Goal: Task Accomplishment & Management: Manage account settings

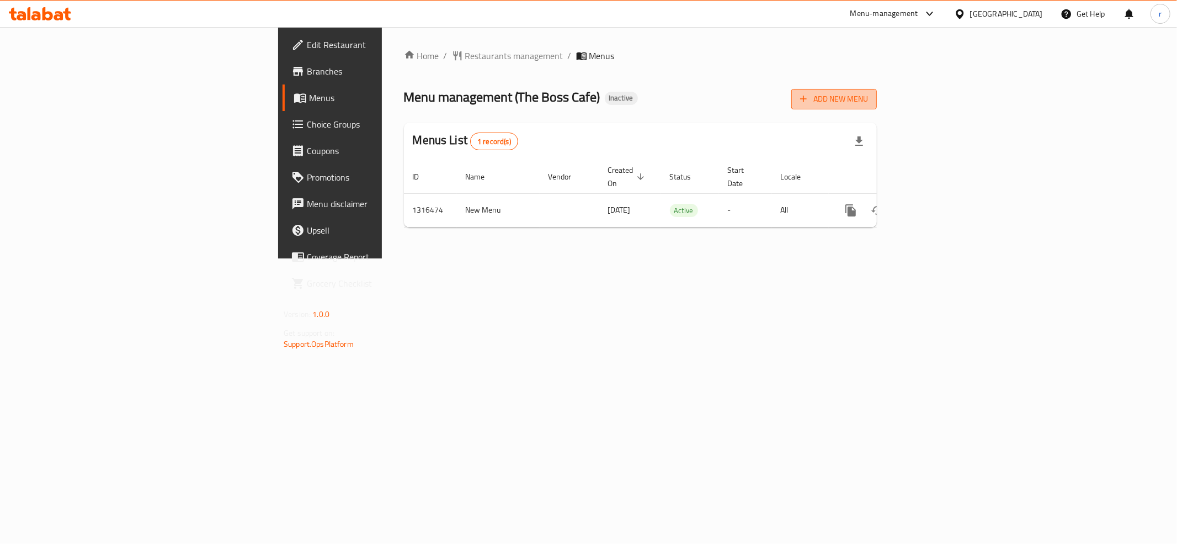
click at [868, 95] on span "Add New Menu" at bounding box center [834, 99] width 68 height 14
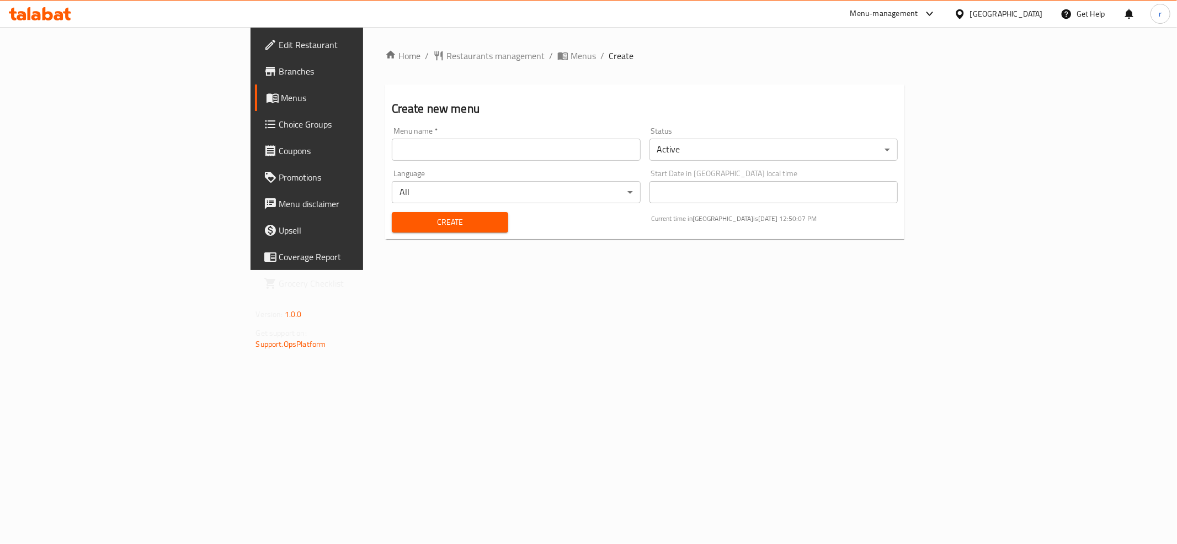
click at [392, 150] on input "text" at bounding box center [516, 150] width 249 height 22
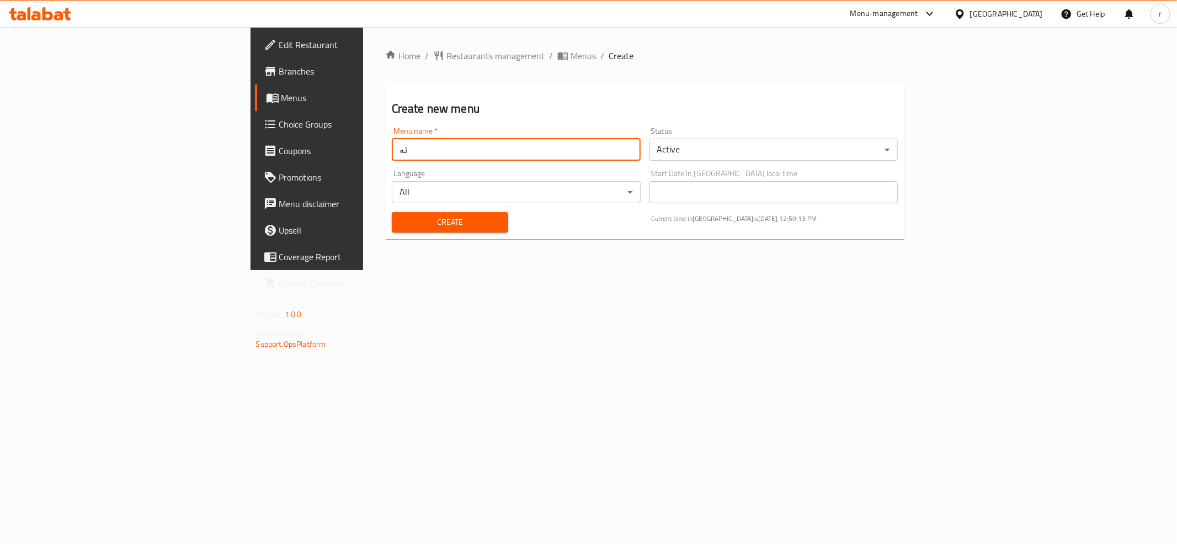
type input "ت"
type input "teem"
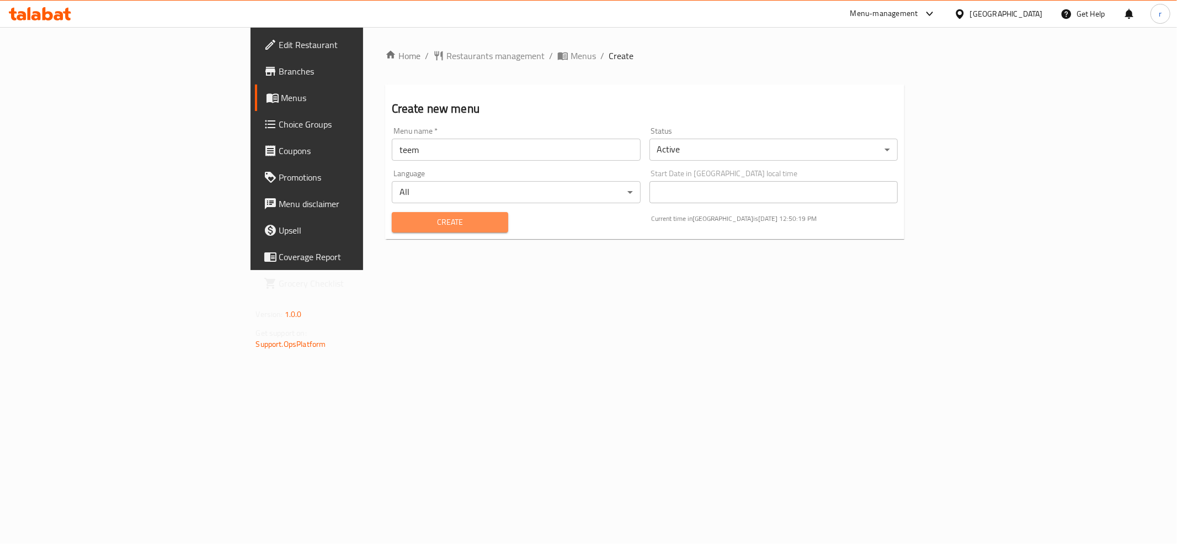
click at [392, 230] on button "Create" at bounding box center [450, 222] width 116 height 20
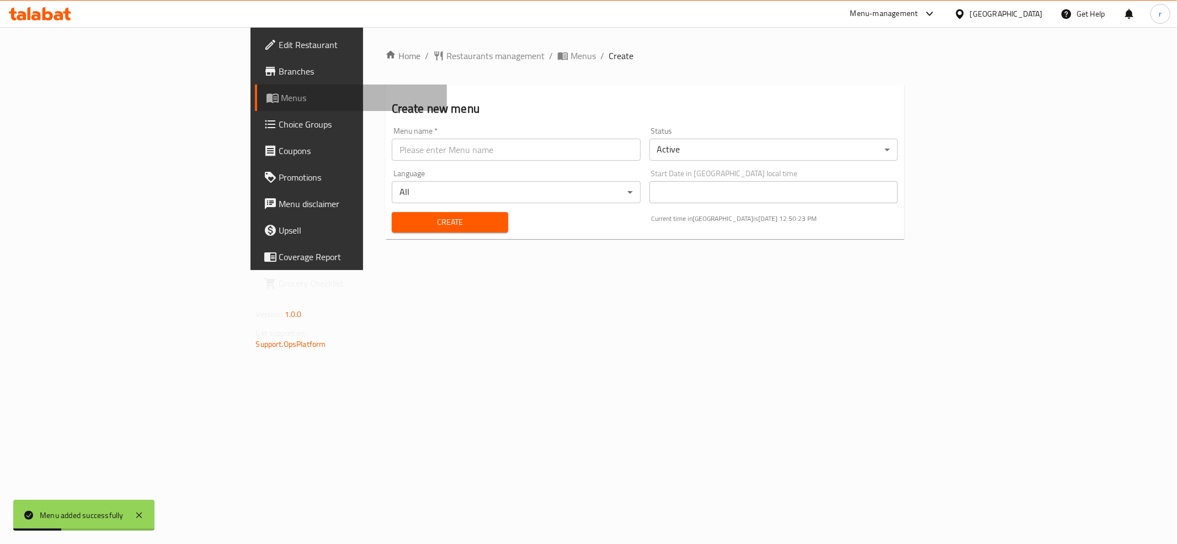
click at [255, 89] on link "Menus" at bounding box center [351, 97] width 192 height 26
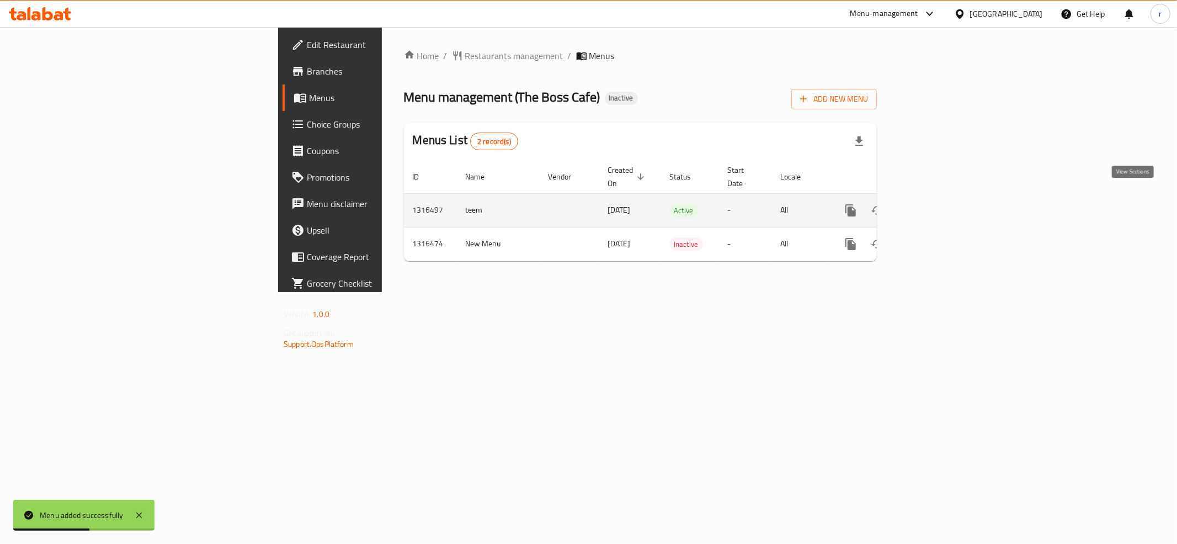
click at [937, 204] on icon "enhanced table" at bounding box center [930, 210] width 13 height 13
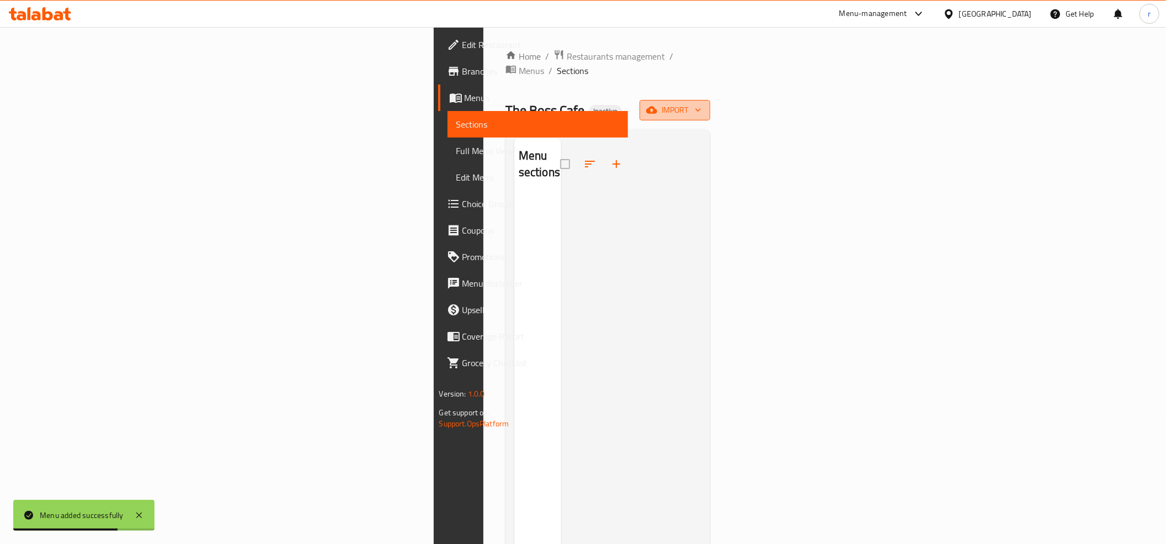
click at [702, 103] on span "import" at bounding box center [675, 110] width 53 height 14
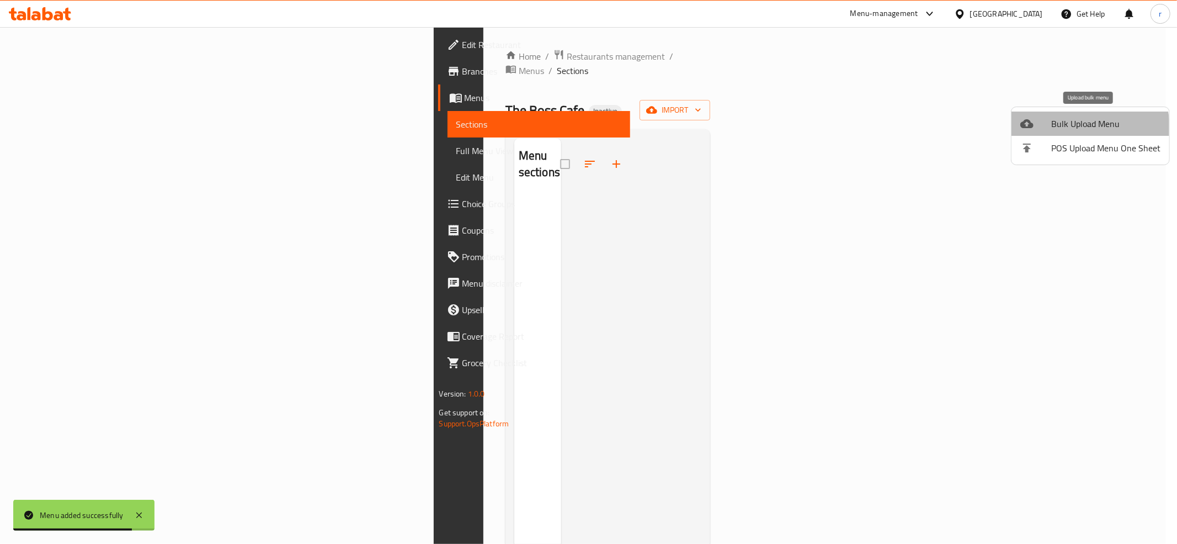
click at [1076, 128] on span "Bulk Upload Menu" at bounding box center [1106, 123] width 109 height 13
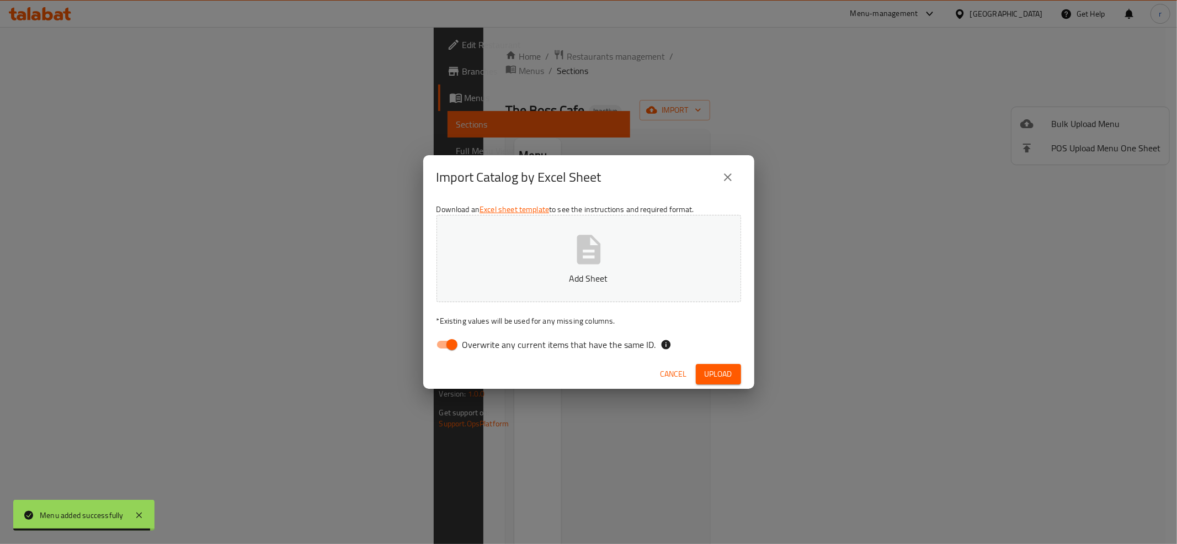
click at [449, 341] on input "Overwrite any current items that have the same ID." at bounding box center [452, 344] width 63 height 21
checkbox input "false"
click at [513, 239] on button "Add Sheet" at bounding box center [589, 258] width 305 height 87
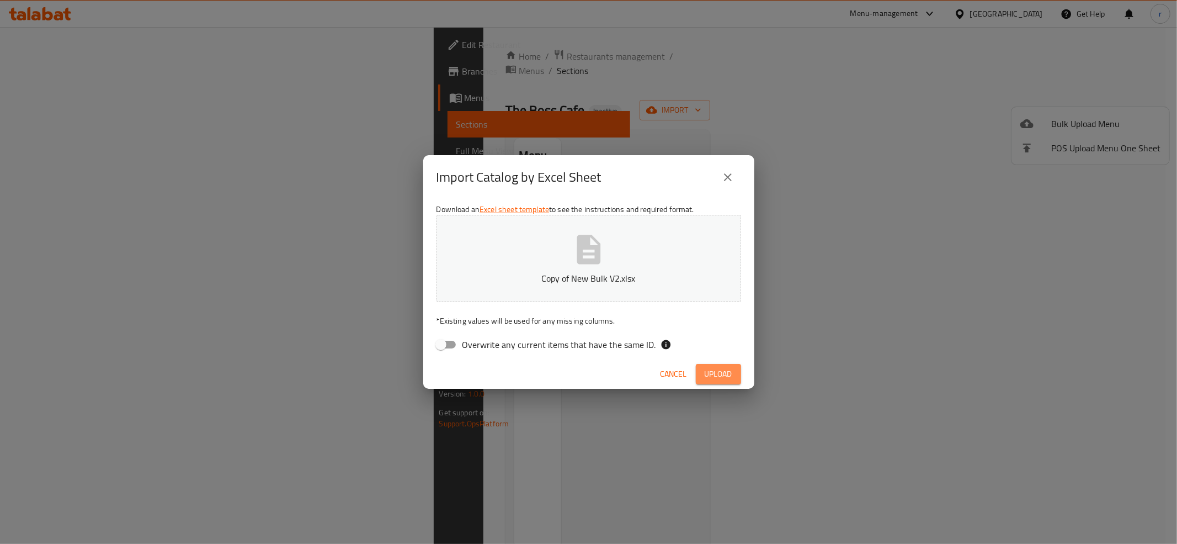
click at [727, 379] on span "Upload" at bounding box center [719, 374] width 28 height 14
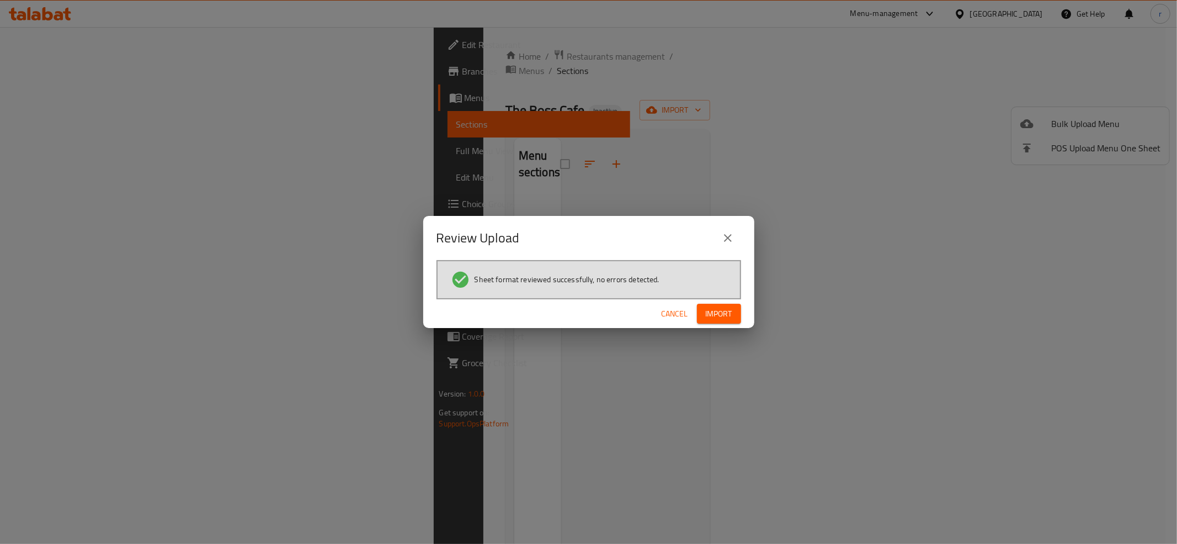
click at [725, 310] on span "Import" at bounding box center [719, 314] width 26 height 14
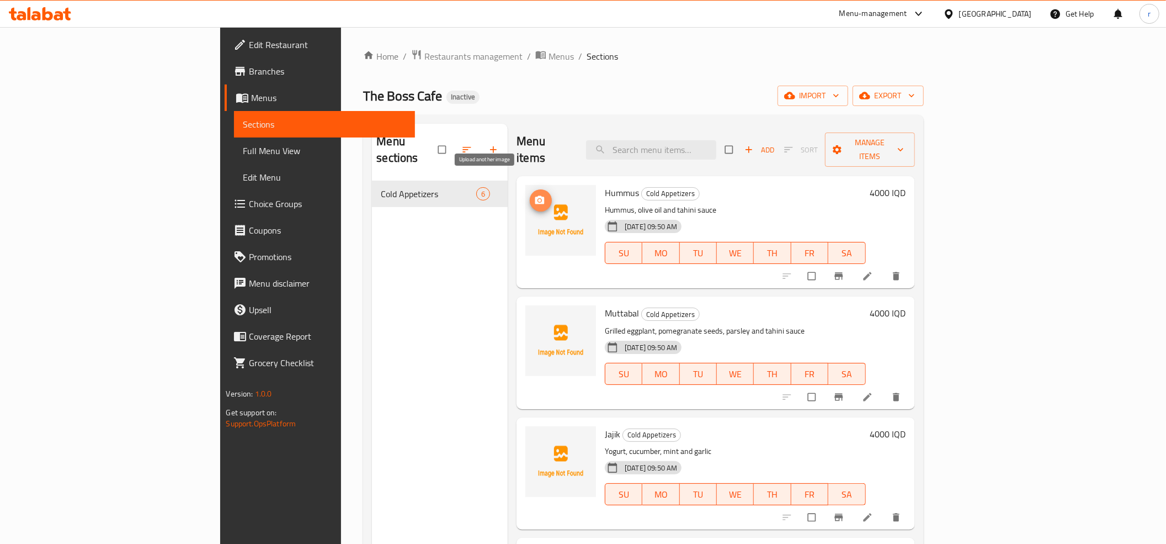
click at [530, 191] on button "upload picture" at bounding box center [541, 200] width 22 height 22
click at [605, 184] on span "Hummus" at bounding box center [622, 192] width 34 height 17
copy h6 "Hummus"
click at [530, 192] on button "upload picture" at bounding box center [541, 200] width 22 height 22
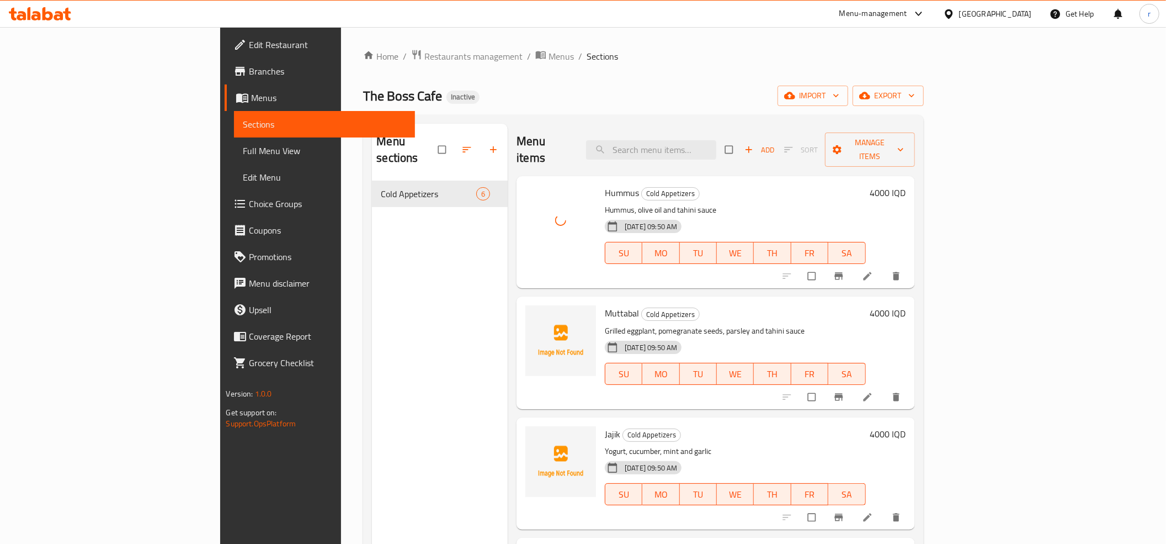
click at [605, 305] on span "Muttabal" at bounding box center [622, 313] width 34 height 17
copy h6 "Muttabal"
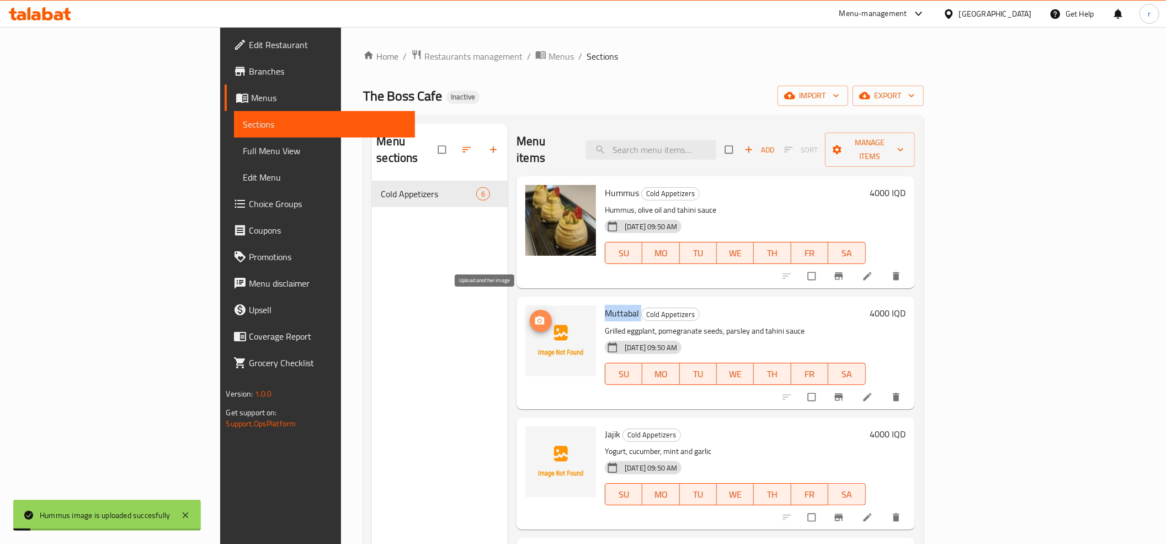
click at [530, 315] on span "upload picture" at bounding box center [541, 320] width 22 height 11
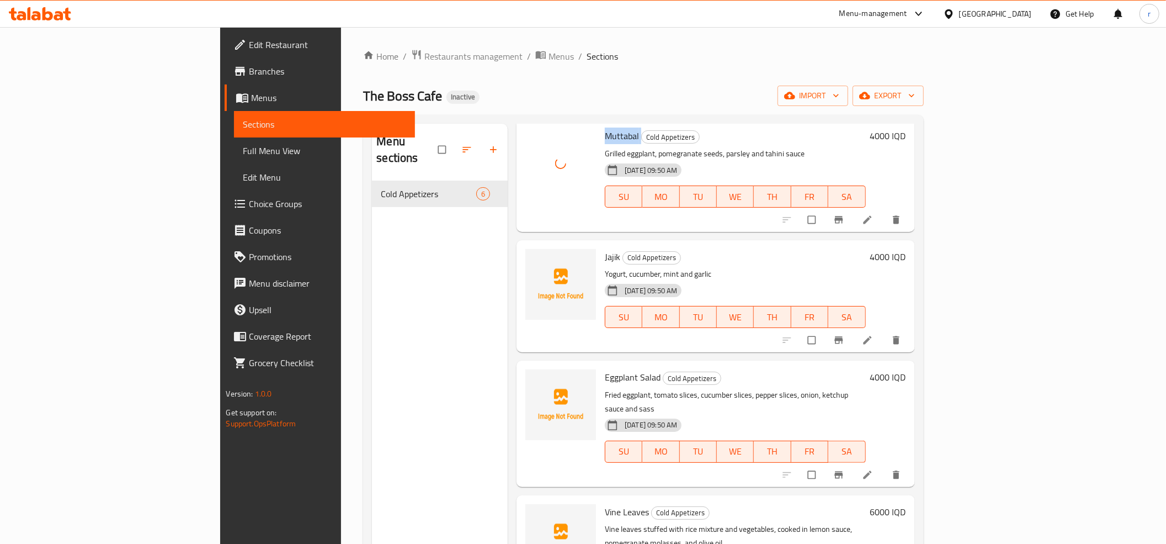
scroll to position [206, 0]
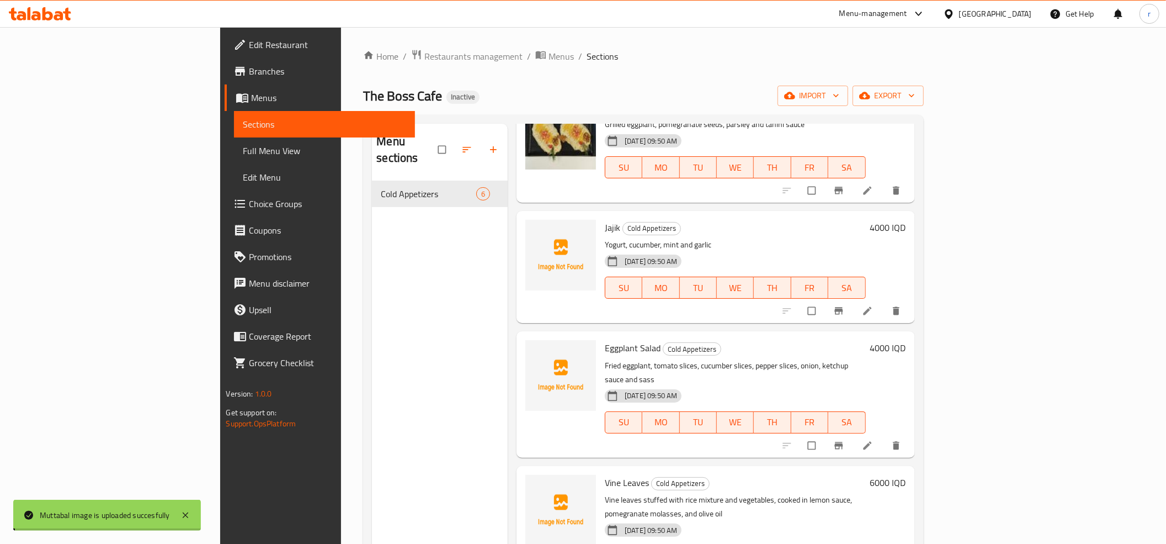
click at [605, 219] on span "Jajik" at bounding box center [612, 227] width 15 height 17
copy h6 "Jajik"
click at [530, 224] on button "upload picture" at bounding box center [541, 235] width 22 height 22
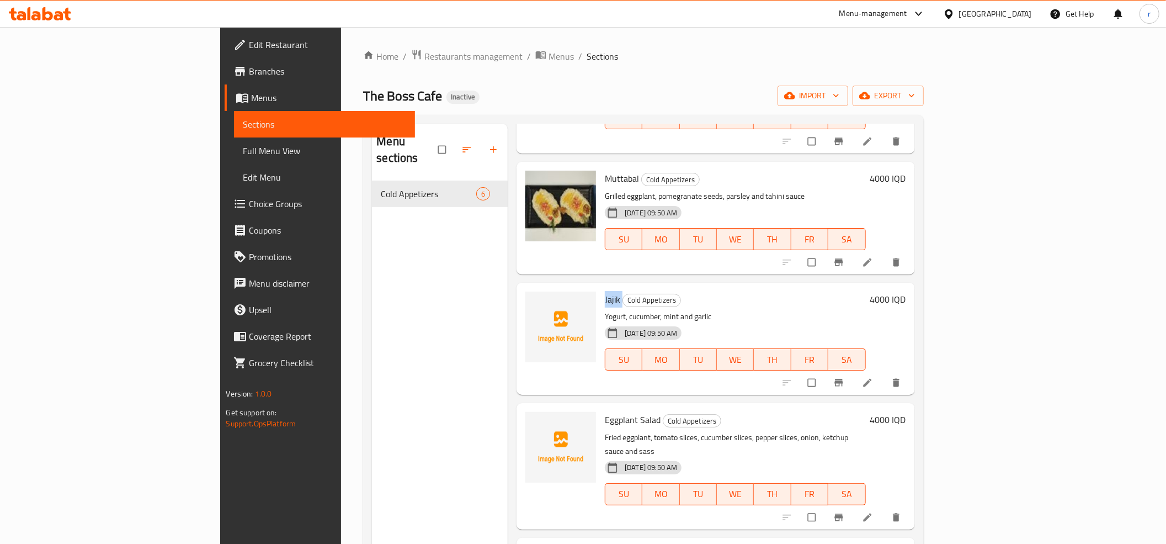
scroll to position [0, 0]
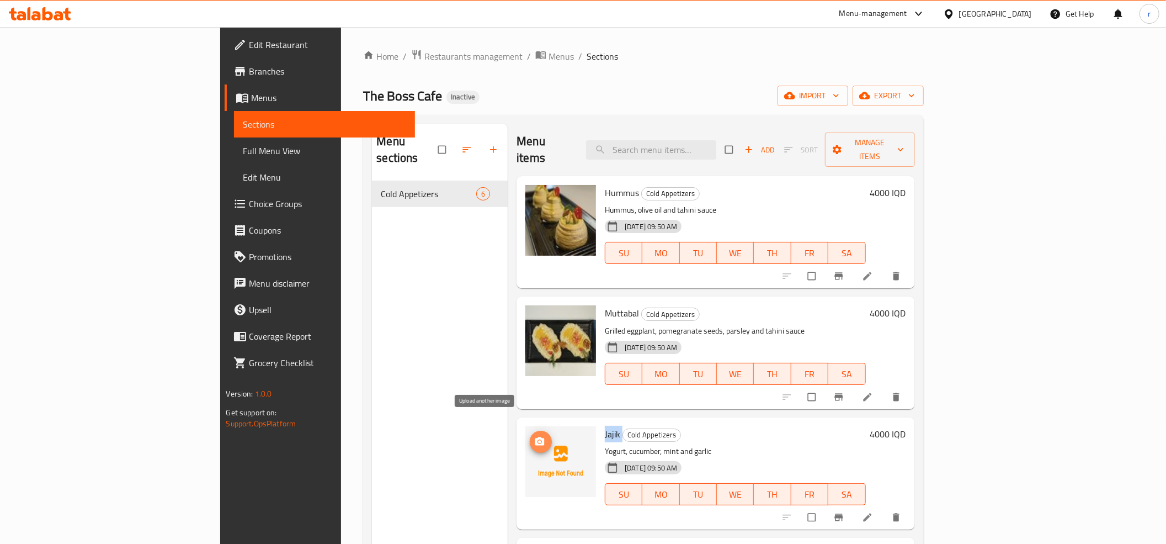
click at [530, 436] on span "upload picture" at bounding box center [541, 441] width 22 height 11
click at [530, 431] on button "upload picture" at bounding box center [541, 442] width 22 height 22
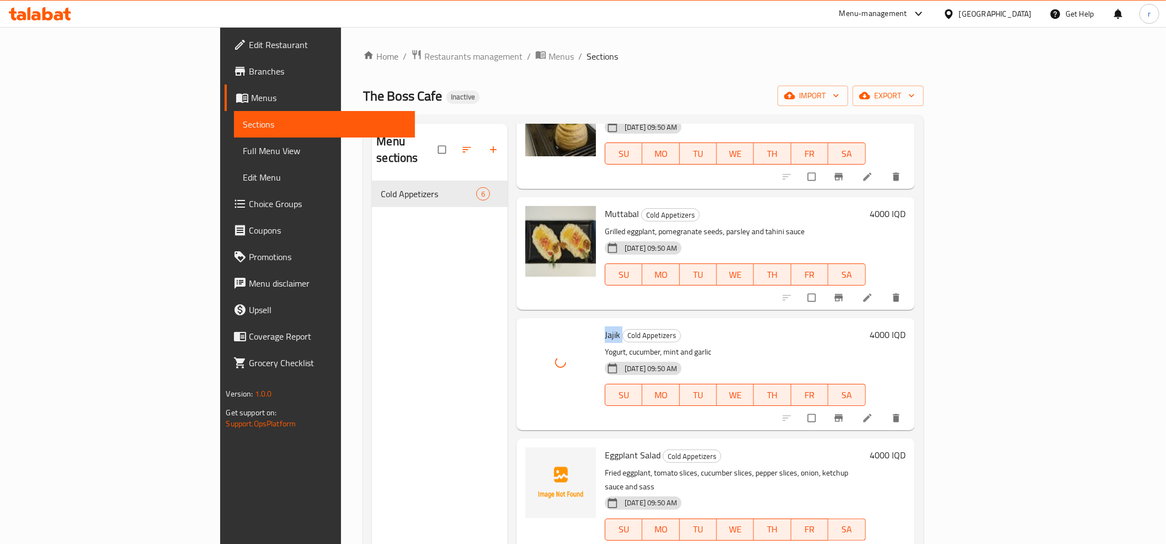
scroll to position [206, 0]
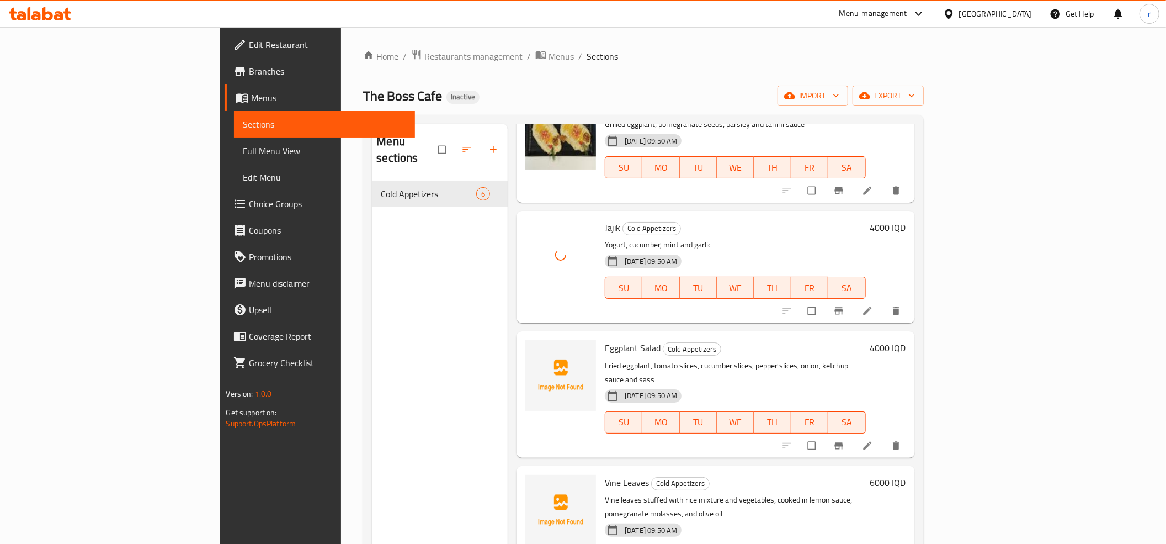
click at [605, 339] on span "Eggplant Salad" at bounding box center [633, 347] width 56 height 17
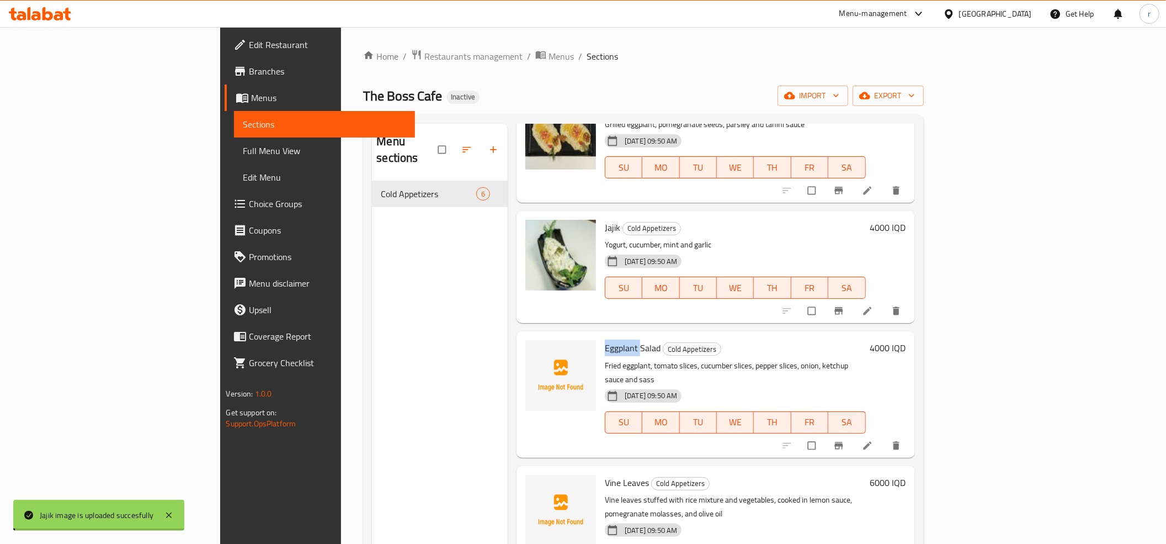
click at [605, 339] on span "Eggplant Salad" at bounding box center [633, 347] width 56 height 17
copy h6 "Eggplant Salad"
click at [534, 350] on icon "upload picture" at bounding box center [539, 355] width 11 height 11
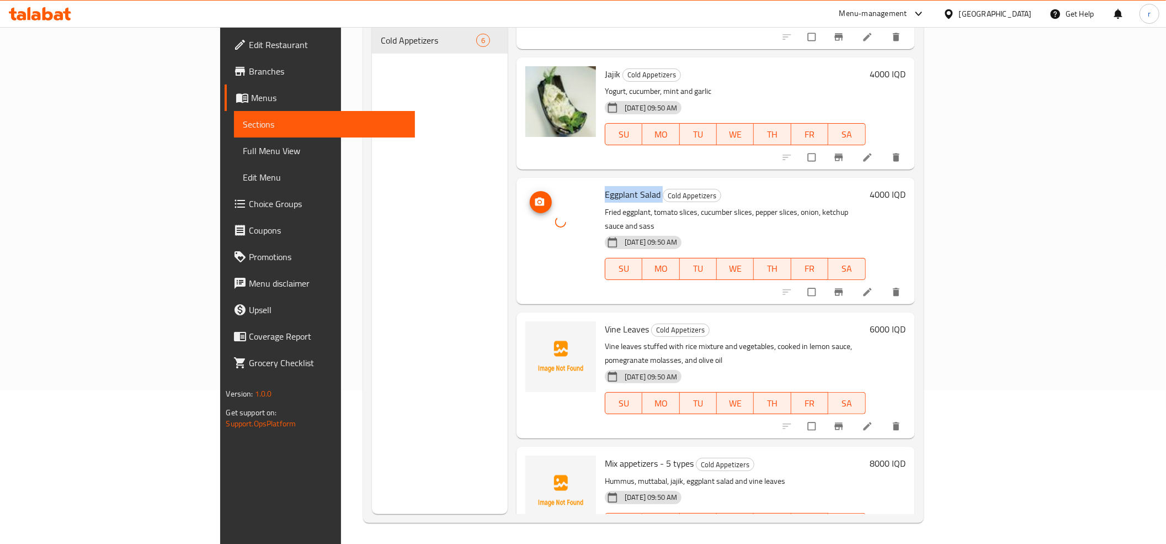
scroll to position [155, 0]
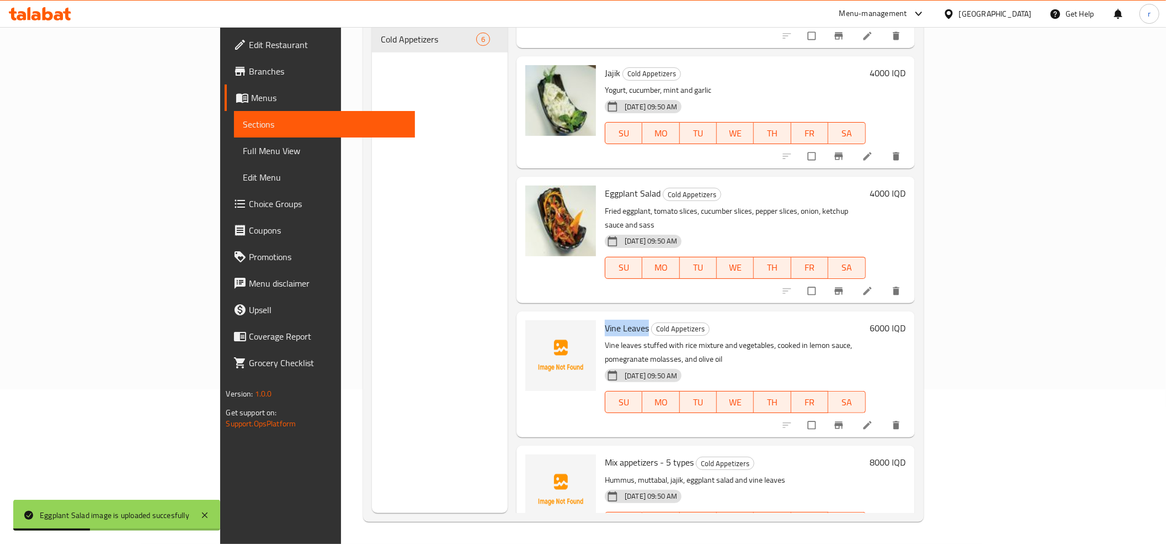
drag, startPoint x: 550, startPoint y: 297, endPoint x: 593, endPoint y: 301, distance: 42.7
click at [605, 320] on span "Vine Leaves" at bounding box center [627, 328] width 44 height 17
copy span "Vine Leaves"
click at [539, 334] on circle "upload picture" at bounding box center [540, 335] width 3 height 3
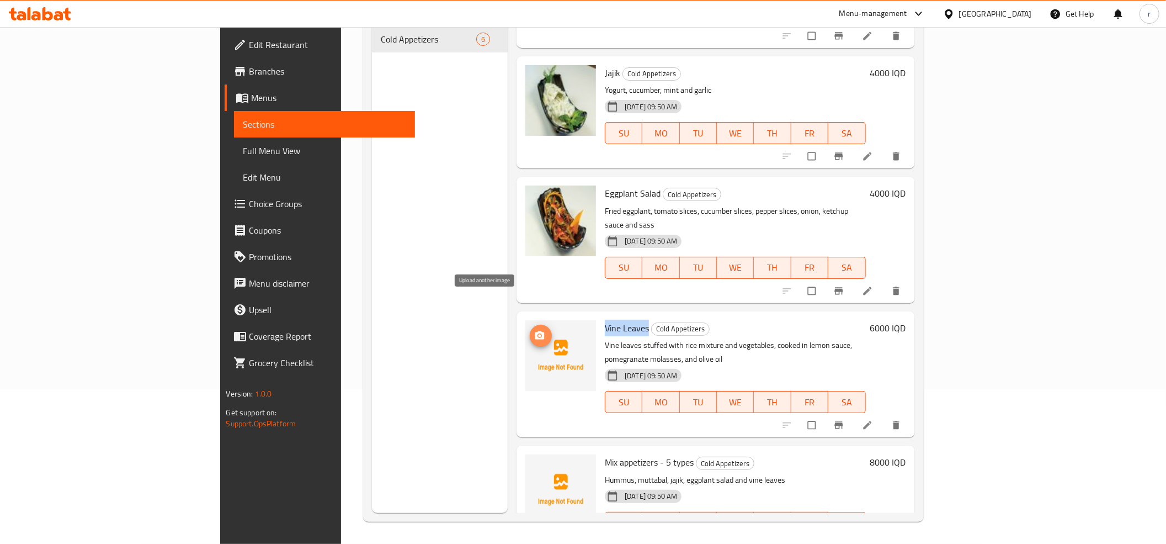
click at [534, 330] on icon "upload picture" at bounding box center [539, 335] width 11 height 11
click at [535, 331] on icon "upload picture" at bounding box center [539, 335] width 9 height 8
click at [525, 341] on img at bounding box center [560, 355] width 71 height 71
click at [530, 325] on button "upload picture" at bounding box center [541, 336] width 22 height 22
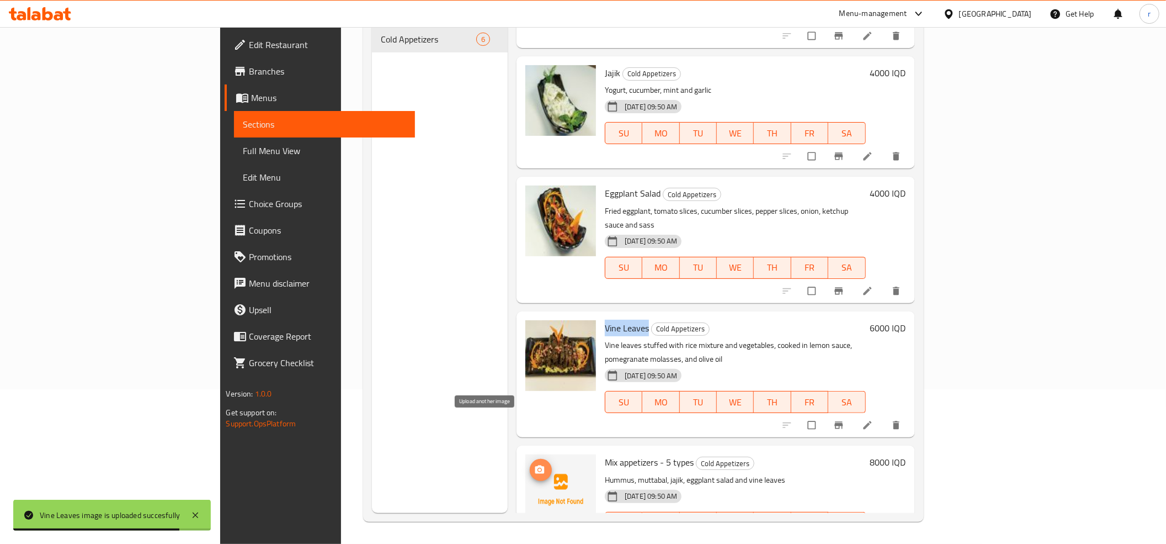
click at [535, 465] on icon "upload picture" at bounding box center [539, 469] width 9 height 8
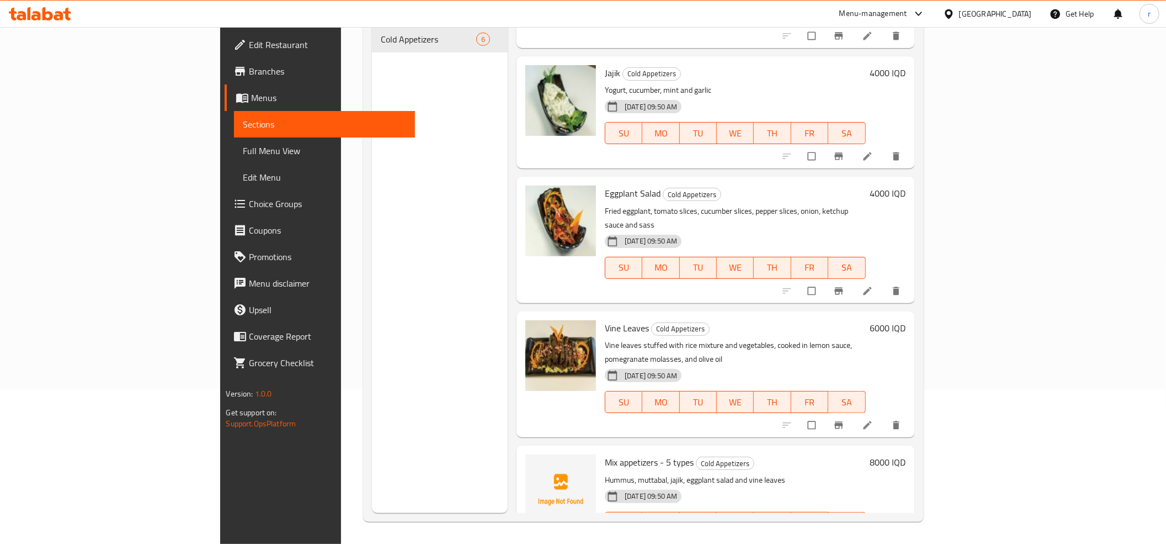
click at [605, 454] on span "Mix appetizers - 5 types" at bounding box center [649, 462] width 89 height 17
copy span "appetizers"
click at [534, 464] on icon "upload picture" at bounding box center [539, 469] width 11 height 11
click at [605, 454] on span "Mix appetizers - 5 types" at bounding box center [649, 462] width 89 height 17
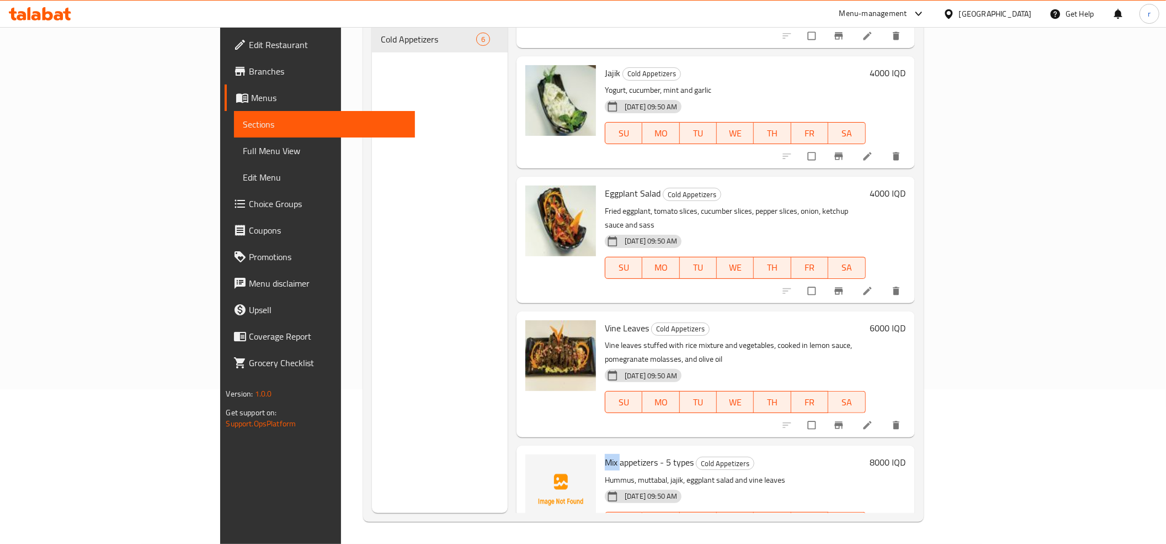
click at [605, 454] on span "Mix appetizers - 5 types" at bounding box center [649, 462] width 89 height 17
copy span "Mix"
click at [530, 464] on span "upload picture" at bounding box center [541, 469] width 22 height 11
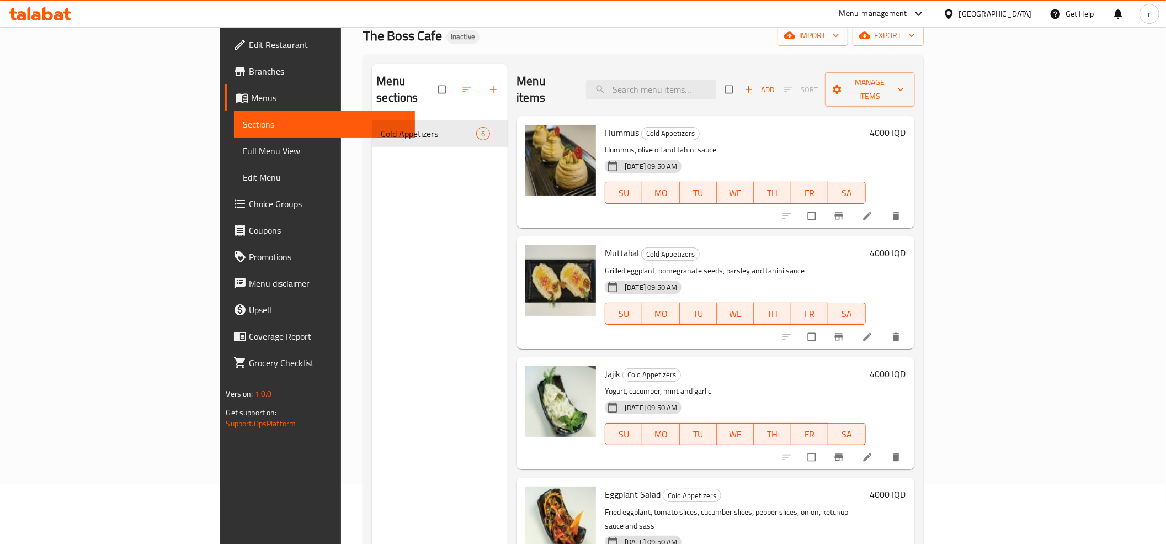
scroll to position [0, 0]
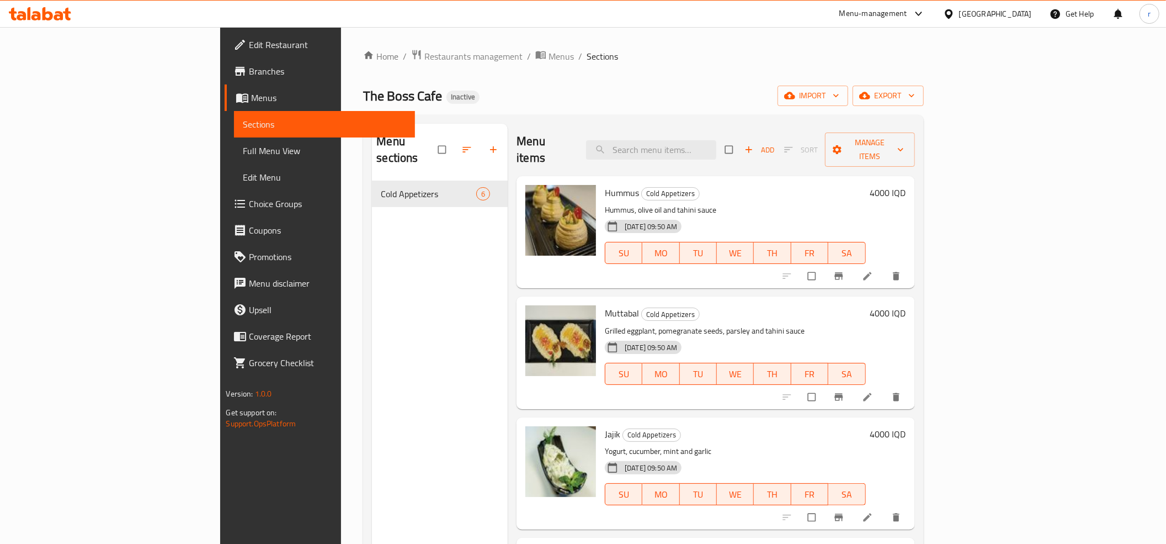
click at [372, 305] on div "Menu sections Cold Appetizers 6" at bounding box center [440, 396] width 136 height 544
click at [251, 95] on span "Menus" at bounding box center [328, 97] width 155 height 13
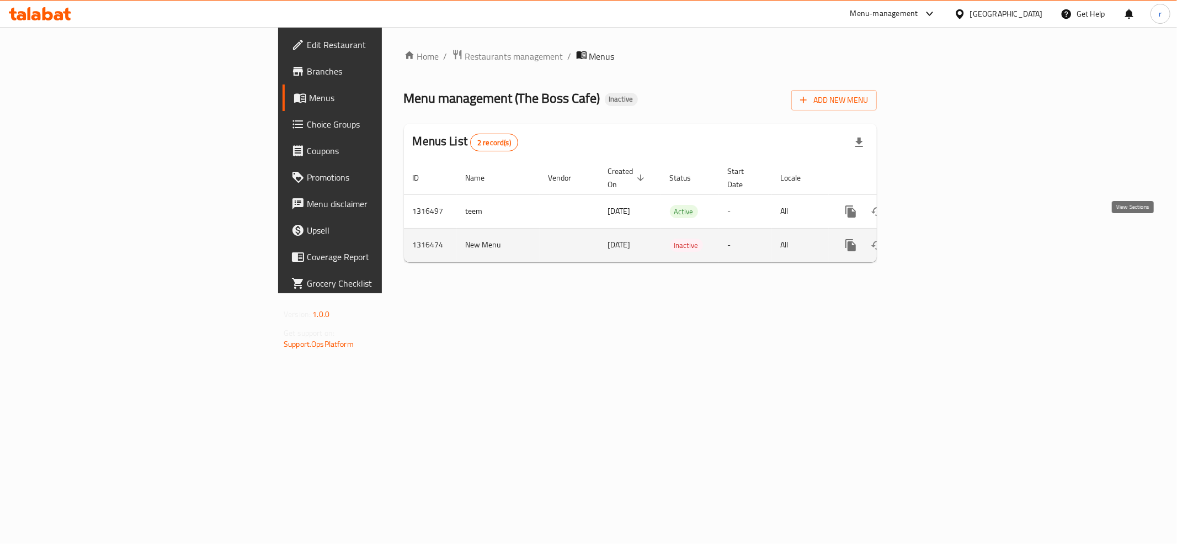
click at [937, 238] on icon "enhanced table" at bounding box center [930, 244] width 13 height 13
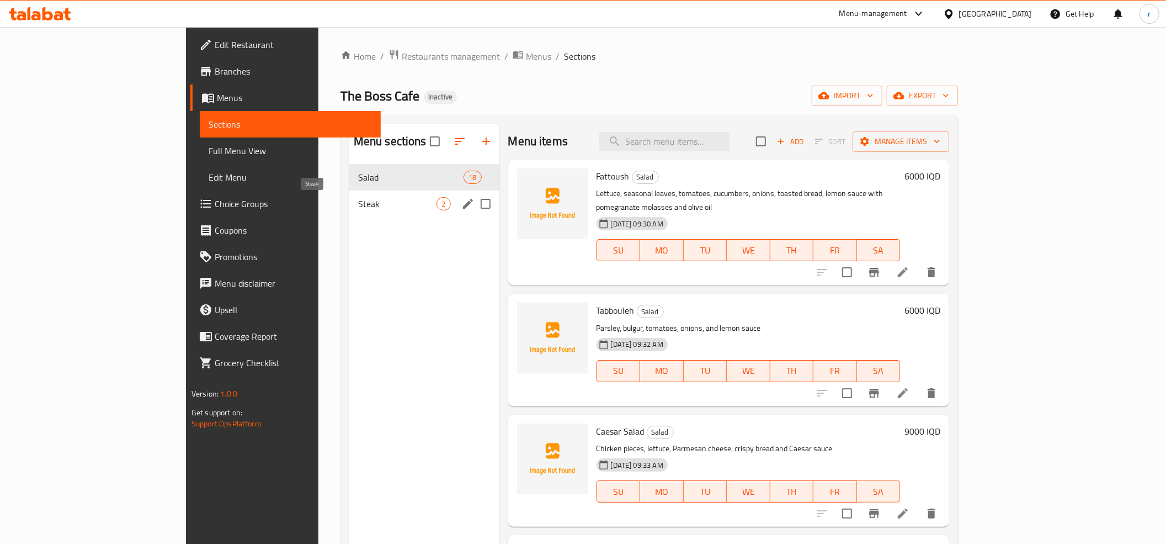
click at [358, 206] on span "Steak" at bounding box center [397, 203] width 79 height 13
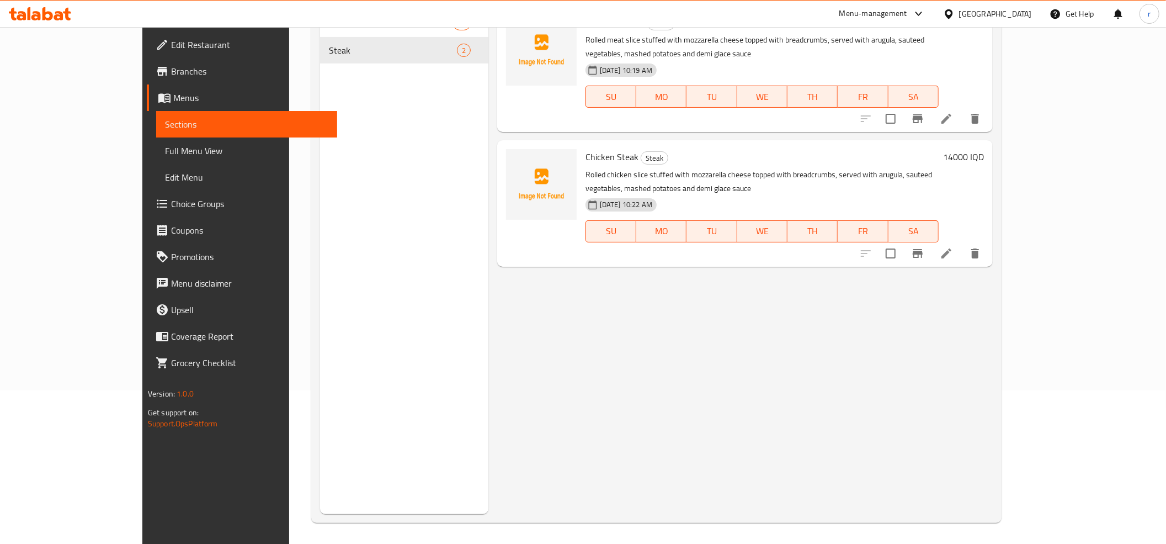
scroll to position [155, 0]
click at [156, 133] on link "Sections" at bounding box center [246, 124] width 181 height 26
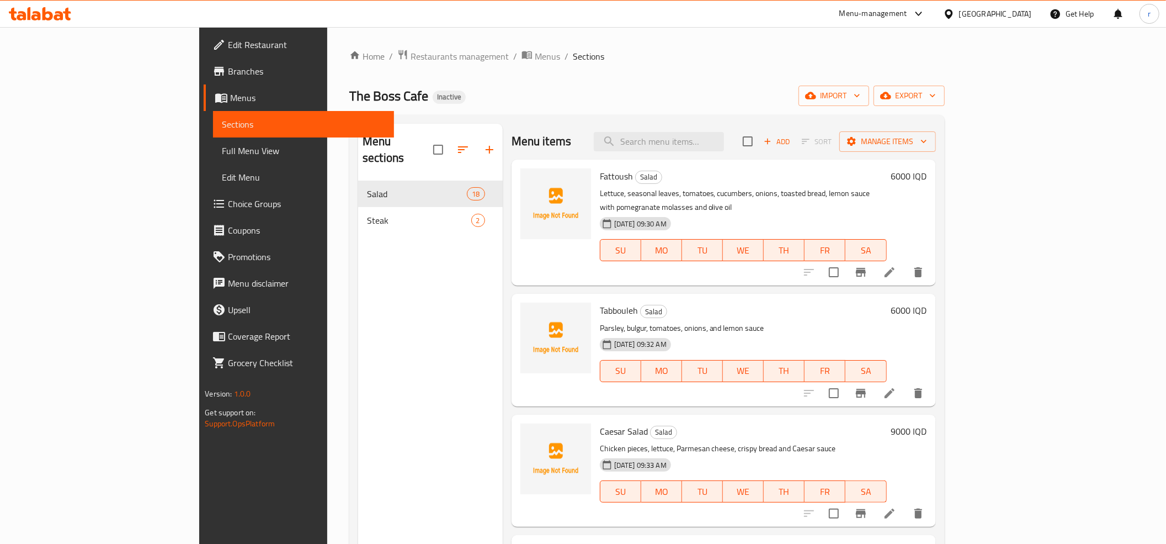
click at [372, 315] on div "Menu sections Salad 18 Steak 2" at bounding box center [430, 396] width 145 height 544
click at [222, 125] on span "Sections" at bounding box center [303, 124] width 163 height 13
click at [230, 94] on span "Menus" at bounding box center [307, 97] width 155 height 13
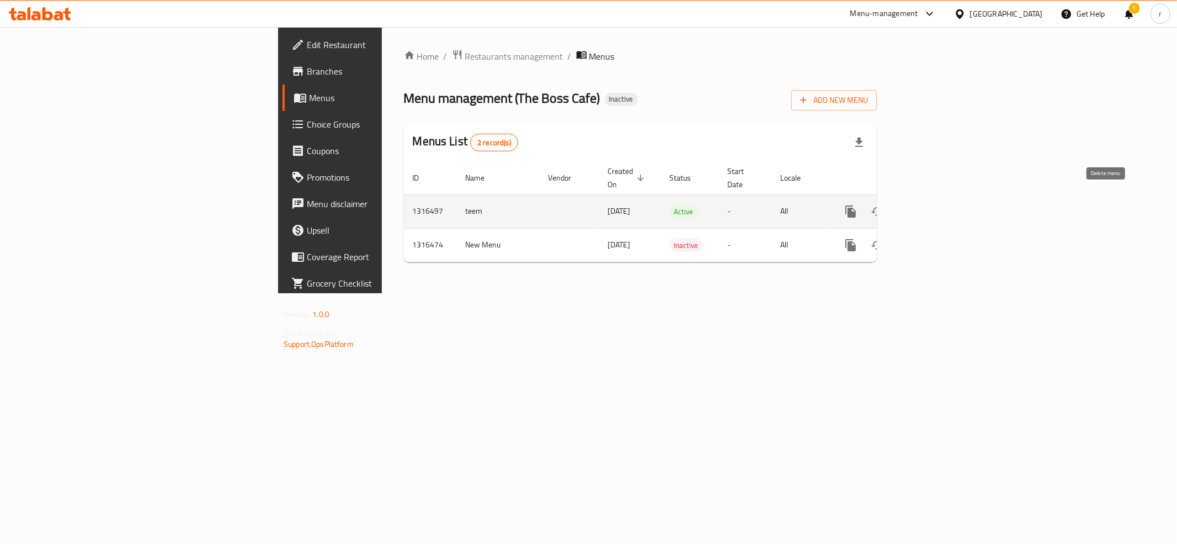
click at [911, 205] on icon "enhanced table" at bounding box center [904, 211] width 13 height 13
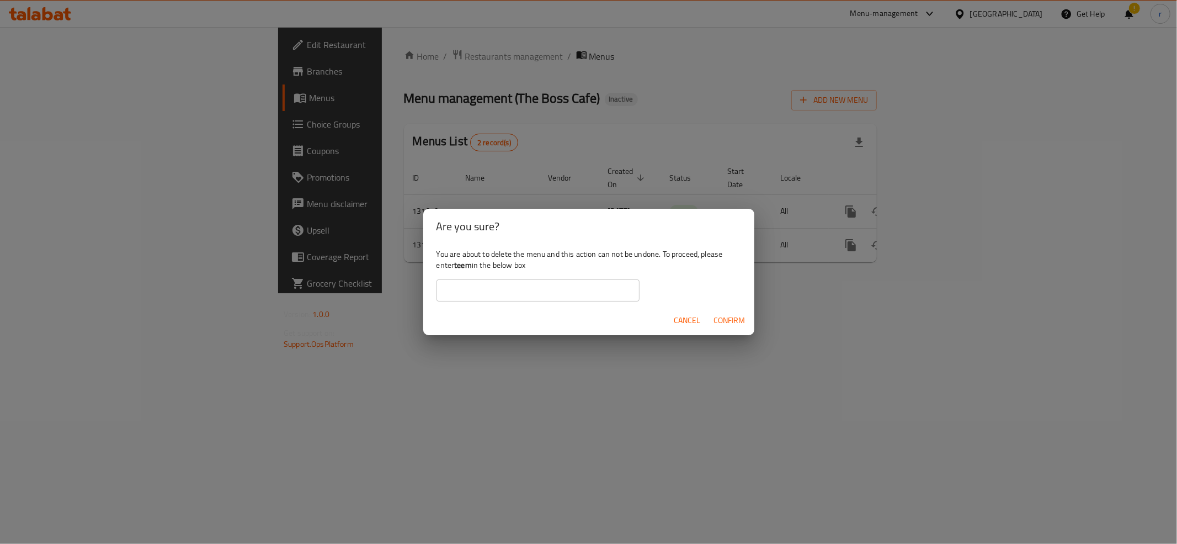
click at [864, 360] on div "Are you sure? You are about to delete the menu and this action can not be undon…" at bounding box center [588, 272] width 1177 height 544
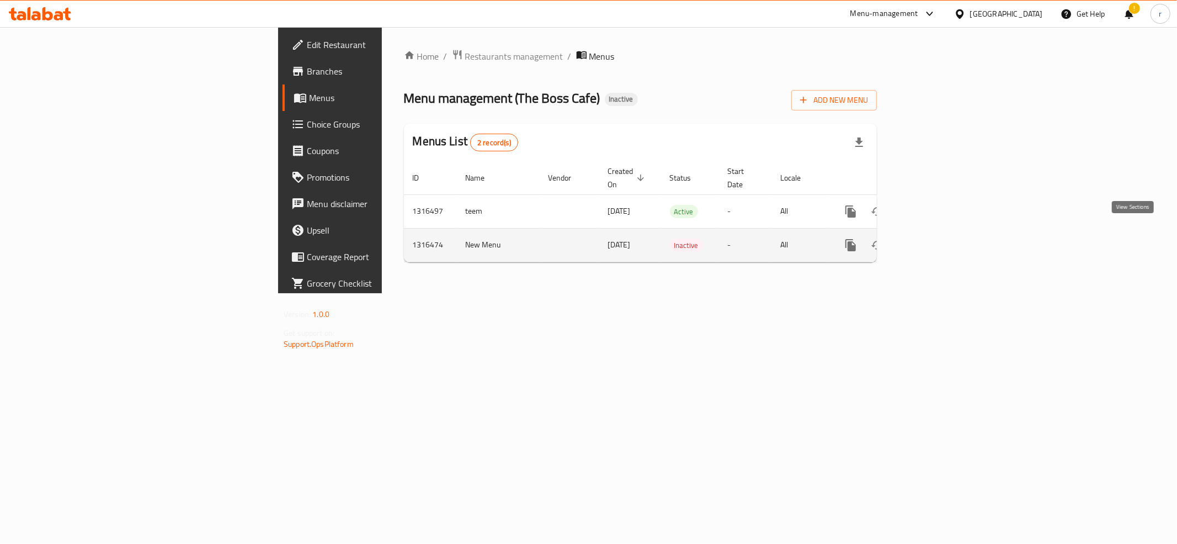
click at [937, 238] on icon "enhanced table" at bounding box center [930, 244] width 13 height 13
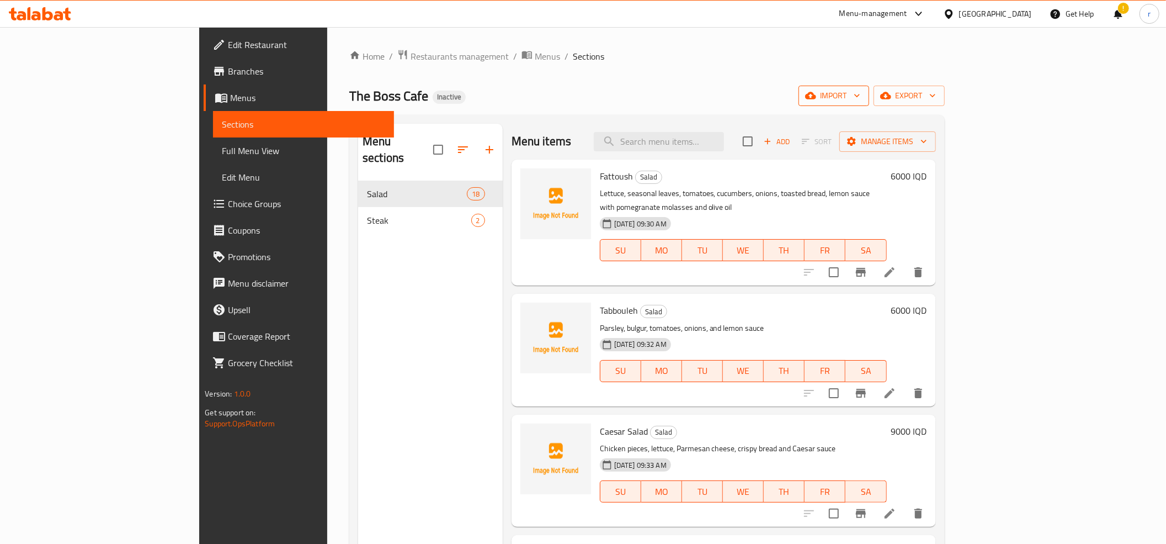
click at [861, 94] on span "import" at bounding box center [834, 96] width 53 height 14
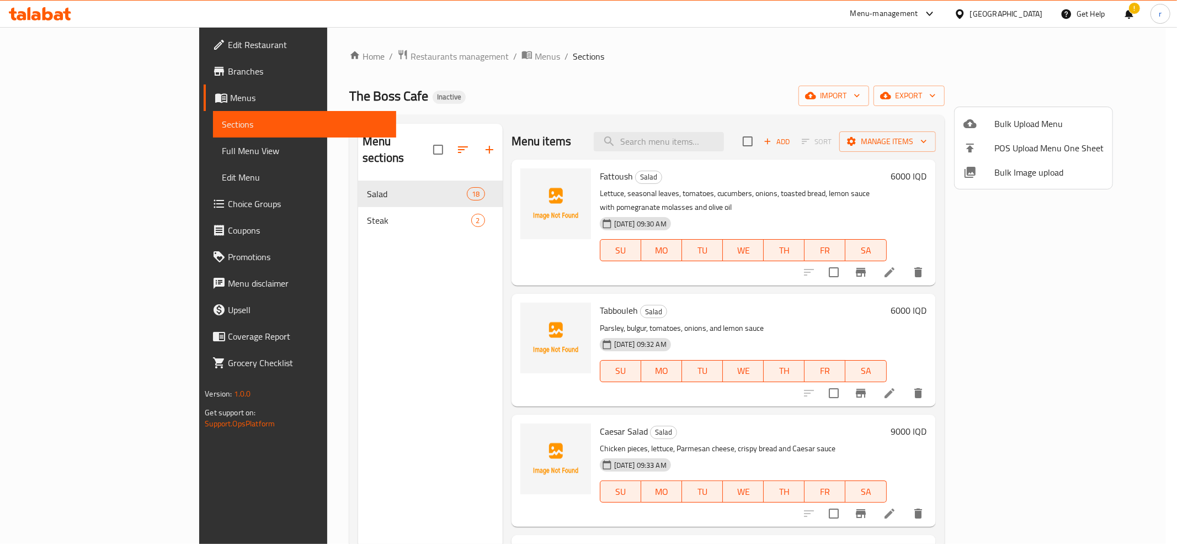
click at [1007, 121] on span "Bulk Upload Menu" at bounding box center [1049, 123] width 109 height 13
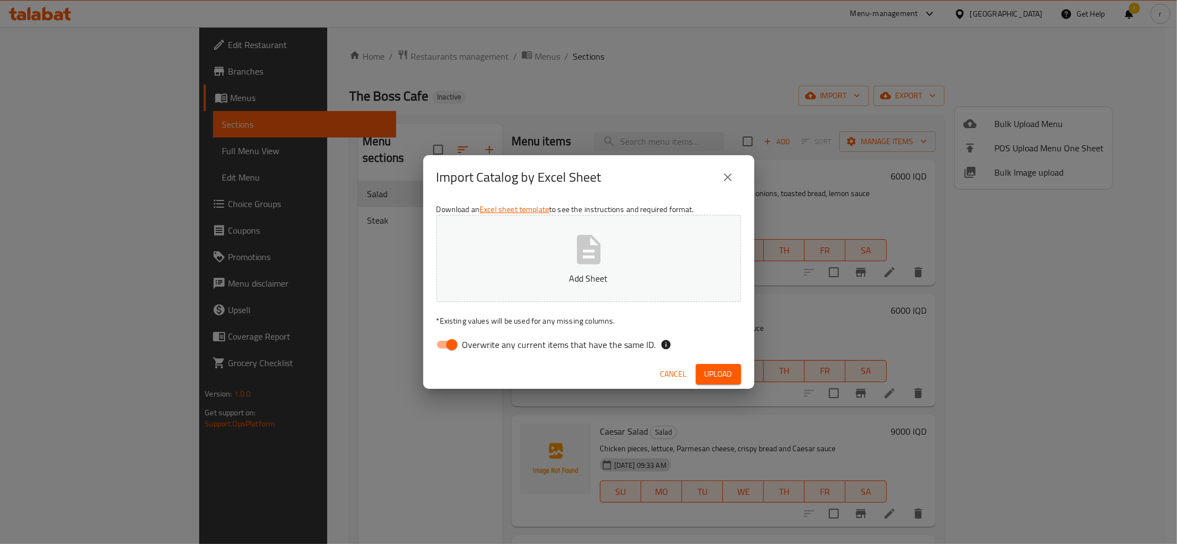
click at [452, 347] on input "Overwrite any current items that have the same ID." at bounding box center [452, 344] width 63 height 21
checkbox input "false"
click at [498, 286] on button "Add Sheet" at bounding box center [589, 258] width 305 height 87
click at [705, 371] on span "Upload" at bounding box center [719, 374] width 28 height 14
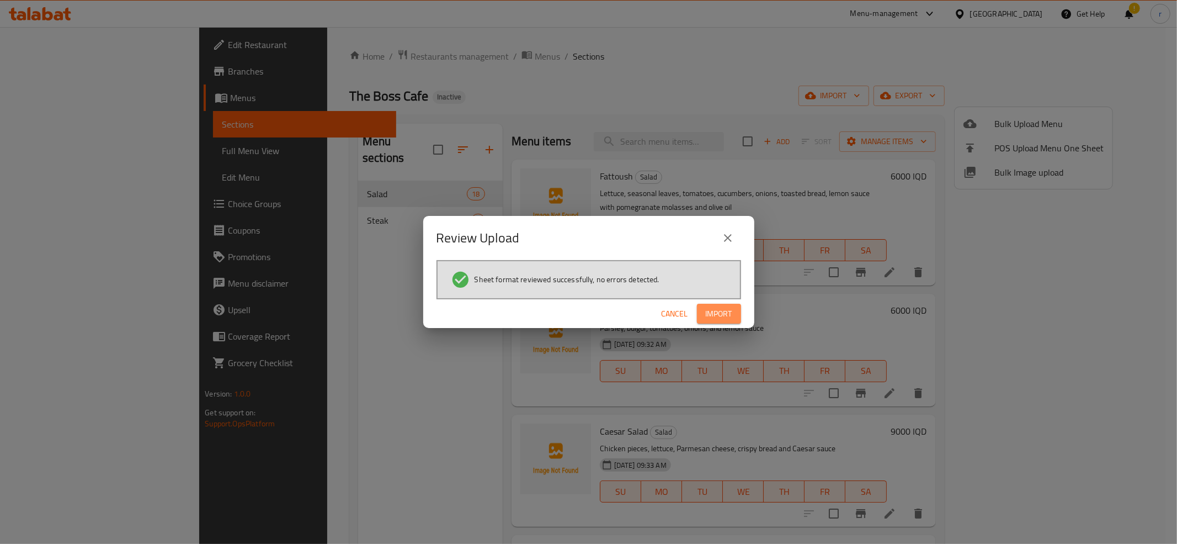
click at [738, 316] on button "Import" at bounding box center [719, 314] width 44 height 20
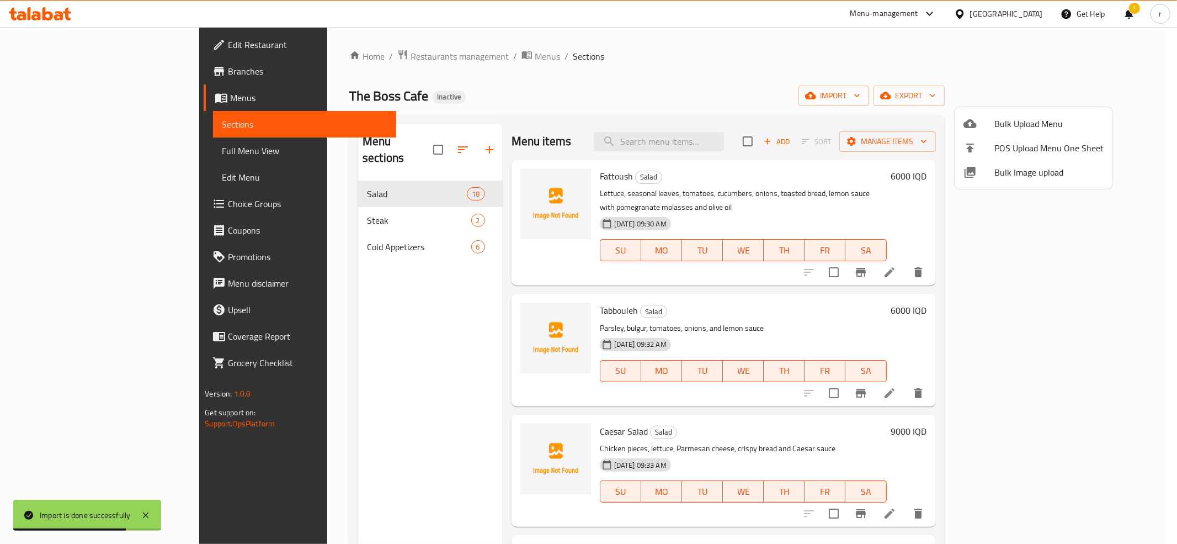
click at [318, 237] on div at bounding box center [588, 272] width 1177 height 544
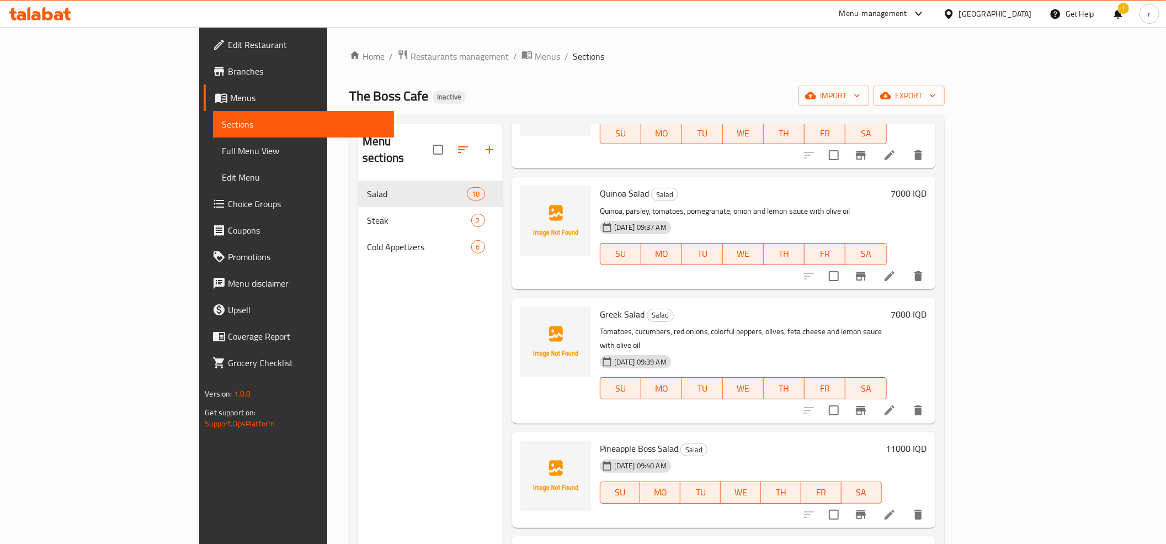
scroll to position [368, 0]
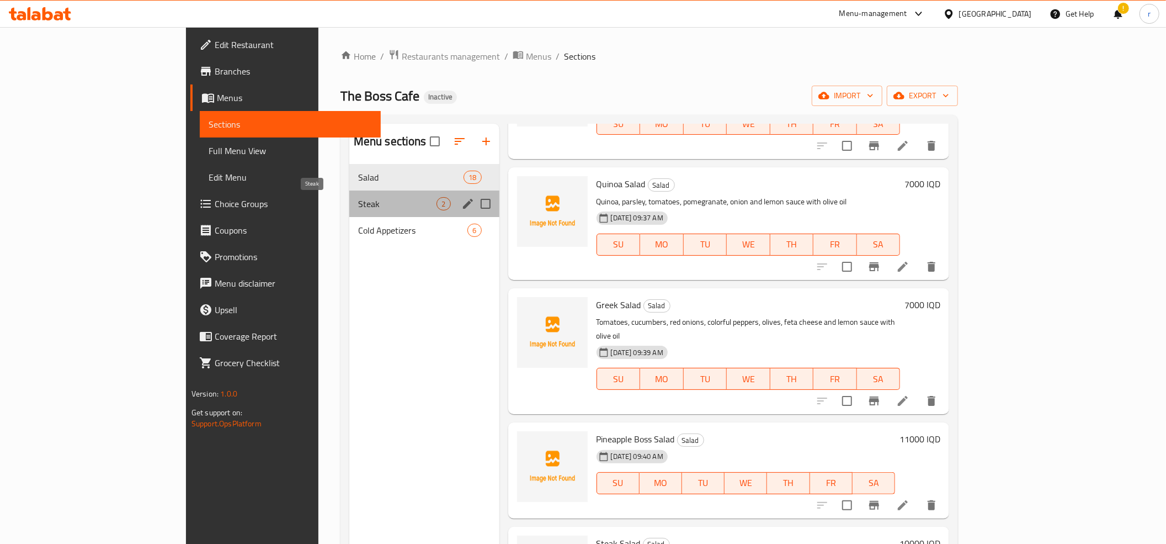
click at [358, 199] on span "Steak" at bounding box center [397, 203] width 79 height 13
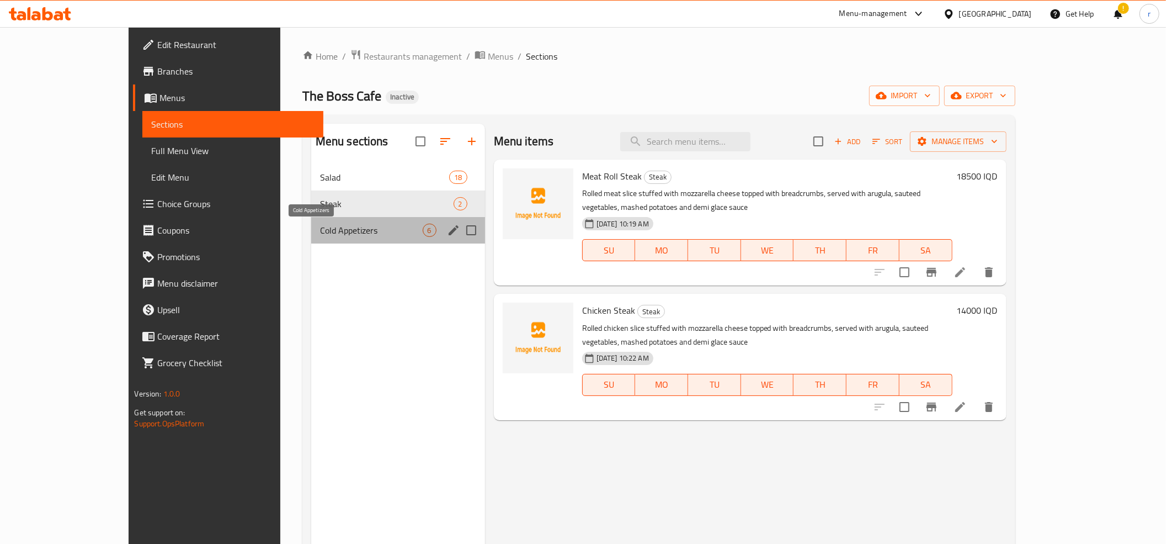
click at [328, 225] on span "Cold Appetizers" at bounding box center [371, 230] width 103 height 13
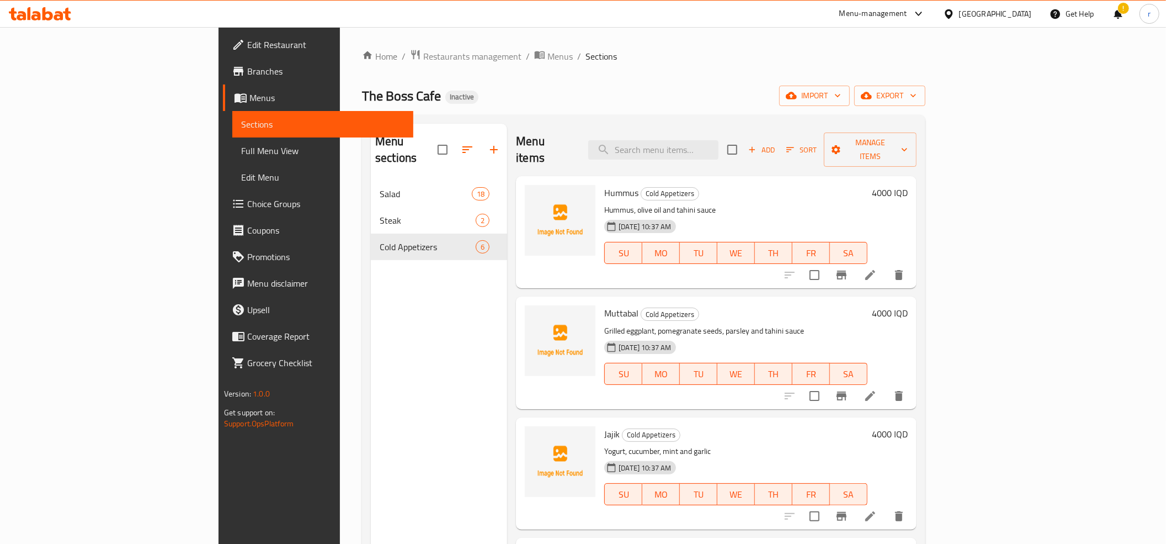
click at [223, 89] on link "Menus" at bounding box center [318, 97] width 190 height 26
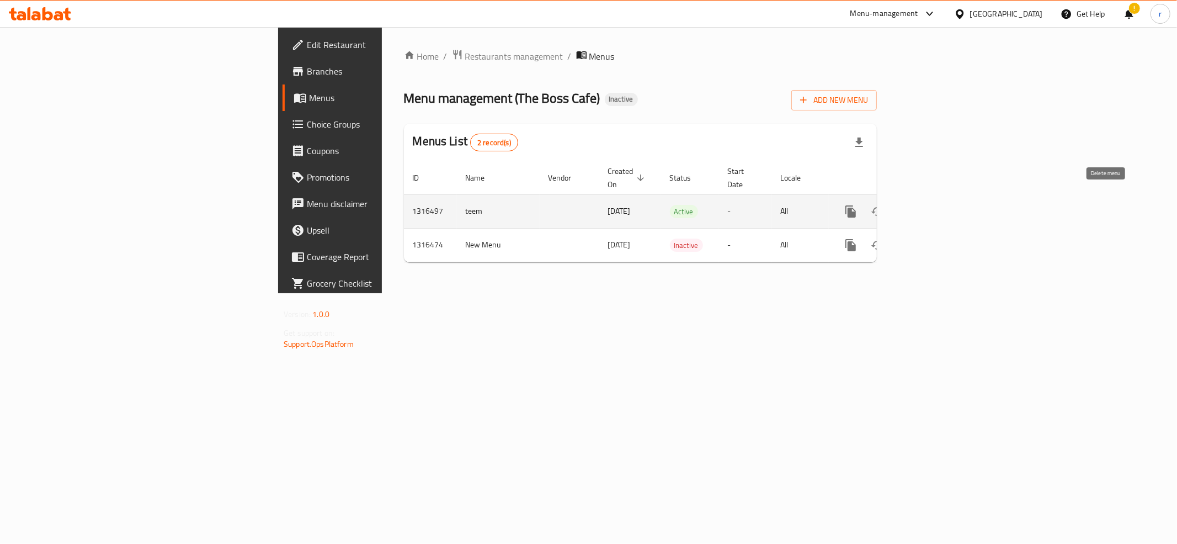
click at [908, 206] on icon "enhanced table" at bounding box center [904, 211] width 8 height 10
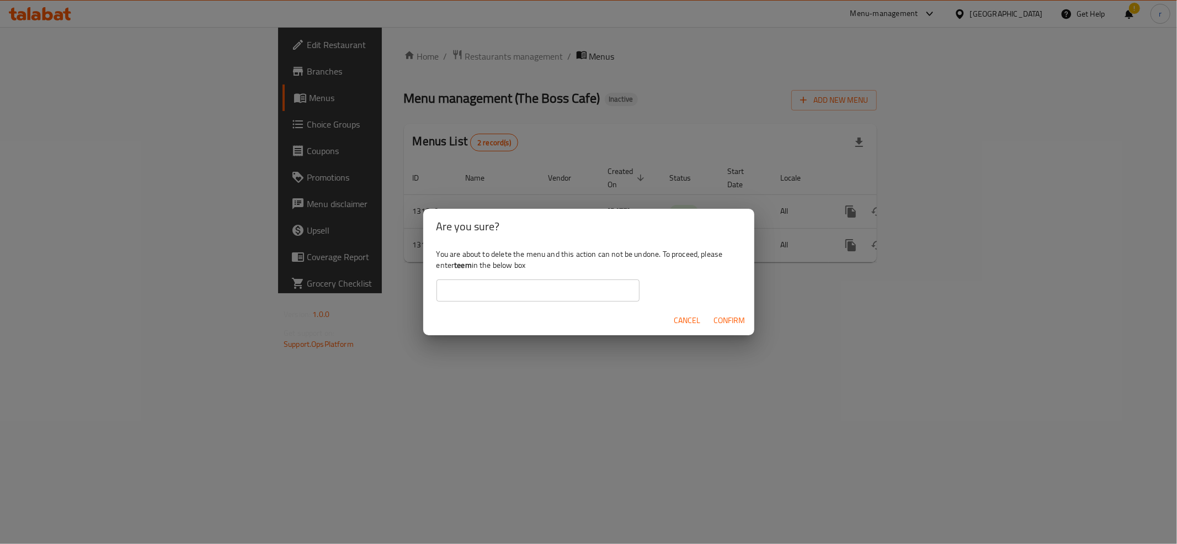
click at [461, 266] on b "teem" at bounding box center [463, 265] width 18 height 14
copy div "teem"
click at [467, 283] on input "text" at bounding box center [538, 290] width 203 height 22
paste input "teem"
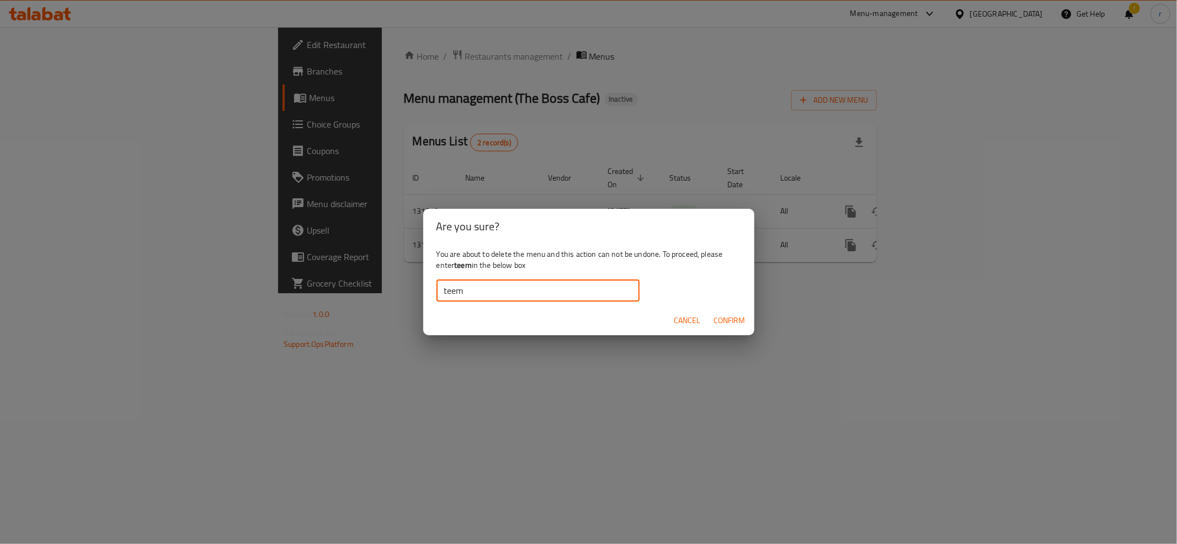
type input "teem"
click at [742, 314] on span "Confirm" at bounding box center [729, 321] width 31 height 14
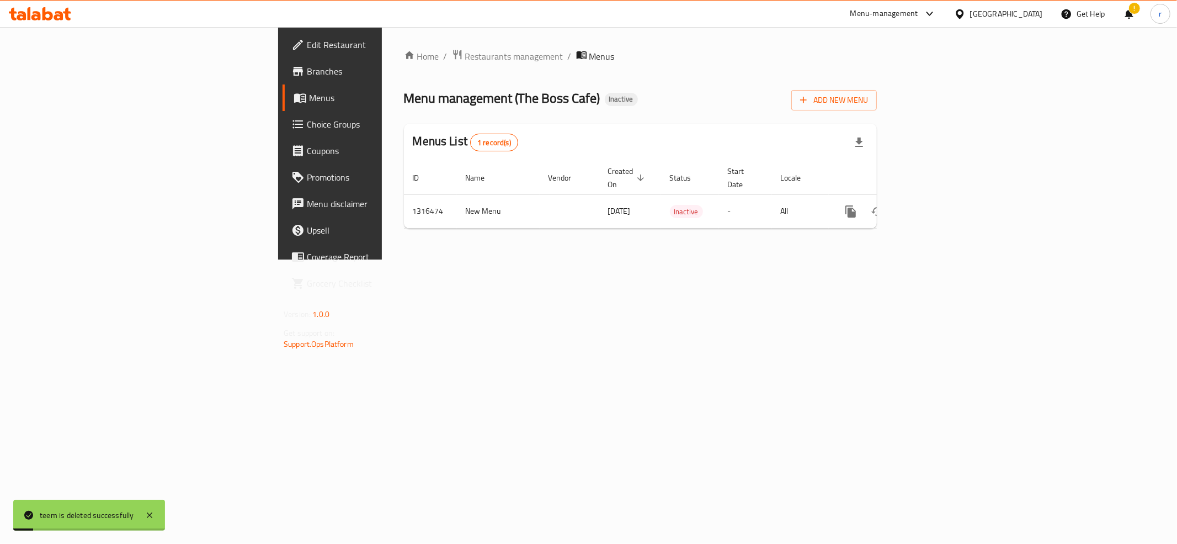
click at [382, 259] on div "Home / Restaurants management / Menus Menu management ( The Boss Cafe ) Inactiv…" at bounding box center [640, 143] width 517 height 232
click at [283, 104] on link "Menus" at bounding box center [379, 97] width 192 height 26
click at [382, 259] on div "Home / Restaurants management / Menus Menu management ( The Boss Cafe ) Inactiv…" at bounding box center [640, 143] width 517 height 232
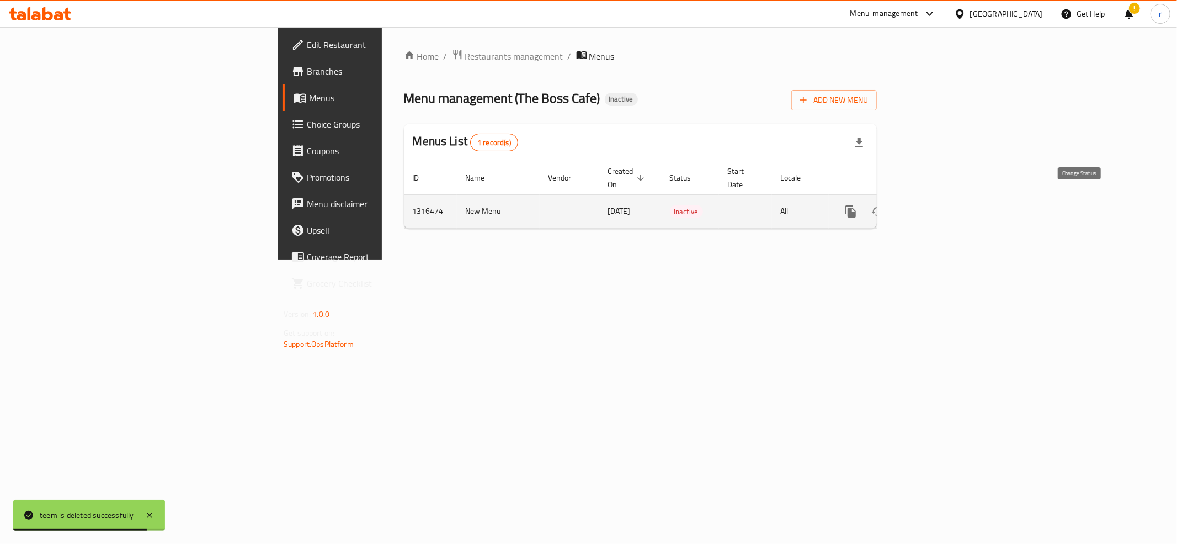
click at [884, 207] on icon "enhanced table" at bounding box center [878, 211] width 12 height 9
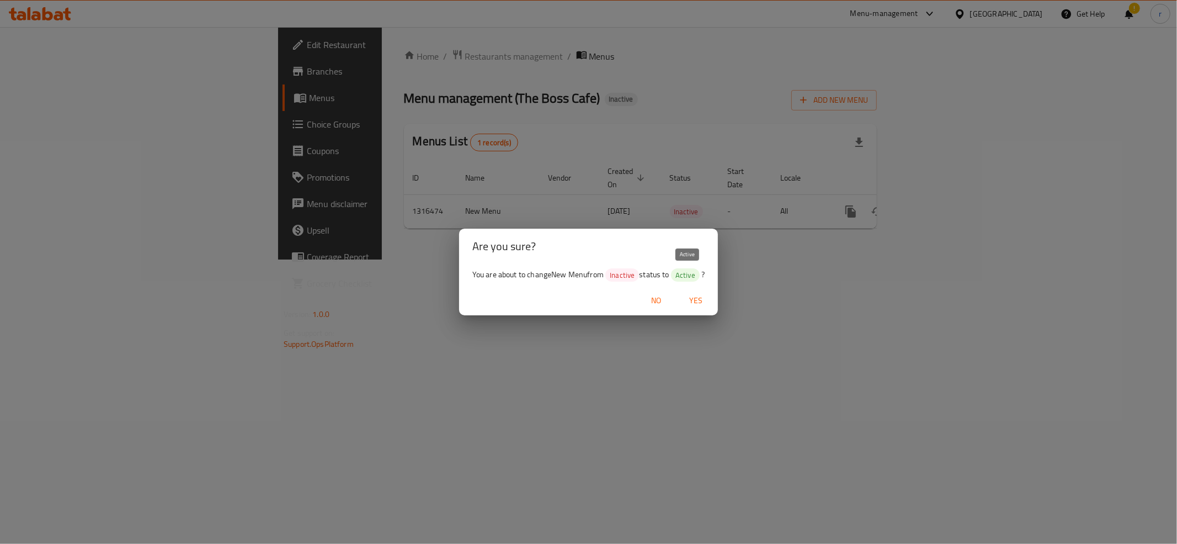
click at [688, 278] on span "Active" at bounding box center [685, 275] width 29 height 10
click at [701, 300] on span "Yes" at bounding box center [696, 301] width 26 height 14
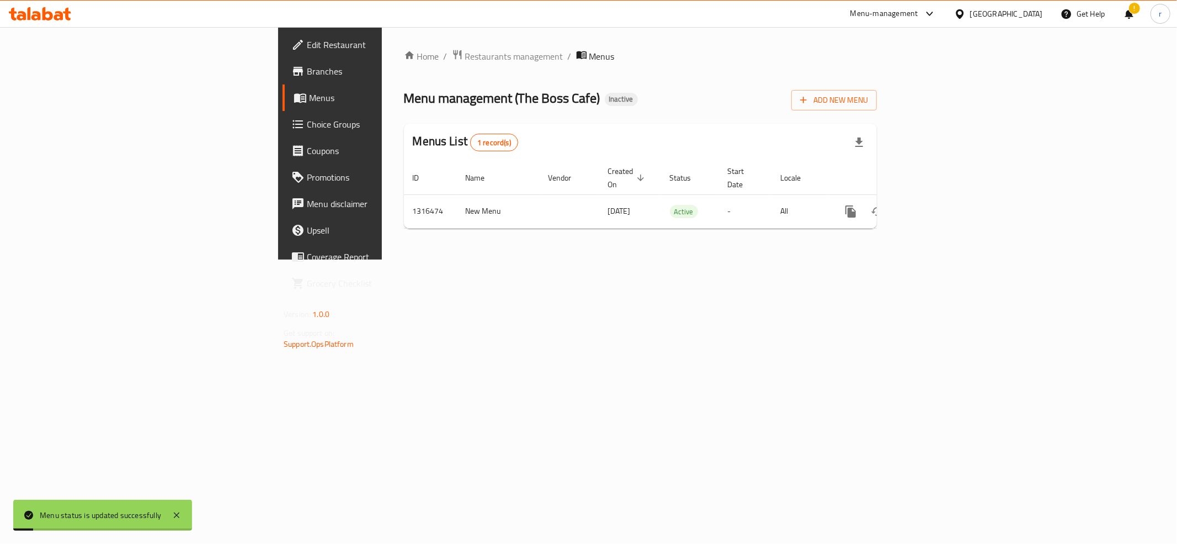
click at [433, 259] on div "Home / Restaurants management / Menus Menu management ( The Boss Cafe ) Inactiv…" at bounding box center [640, 143] width 517 height 232
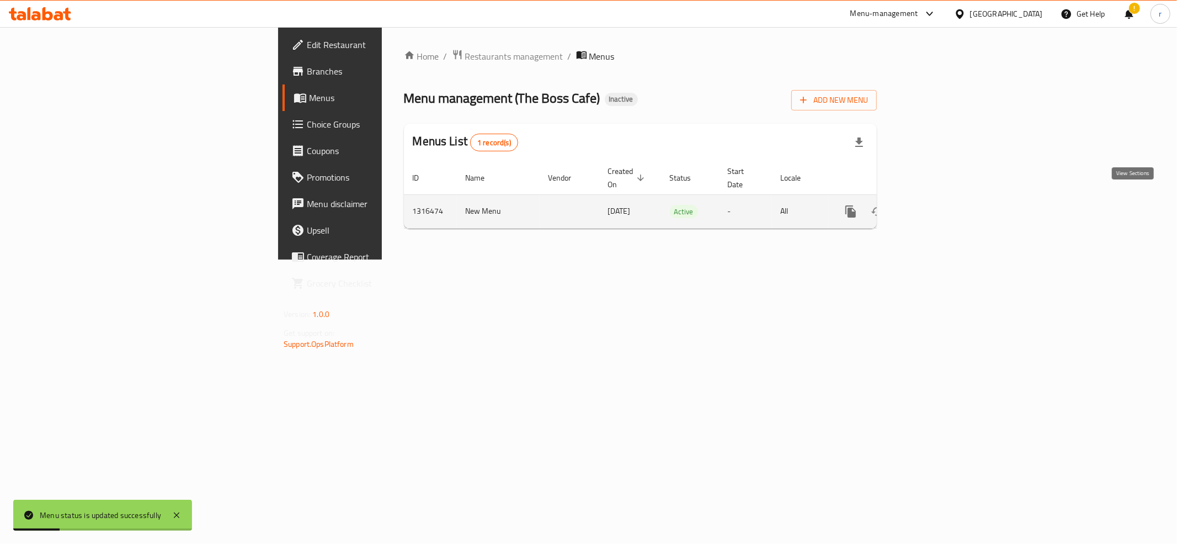
click at [944, 200] on link "enhanced table" at bounding box center [930, 211] width 26 height 26
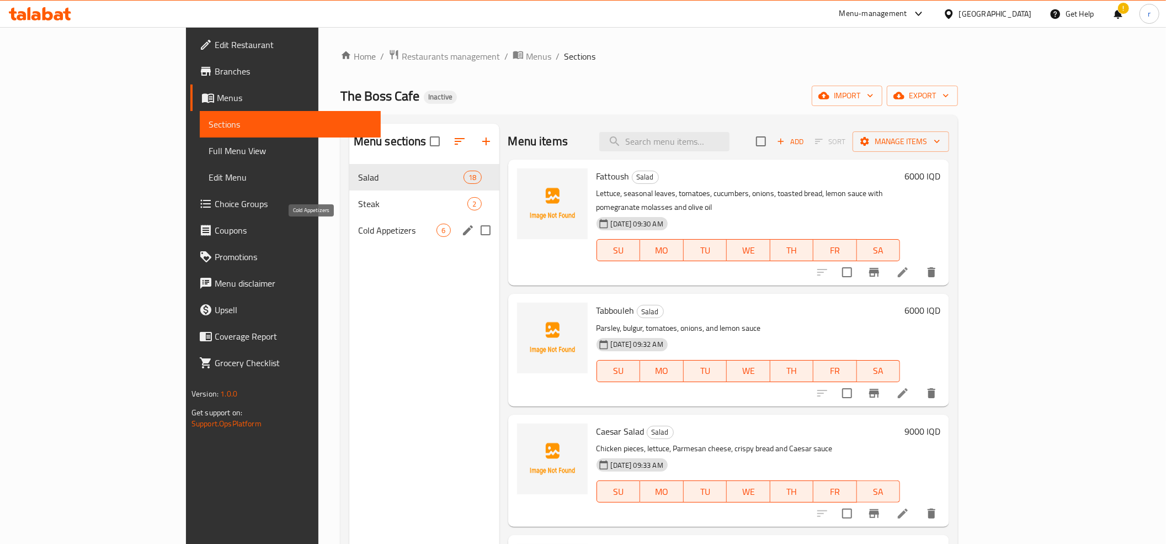
click at [358, 235] on span "Cold Appetizers" at bounding box center [397, 230] width 79 height 13
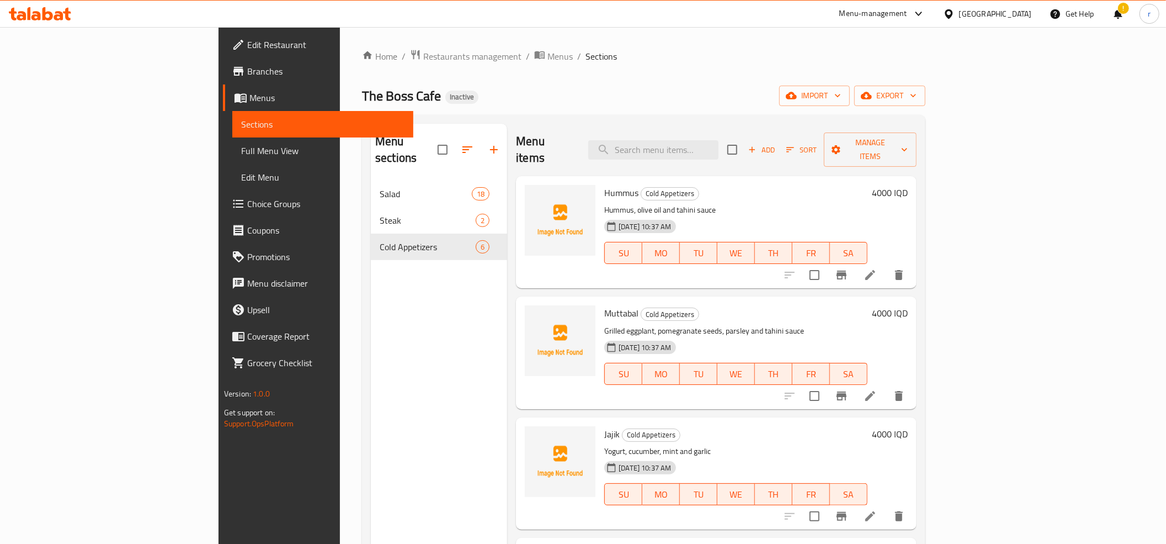
click at [604, 184] on span "Hummus" at bounding box center [621, 192] width 34 height 17
copy h6 "Hummus"
click at [534, 194] on icon "upload picture" at bounding box center [540, 200] width 13 height 13
click at [604, 305] on span "Muttabal" at bounding box center [621, 313] width 34 height 17
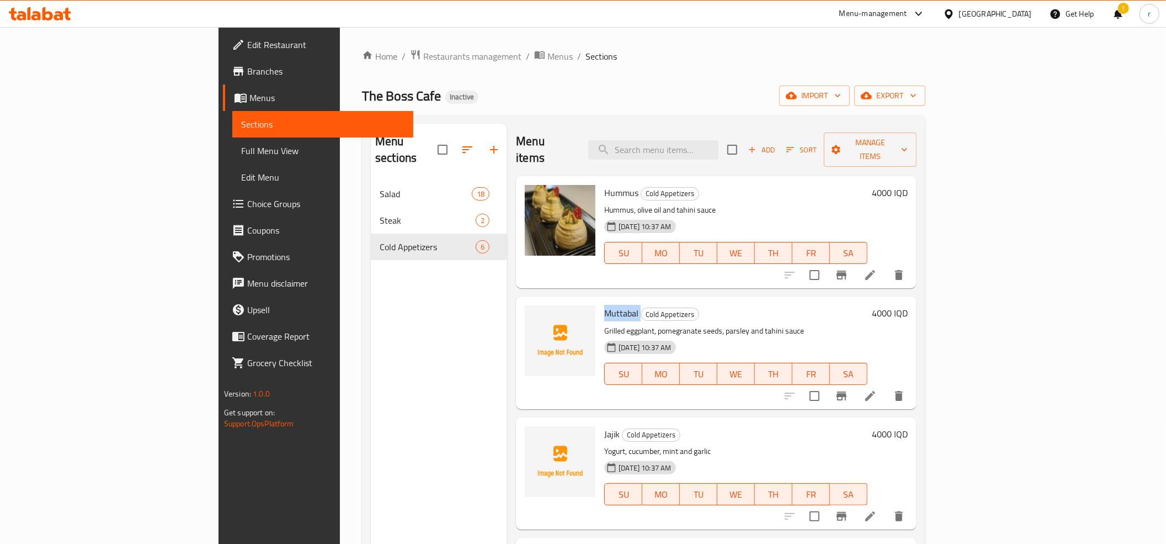
click at [604, 305] on span "Muttabal" at bounding box center [621, 313] width 34 height 17
copy h6 "Muttabal"
click at [535, 315] on icon "upload picture" at bounding box center [540, 320] width 11 height 10
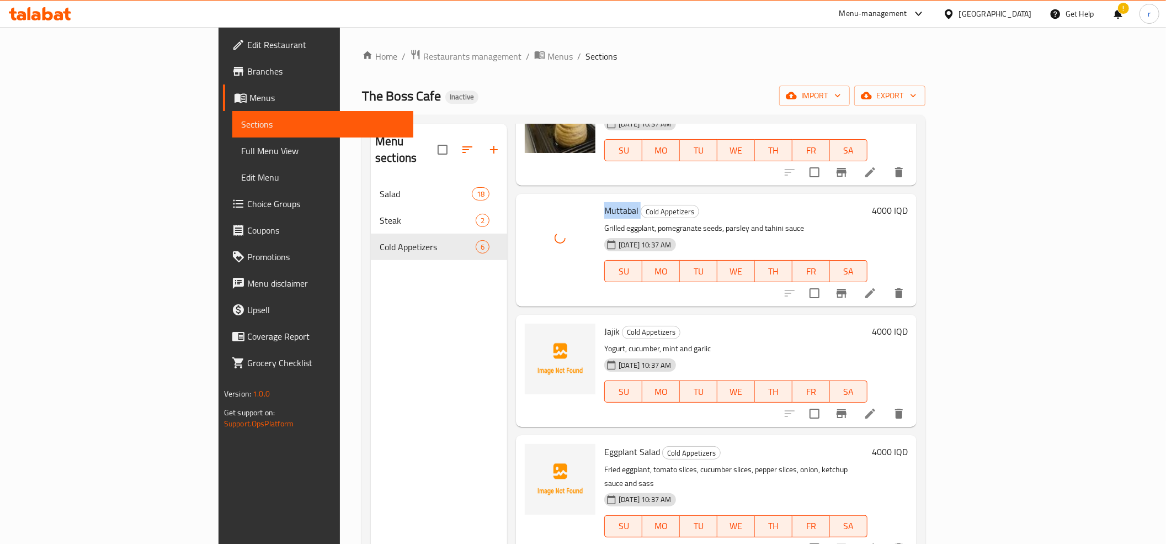
scroll to position [123, 0]
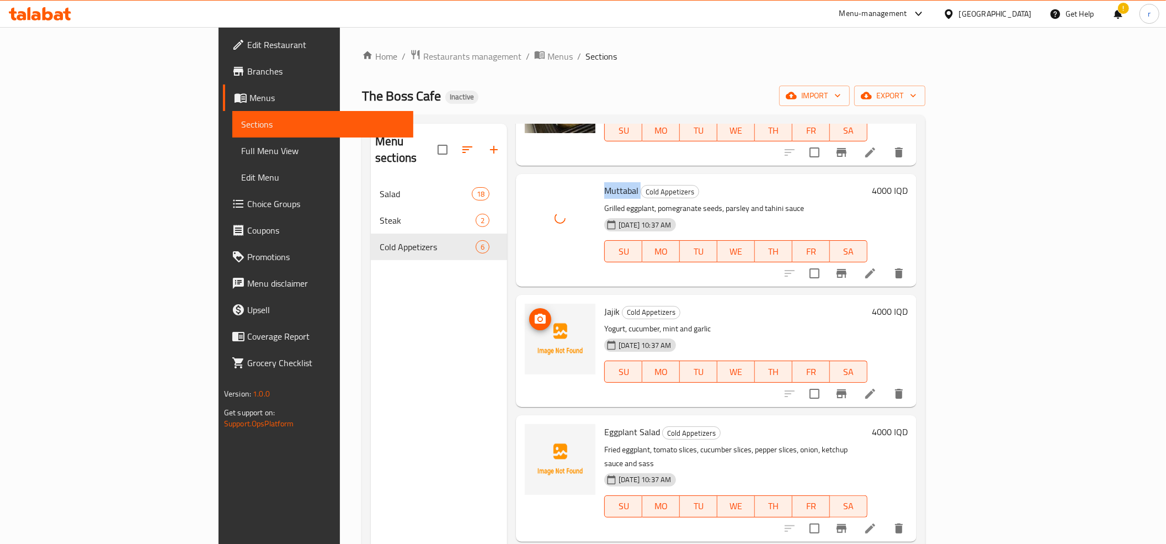
click at [535, 314] on icon "upload picture" at bounding box center [540, 319] width 11 height 10
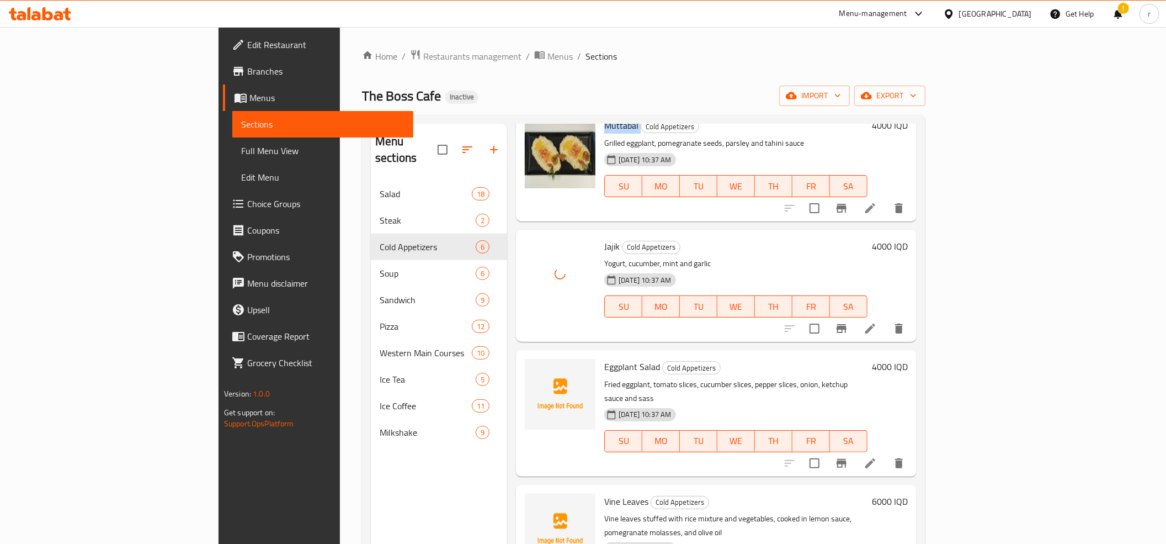
scroll to position [206, 0]
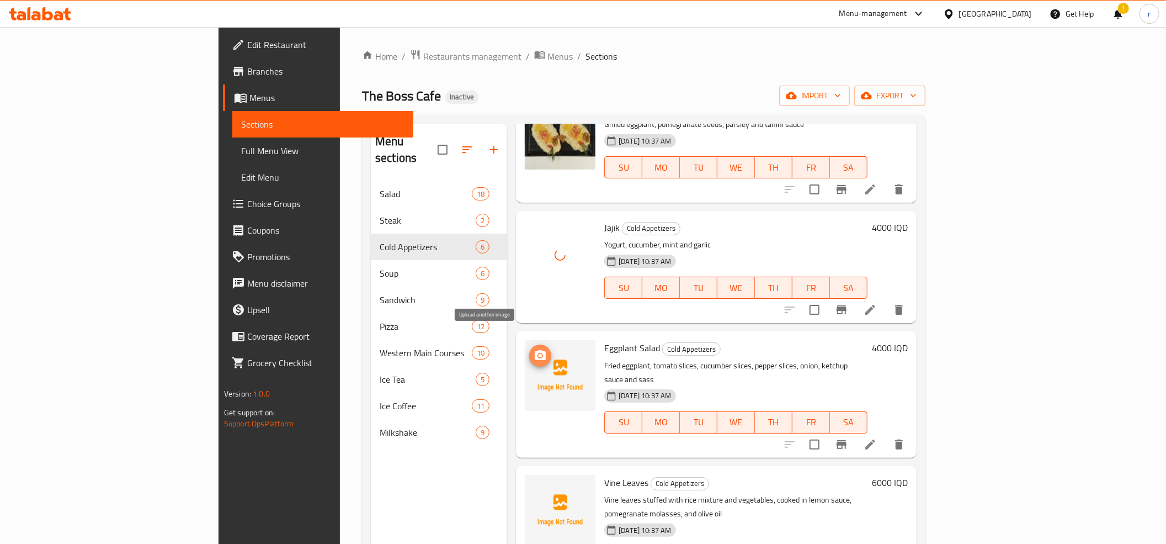
click at [534, 349] on icon "upload picture" at bounding box center [540, 355] width 13 height 13
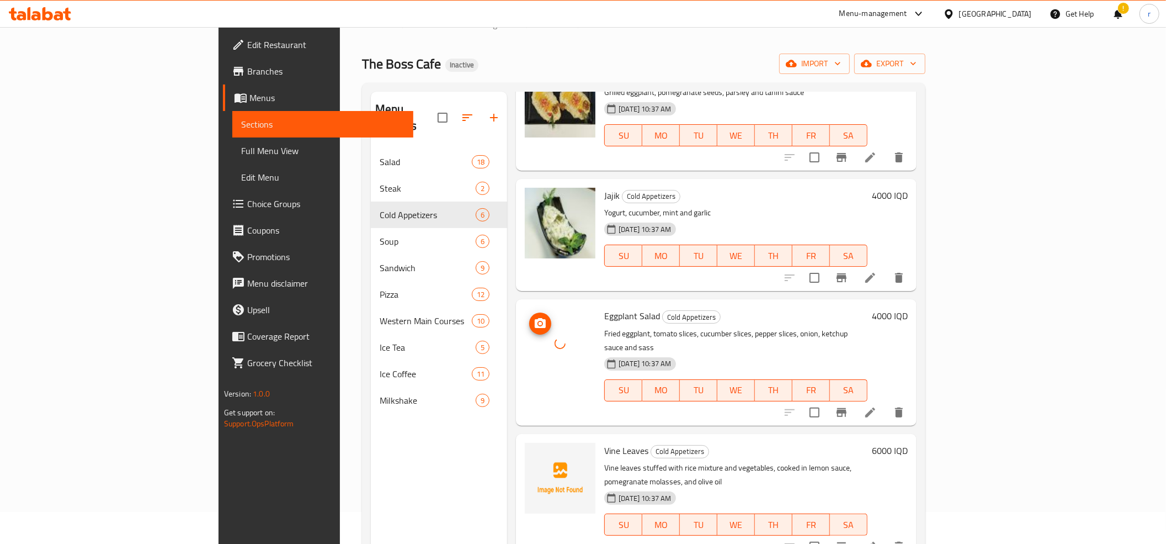
scroll to position [155, 0]
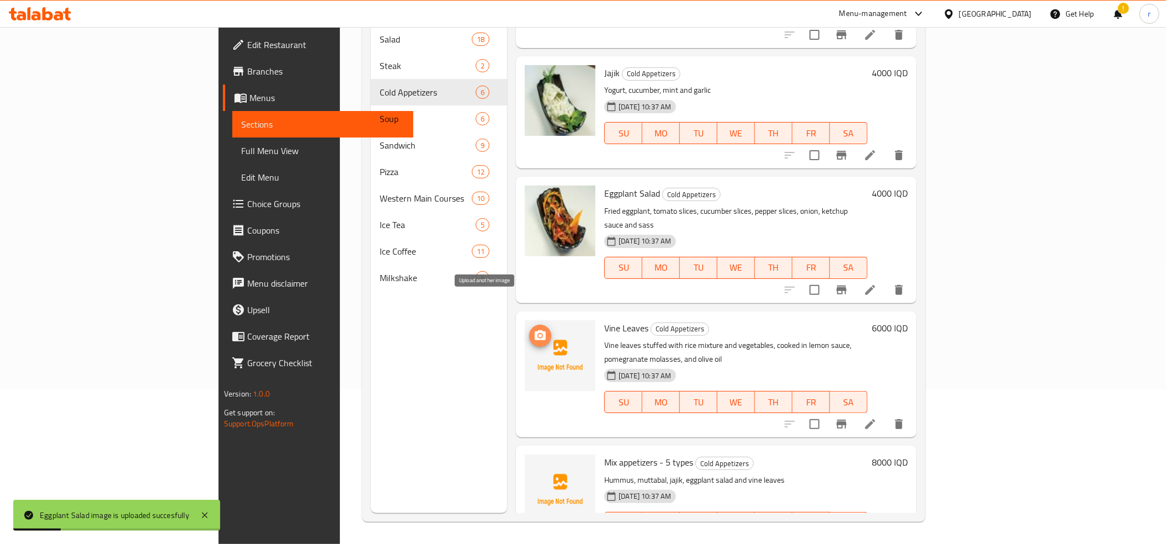
click at [535, 330] on icon "upload picture" at bounding box center [540, 335] width 11 height 10
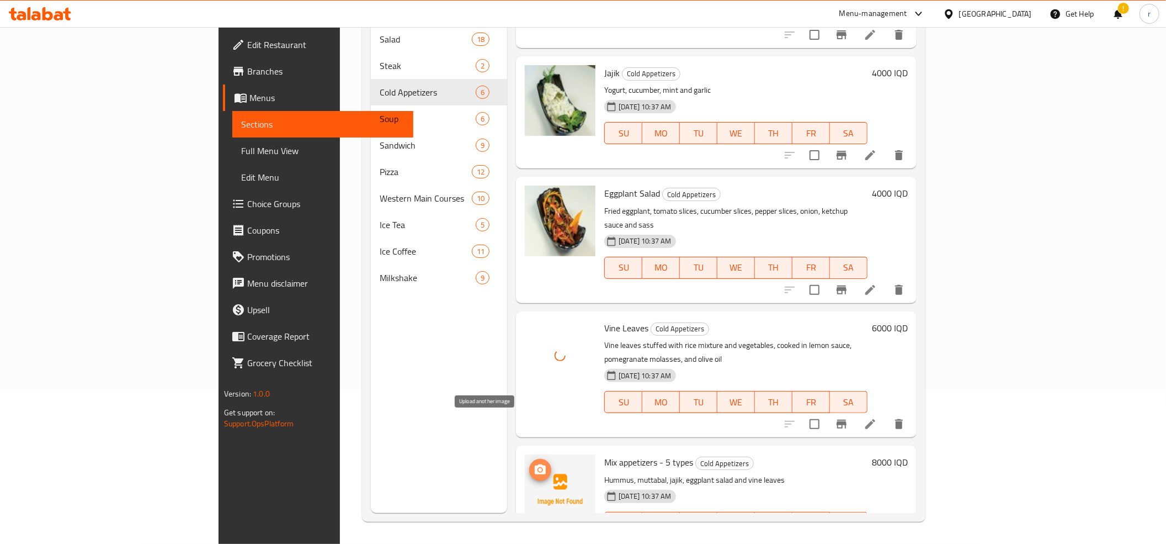
click at [535, 464] on icon "upload picture" at bounding box center [540, 469] width 11 height 10
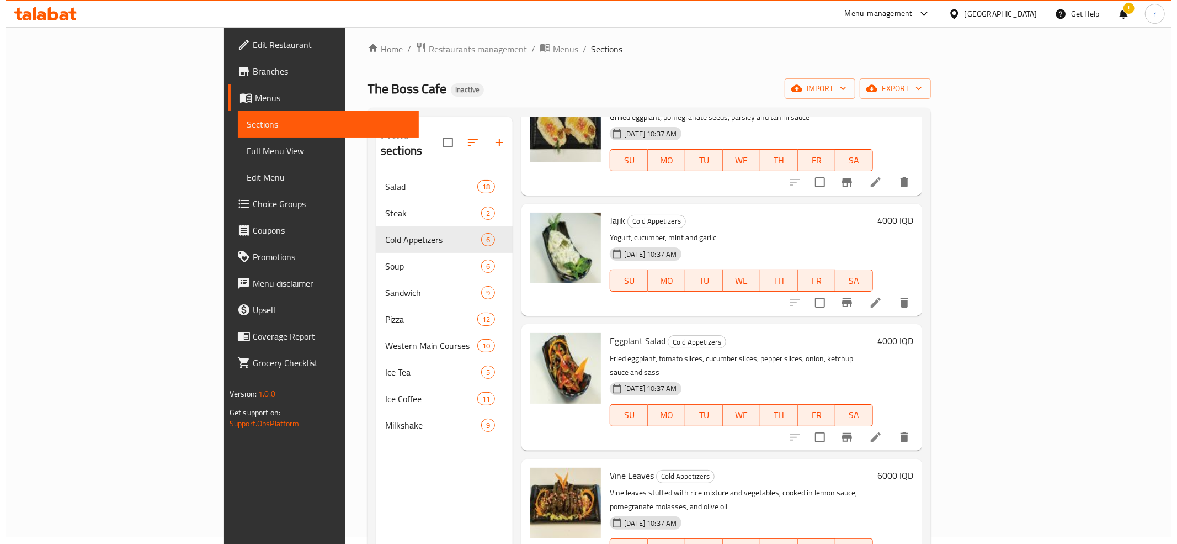
scroll to position [0, 0]
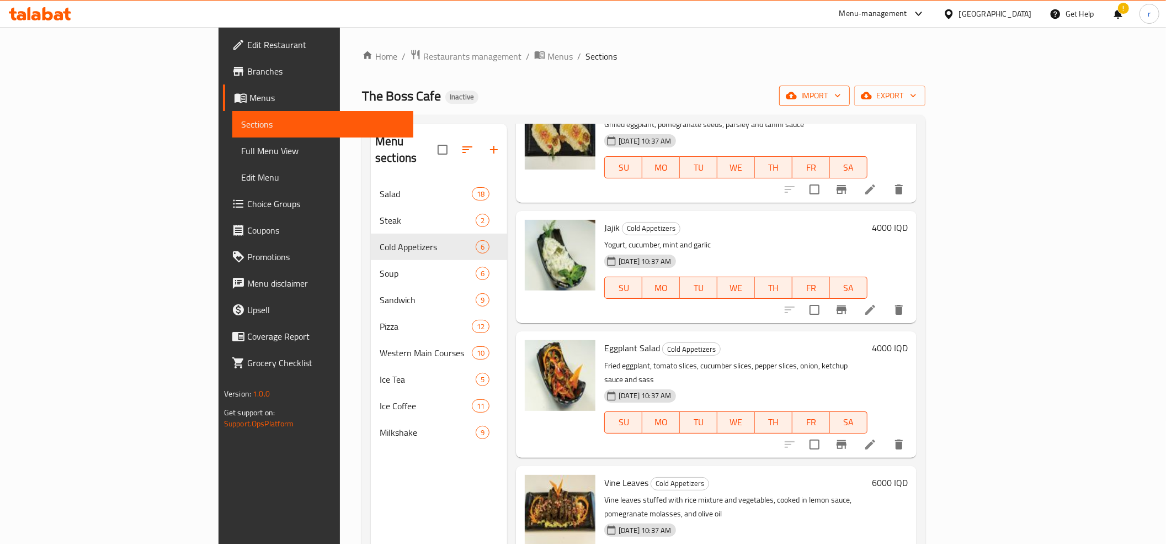
click at [841, 98] on span "import" at bounding box center [814, 96] width 53 height 14
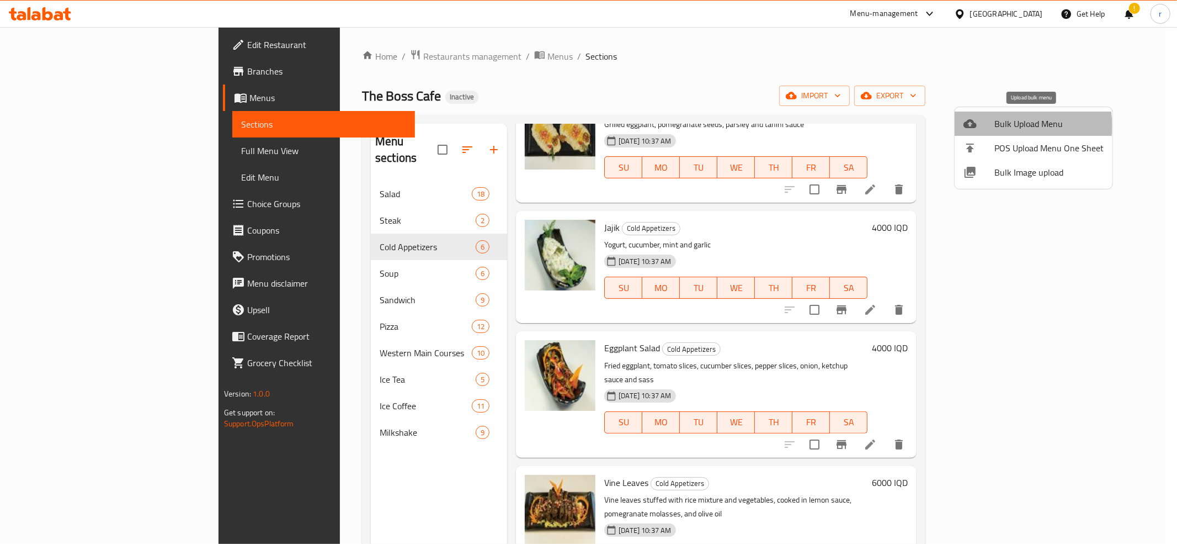
click at [1019, 126] on span "Bulk Upload Menu" at bounding box center [1049, 123] width 109 height 13
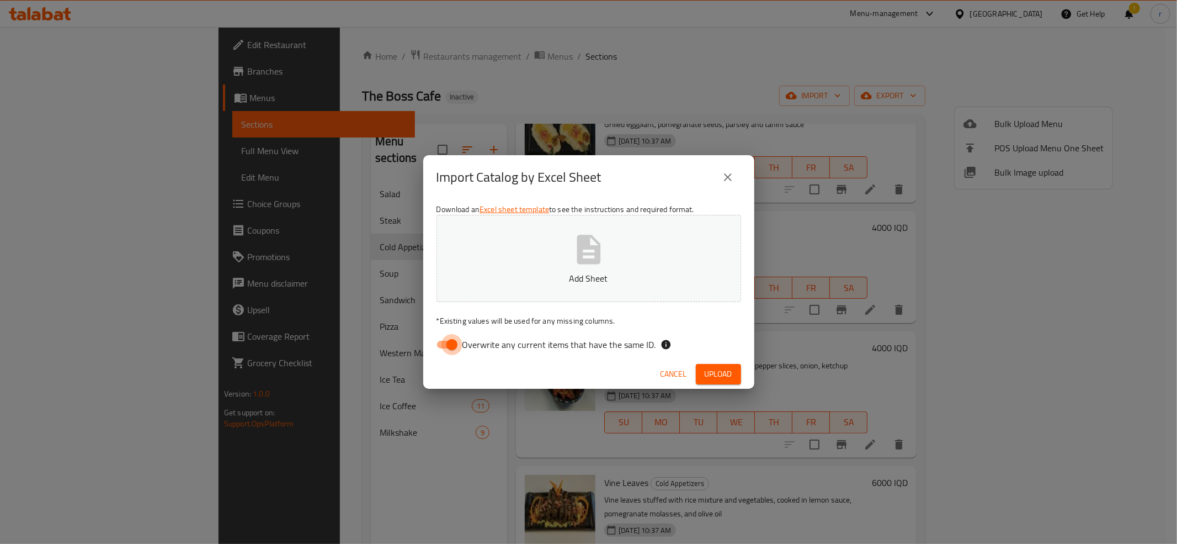
click at [449, 351] on input "Overwrite any current items that have the same ID." at bounding box center [452, 344] width 63 height 21
checkbox input "false"
click at [525, 291] on button "Add Sheet" at bounding box center [589, 258] width 305 height 87
click at [571, 272] on p "Add Sheet" at bounding box center [589, 278] width 270 height 13
click at [660, 246] on button "Add Sheet" at bounding box center [589, 258] width 305 height 87
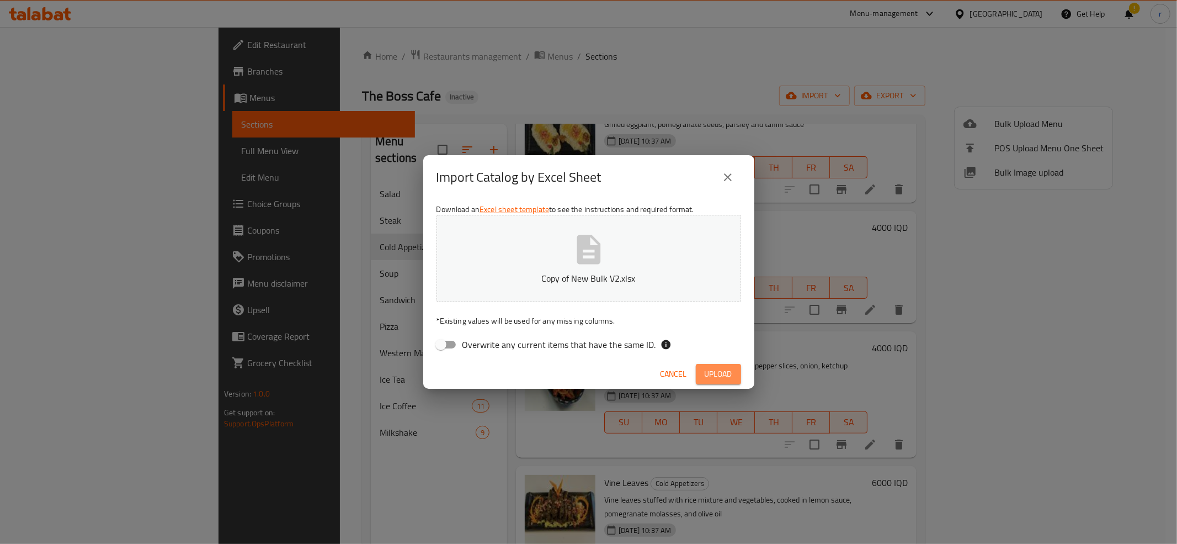
click at [734, 373] on button "Upload" at bounding box center [718, 374] width 45 height 20
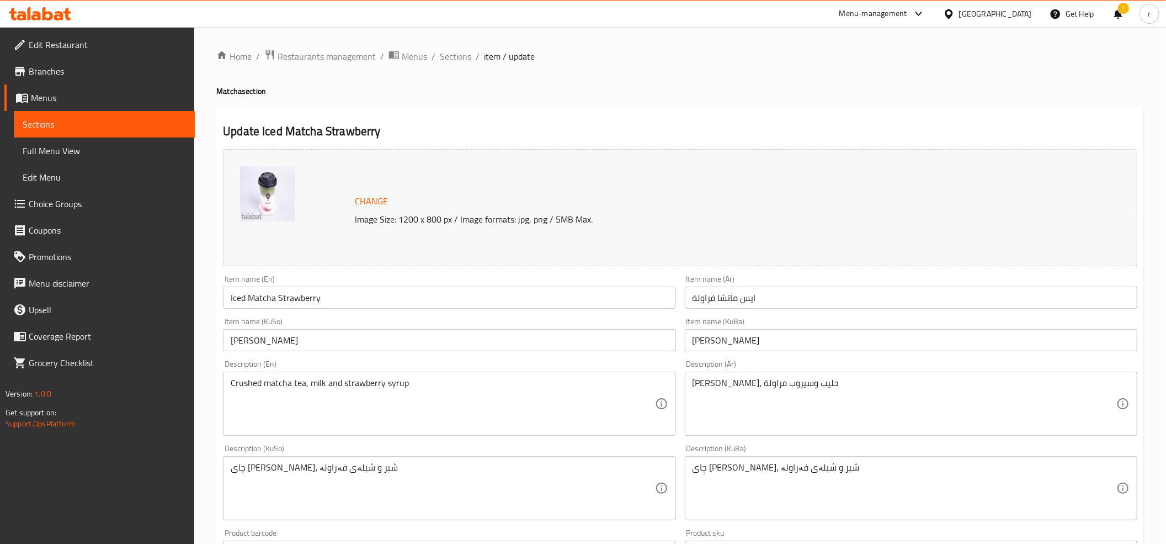
click at [62, 9] on icon at bounding box center [40, 13] width 62 height 13
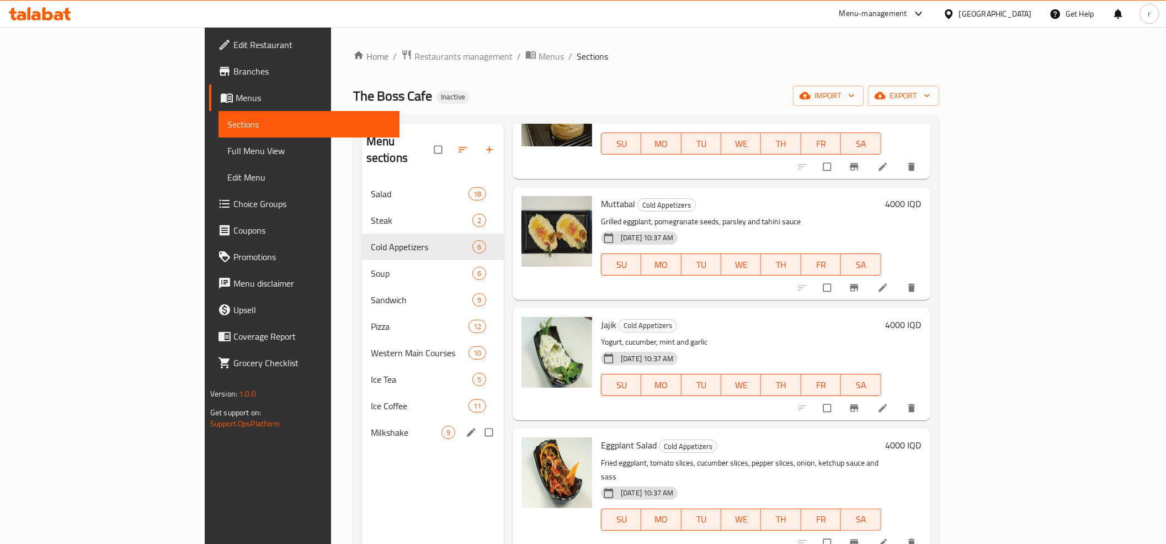
scroll to position [123, 0]
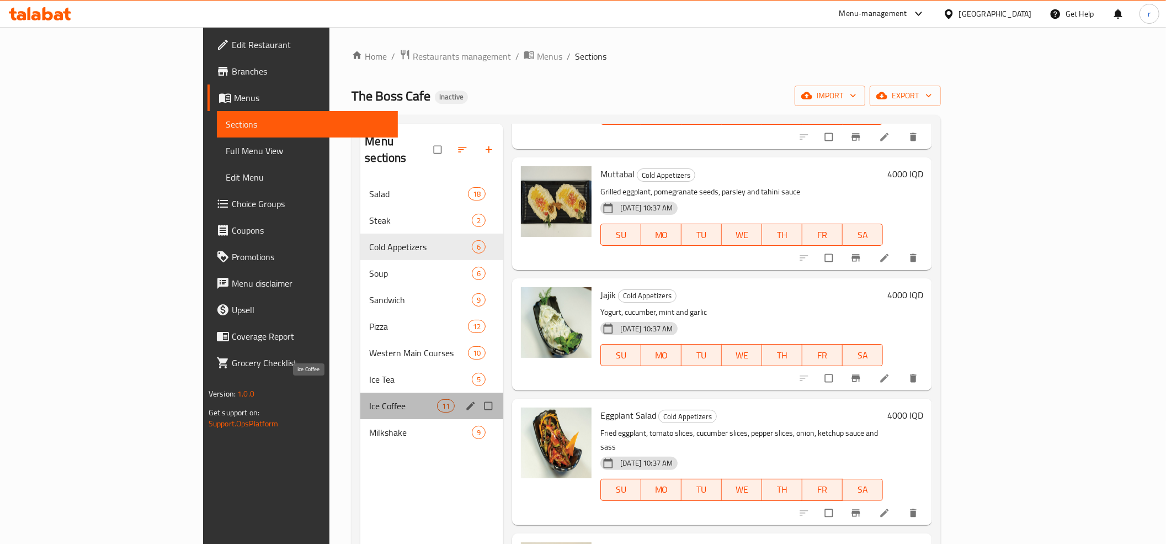
click at [369, 399] on span "Ice Coffee" at bounding box center [403, 405] width 68 height 13
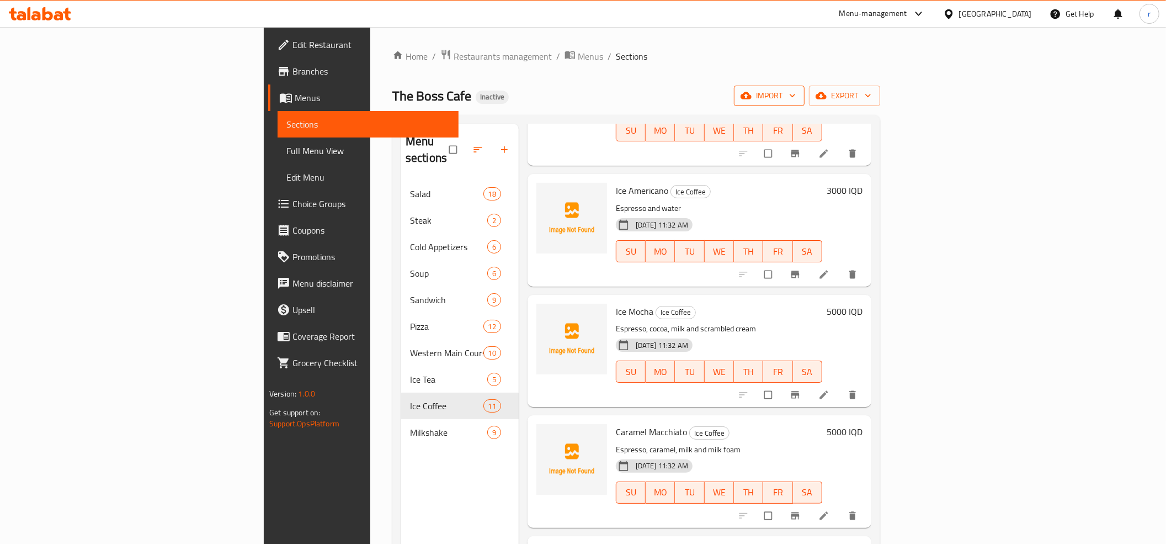
click at [796, 95] on span "import" at bounding box center [769, 96] width 53 height 14
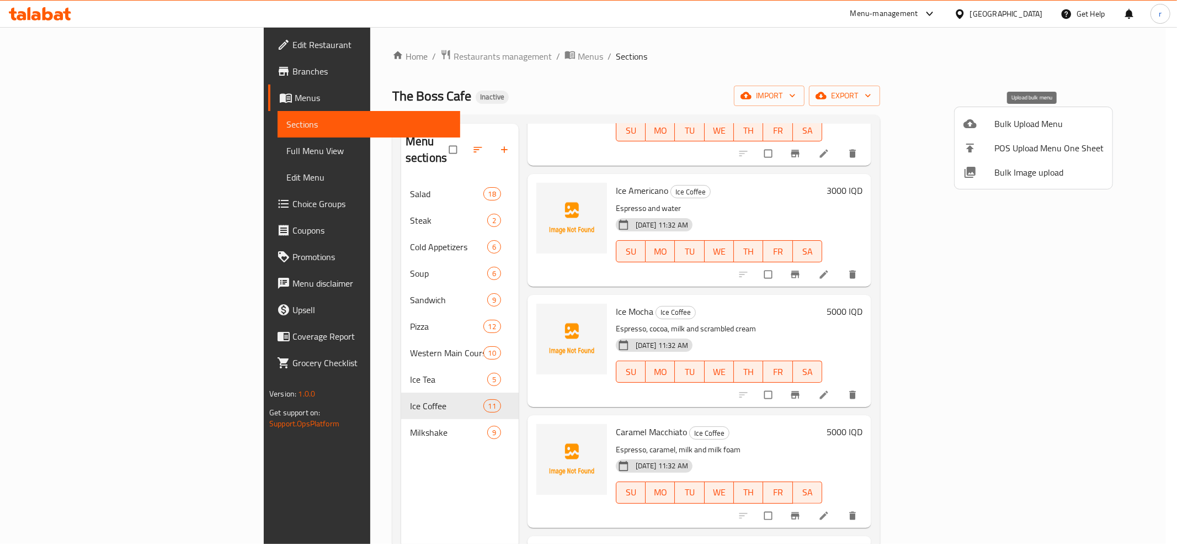
click at [1016, 124] on span "Bulk Upload Menu" at bounding box center [1049, 123] width 109 height 13
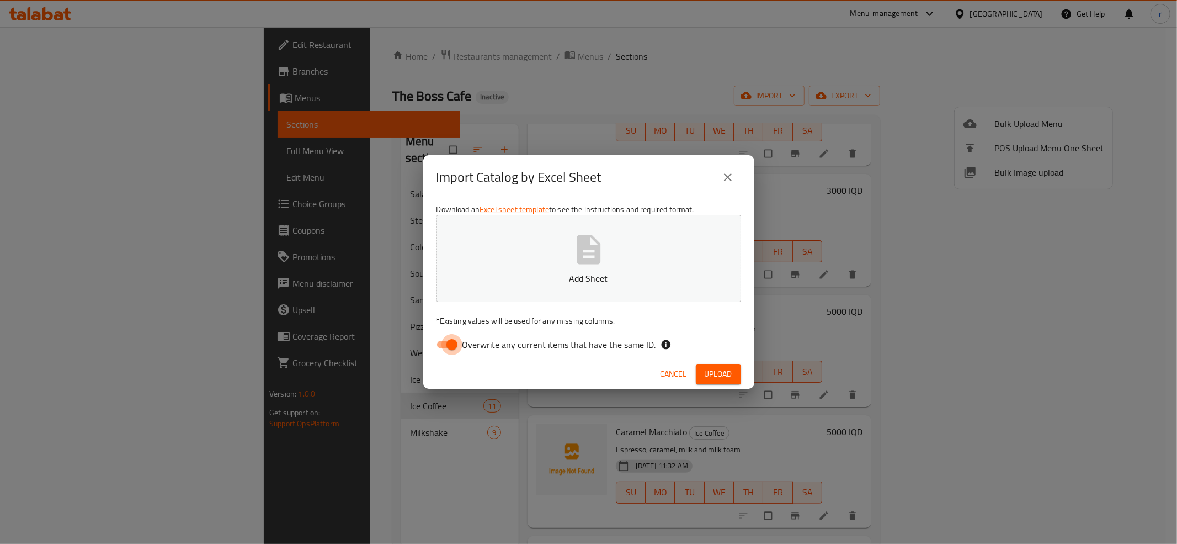
click at [458, 343] on input "Overwrite any current items that have the same ID." at bounding box center [452, 344] width 63 height 21
checkbox input "false"
click at [493, 290] on button "Add Sheet" at bounding box center [589, 258] width 305 height 87
click at [740, 376] on button "Upload" at bounding box center [718, 374] width 45 height 20
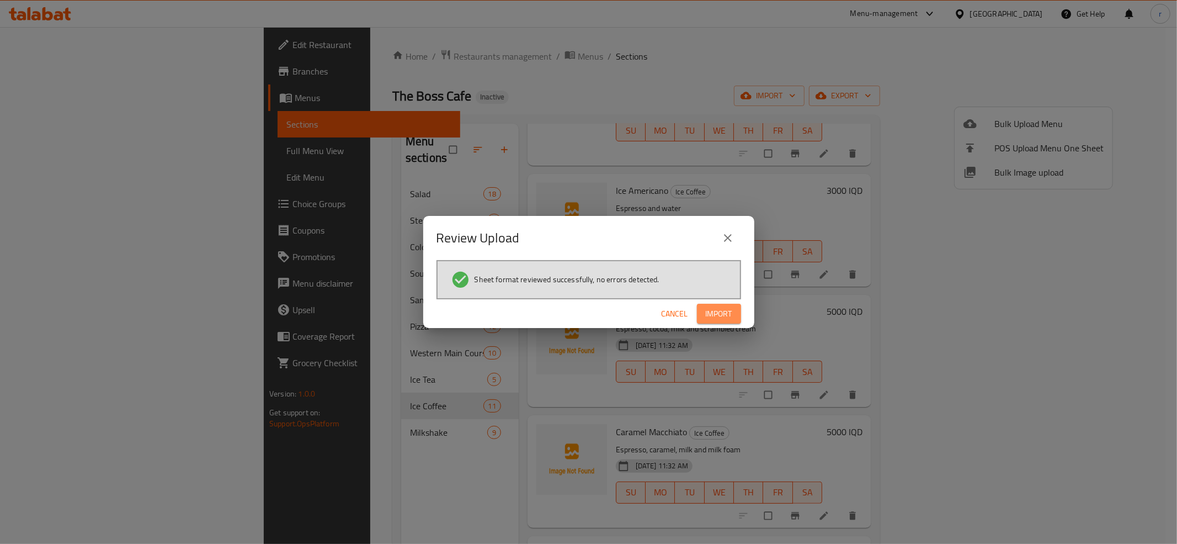
click at [714, 312] on span "Import" at bounding box center [719, 314] width 26 height 14
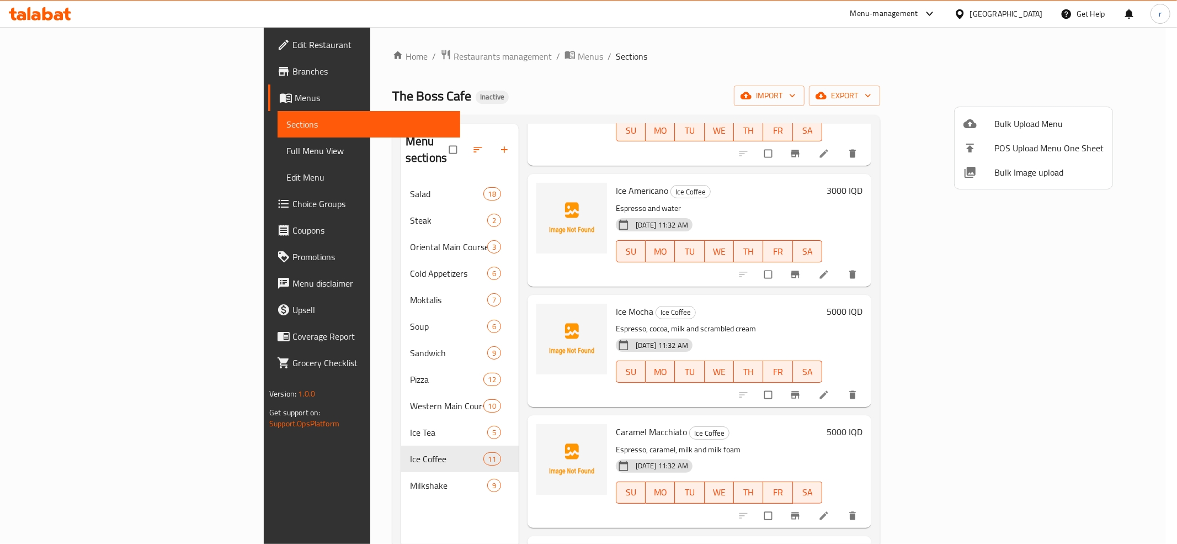
click at [843, 55] on div at bounding box center [588, 272] width 1177 height 544
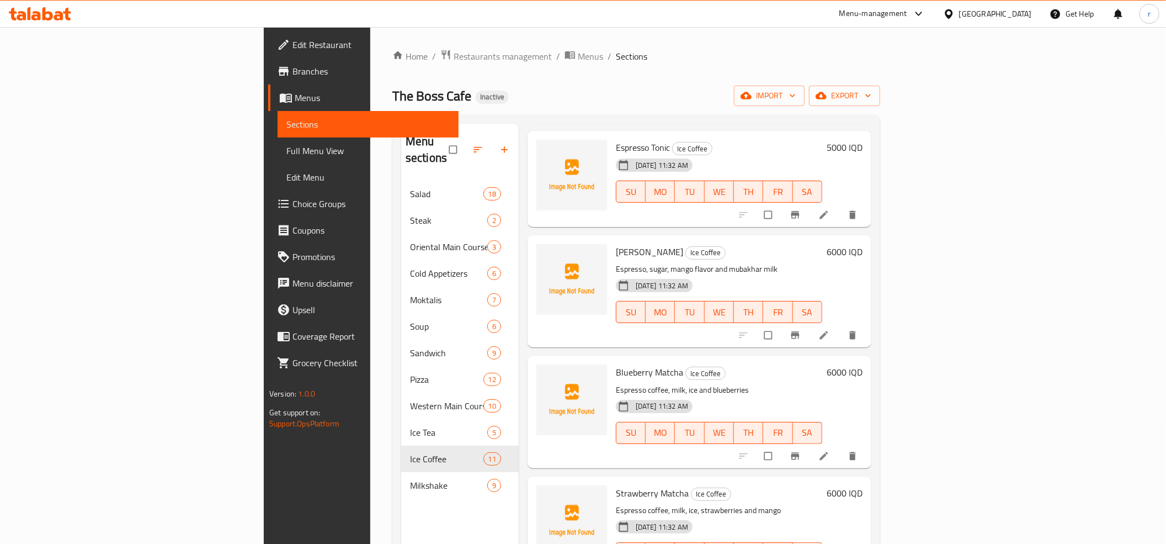
scroll to position [777, 0]
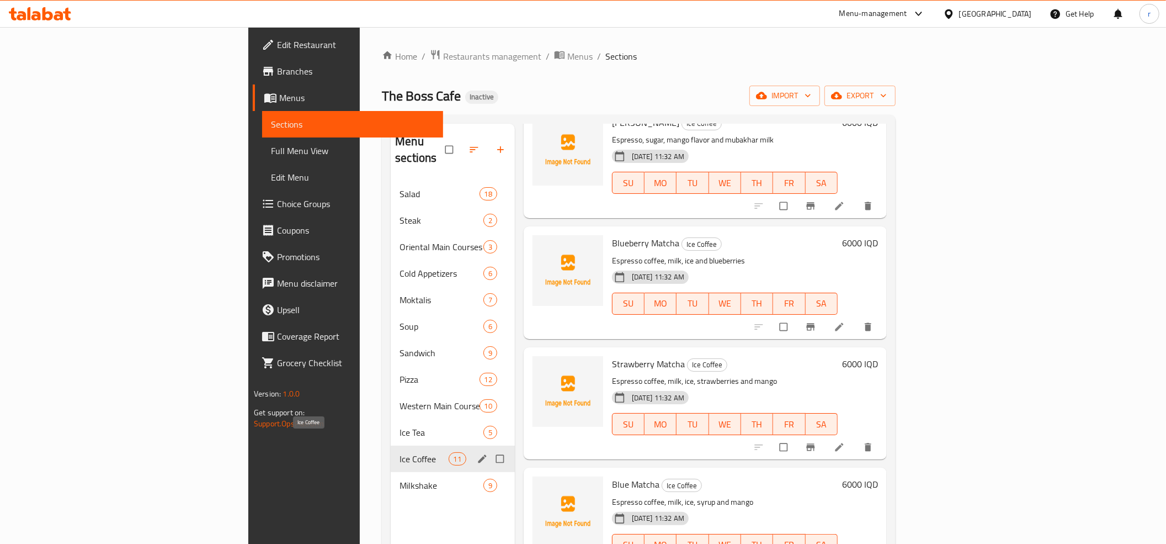
click at [400, 452] on span "Ice Coffee" at bounding box center [424, 458] width 49 height 13
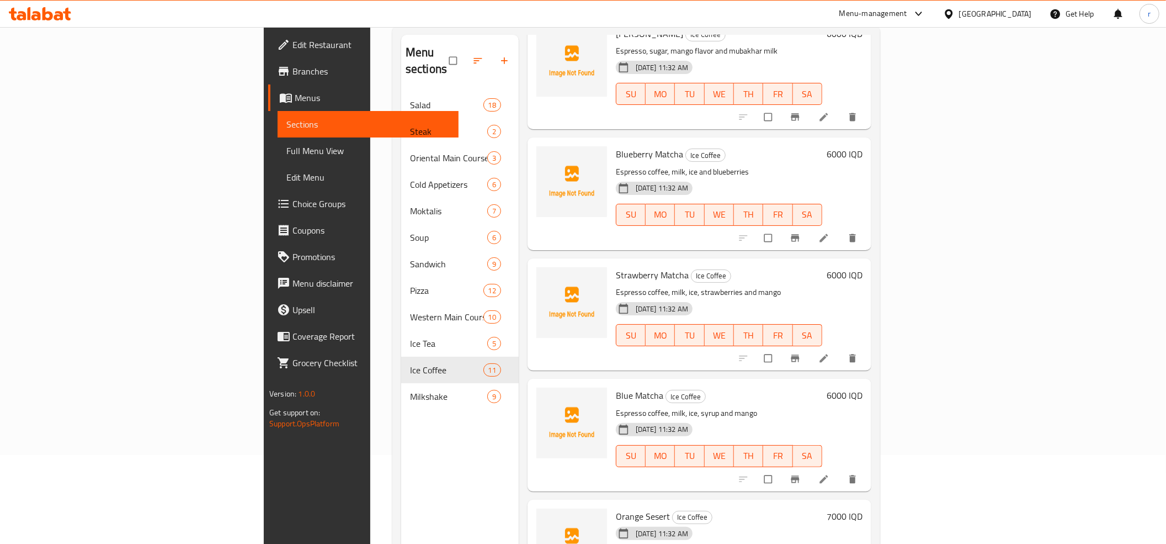
scroll to position [155, 0]
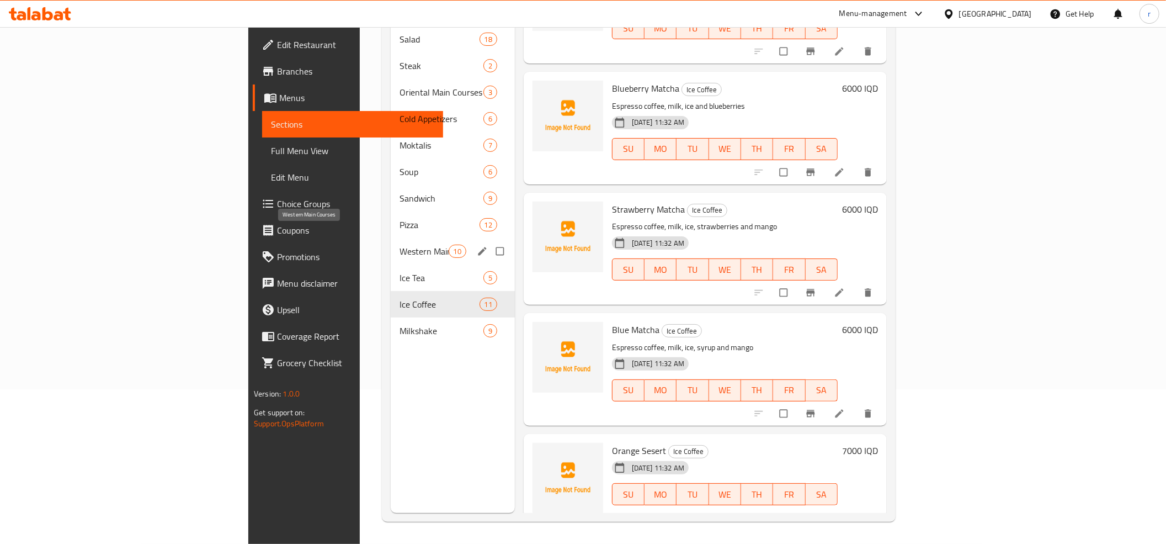
click at [400, 245] on span "Western Main Courses" at bounding box center [424, 251] width 49 height 13
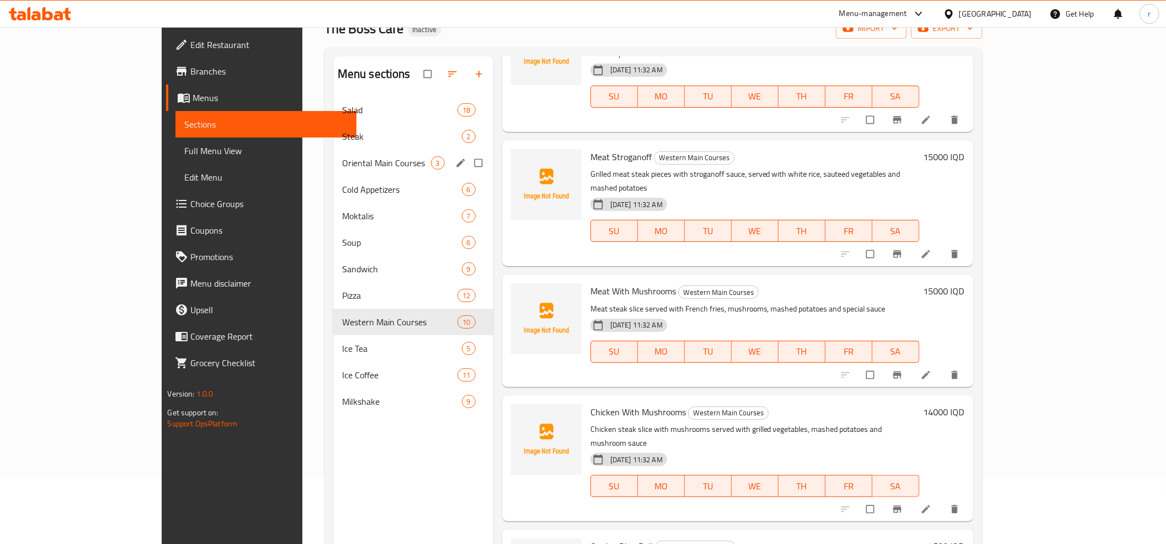
scroll to position [32, 0]
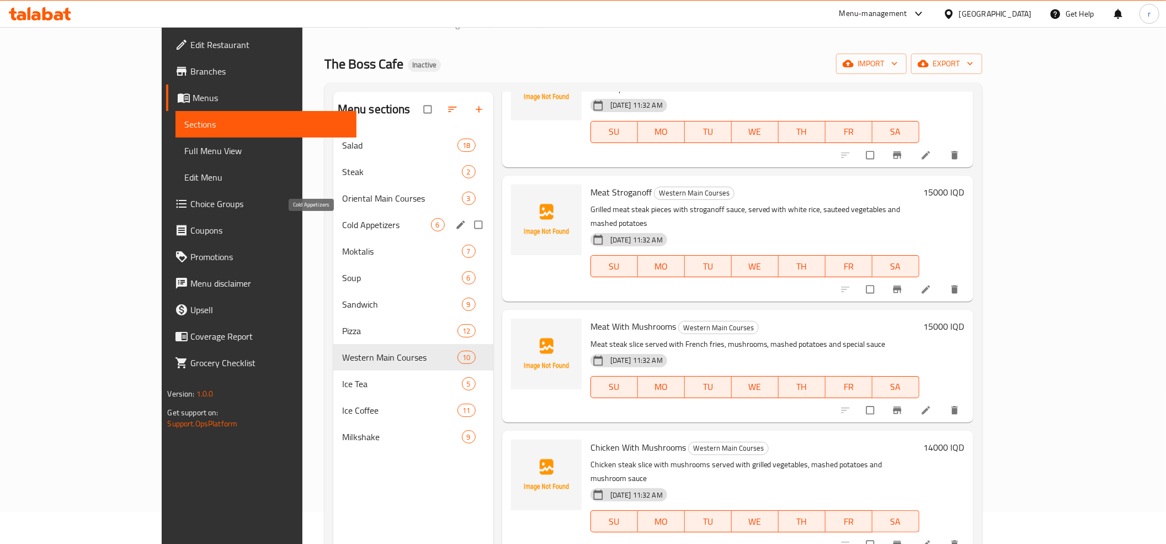
click at [342, 226] on span "Cold Appetizers" at bounding box center [386, 224] width 89 height 13
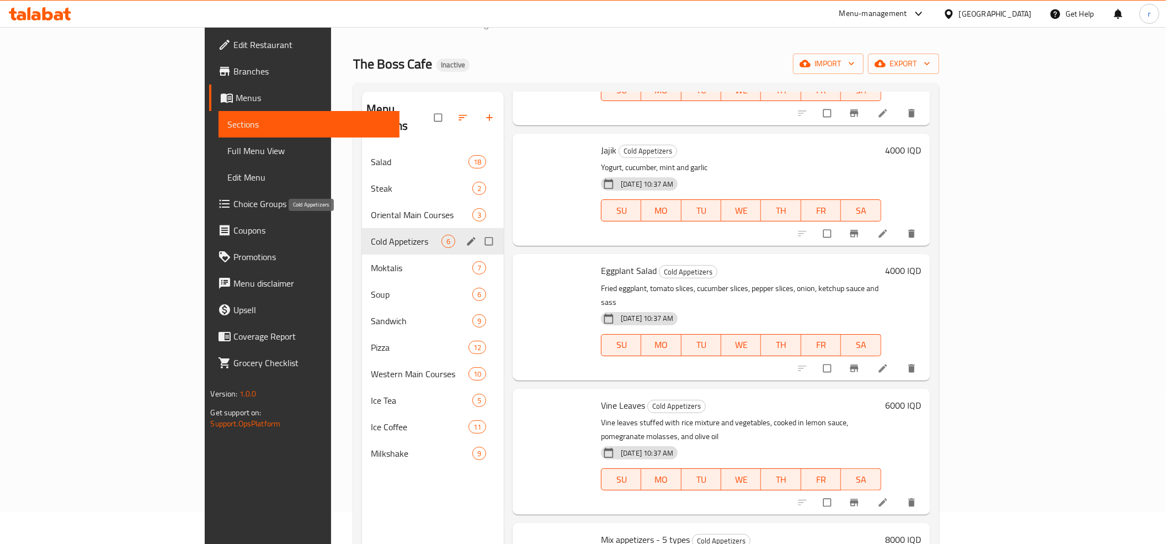
scroll to position [206, 0]
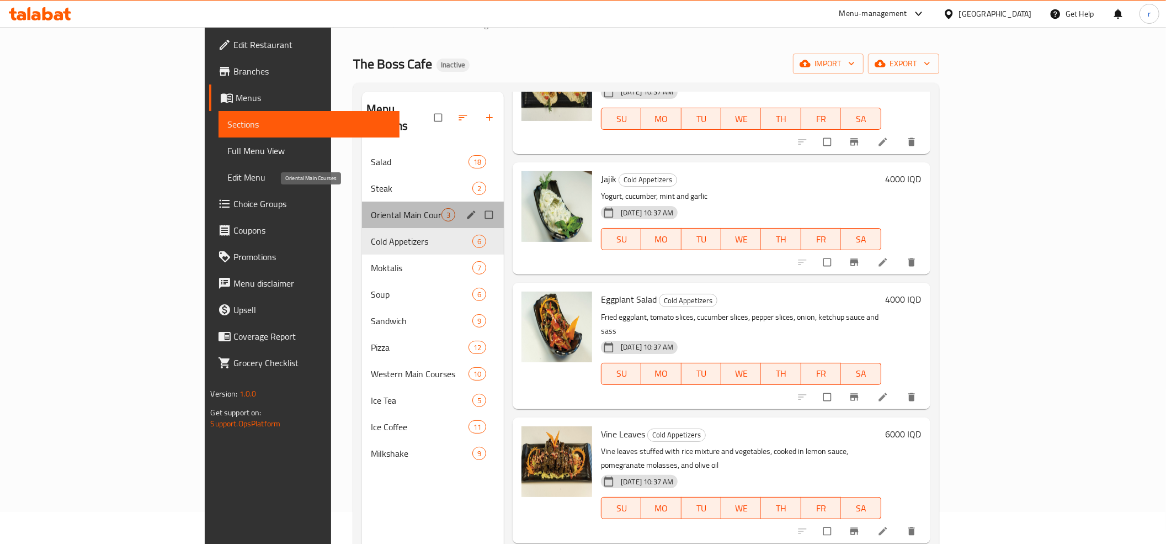
click at [371, 208] on span "Oriental Main Courses" at bounding box center [406, 214] width 71 height 13
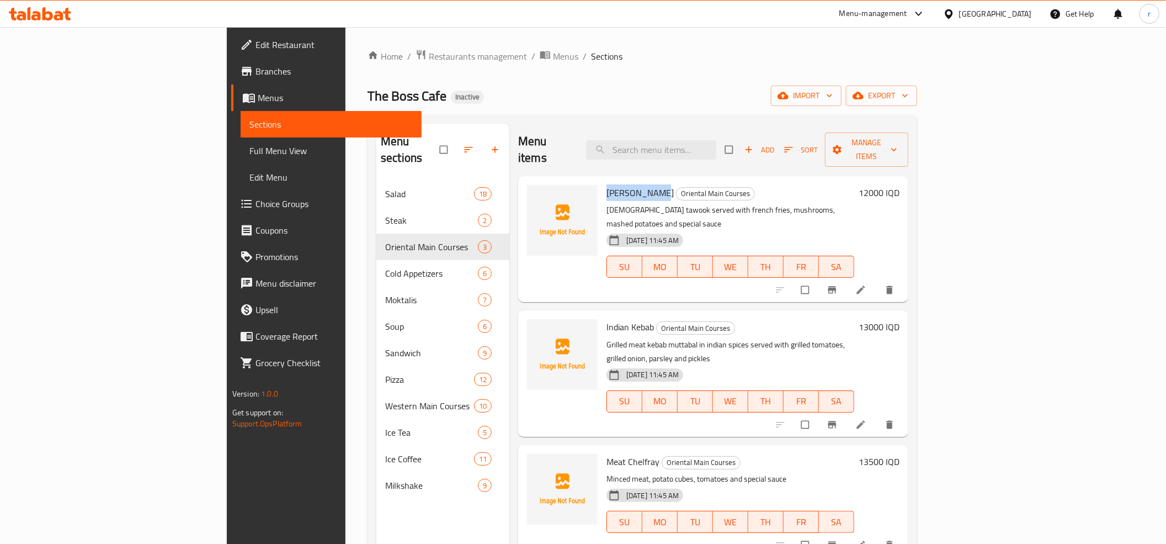
drag, startPoint x: 552, startPoint y: 177, endPoint x: 599, endPoint y: 180, distance: 47.6
click at [607, 184] on span "[PERSON_NAME]" at bounding box center [640, 192] width 67 height 17
copy span "[PERSON_NAME]"
click at [537, 196] on icon "upload picture" at bounding box center [541, 200] width 9 height 8
drag, startPoint x: 551, startPoint y: 293, endPoint x: 567, endPoint y: 296, distance: 16.9
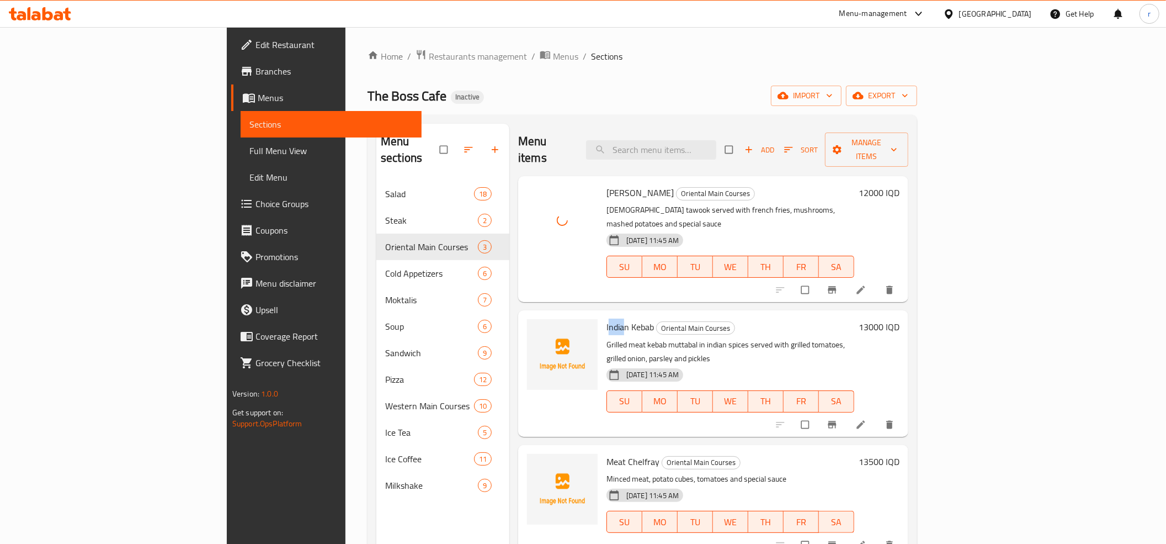
click at [607, 318] on span "Indian Kebab" at bounding box center [630, 326] width 47 height 17
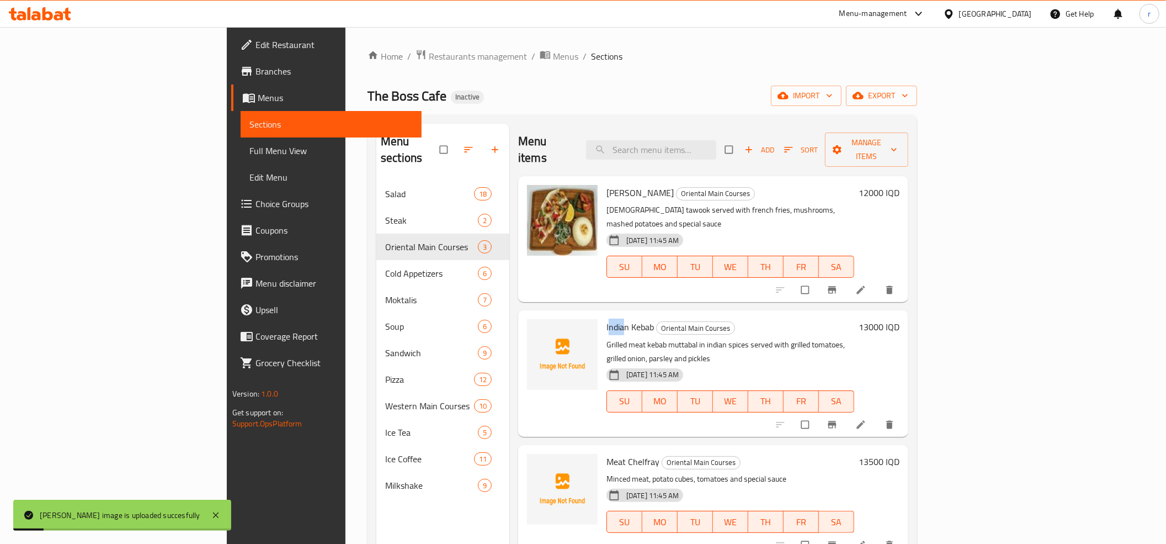
click at [607, 318] on span "Indian Kebab" at bounding box center [630, 326] width 47 height 17
copy h6 "Indian Kebab"
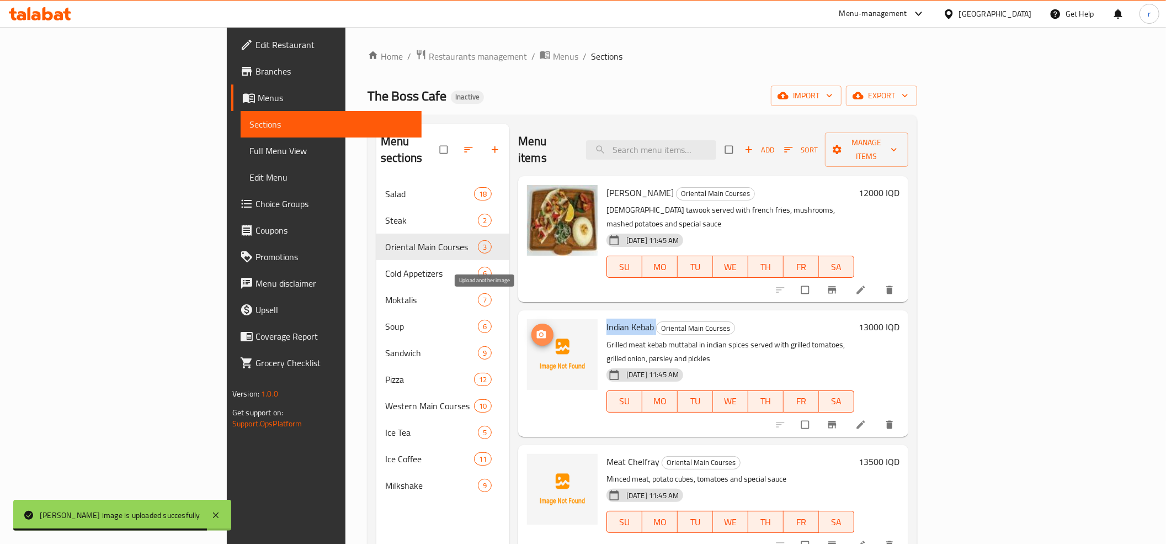
click at [537, 330] on icon "upload picture" at bounding box center [541, 334] width 9 height 8
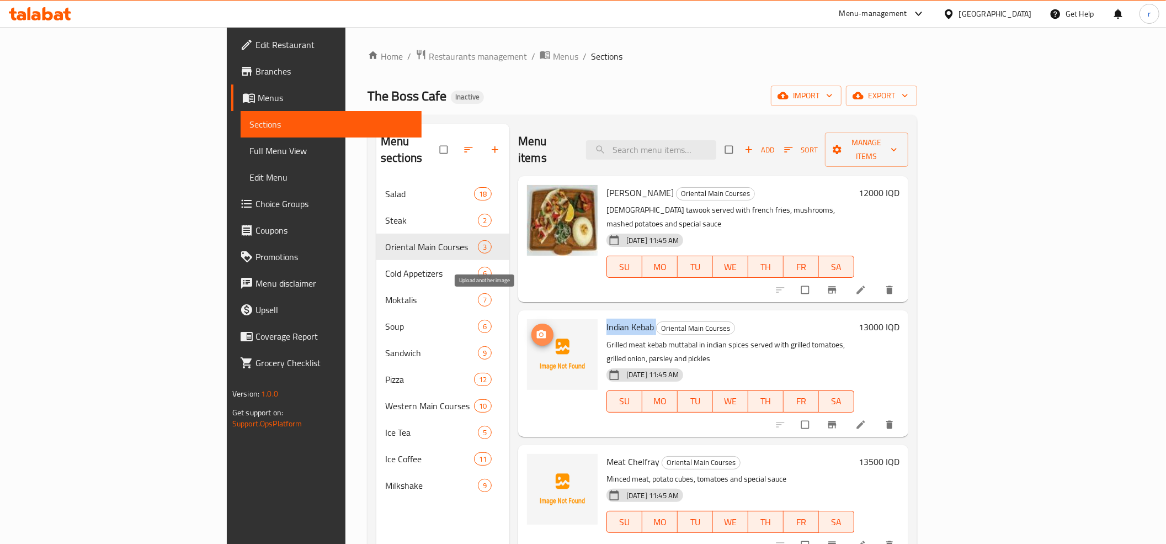
click at [532, 329] on span "upload picture" at bounding box center [543, 334] width 22 height 11
click at [532, 323] on button "upload picture" at bounding box center [543, 334] width 22 height 22
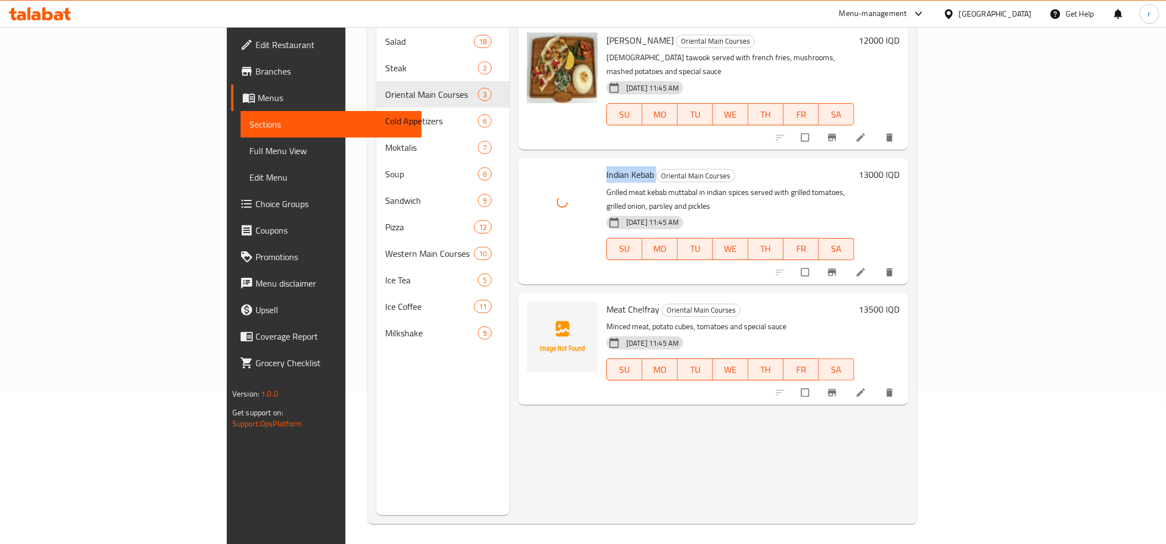
scroll to position [155, 0]
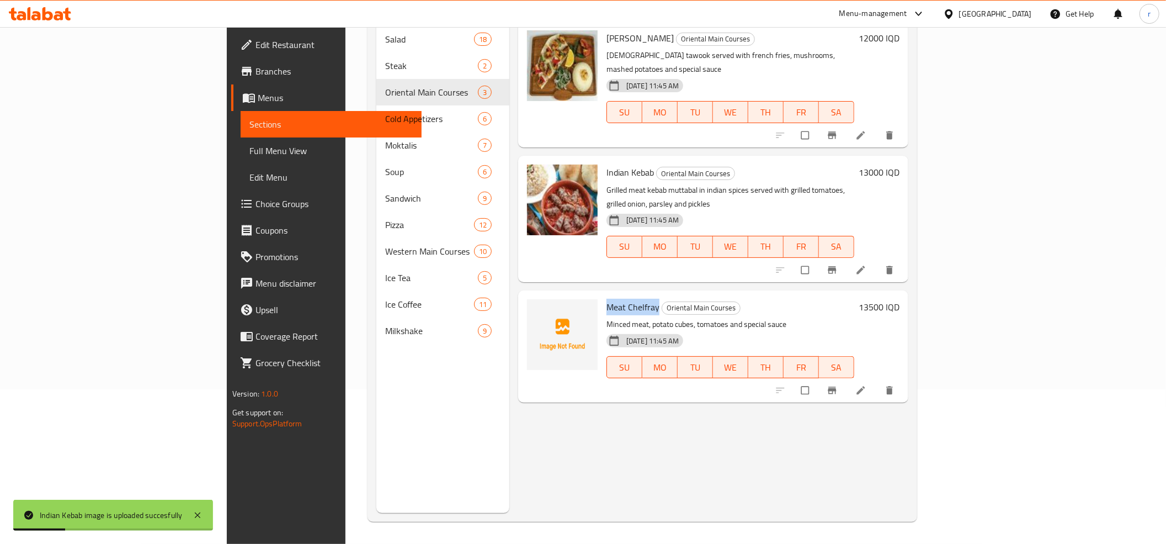
drag, startPoint x: 551, startPoint y: 262, endPoint x: 603, endPoint y: 268, distance: 52.3
click at [607, 299] on h6 "Meat Chelfray Oriental Main Courses" at bounding box center [731, 306] width 248 height 15
copy span "Meat Chelfray"
click at [532, 304] on button "upload picture" at bounding box center [543, 315] width 22 height 22
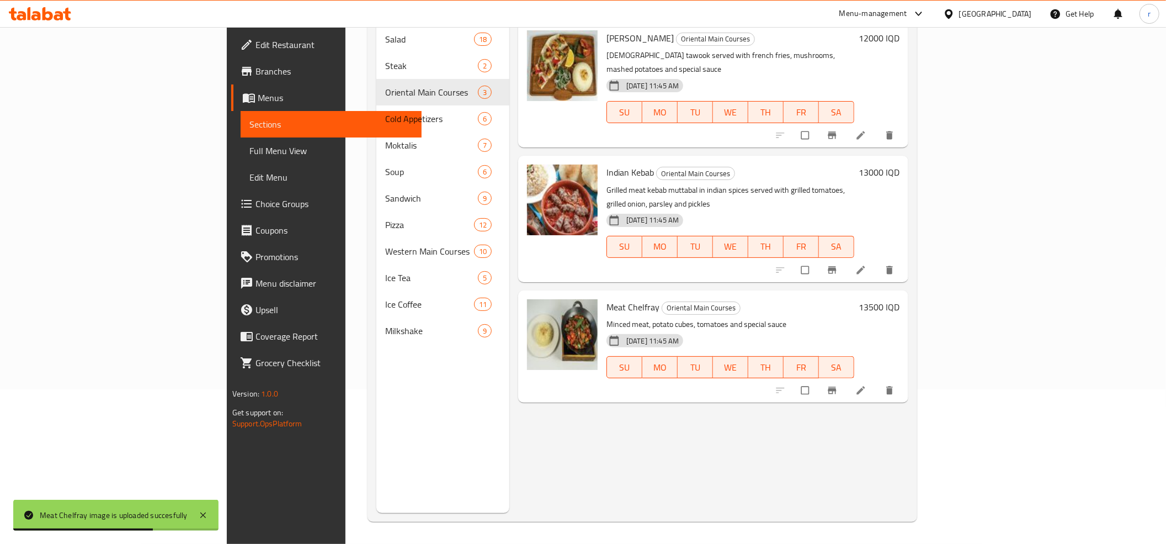
click at [535, 438] on div "Menu items Add Sort Manage items Shish Tawook Oriental Main Courses Shish tawoo…" at bounding box center [708, 241] width 399 height 544
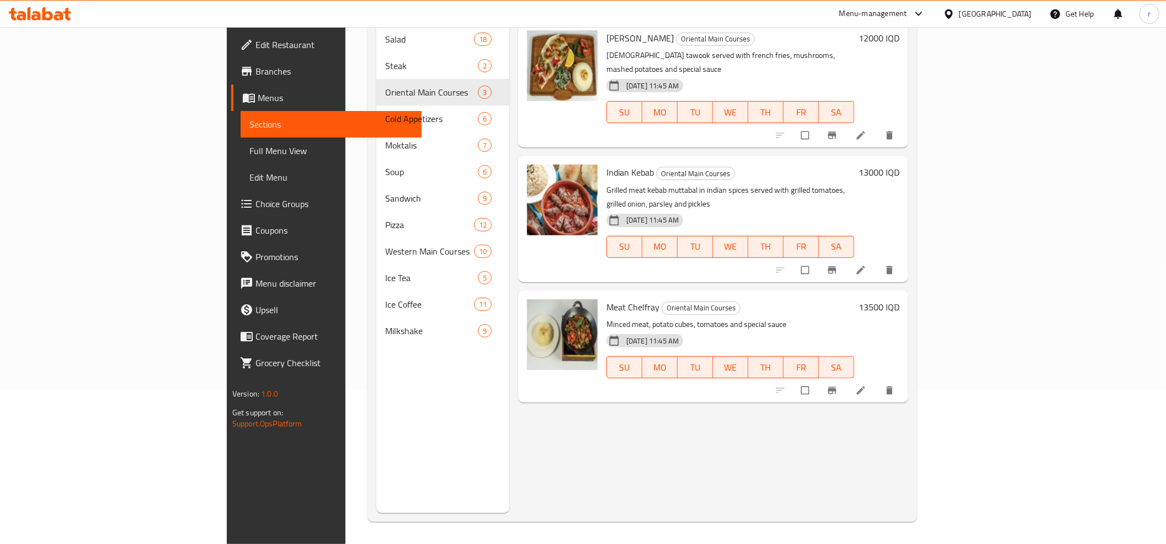
click at [570, 440] on div "Menu items Add Sort Manage items Shish Tawook Oriental Main Courses Shish tawoo…" at bounding box center [708, 241] width 399 height 544
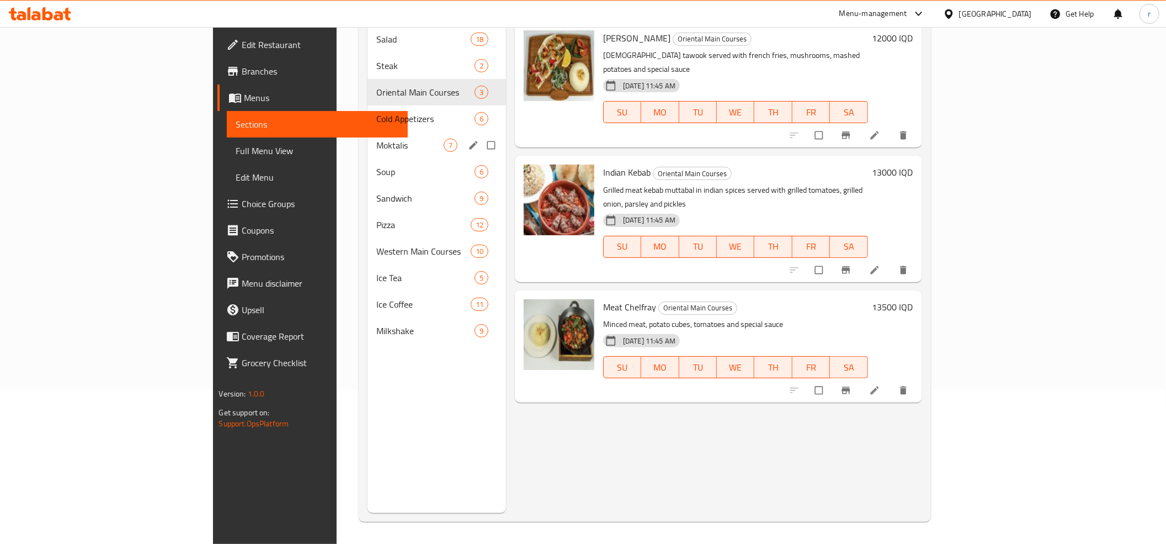
click at [368, 140] on div "Moktalis 7" at bounding box center [437, 145] width 139 height 26
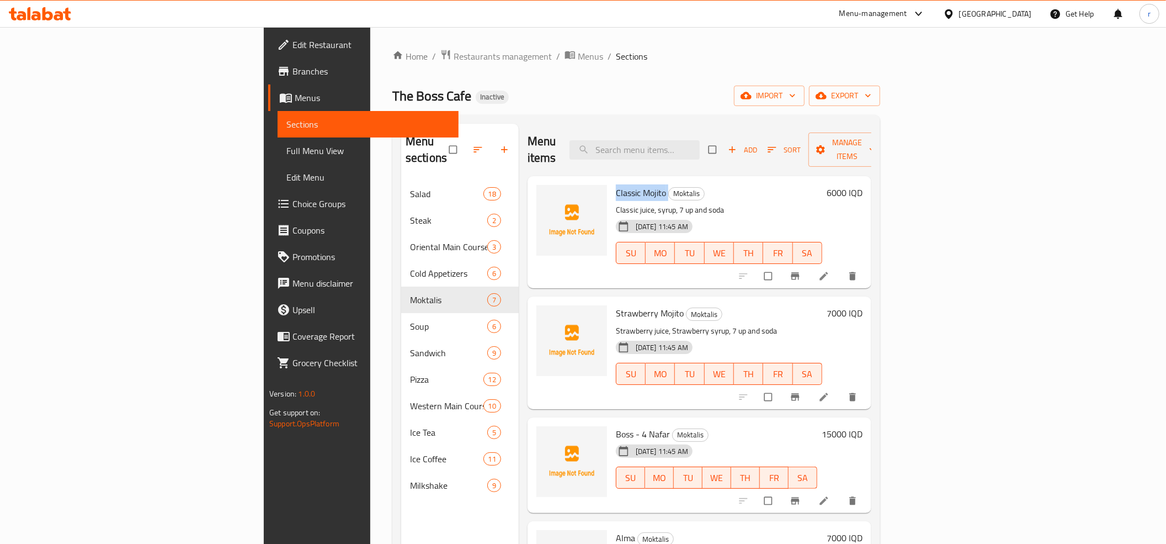
drag, startPoint x: 550, startPoint y: 175, endPoint x: 603, endPoint y: 179, distance: 52.6
click at [616, 185] on h6 "Classic Mojito Moktalis" at bounding box center [719, 192] width 206 height 15
copy h6 "Classic Mojito"
click at [546, 196] on icon "upload picture" at bounding box center [550, 200] width 9 height 8
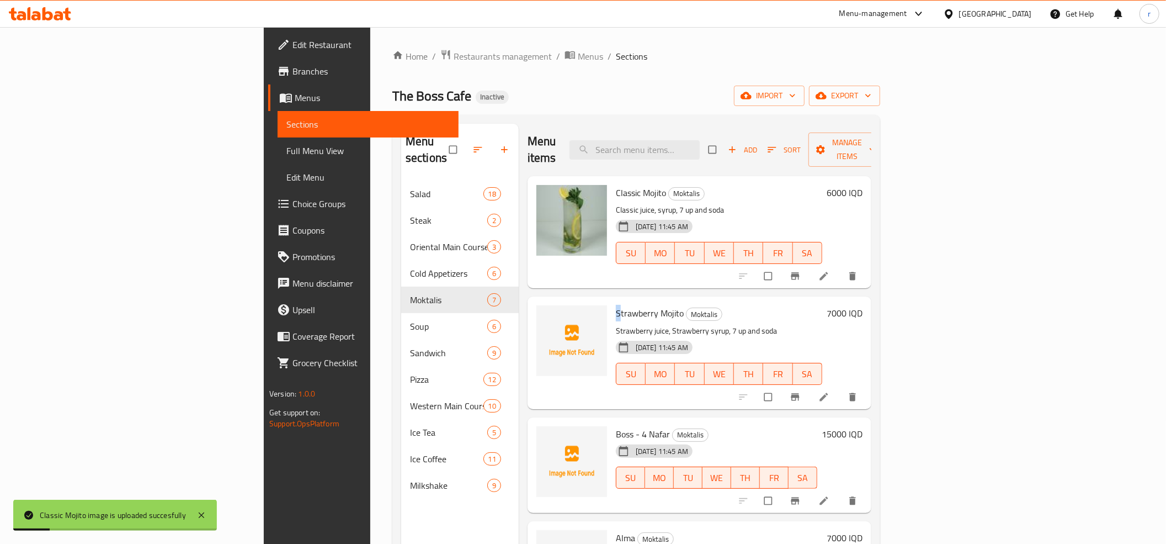
drag, startPoint x: 549, startPoint y: 296, endPoint x: 557, endPoint y: 298, distance: 8.4
click at [612, 301] on div "Strawberry Mojito Moktalis Strawberry juice, Strawberry syrup, 7 up and soda 09…" at bounding box center [719, 352] width 215 height 103
click at [544, 301] on div at bounding box center [571, 352] width 79 height 103
drag, startPoint x: 549, startPoint y: 294, endPoint x: 617, endPoint y: 301, distance: 68.8
click at [617, 301] on div "Strawberry Mojito Moktalis Strawberry juice, Strawberry syrup, 7 up and soda 09…" at bounding box center [719, 352] width 215 height 103
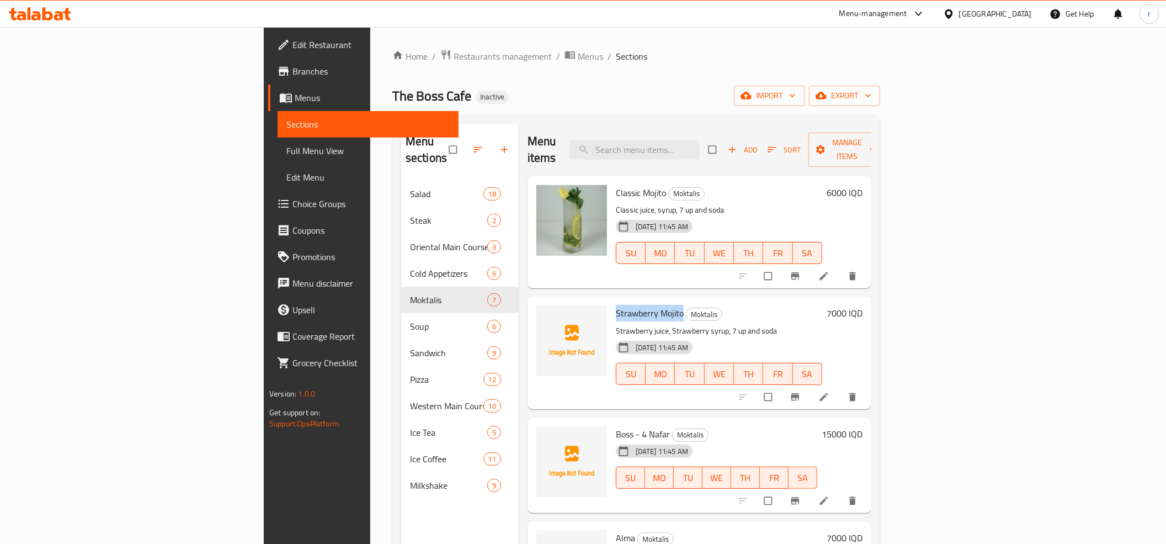
copy span "Strawberry Mojito"
click at [549, 320] on circle "upload picture" at bounding box center [550, 321] width 3 height 3
click at [841, 388] on li at bounding box center [825, 397] width 31 height 18
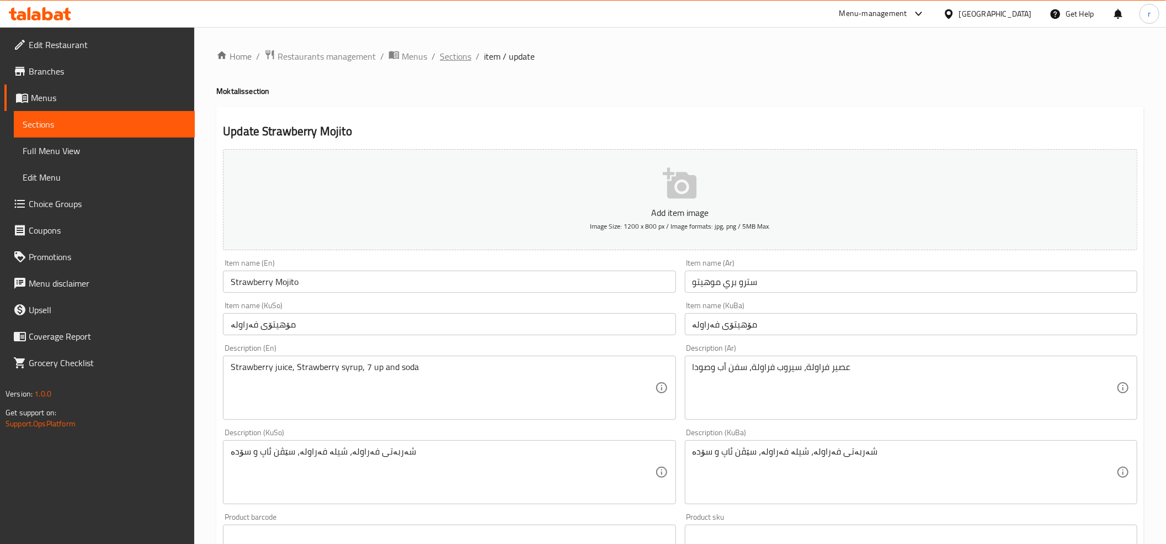
click at [460, 59] on span "Sections" at bounding box center [455, 56] width 31 height 13
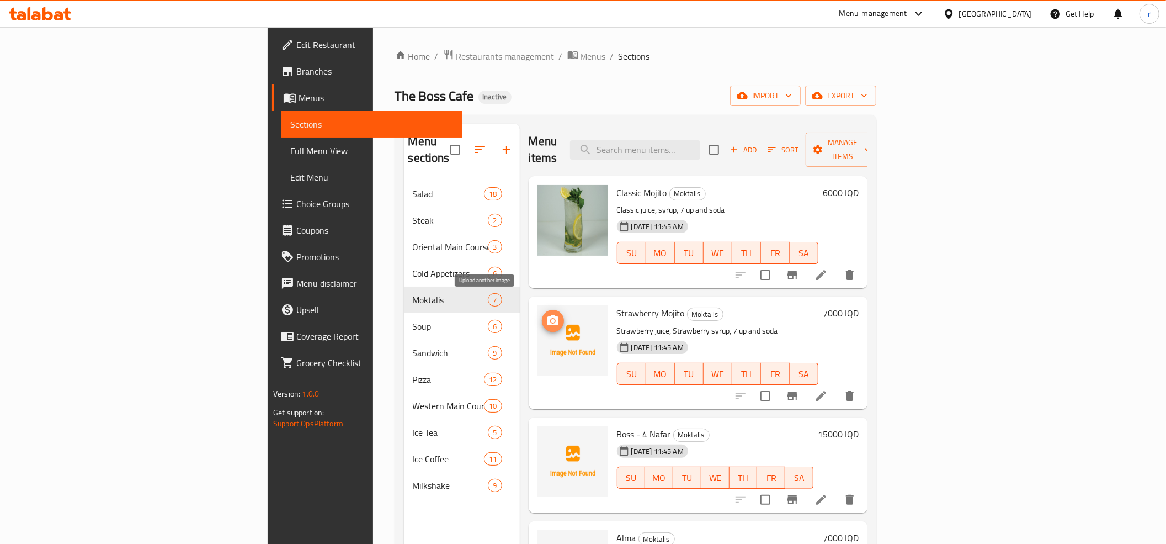
click at [542, 314] on button "upload picture" at bounding box center [553, 321] width 22 height 22
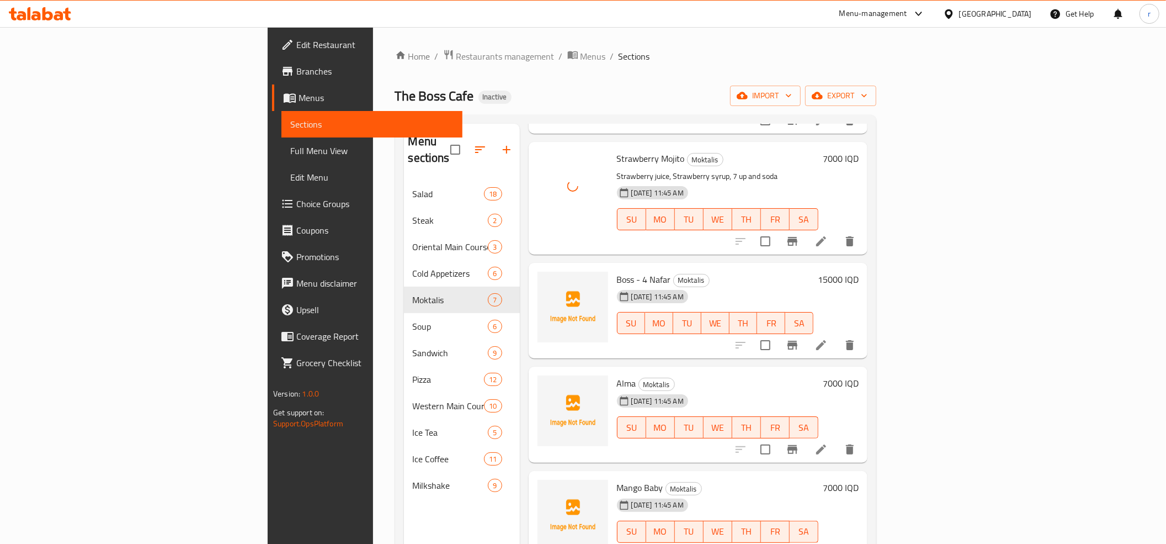
scroll to position [122, 0]
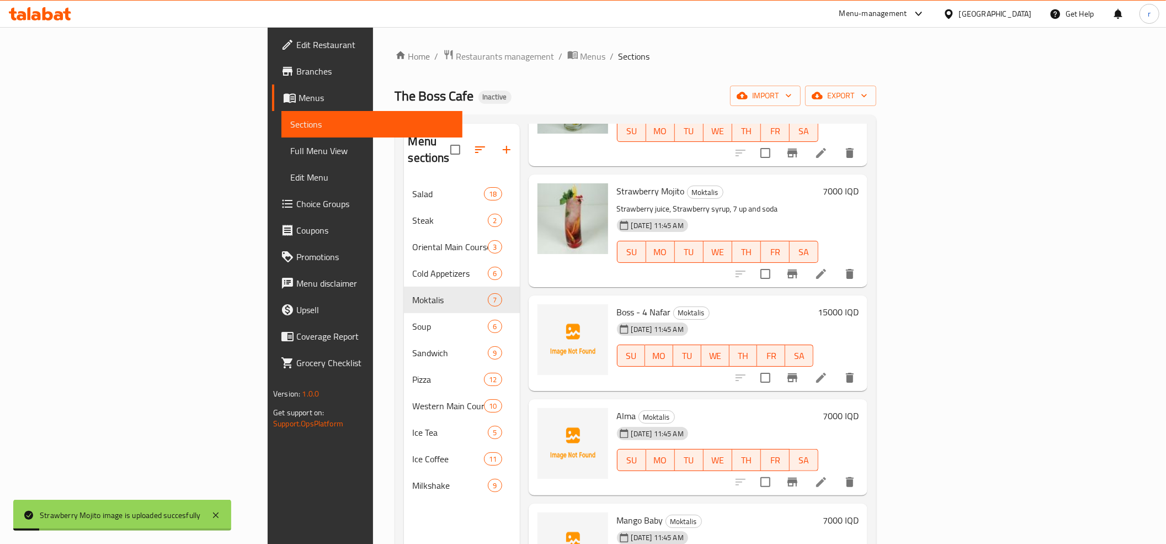
click at [617, 304] on span "Boss - 4 Nafar" at bounding box center [644, 312] width 54 height 17
copy span "Boss"
click at [548, 314] on icon "upload picture" at bounding box center [553, 319] width 11 height 10
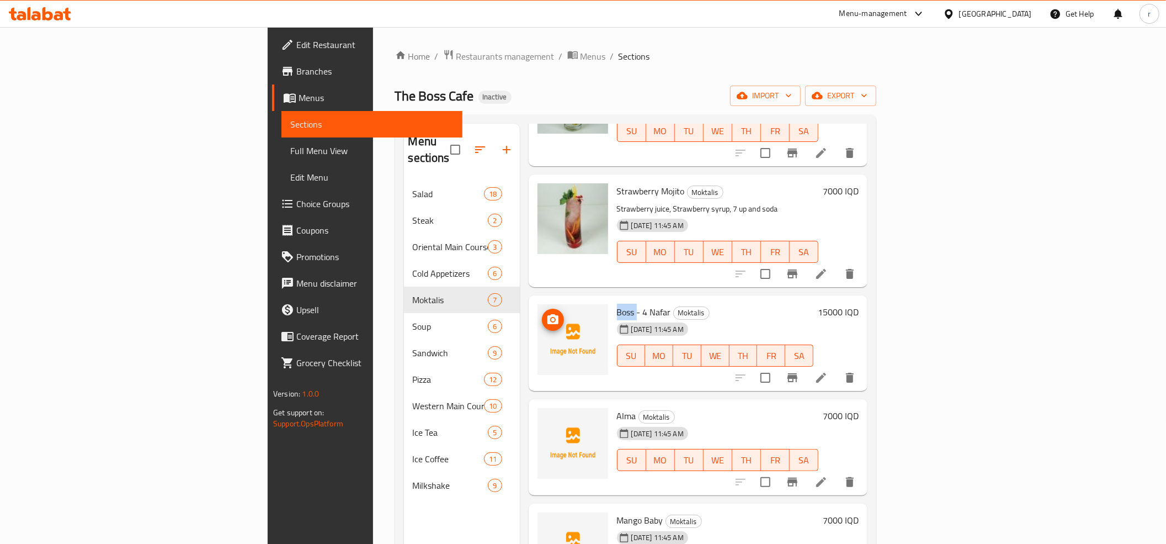
scroll to position [245, 0]
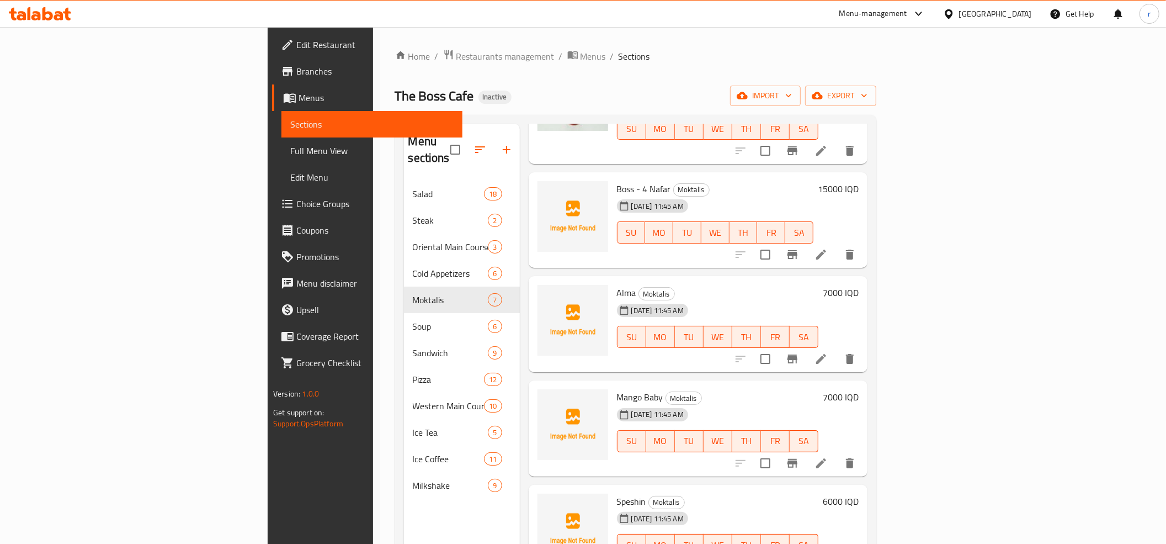
click at [617, 180] on span "Boss - 4 Nafar" at bounding box center [644, 188] width 54 height 17
copy span "4"
click at [548, 191] on icon "upload picture" at bounding box center [553, 196] width 11 height 10
click at [617, 284] on span "Alma" at bounding box center [626, 292] width 19 height 17
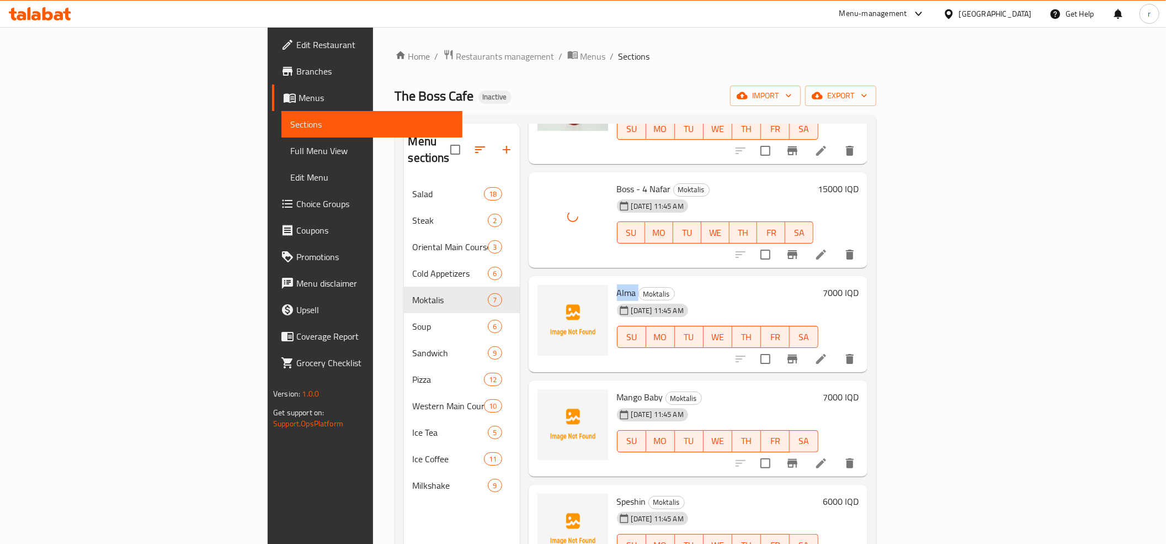
click at [617, 284] on span "Alma" at bounding box center [626, 292] width 19 height 17
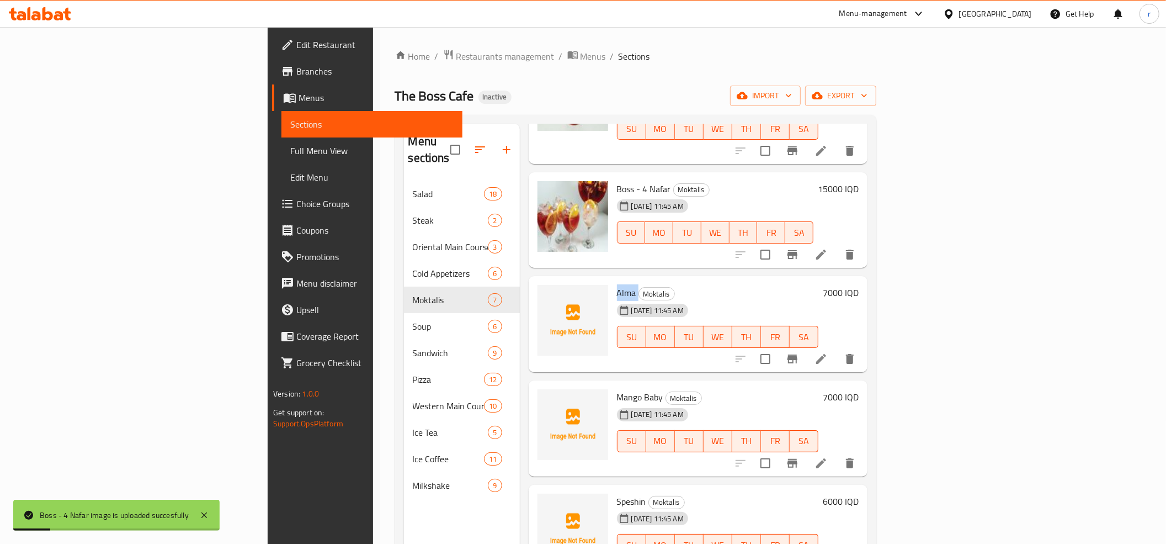
copy h6 "Alma"
click at [548, 295] on icon "upload picture" at bounding box center [553, 300] width 11 height 10
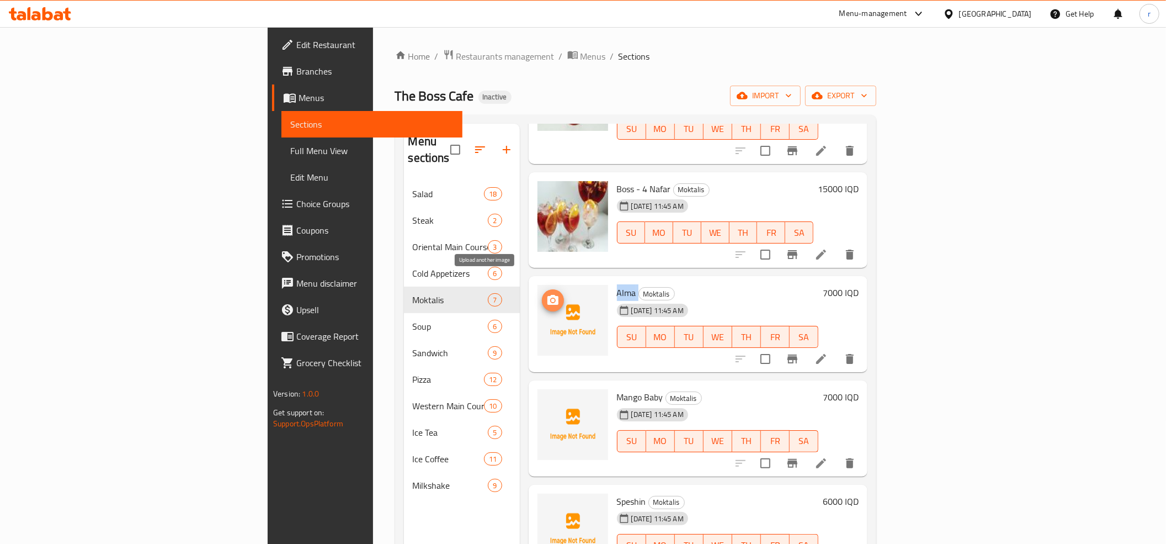
click at [551, 299] on circle "upload picture" at bounding box center [552, 300] width 3 height 3
click at [548, 295] on icon "upload picture" at bounding box center [553, 300] width 11 height 10
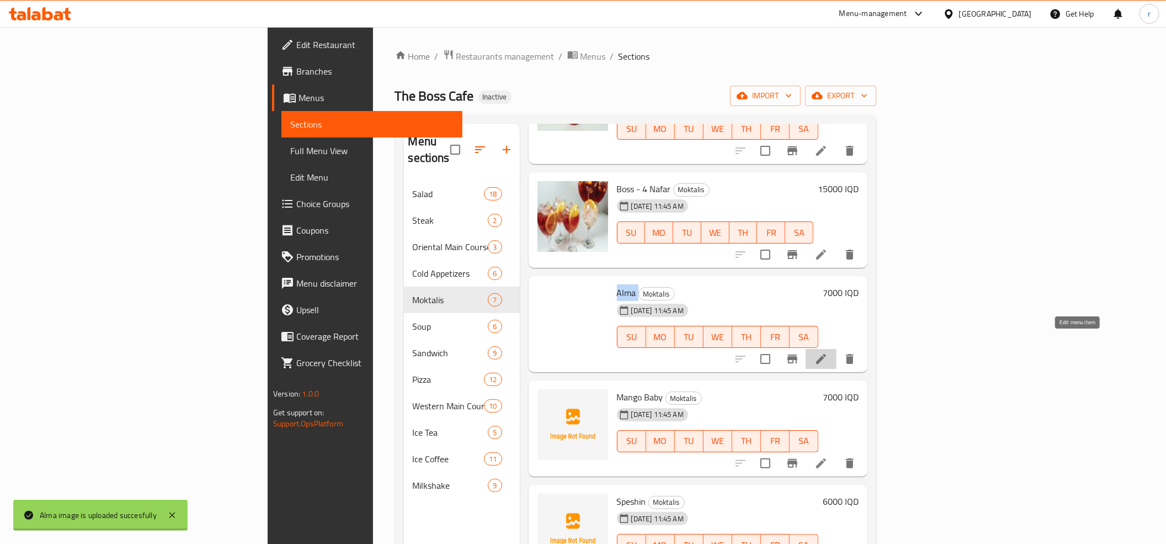
click at [826, 354] on icon at bounding box center [821, 359] width 10 height 10
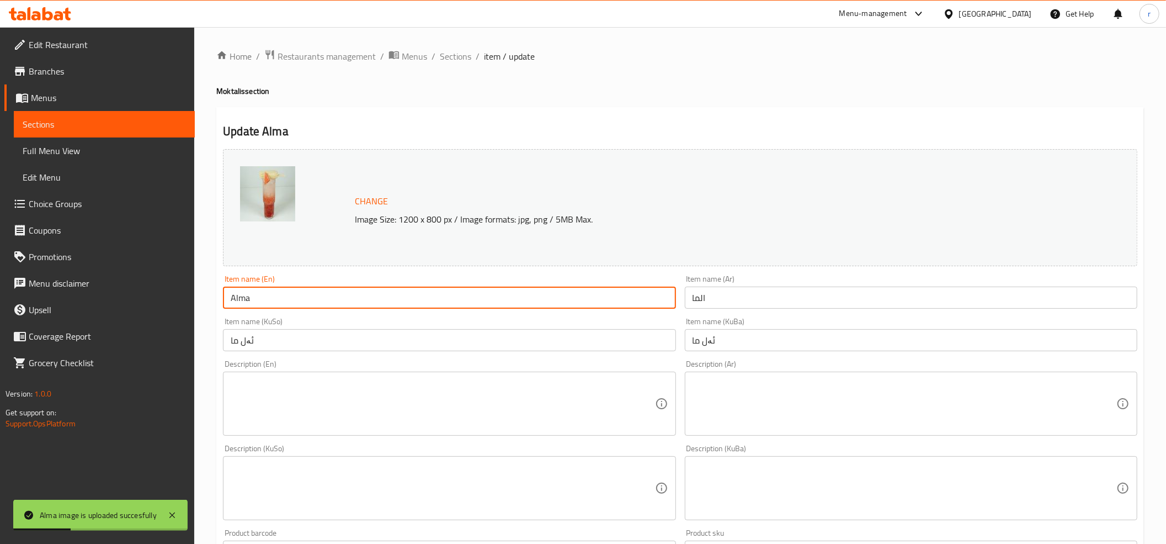
click at [284, 305] on input "Alma" at bounding box center [449, 297] width 453 height 22
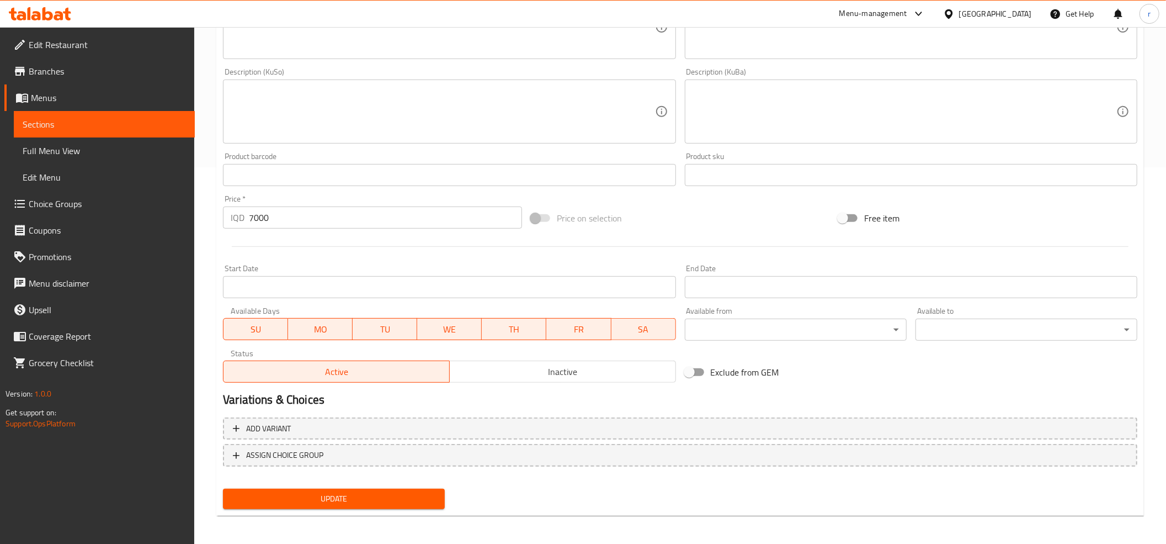
scroll to position [378, 0]
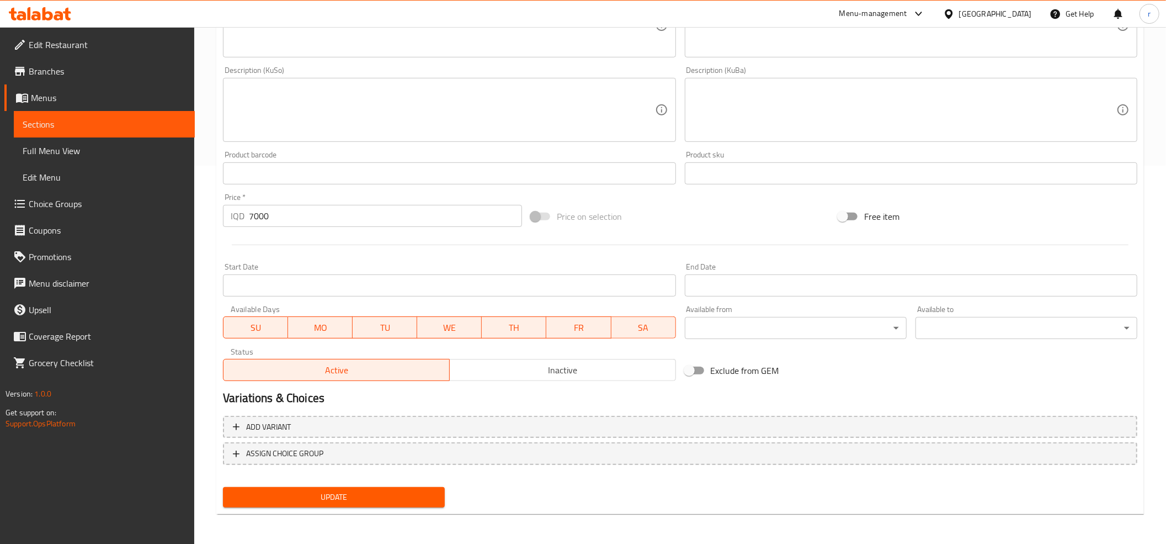
type input "Almaa"
click at [396, 497] on span "Update" at bounding box center [334, 497] width 204 height 14
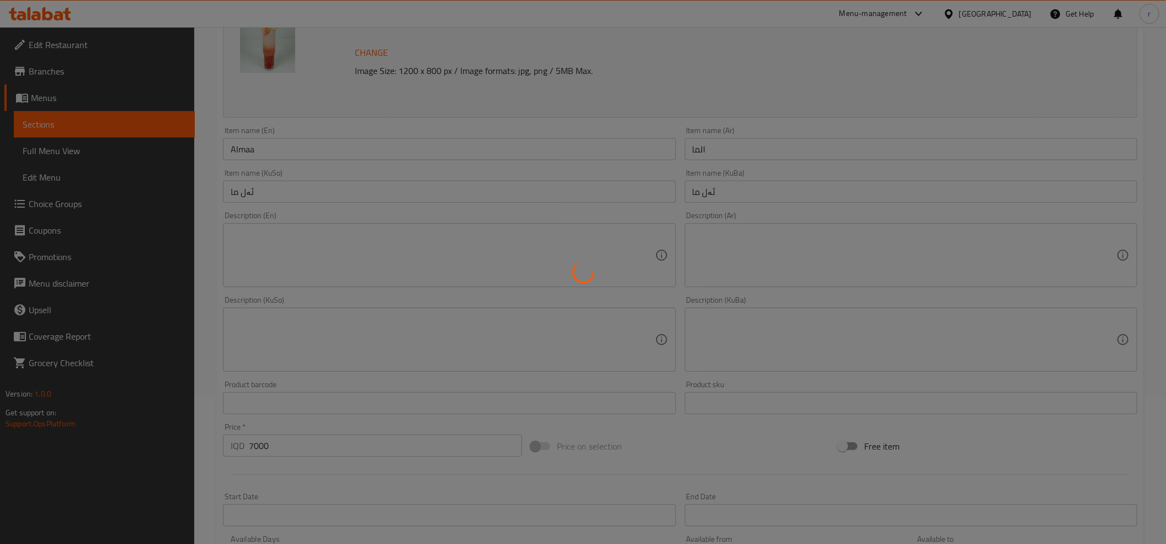
scroll to position [0, 0]
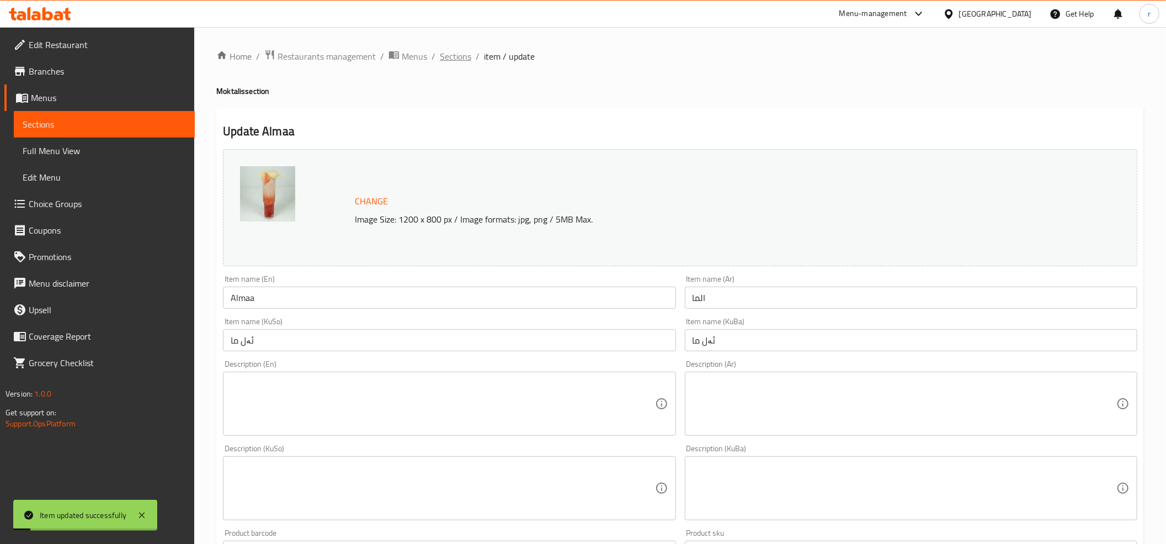
click at [452, 59] on span "Sections" at bounding box center [455, 56] width 31 height 13
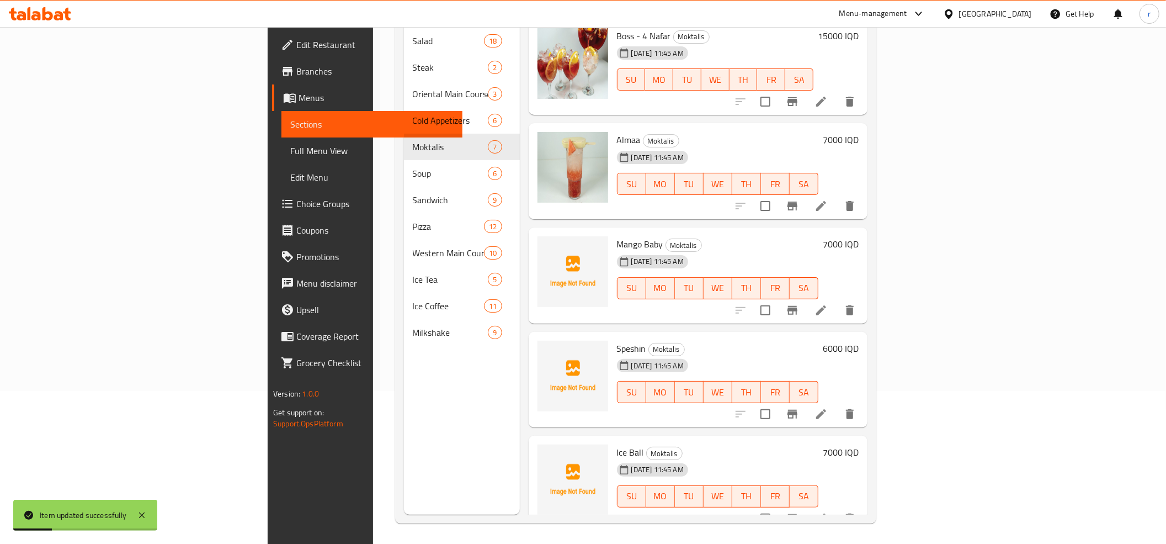
scroll to position [155, 0]
click at [548, 245] on icon "upload picture" at bounding box center [553, 250] width 11 height 10
click at [617, 234] on span "Mango Baby" at bounding box center [640, 242] width 46 height 17
copy span "Mango"
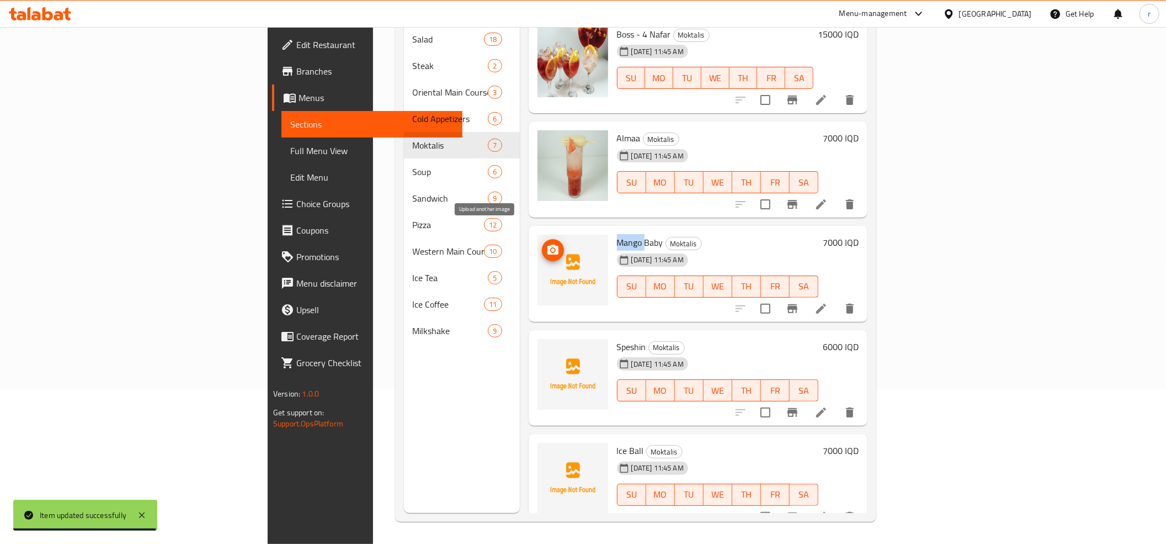
click at [546, 243] on icon "upload picture" at bounding box center [552, 249] width 13 height 13
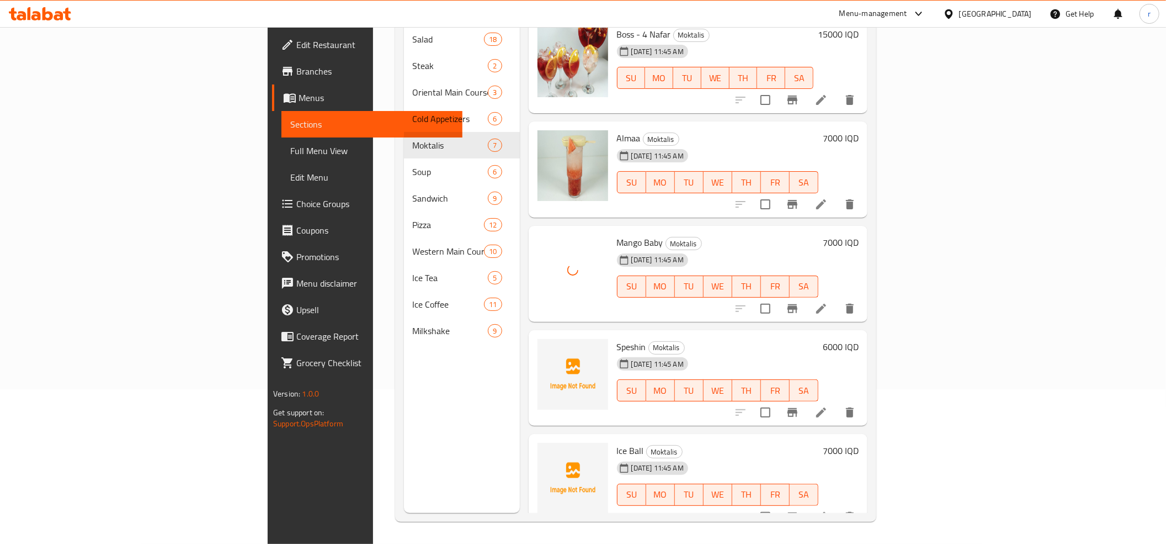
click at [617, 338] on span "Speshin" at bounding box center [631, 346] width 29 height 17
copy h6 "Speshin"
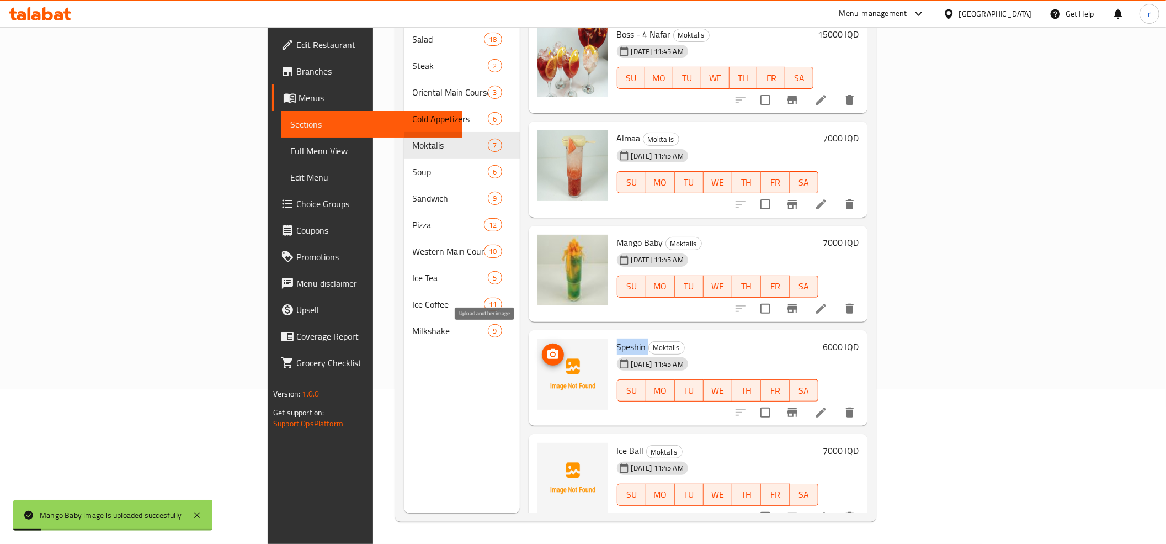
click at [548, 349] on icon "upload picture" at bounding box center [553, 354] width 11 height 10
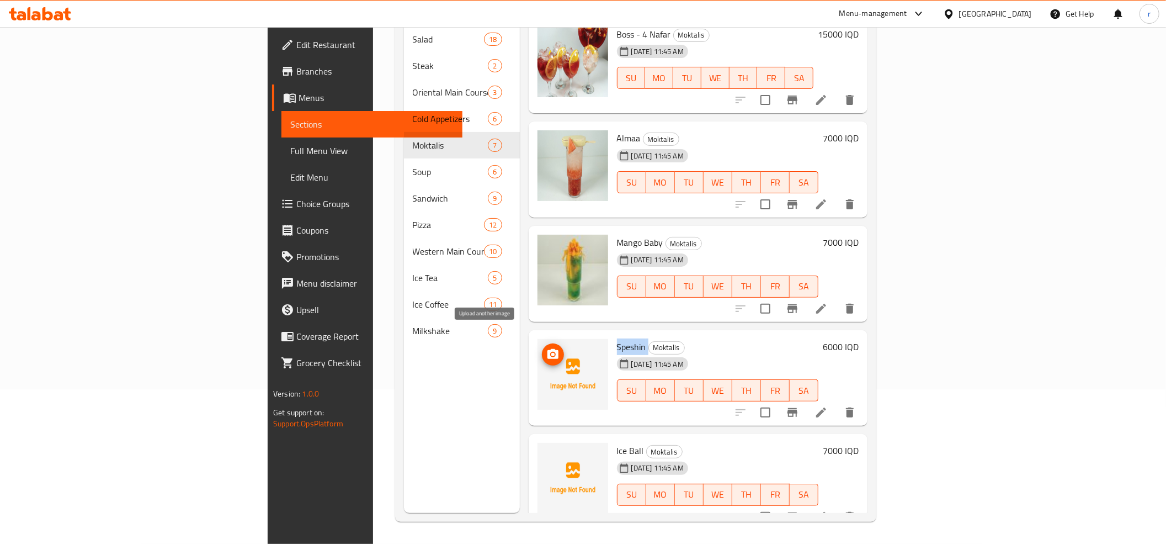
click at [542, 348] on span "upload picture" at bounding box center [553, 354] width 22 height 13
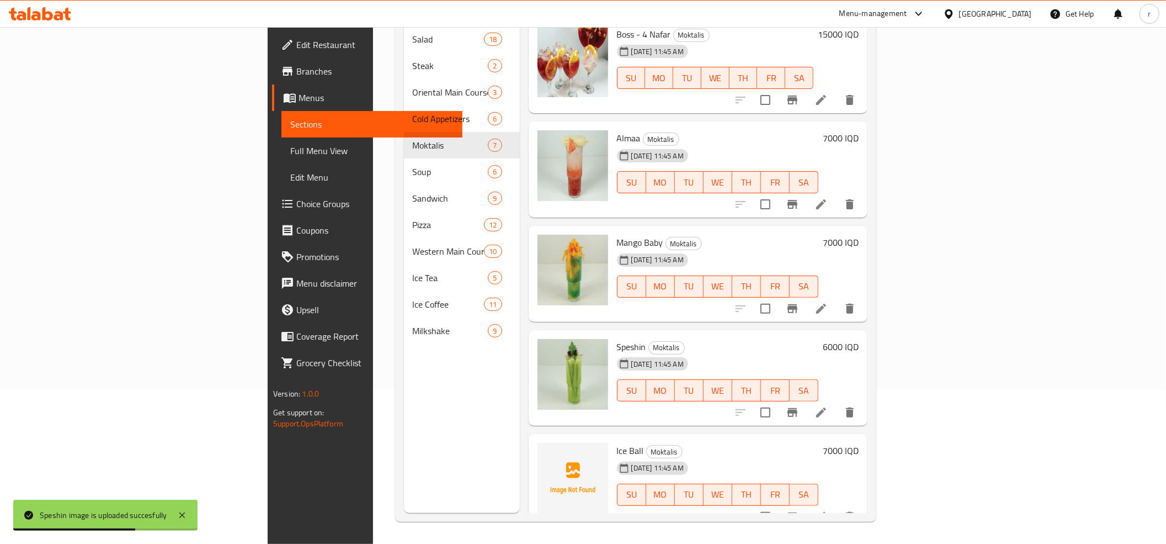
click at [617, 442] on span "Ice Ball" at bounding box center [630, 450] width 27 height 17
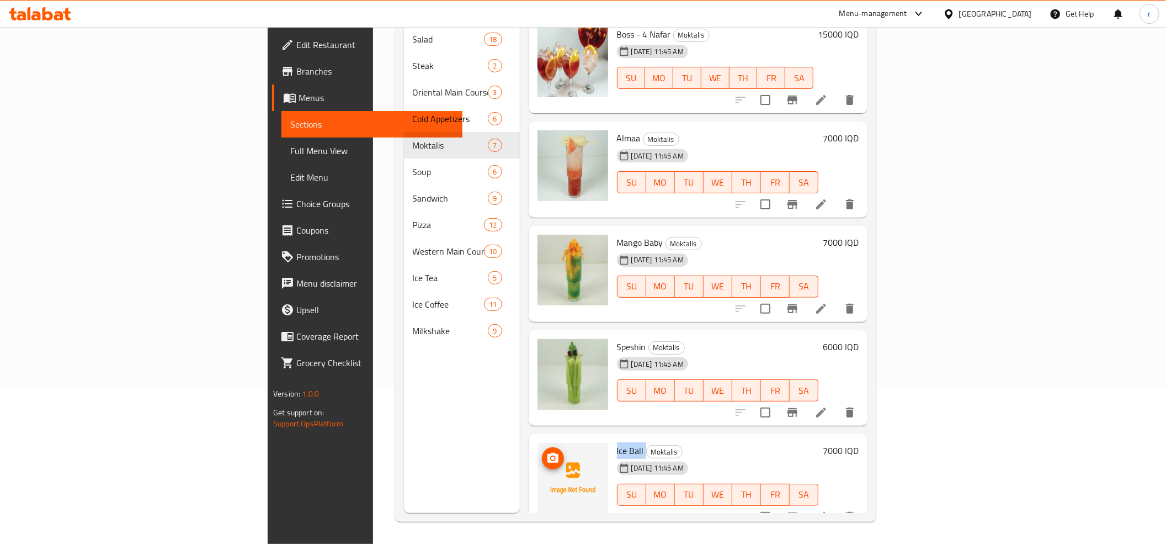
click at [542, 450] on button "upload picture" at bounding box center [553, 458] width 22 height 22
click at [617, 442] on span "Ice Ball" at bounding box center [630, 450] width 27 height 17
click at [551, 456] on circle "upload picture" at bounding box center [552, 457] width 3 height 3
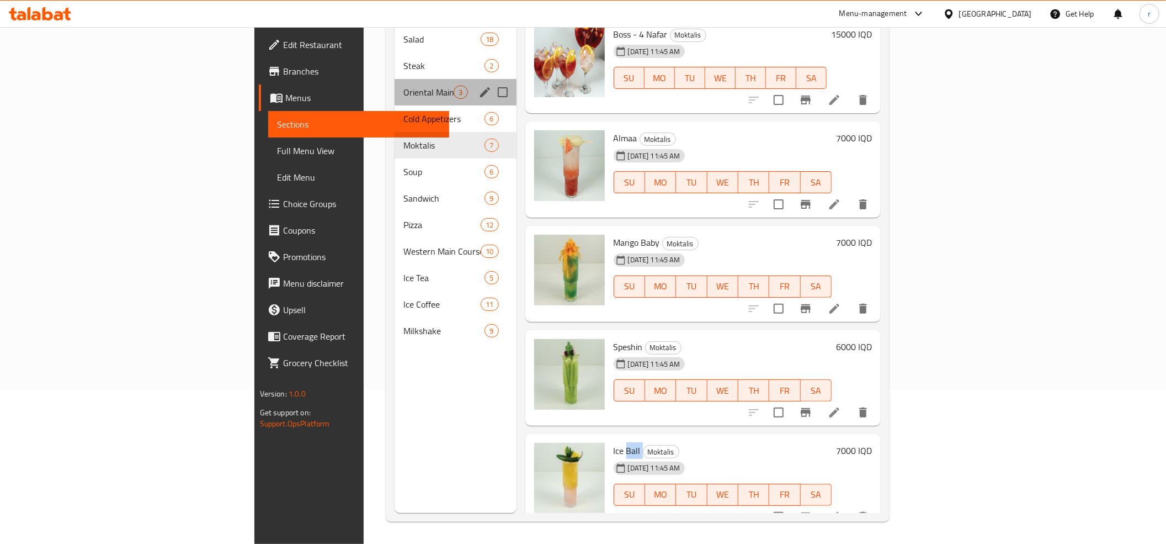
click at [395, 84] on div "Oriental Main Courses 3" at bounding box center [455, 92] width 121 height 26
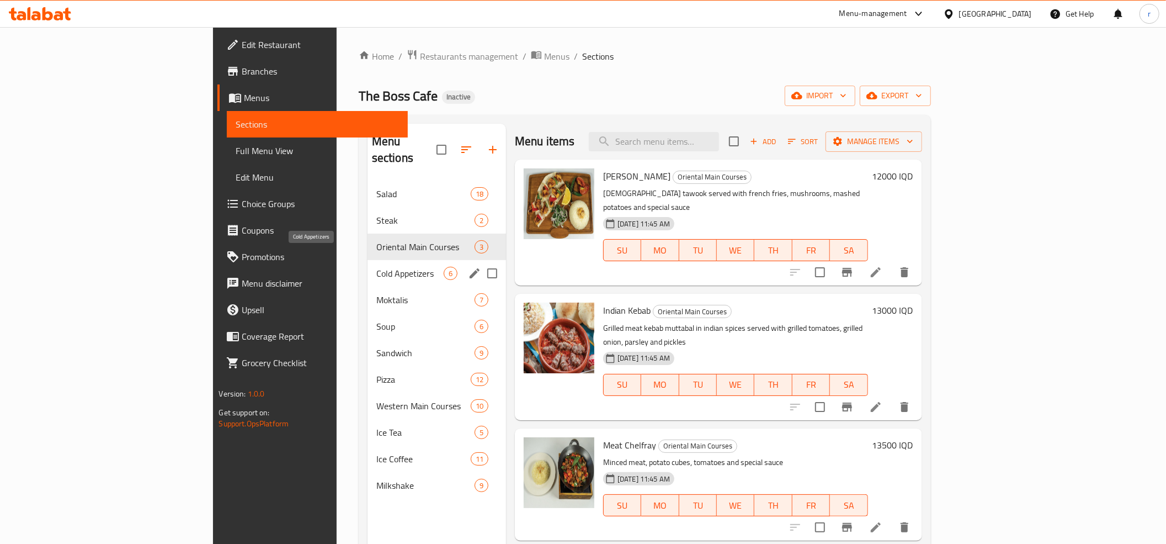
click at [376, 267] on span "Cold Appetizers" at bounding box center [409, 273] width 67 height 13
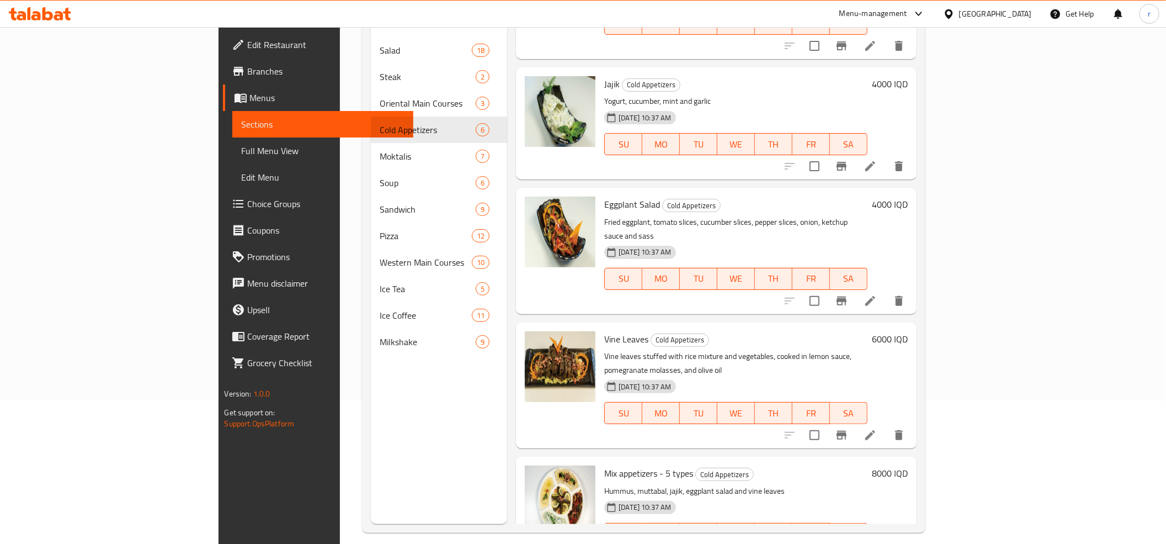
scroll to position [155, 0]
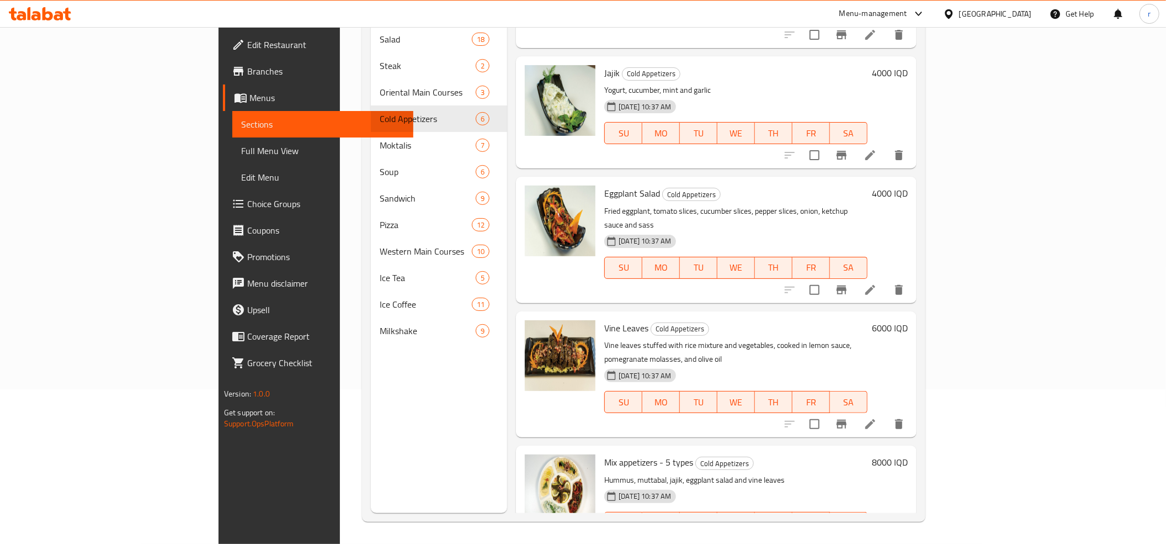
click at [241, 156] on span "Full Menu View" at bounding box center [322, 150] width 163 height 13
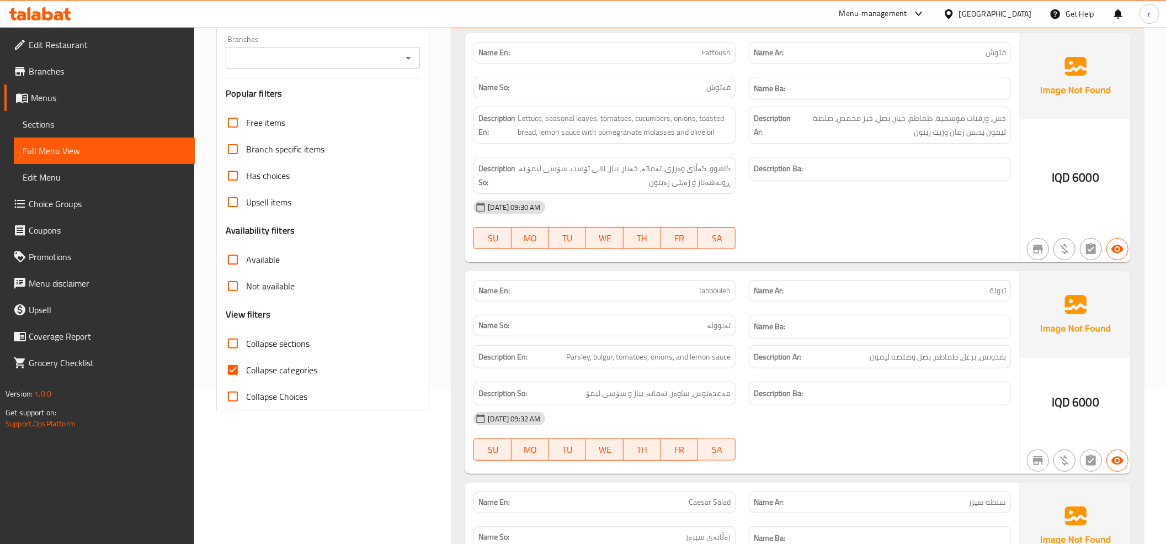
click at [233, 369] on input "Collapse categories" at bounding box center [233, 370] width 26 height 26
checkbox input "false"
click at [405, 64] on icon "Open" at bounding box center [408, 57] width 13 height 13
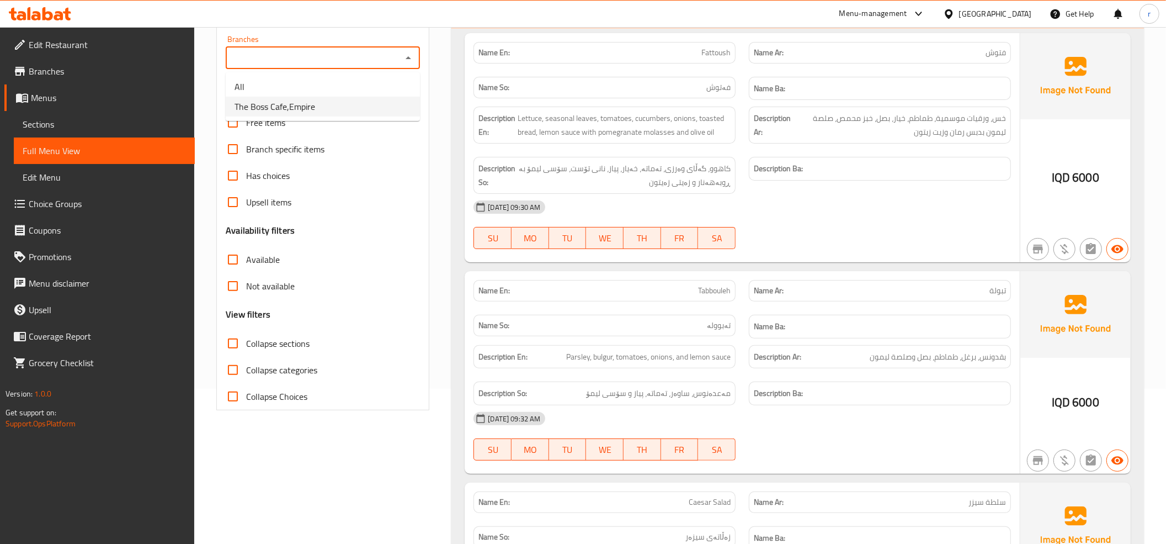
click at [376, 102] on li "The Boss Cafe,Empire" at bounding box center [323, 107] width 194 height 20
type input "The Boss Cafe,Empire"
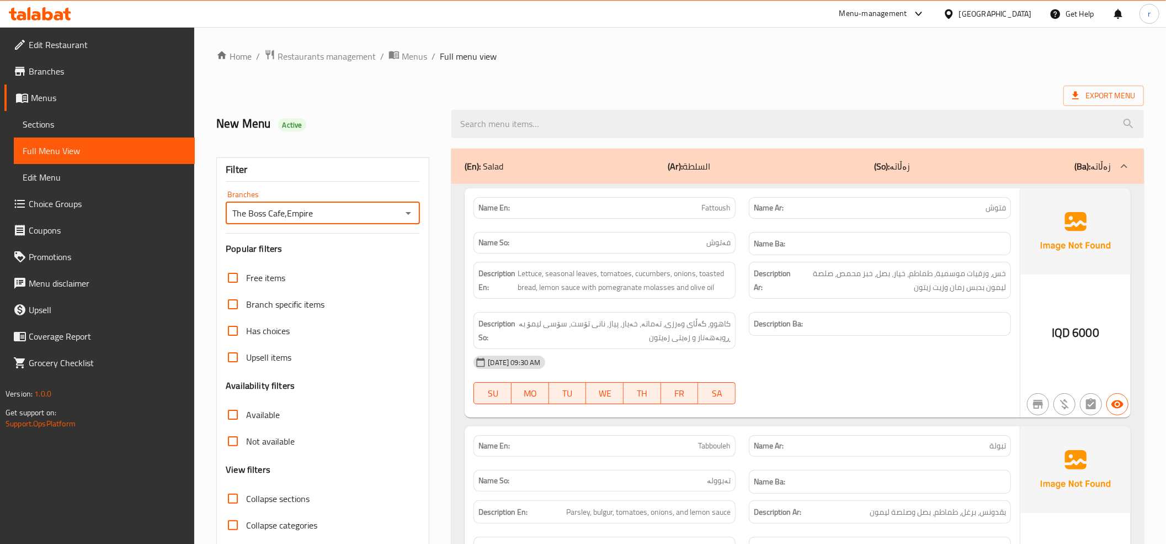
click at [246, 487] on label "Collapse sections" at bounding box center [265, 498] width 90 height 26
click at [246, 487] on input "Collapse sections" at bounding box center [233, 498] width 26 height 26
checkbox input "true"
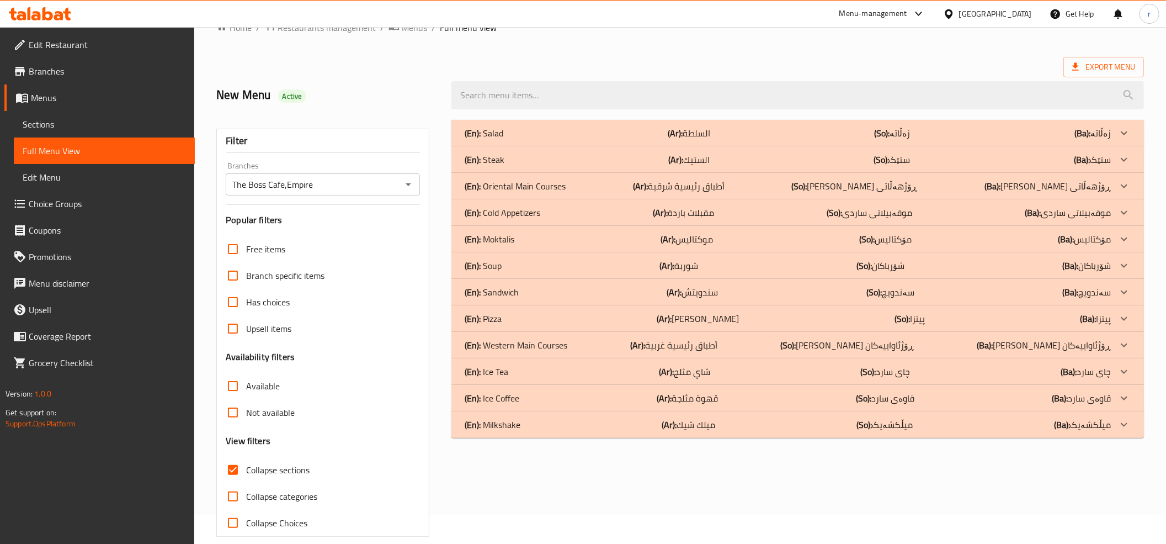
scroll to position [45, 0]
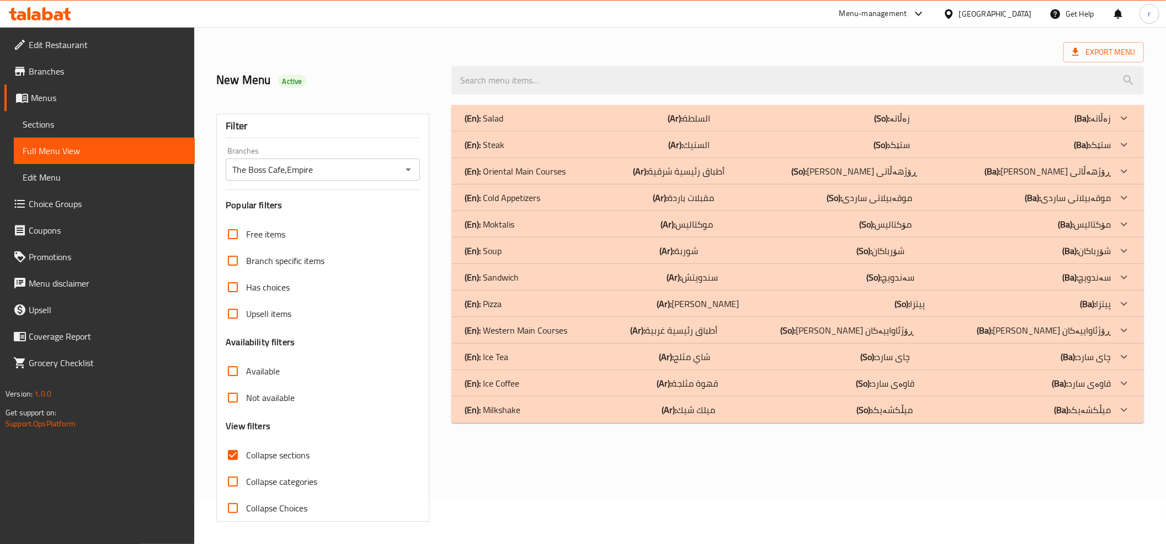
click at [712, 223] on p "(Ar): موكتاليس" at bounding box center [687, 223] width 52 height 13
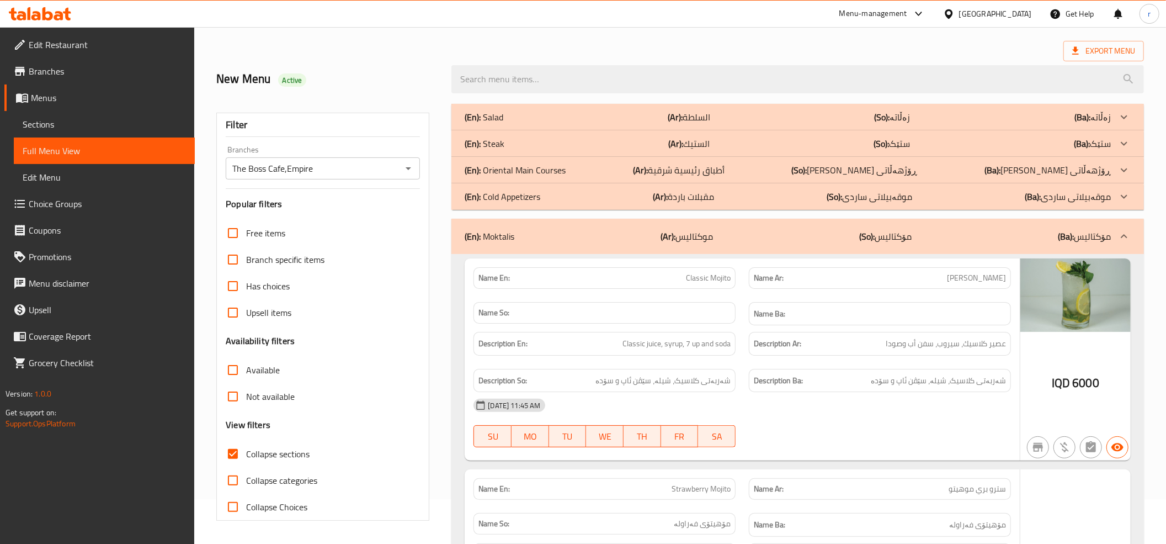
click at [718, 199] on div "(En): Cold Appetizers (Ar): مقبلات باردة (So): موقەبیلاتی ساردی (Ba): موقەبیلات…" at bounding box center [788, 196] width 646 height 13
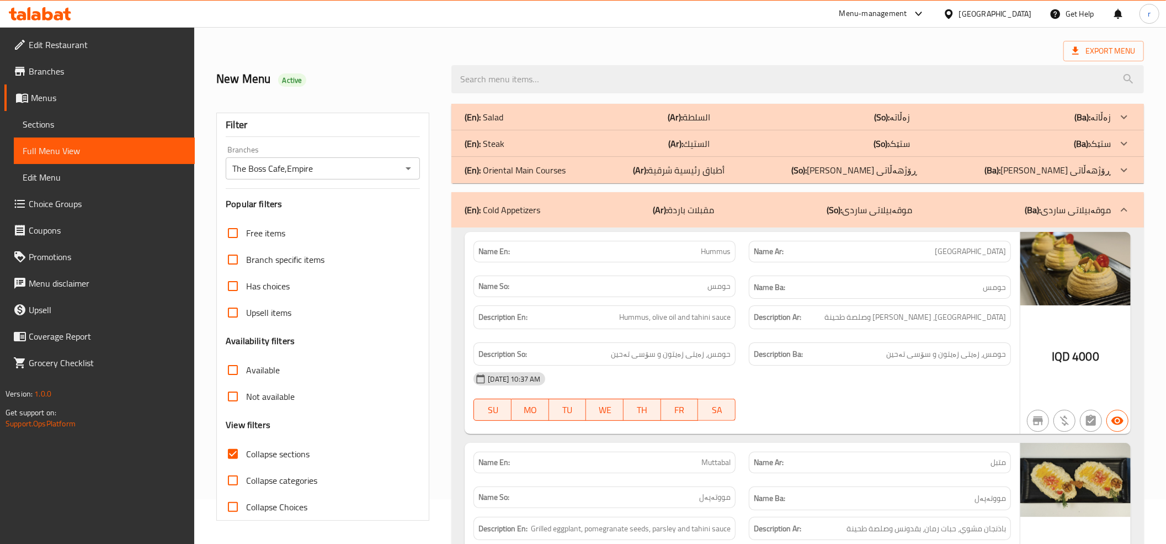
click at [738, 168] on div "(En): Oriental Main Courses (Ar): أطباق رئيسية شرقية (So): ژەمە سەرەکییەکان ڕۆژ…" at bounding box center [788, 169] width 646 height 13
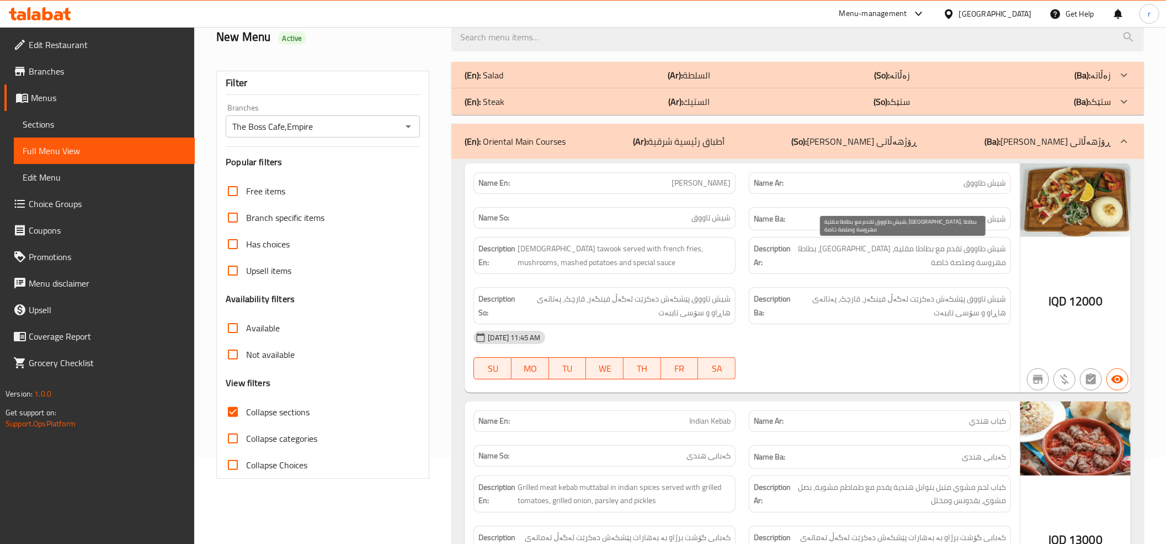
scroll to position [123, 0]
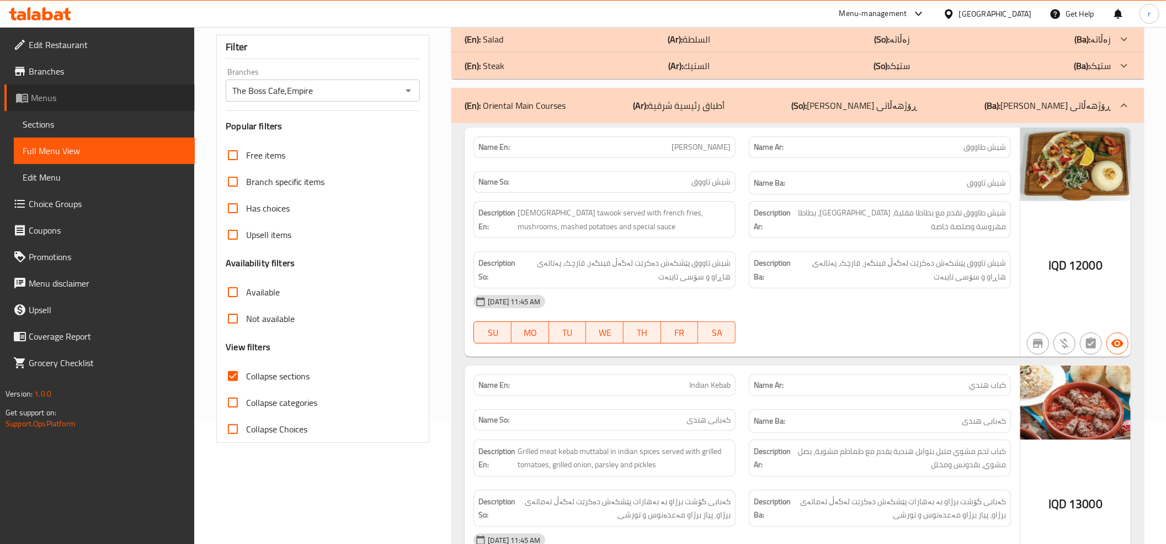
click at [128, 106] on link "Menus" at bounding box center [99, 97] width 190 height 26
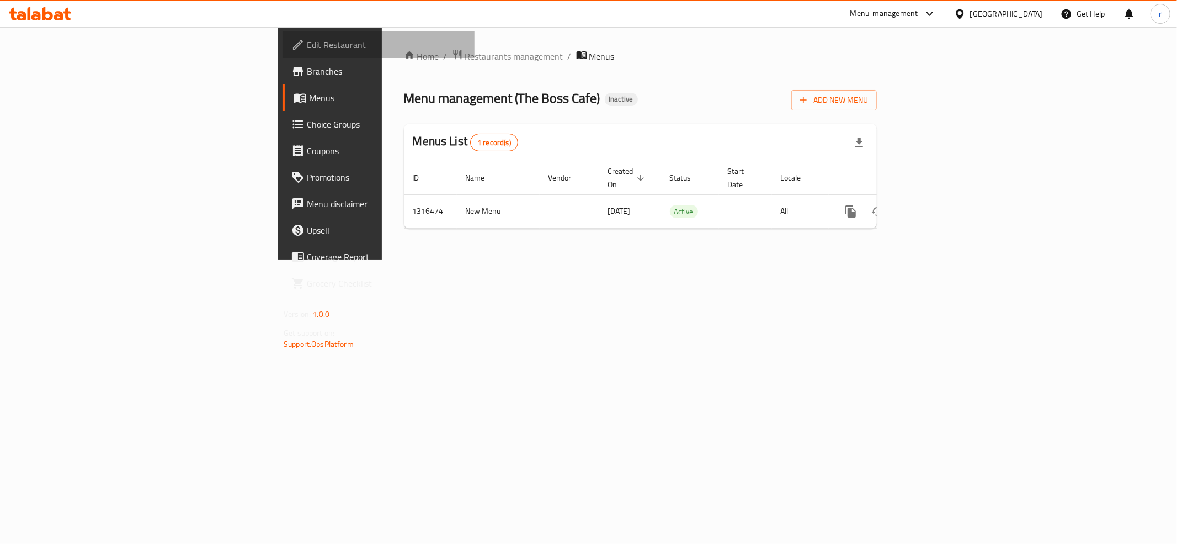
click at [307, 44] on span "Edit Restaurant" at bounding box center [386, 44] width 159 height 13
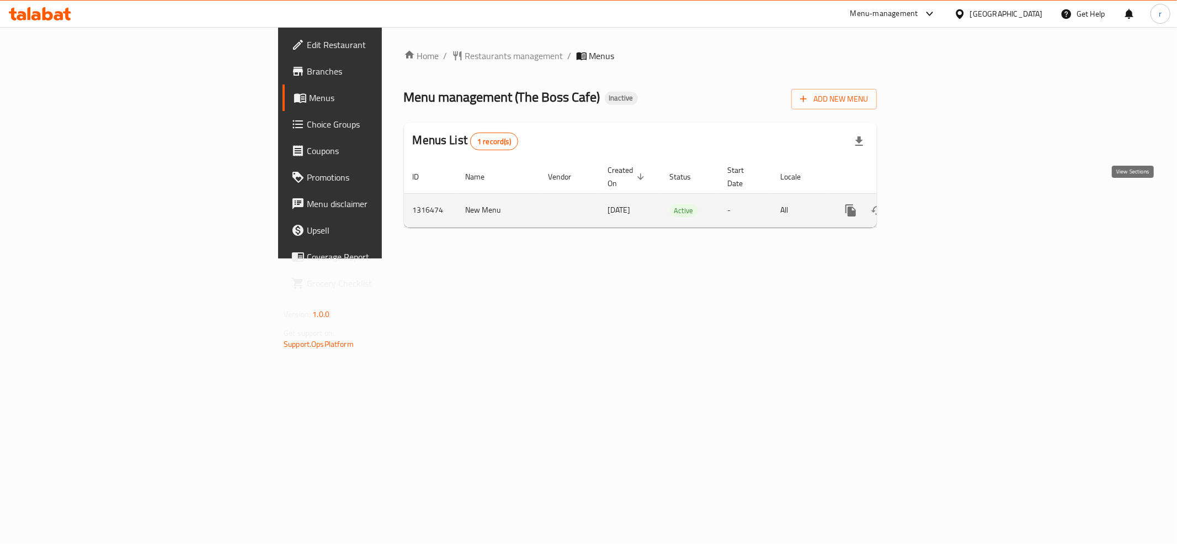
click at [944, 197] on link "enhanced table" at bounding box center [930, 210] width 26 height 26
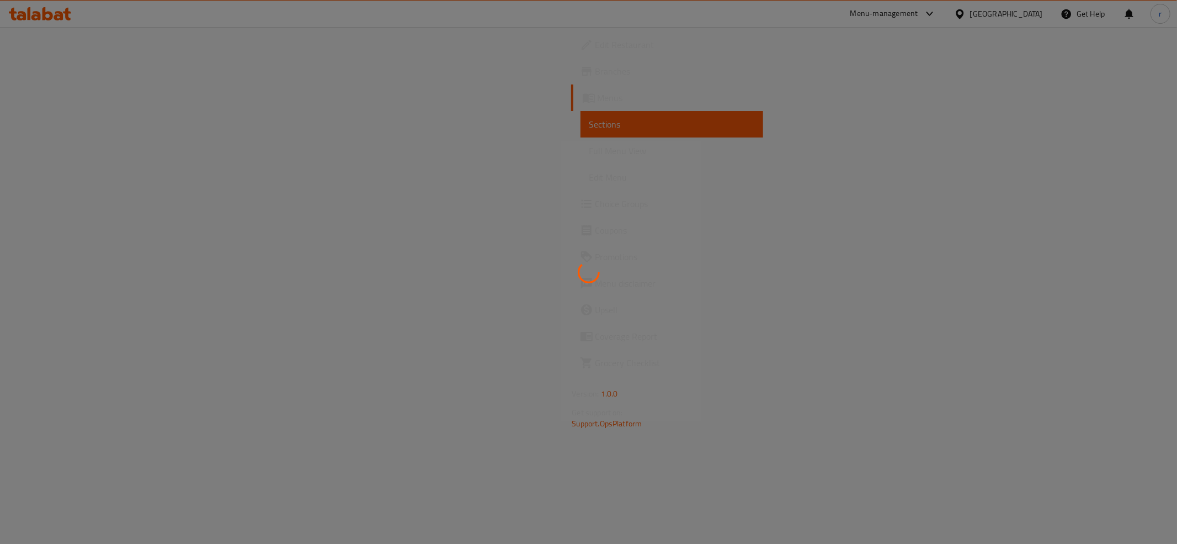
click at [95, 163] on div at bounding box center [588, 272] width 1177 height 544
click at [129, 157] on div at bounding box center [588, 272] width 1177 height 544
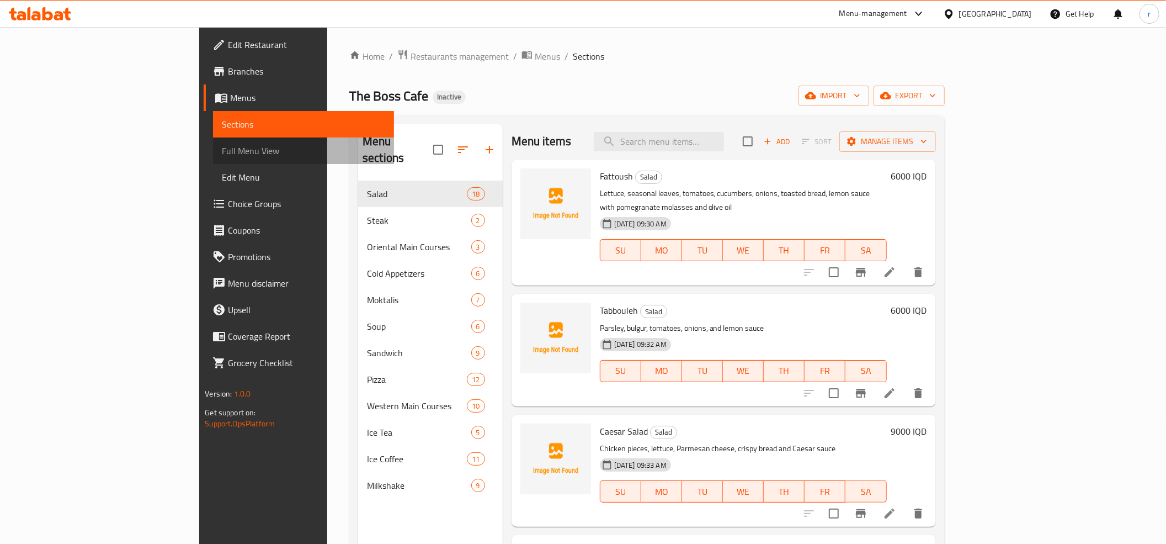
click at [222, 151] on span "Full Menu View" at bounding box center [303, 150] width 163 height 13
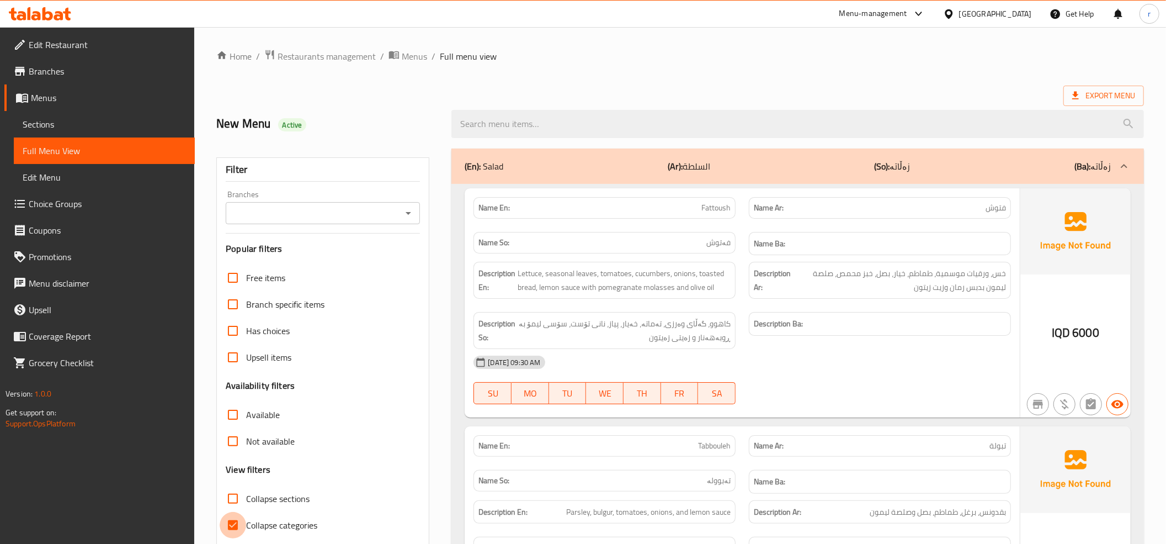
click at [231, 517] on input "Collapse categories" at bounding box center [233, 525] width 26 height 26
checkbox input "false"
click at [405, 219] on icon "Open" at bounding box center [408, 212] width 13 height 13
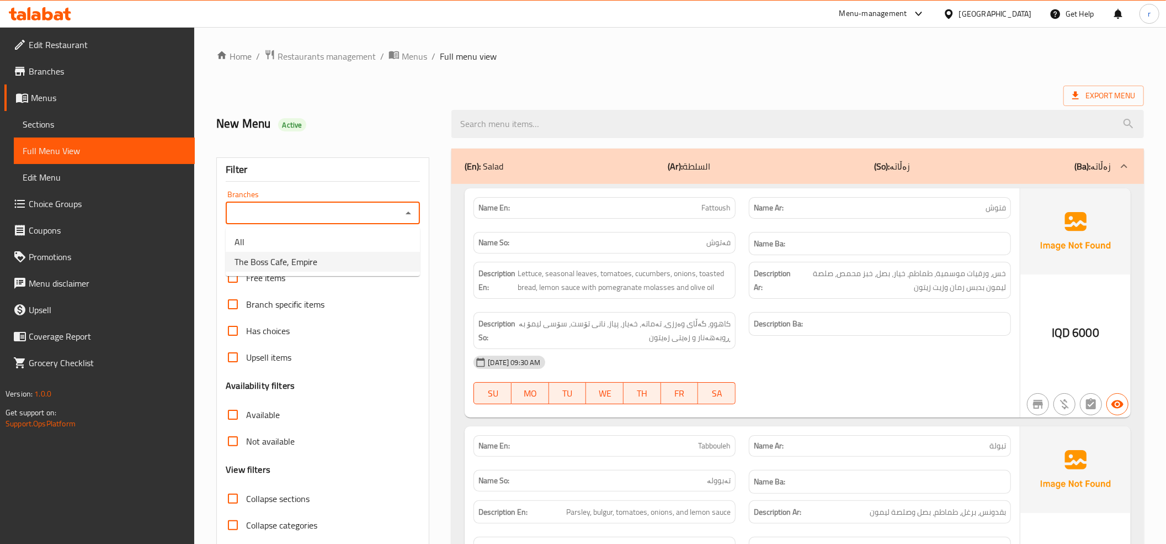
click at [355, 269] on li "The Boss Cafe, Empire" at bounding box center [323, 262] width 194 height 20
type input "The Boss Cafe, Empire"
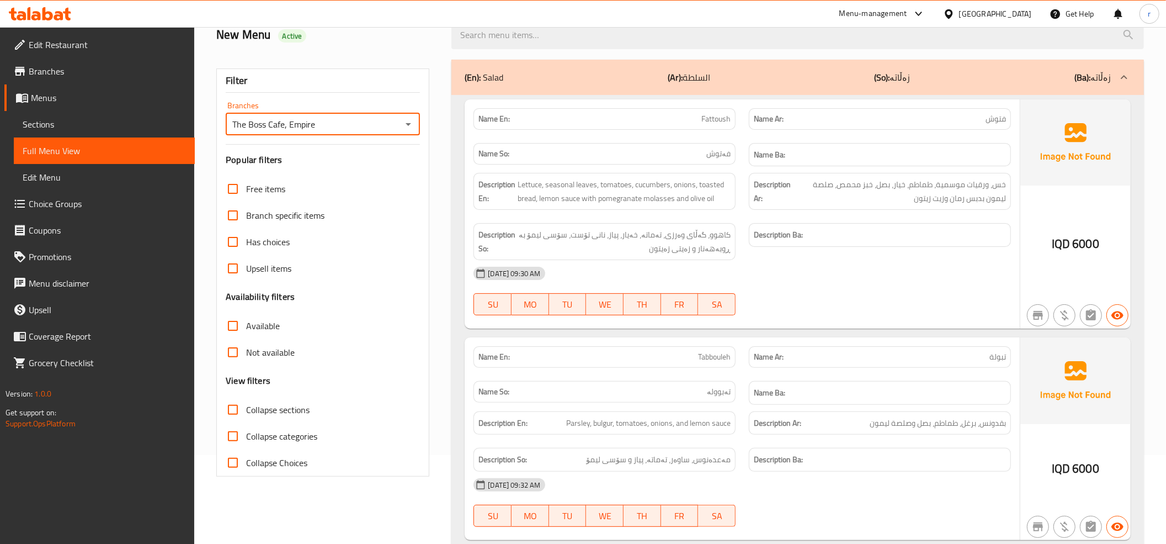
scroll to position [123, 0]
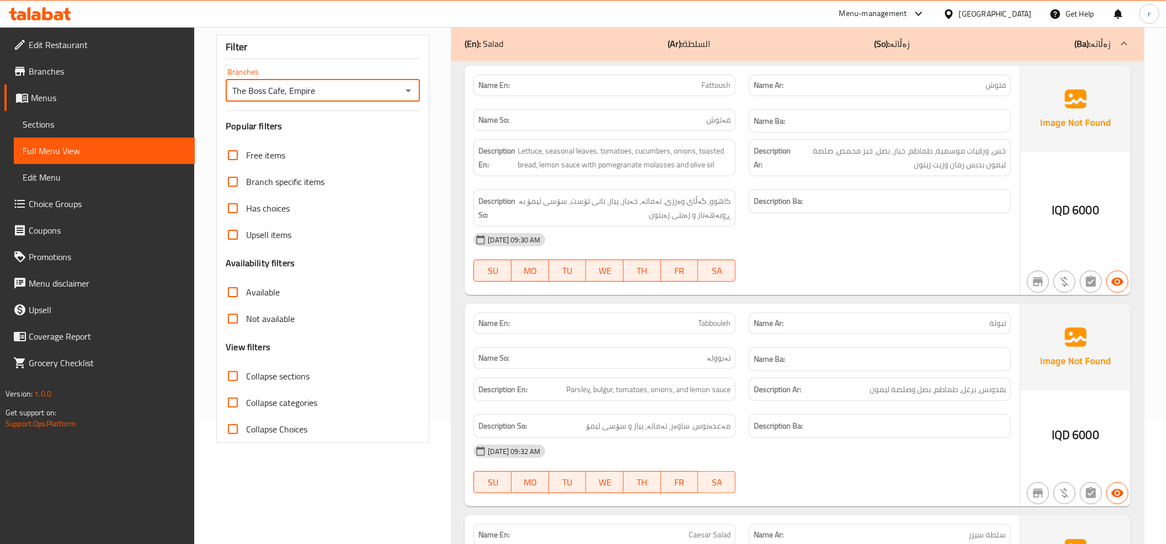
click at [703, 40] on p "(Ar): السلطة" at bounding box center [689, 43] width 43 height 13
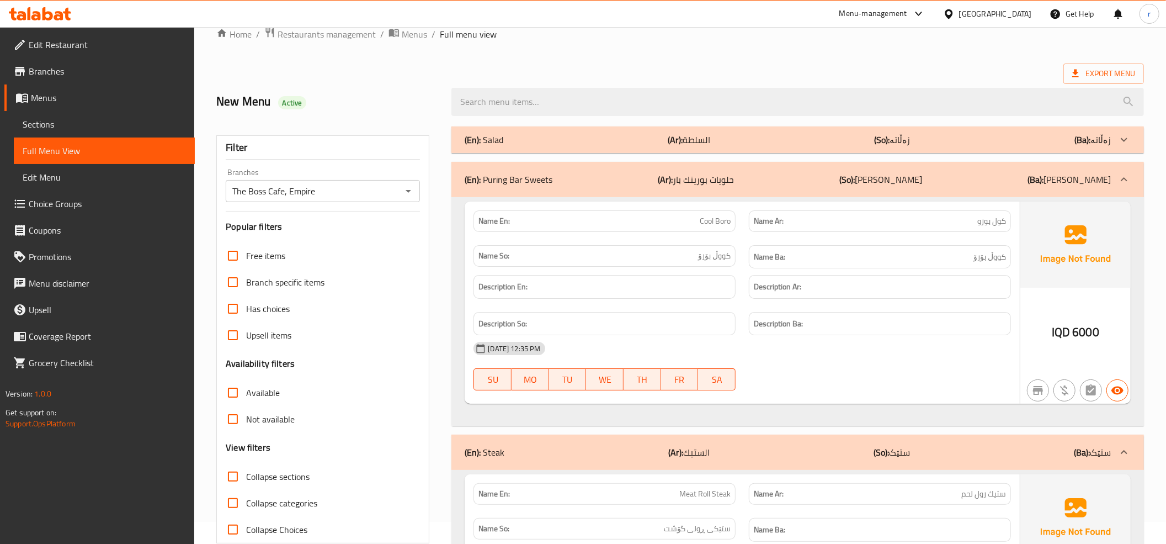
scroll to position [0, 0]
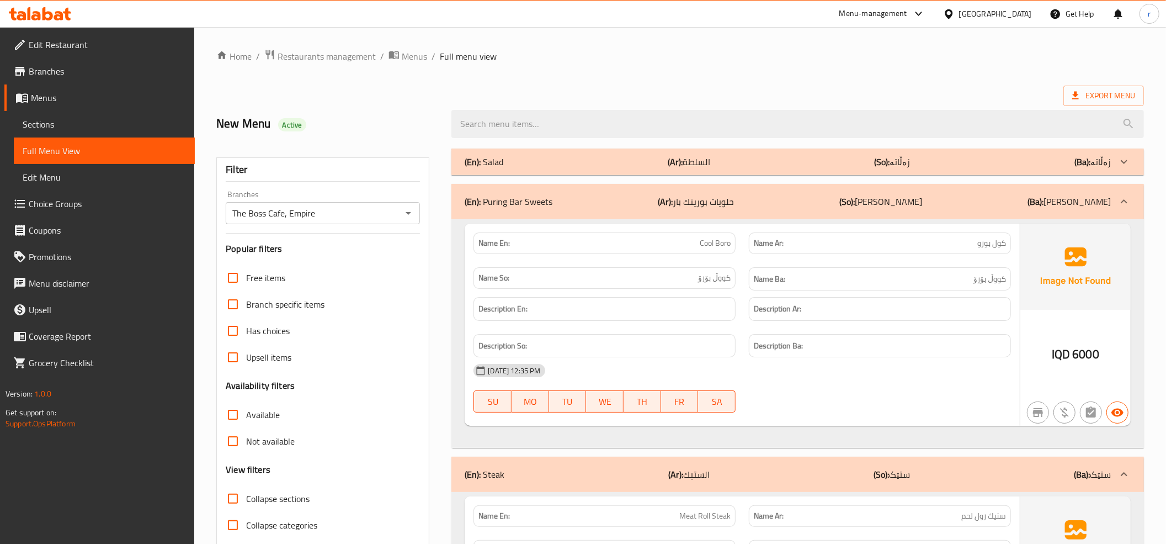
click at [259, 500] on span "Collapse sections" at bounding box center [277, 498] width 63 height 13
click at [246, 500] on input "Collapse sections" at bounding box center [233, 498] width 26 height 26
checkbox input "true"
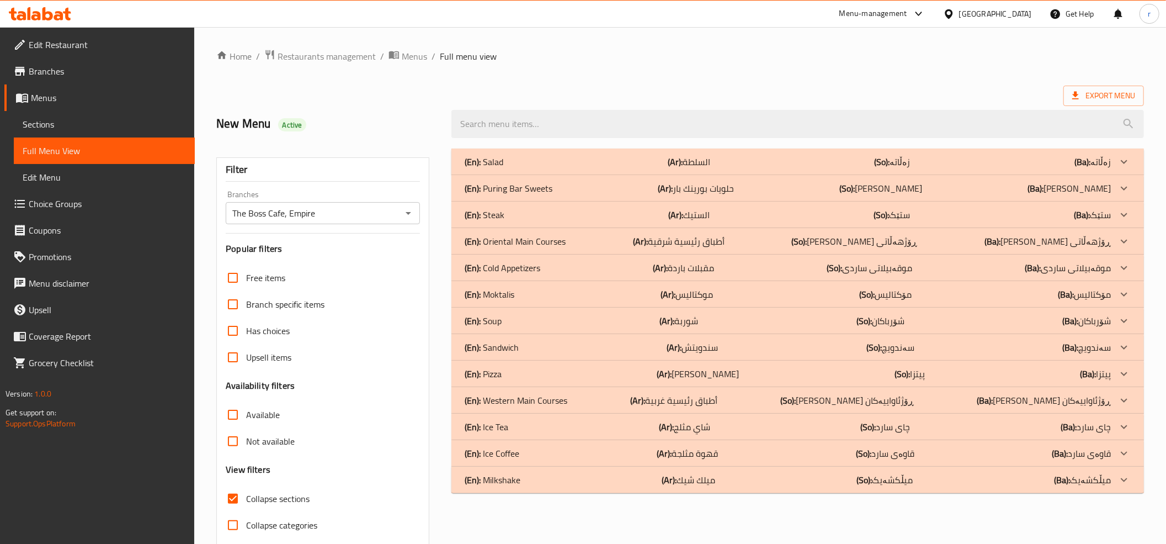
click at [722, 295] on div "(En): Moktalis (Ar): موكتاليس (So): مۆکتالیس (Ba): مۆکتالیس" at bounding box center [788, 294] width 646 height 13
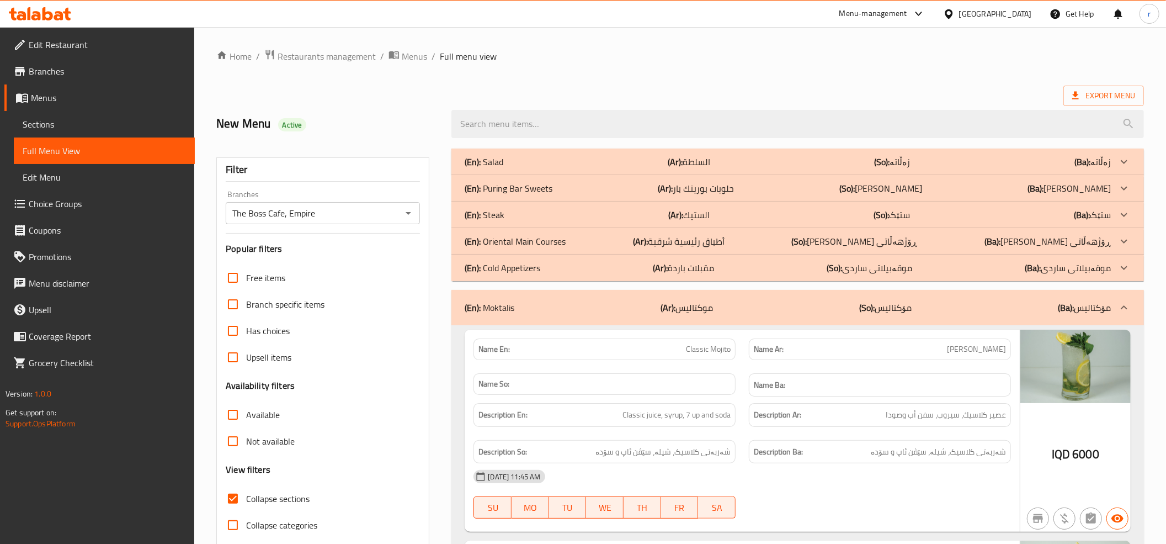
click at [741, 270] on div "(En): Cold Appetizers (Ar): مقبلات باردة (So): موقەبیلاتی ساردی (Ba): موقەبیلات…" at bounding box center [788, 267] width 646 height 13
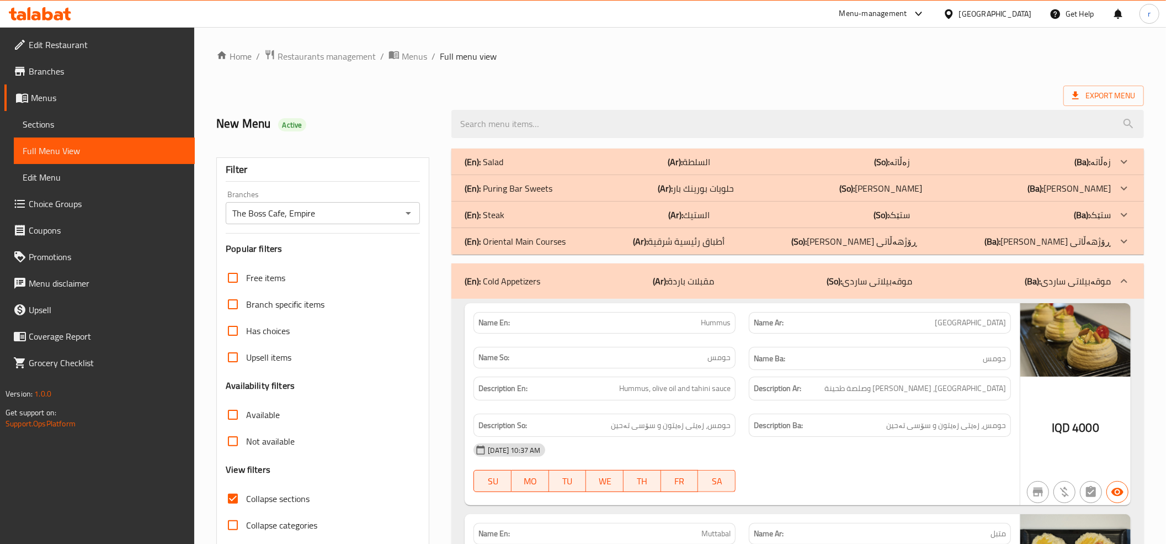
click at [750, 245] on div "(En): Oriental Main Courses (Ar): أطباق رئيسية شرقية (So): ژەمە سەرەکییەکان ڕۆژ…" at bounding box center [788, 241] width 646 height 13
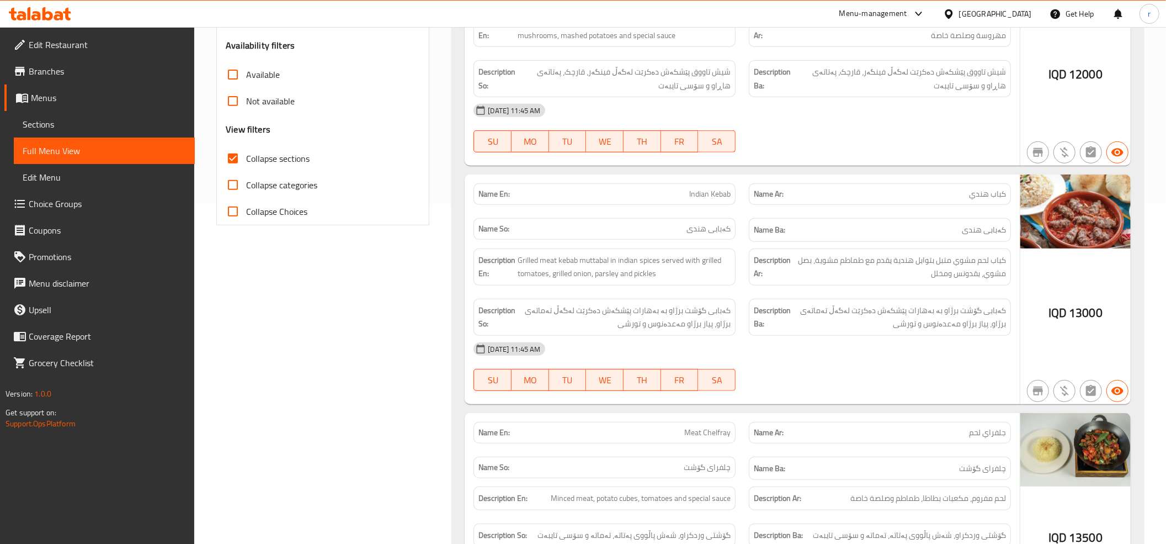
scroll to position [368, 0]
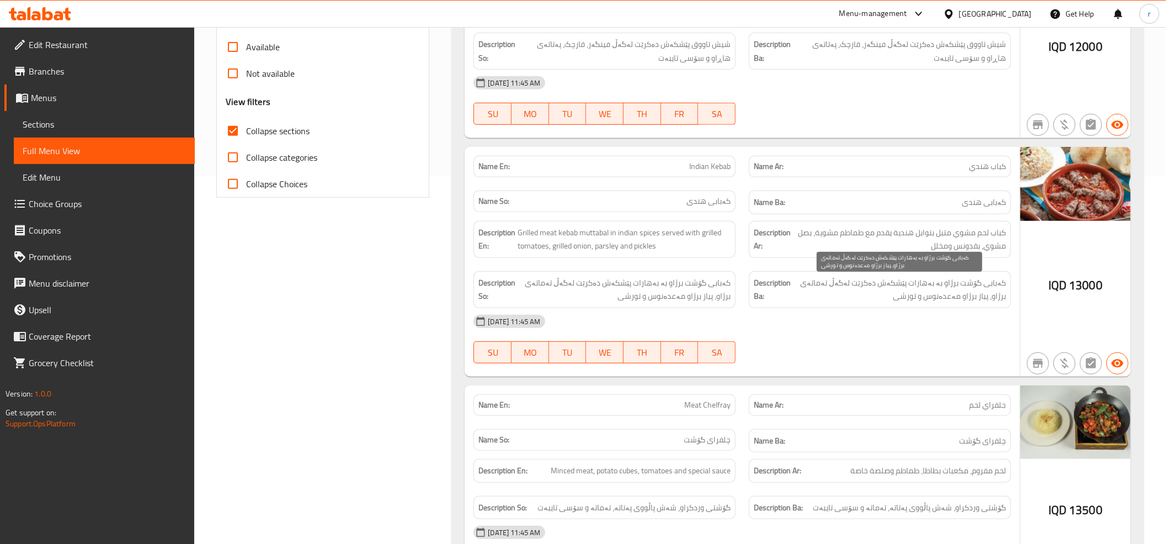
click at [939, 283] on span "کەبابی گۆشت برژاو بە بەهارات پێشکەش دەکرێت لەگەڵ تەماتەی برژاو، پیاز برژاو مەعد…" at bounding box center [899, 289] width 213 height 27
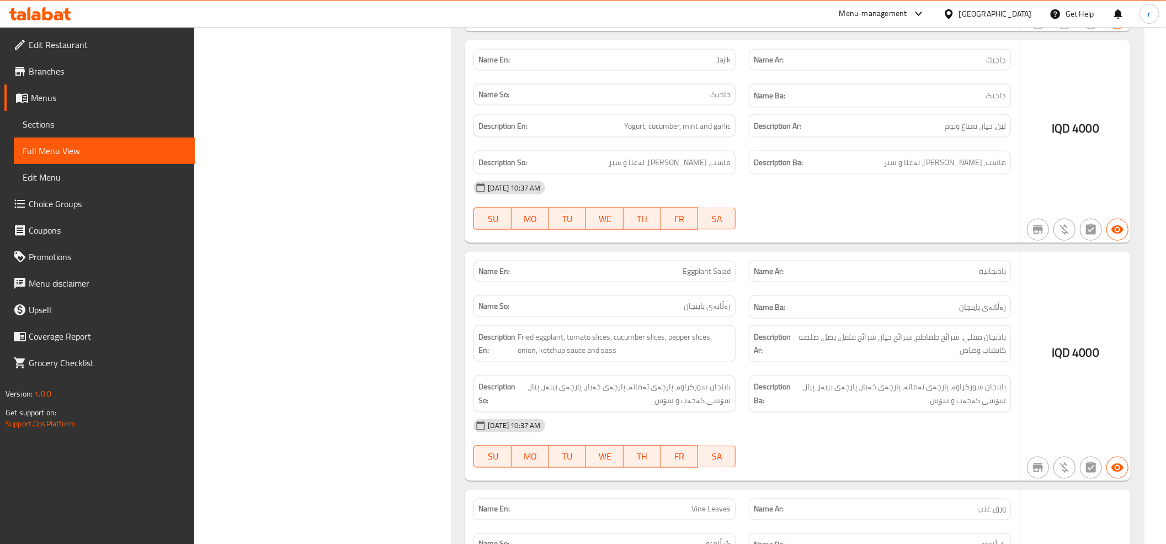
scroll to position [1378, 0]
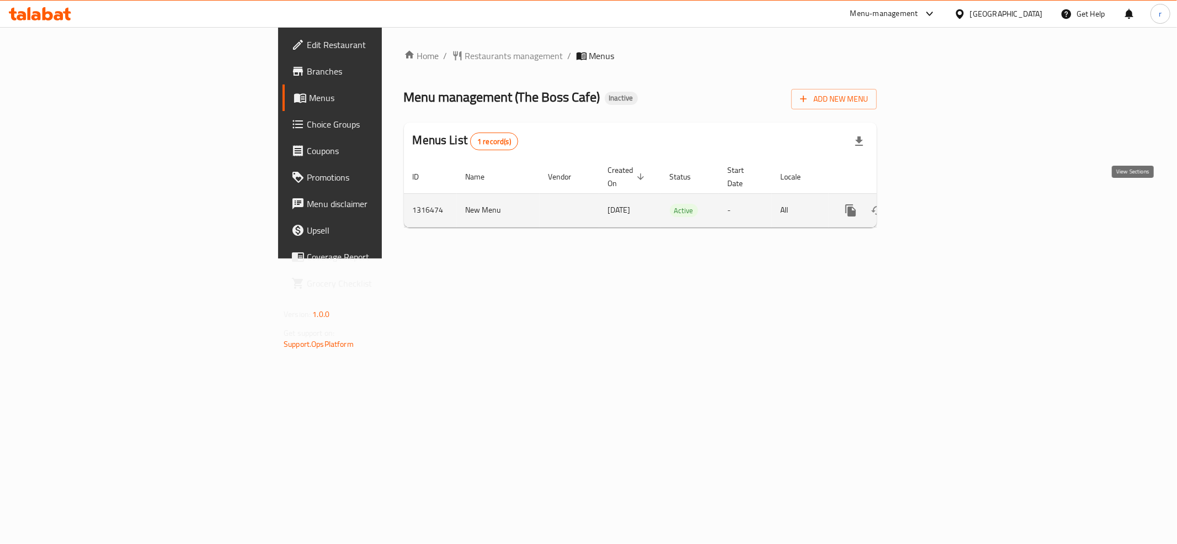
click at [937, 204] on icon "enhanced table" at bounding box center [930, 210] width 13 height 13
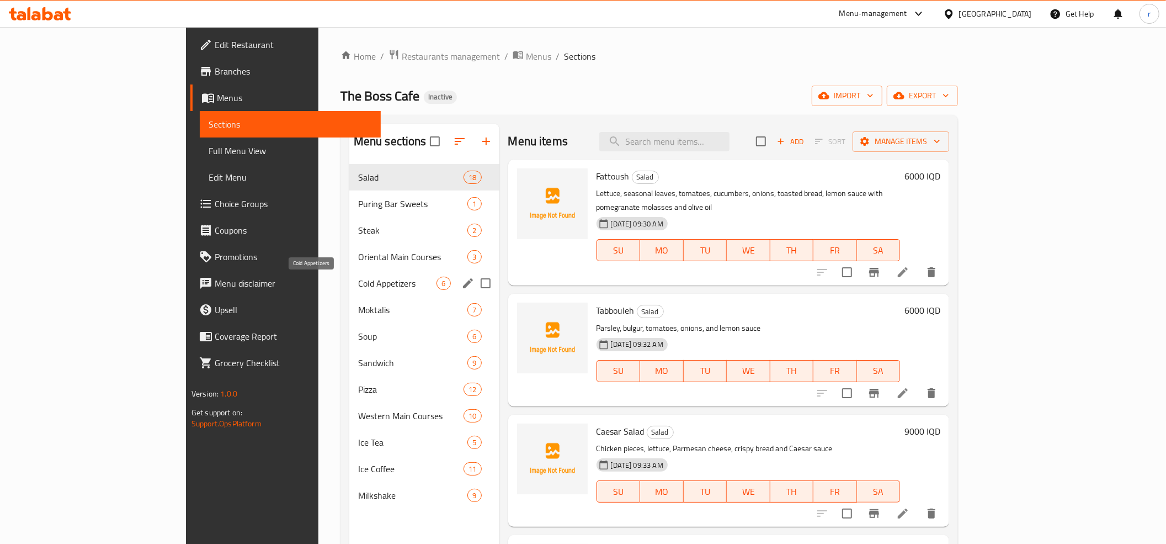
click at [358, 283] on span "Cold Appetizers" at bounding box center [397, 283] width 79 height 13
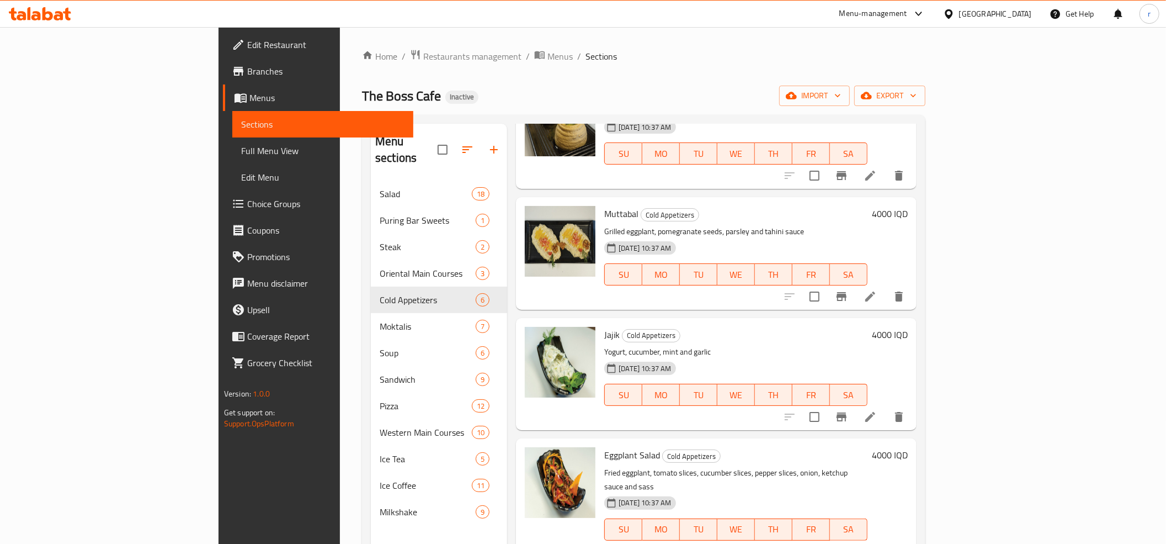
scroll to position [206, 0]
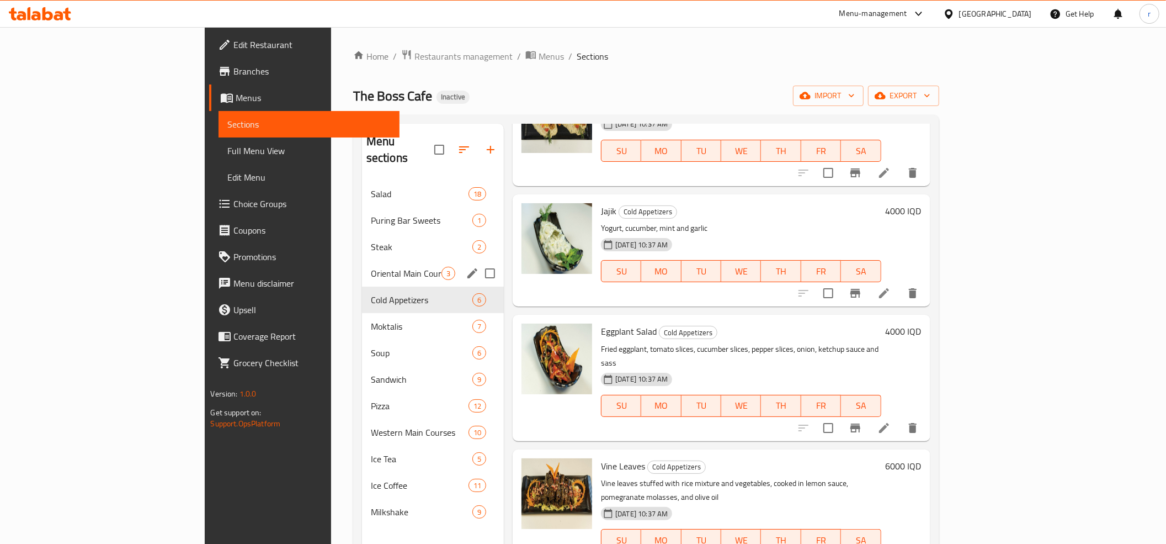
click at [362, 266] on div "Oriental Main Courses 3" at bounding box center [433, 273] width 142 height 26
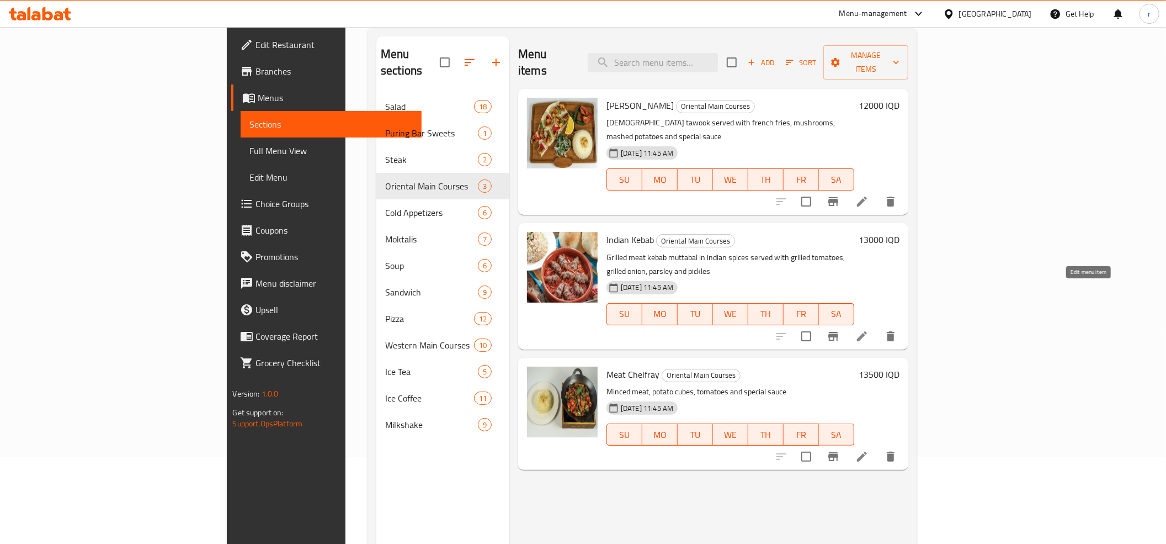
scroll to position [123, 0]
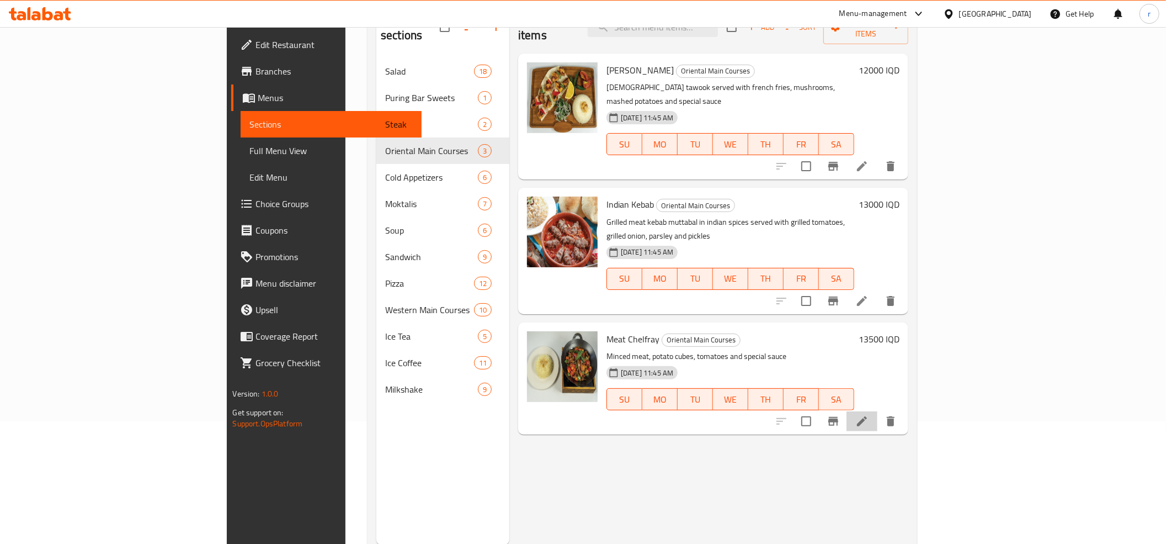
click at [878, 411] on li at bounding box center [862, 421] width 31 height 20
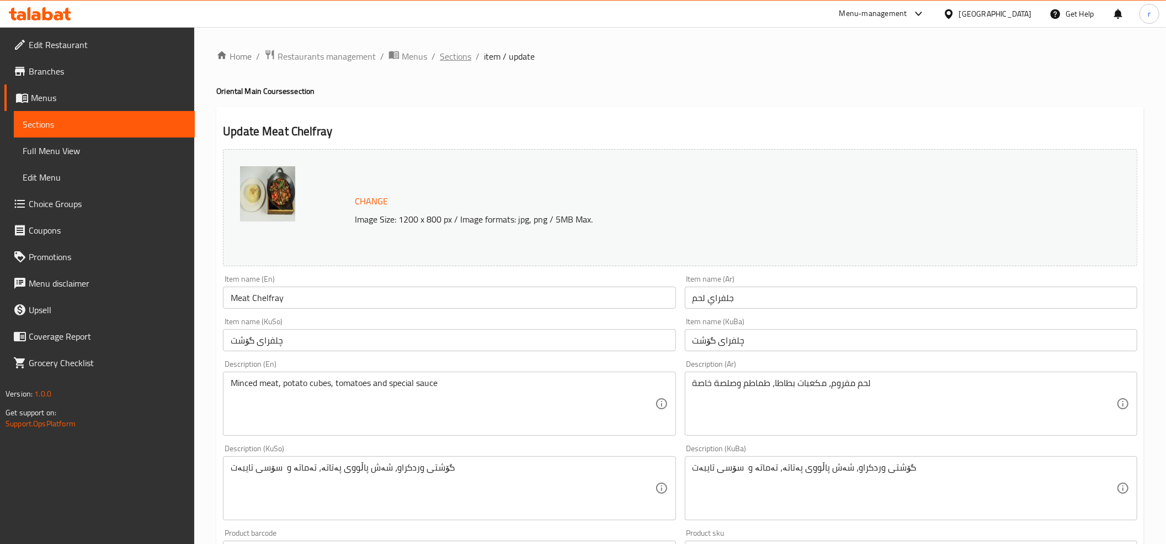
click at [461, 60] on span "Sections" at bounding box center [455, 56] width 31 height 13
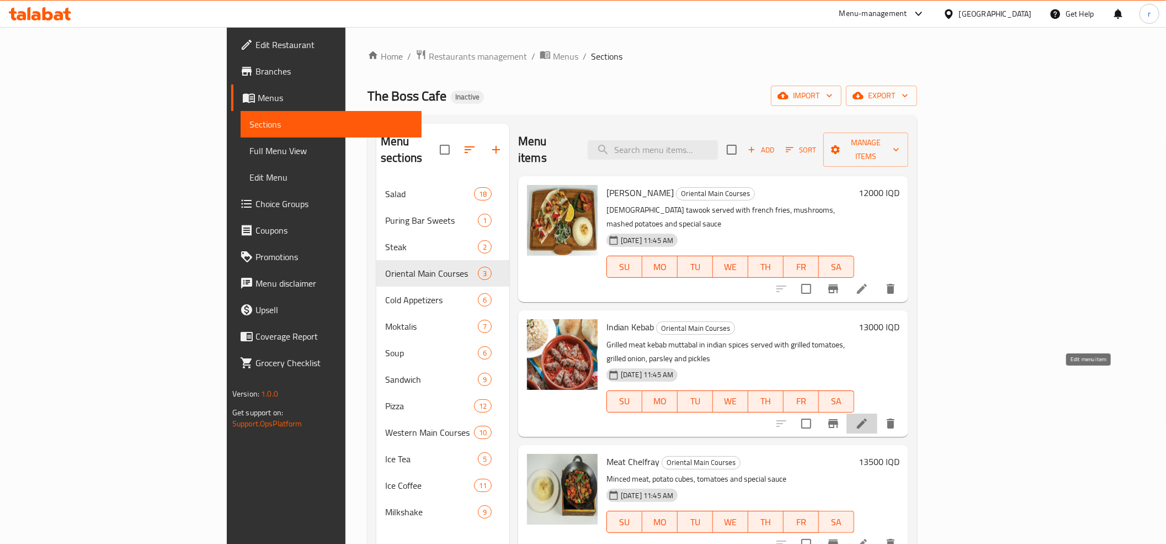
click at [869, 417] on icon at bounding box center [862, 423] width 13 height 13
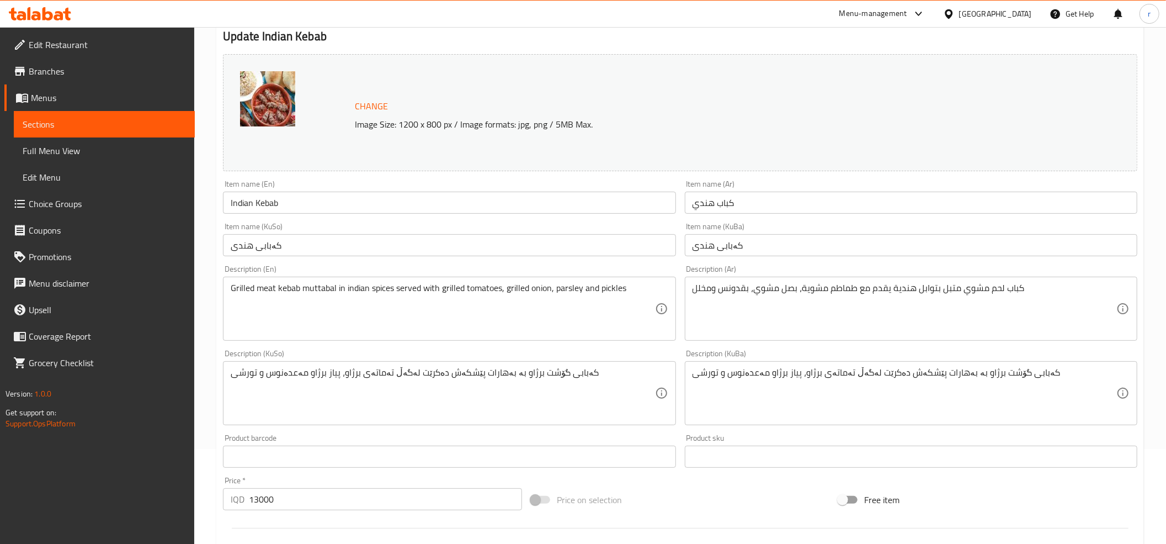
scroll to position [123, 0]
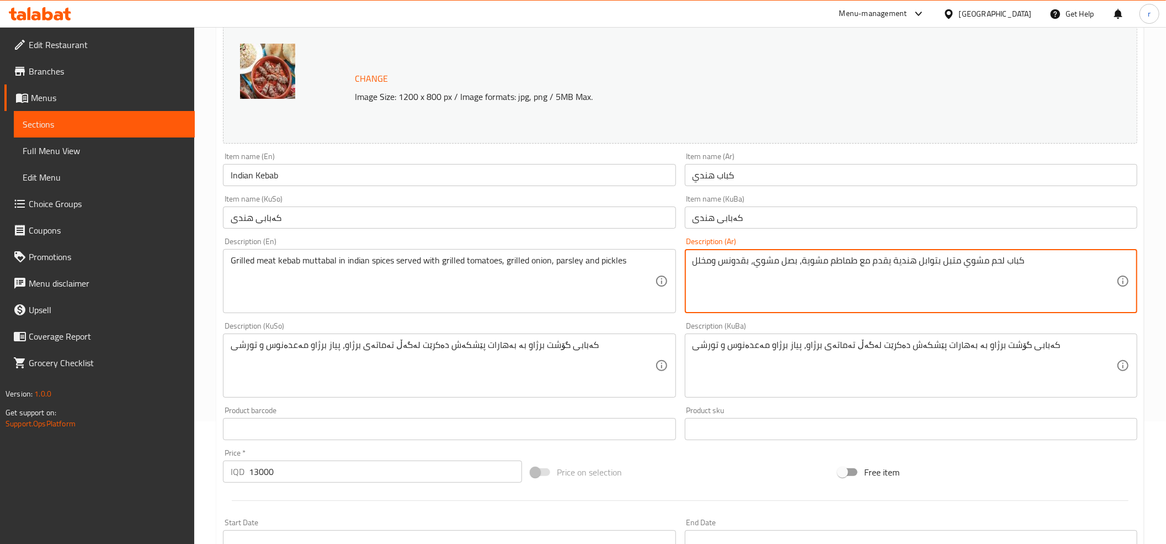
click at [948, 261] on textarea "كباب لحم مشوي متبل بتوابل هندية يقدم مع طماطم مشوية، بصل مشوي، بقدونس ومخلل" at bounding box center [905, 281] width 424 height 52
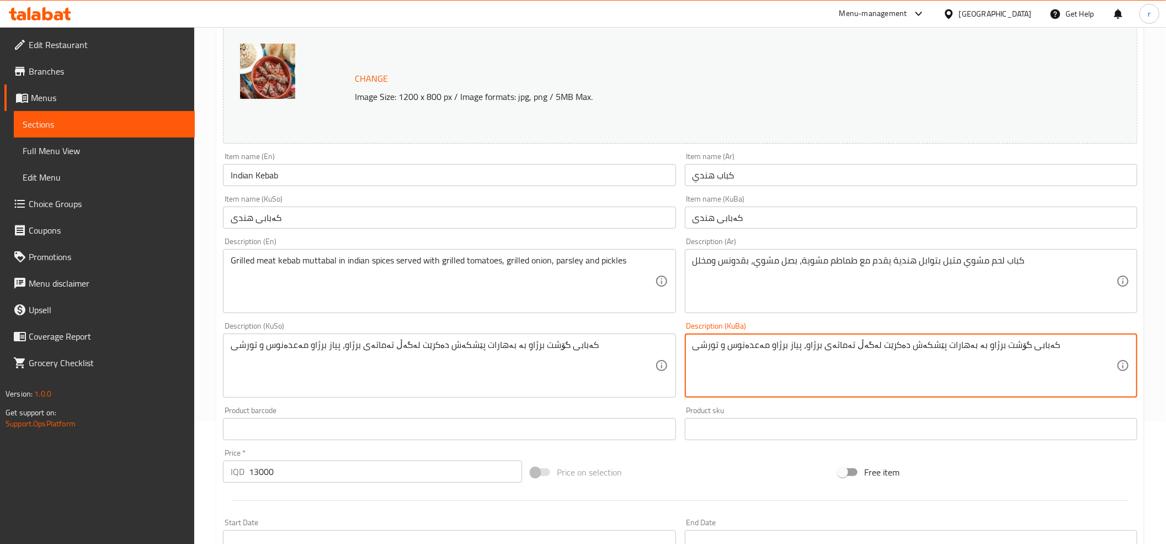
click at [968, 347] on textarea "کەبابی گۆشت برژاو بە بەهارات پێشکەش دەکرێت لەگەڵ تەماتەی برژاو، پیاز برژاو مەعد…" at bounding box center [905, 365] width 424 height 52
paste textarea "مووتەپەل"
click at [970, 348] on textarea "کەبابی گۆشت برژاو مووتەپەل بە بەهارات پێشکەش دەکرێت لەگەڵ تەماتەی برژاو، پیاز ب…" at bounding box center [905, 365] width 424 height 52
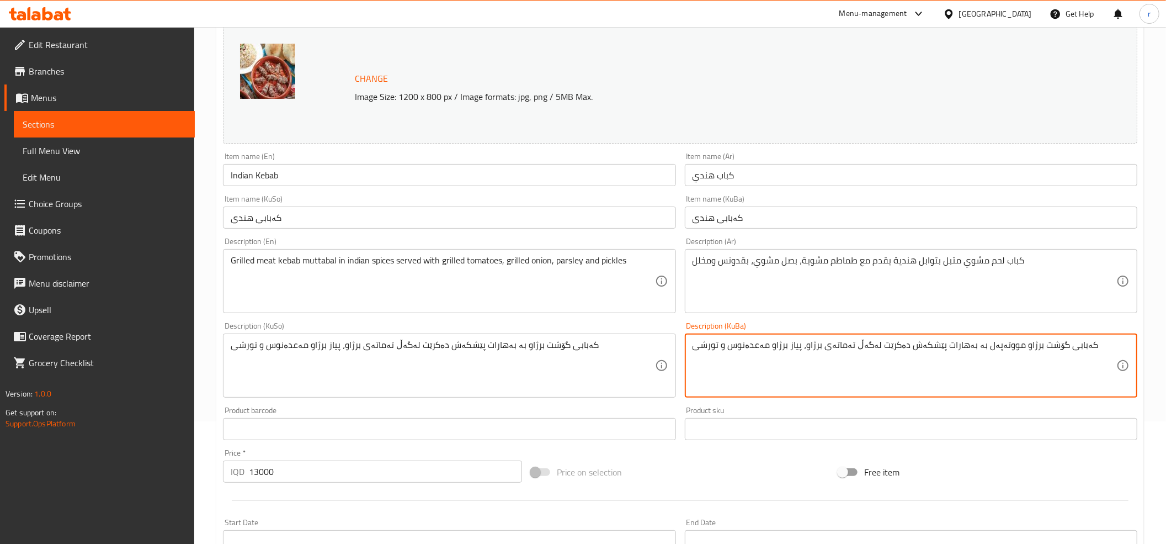
click at [970, 348] on textarea "کەبابی گۆشت برژاو مووتەپەل بە بەهارات پێشکەش دەکرێت لەگەڵ تەماتەی برژاو، پیاز ب…" at bounding box center [905, 365] width 424 height 52
type textarea "کەبابی گۆشت برژاو مووتەپەل بە بەهارات پێشکەش دەکرێت لەگەڵ تەماتەی برژاو، پیاز ب…"
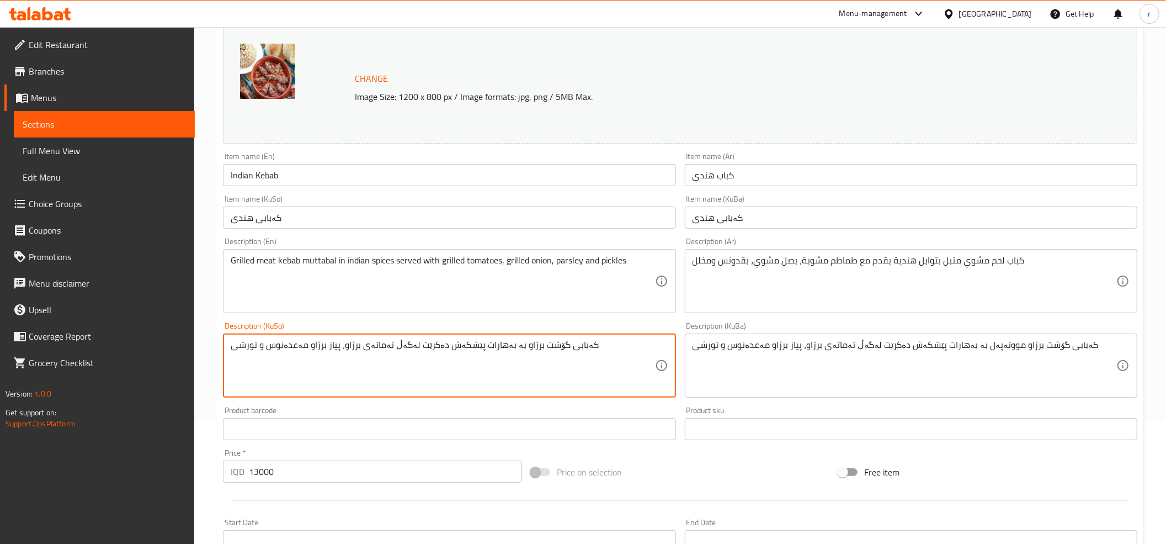
click at [423, 348] on textarea "کەبابی گۆشت برژاو بە بەهارات پێشکەش دەکرێت لەگەڵ تەماتەی برژاو، پیاز برژاو مەعد…" at bounding box center [443, 365] width 424 height 52
paste textarea "مووتەپەل"
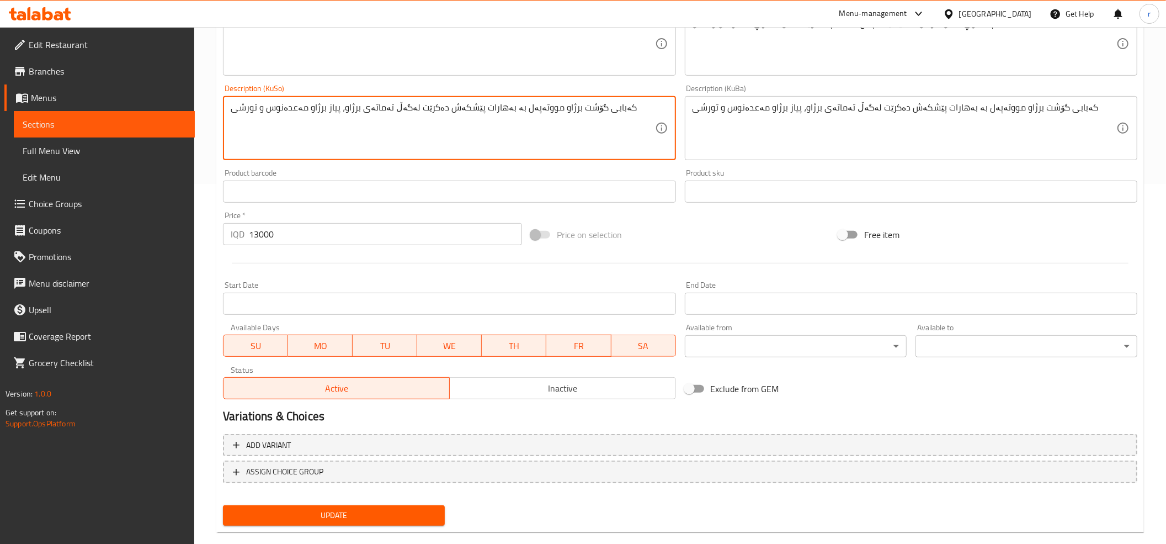
scroll to position [368, 0]
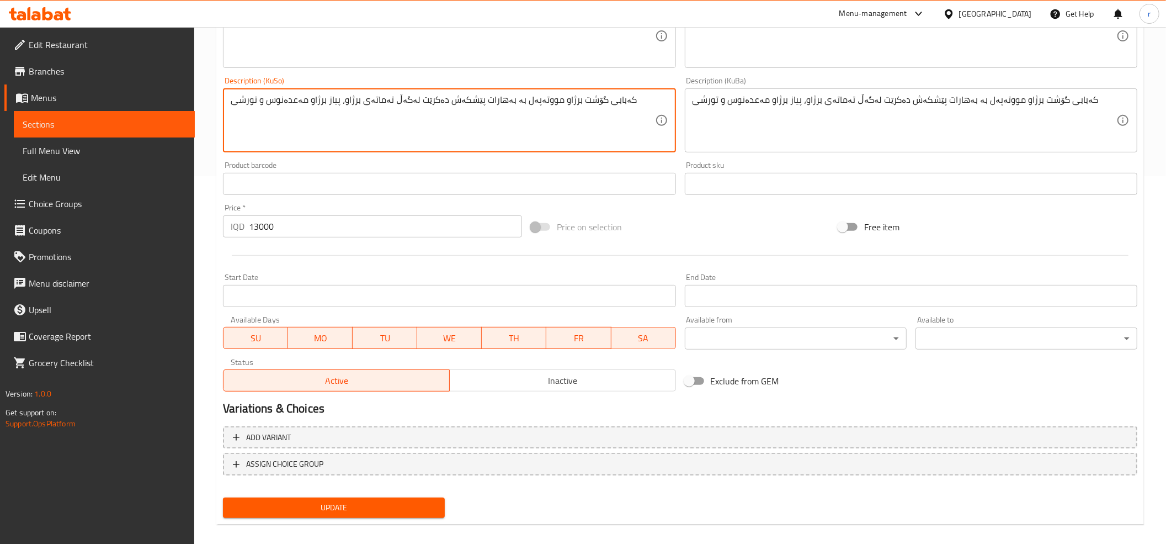
type textarea "کەبابی گۆشت برژاو مووتەپەل بە بەهارات پێشکەش دەکرێت لەگەڵ تەماتەی برژاو، پیاز ب…"
click at [414, 501] on span "Update" at bounding box center [334, 508] width 204 height 14
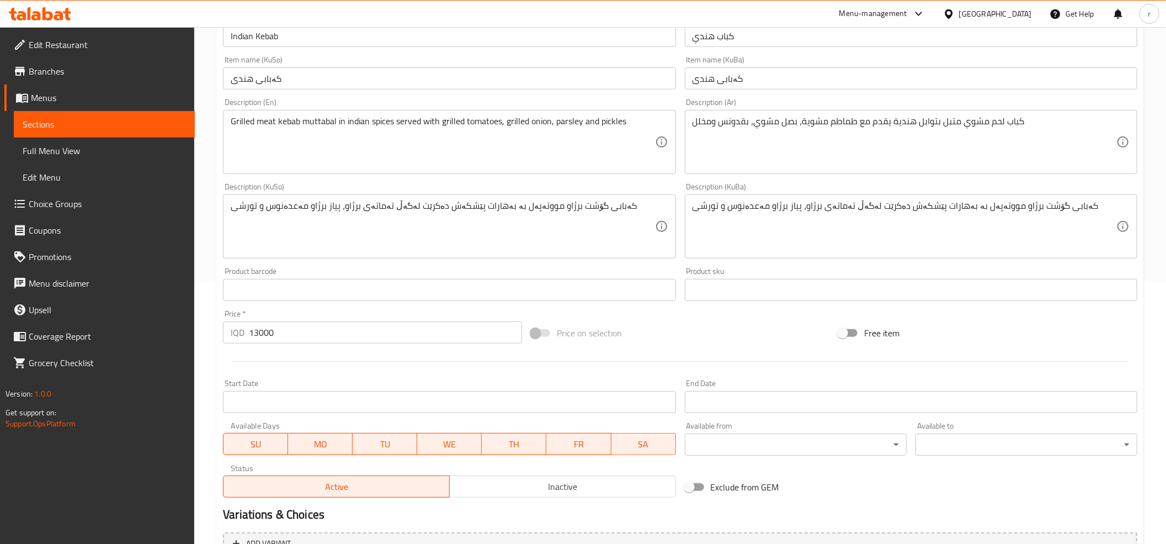
scroll to position [0, 0]
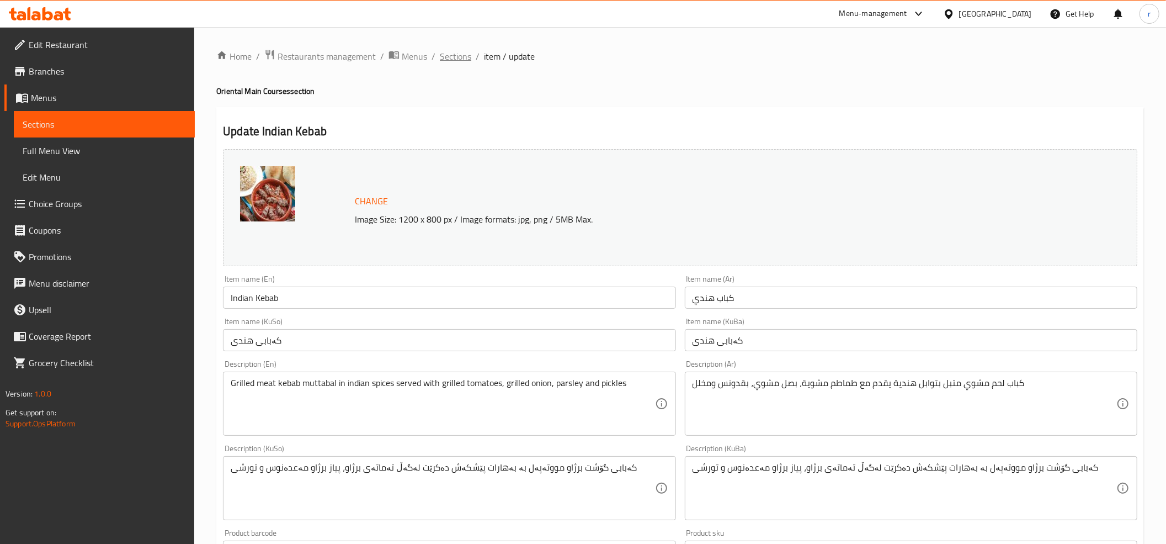
click at [461, 60] on span "Sections" at bounding box center [455, 56] width 31 height 13
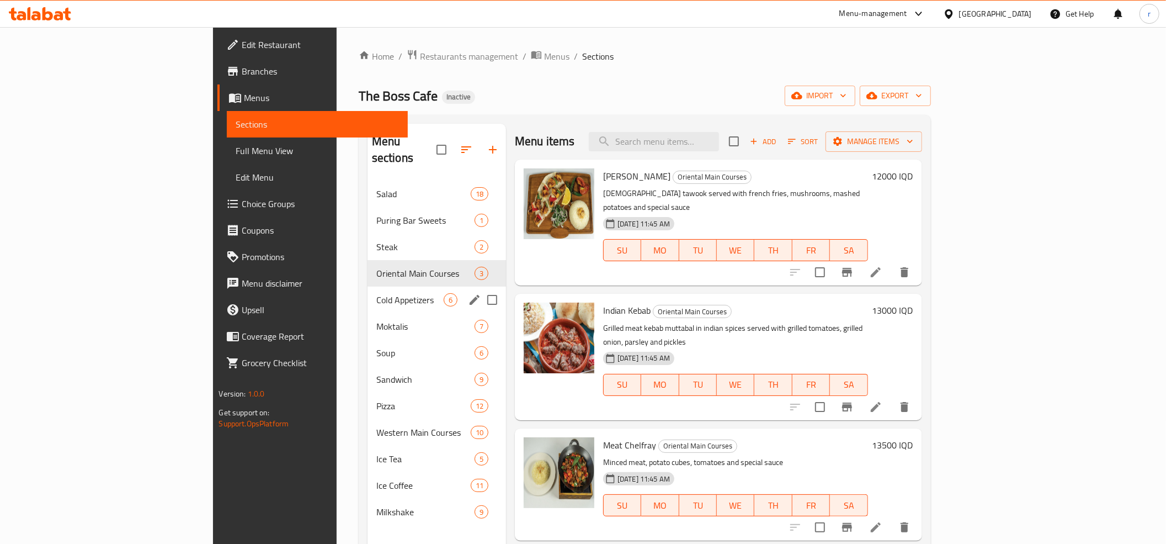
click at [374, 292] on div "Cold Appetizers 6" at bounding box center [437, 299] width 139 height 26
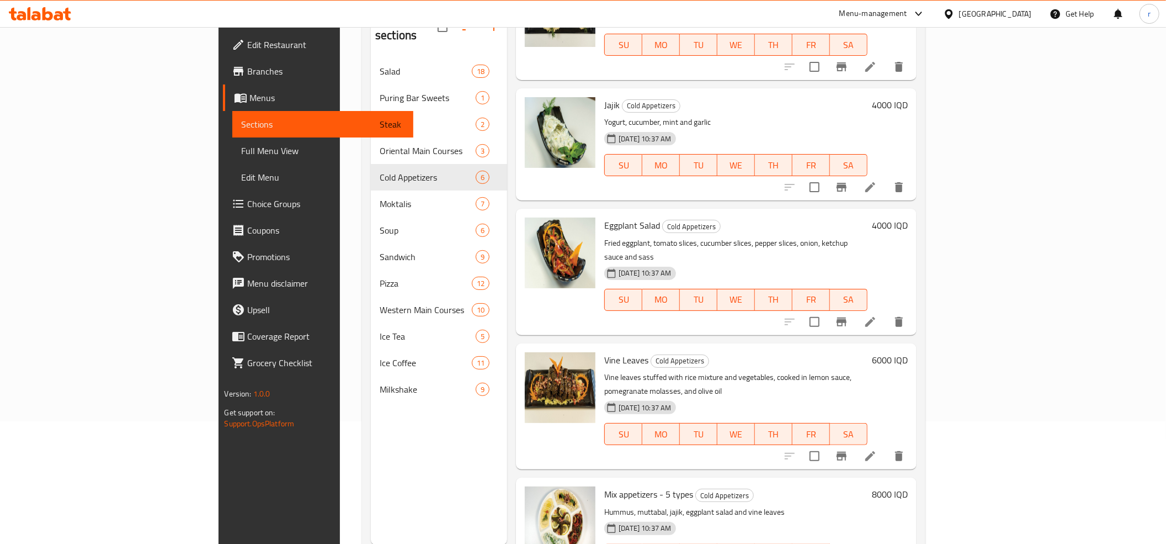
scroll to position [155, 0]
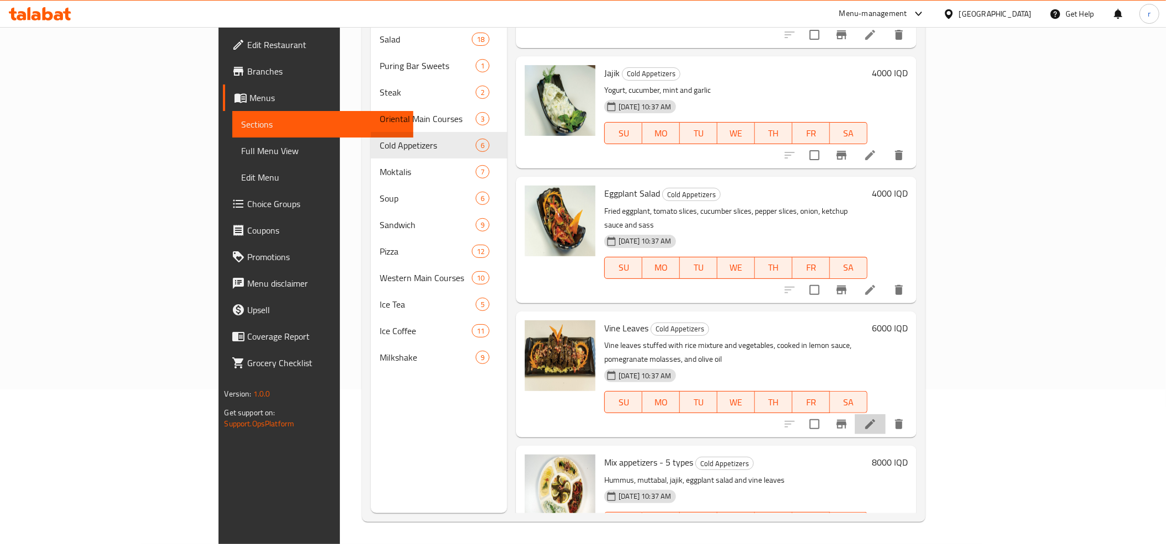
click at [886, 414] on li at bounding box center [870, 424] width 31 height 20
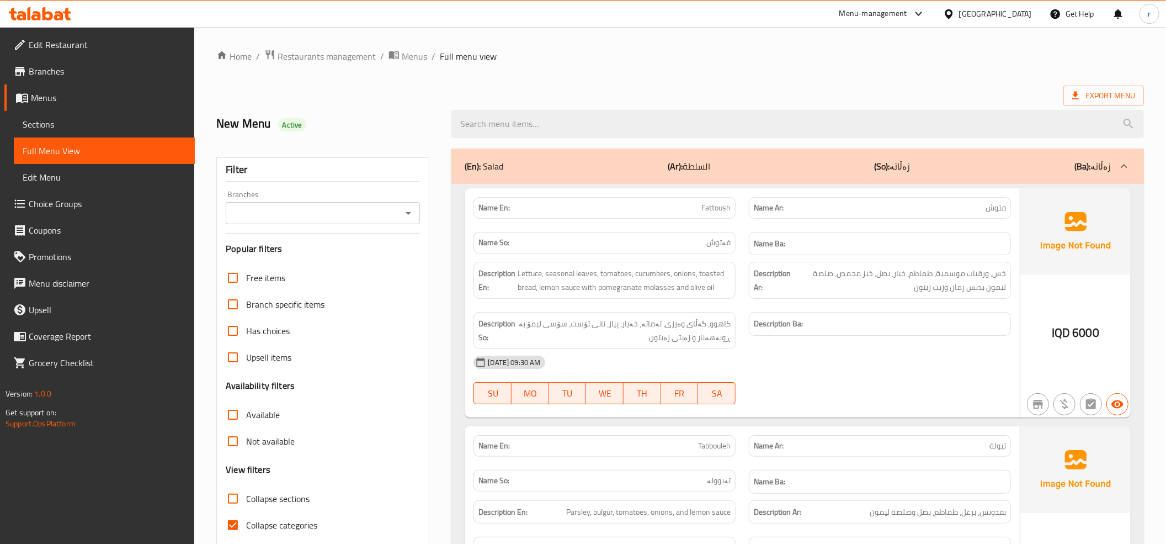
click at [411, 215] on icon "Open" at bounding box center [408, 212] width 13 height 13
click at [379, 274] on ul "All The Boss Cafe, Empire" at bounding box center [323, 251] width 194 height 49
click at [237, 497] on input "Collapse sections" at bounding box center [233, 498] width 26 height 26
checkbox input "true"
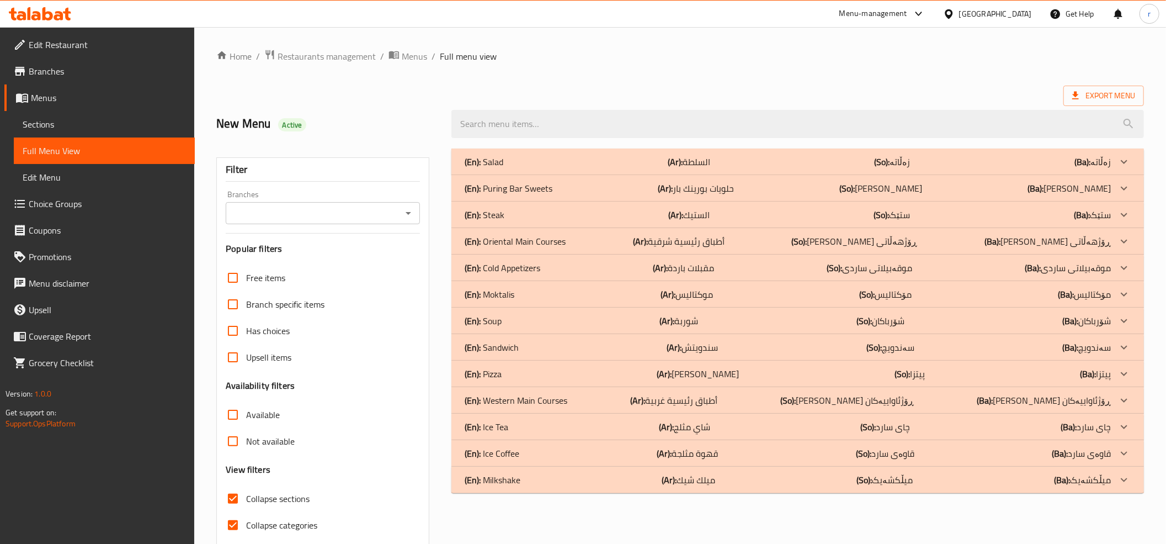
click at [230, 513] on input "Collapse categories" at bounding box center [233, 525] width 26 height 26
checkbox input "false"
drag, startPoint x: 405, startPoint y: 219, endPoint x: 398, endPoint y: 222, distance: 7.9
click at [405, 219] on icon "Open" at bounding box center [408, 212] width 13 height 13
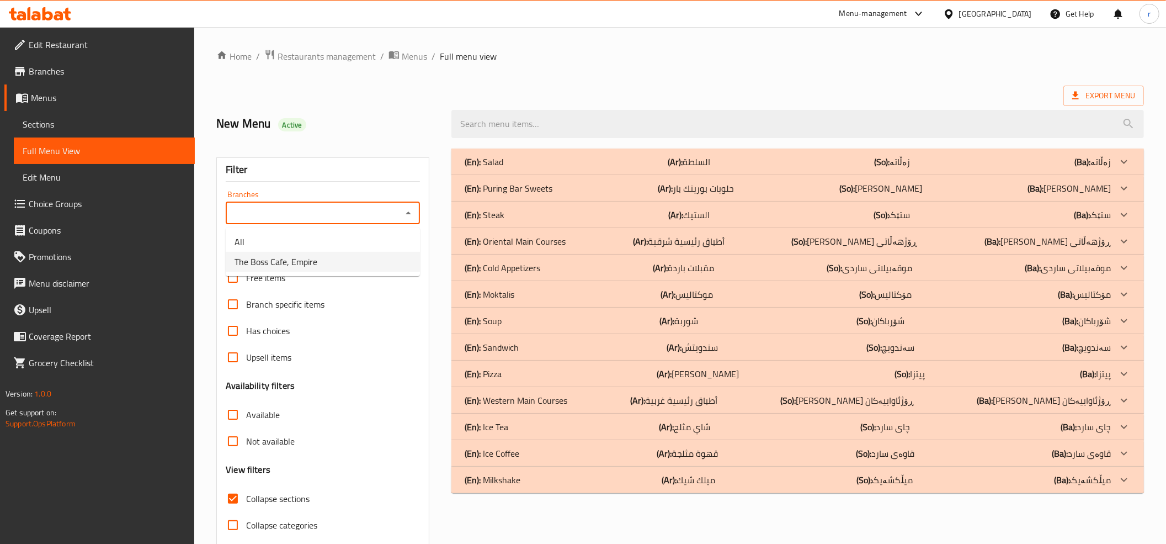
click at [375, 267] on li "The Boss Cafe, Empire" at bounding box center [323, 262] width 194 height 20
type input "The Boss Cafe, Empire"
click at [566, 272] on div "(En): Cold Appetizers (Ar): مقبلات باردة (So): موقەبیلاتی ساردی (Ba): موقەبیلات…" at bounding box center [788, 267] width 646 height 13
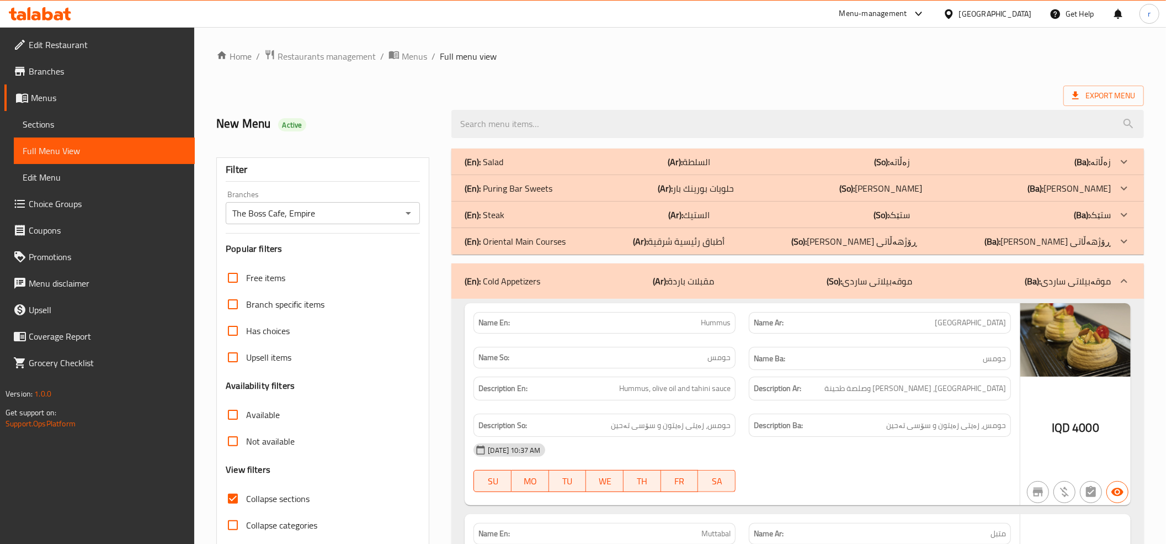
click at [614, 248] on div "(En): Oriental Main Courses (Ar): أطباق رئيسية شرقية (So): ژەمە سەرەکییەکان ڕۆژ…" at bounding box center [798, 241] width 693 height 26
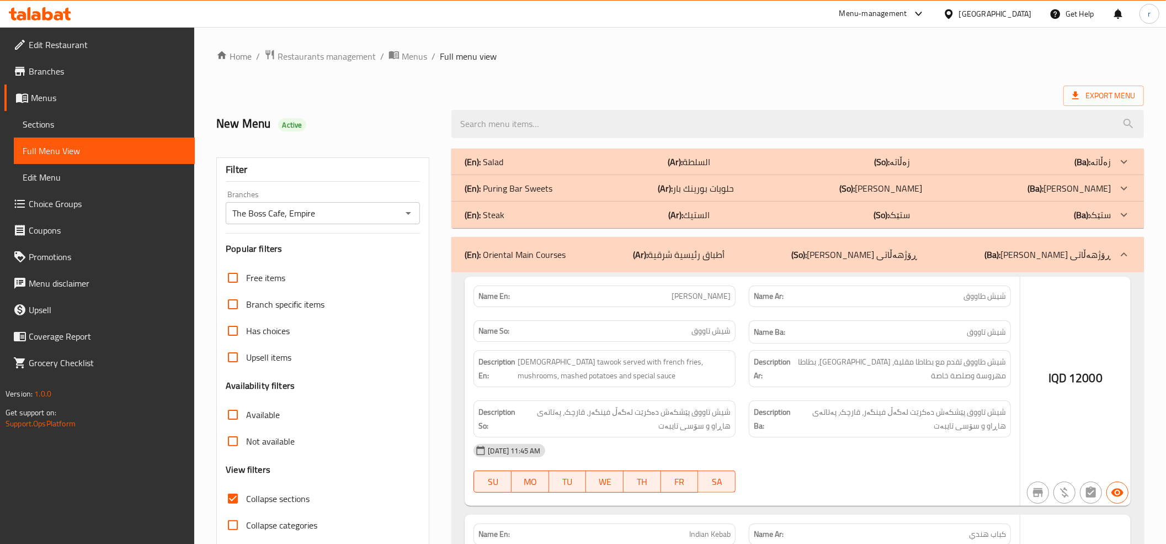
click at [640, 216] on div "(En): Steak (Ar): الستيك (So): ستێک (Ba): ستێک" at bounding box center [788, 214] width 646 height 13
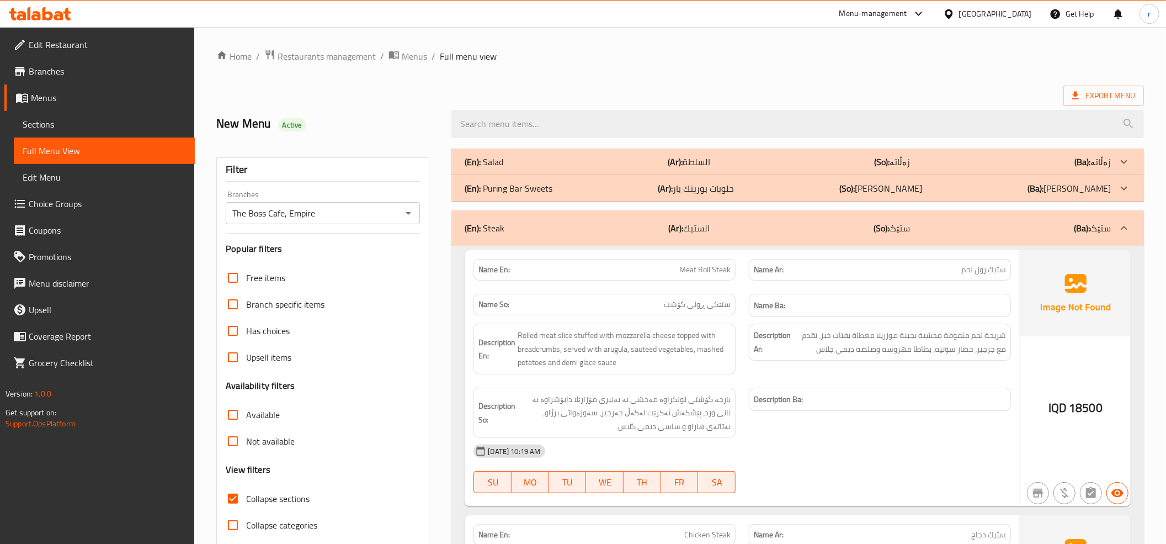
click at [605, 230] on div "(En): Steak (Ar): الستيك (So): ستێک (Ba): ستێک" at bounding box center [788, 227] width 646 height 13
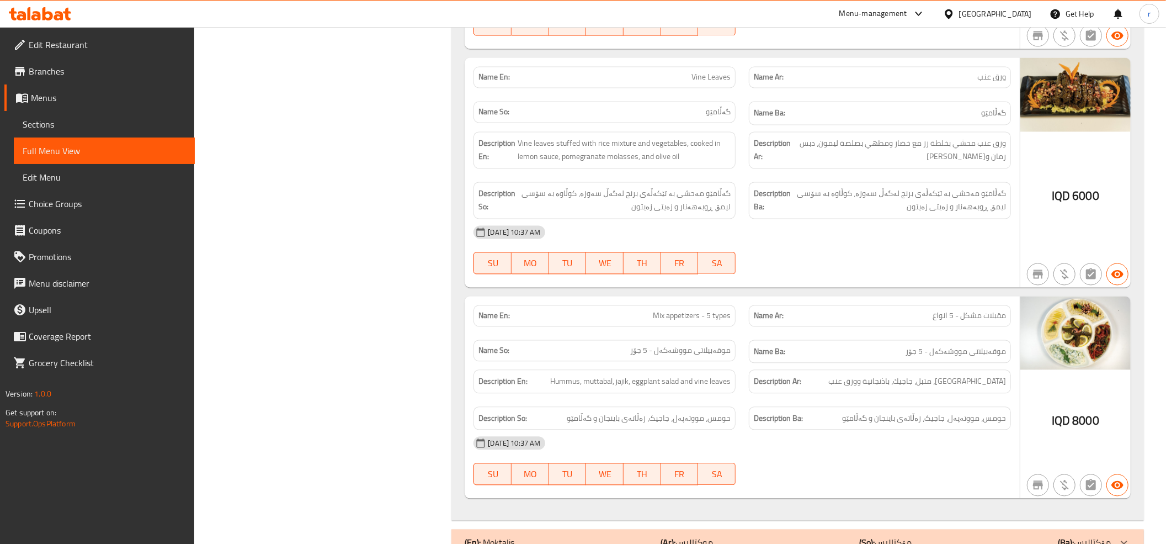
scroll to position [2073, 0]
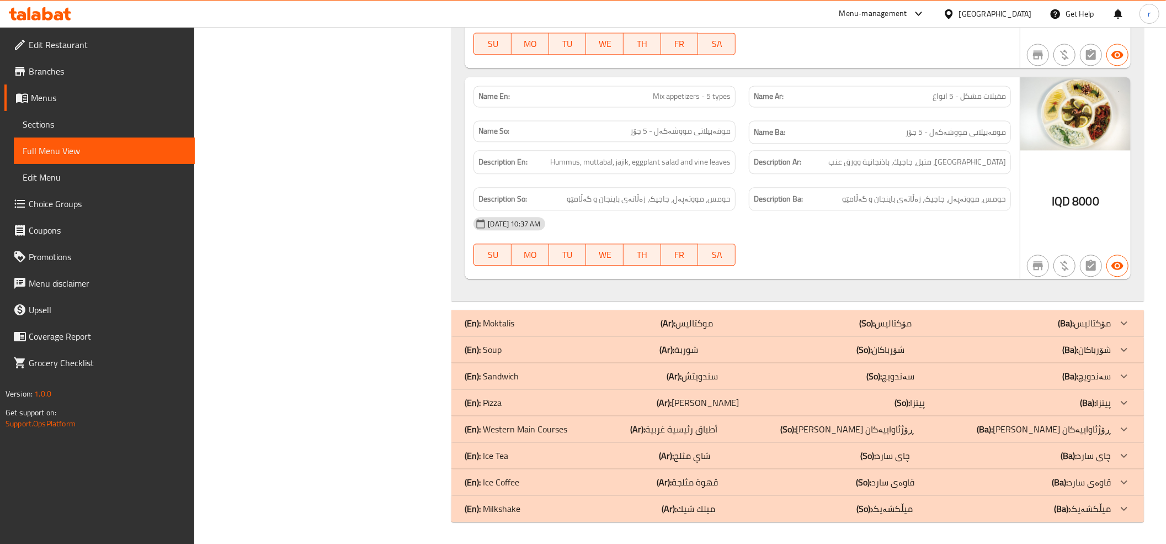
click at [817, 323] on div "(En): Moktalis (Ar): موكتاليس (So): مۆکتالیس (Ba): مۆکتالیس" at bounding box center [788, 322] width 646 height 13
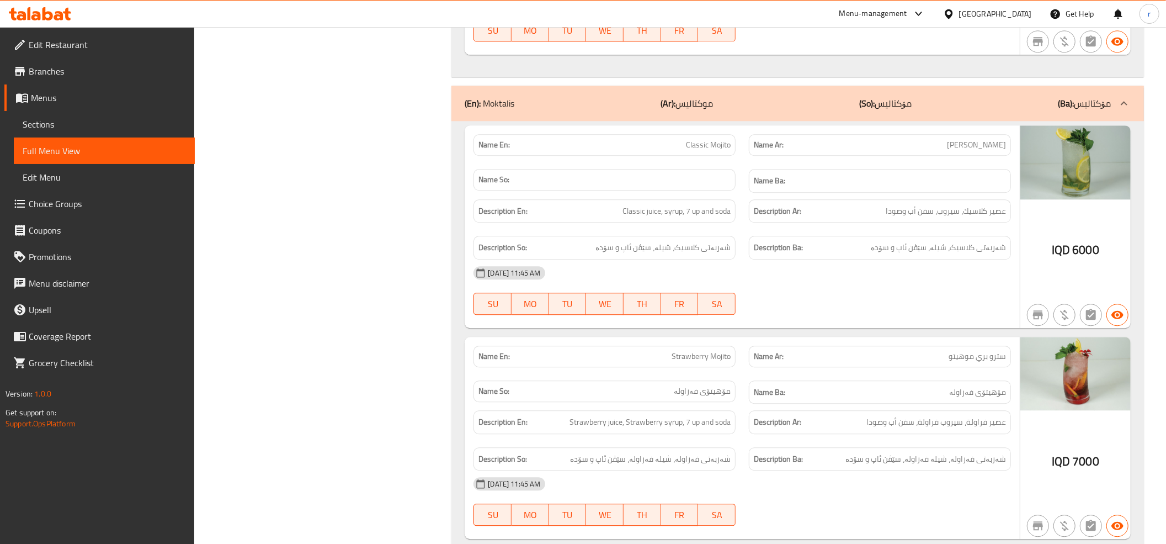
scroll to position [2248, 0]
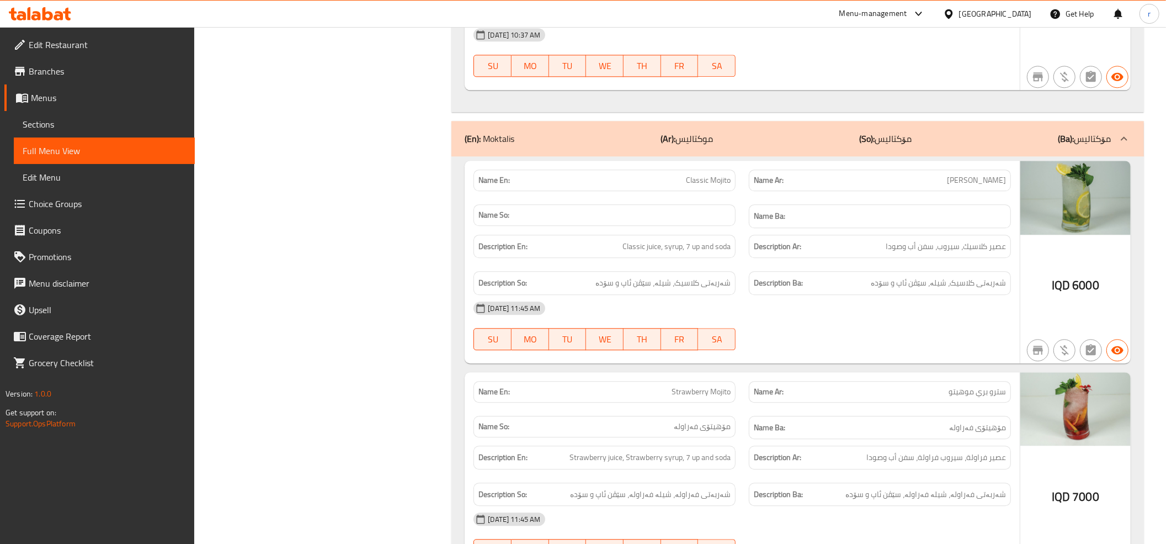
click at [941, 223] on h6 "Name Ba:" at bounding box center [880, 216] width 252 height 14
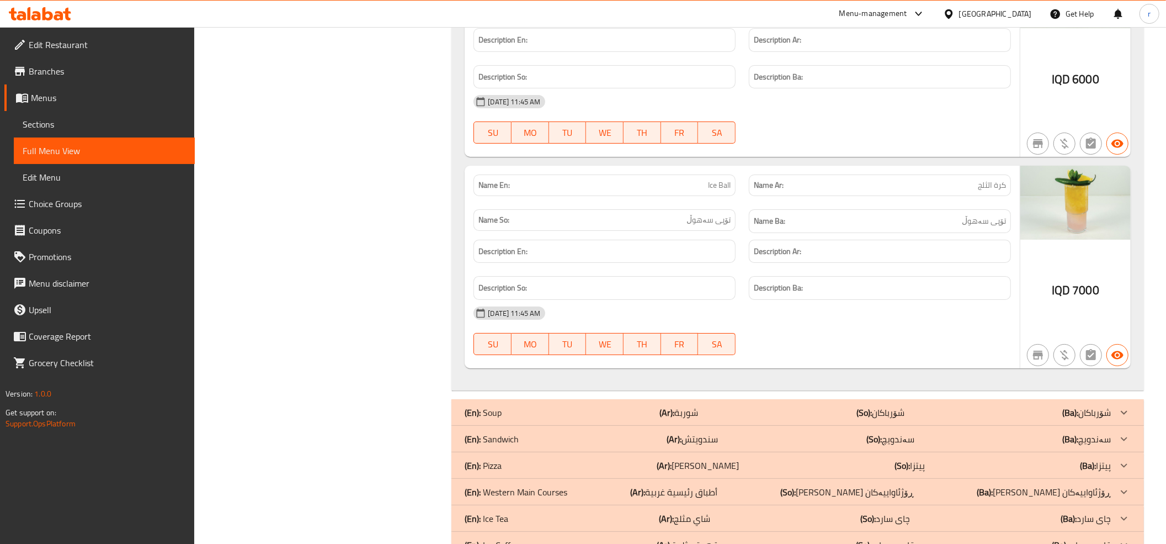
scroll to position [3474, 0]
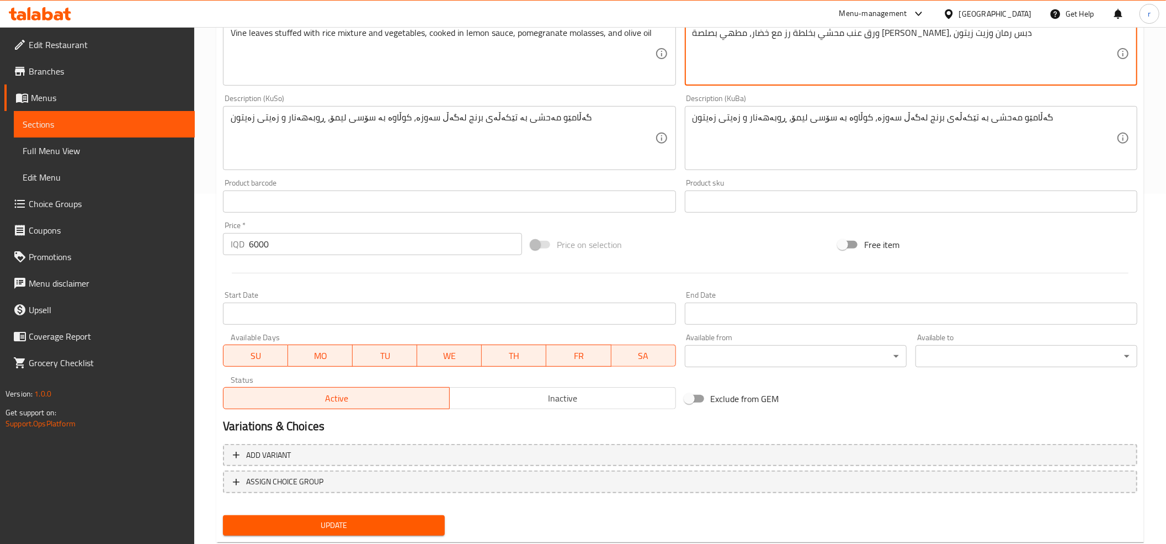
scroll to position [368, 0]
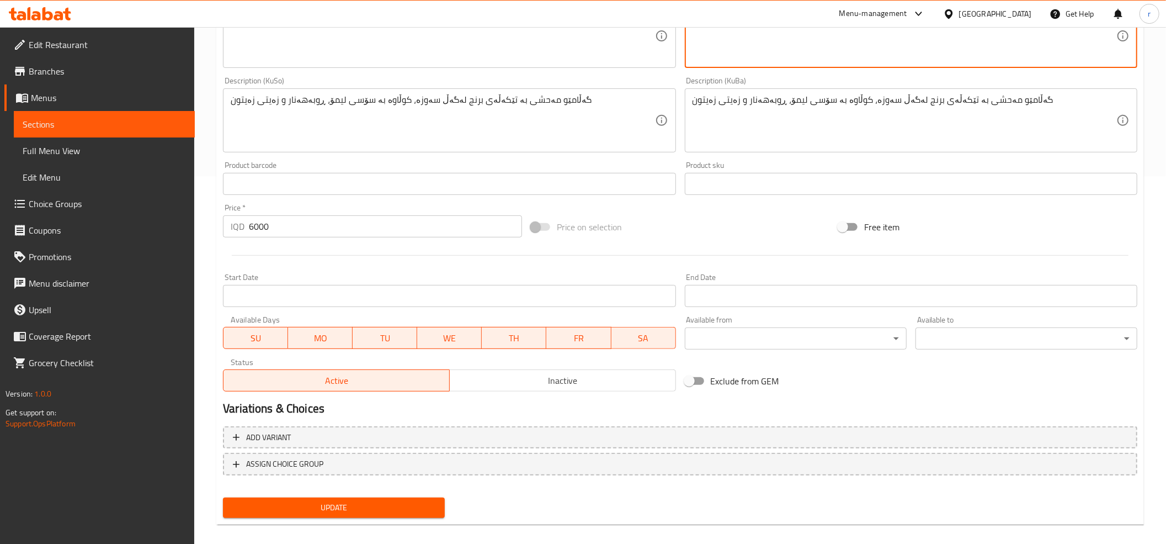
type textarea "ورق عنب محشي بخلطة رز مع خضار، مطهي بصلصة [PERSON_NAME]، دبس رمان وزيت زيتون"
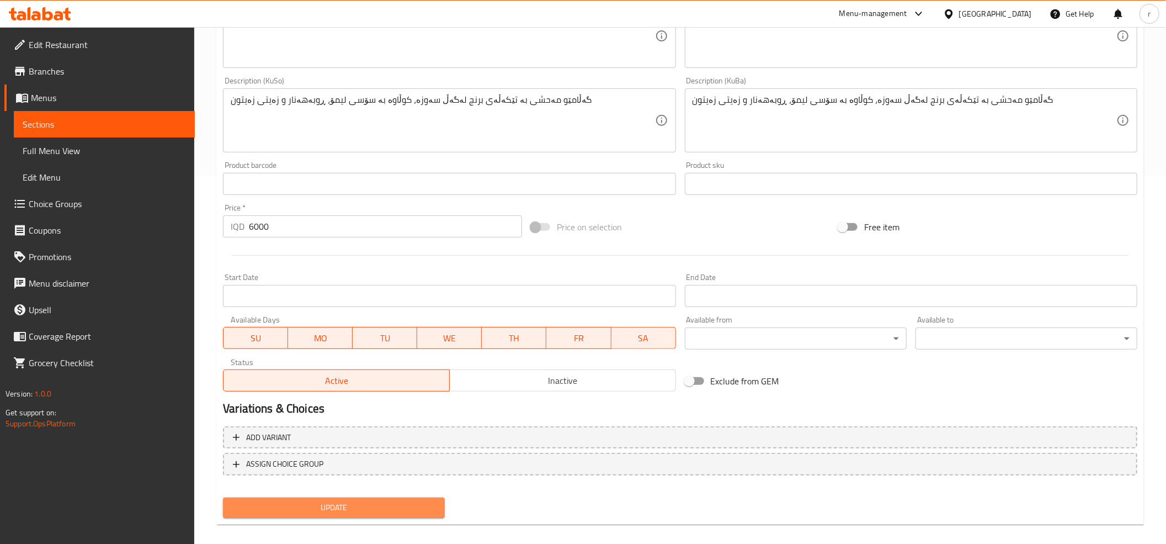
click at [394, 511] on span "Update" at bounding box center [334, 508] width 204 height 14
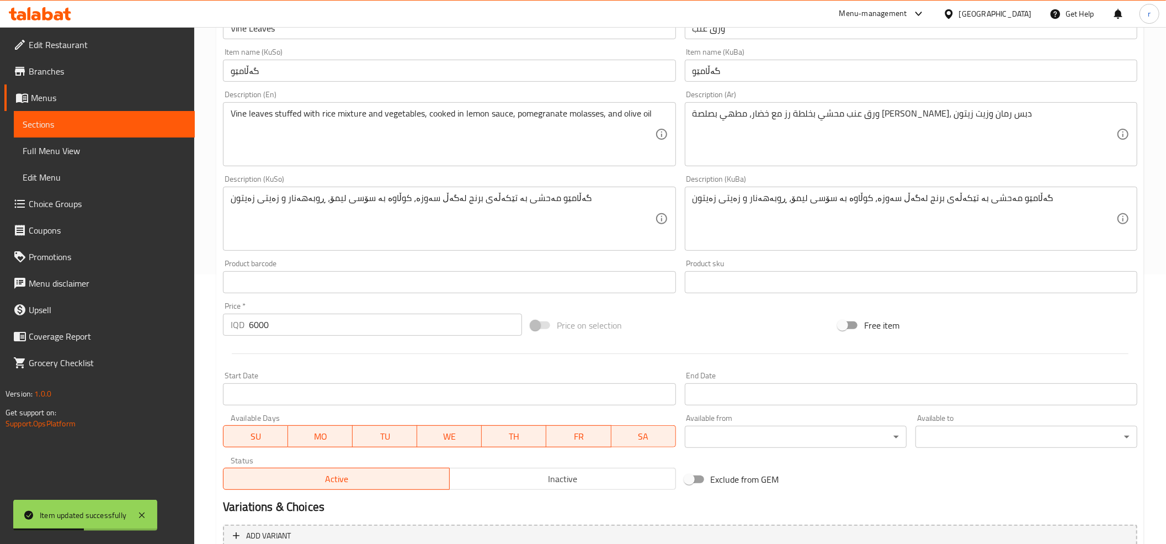
scroll to position [0, 0]
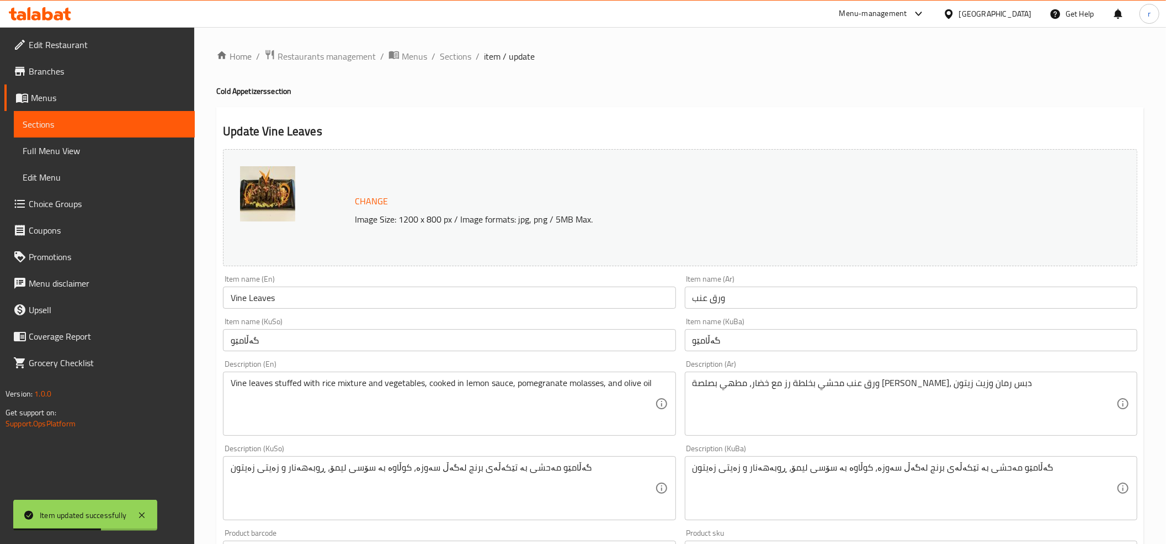
click at [447, 67] on div "Home / Restaurants management / Menus / Sections / item / update Cold Appetizer…" at bounding box center [680, 475] width 928 height 852
click at [451, 56] on span "Sections" at bounding box center [455, 56] width 31 height 13
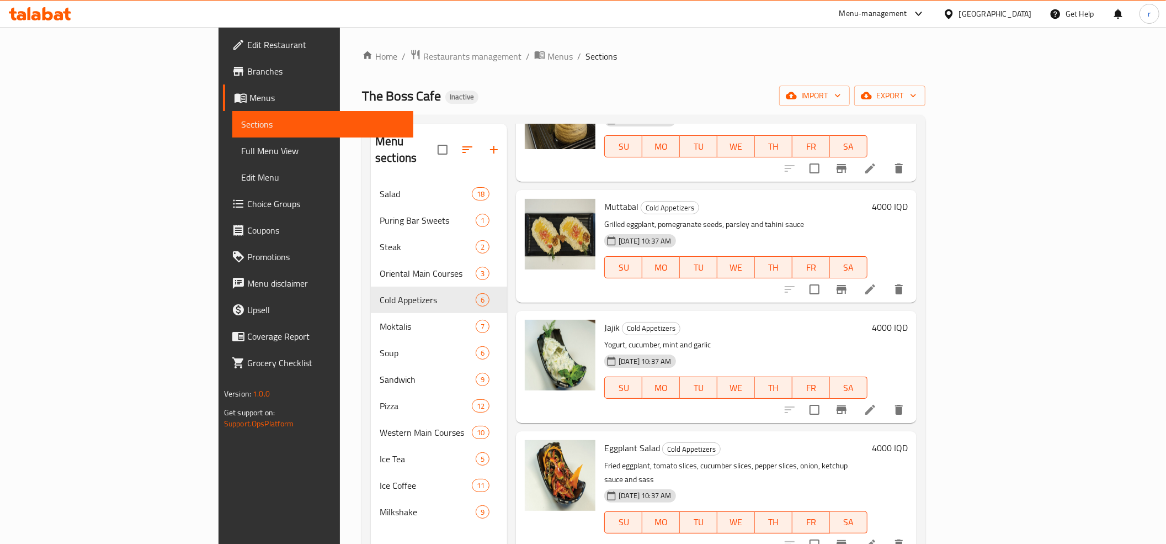
scroll to position [206, 0]
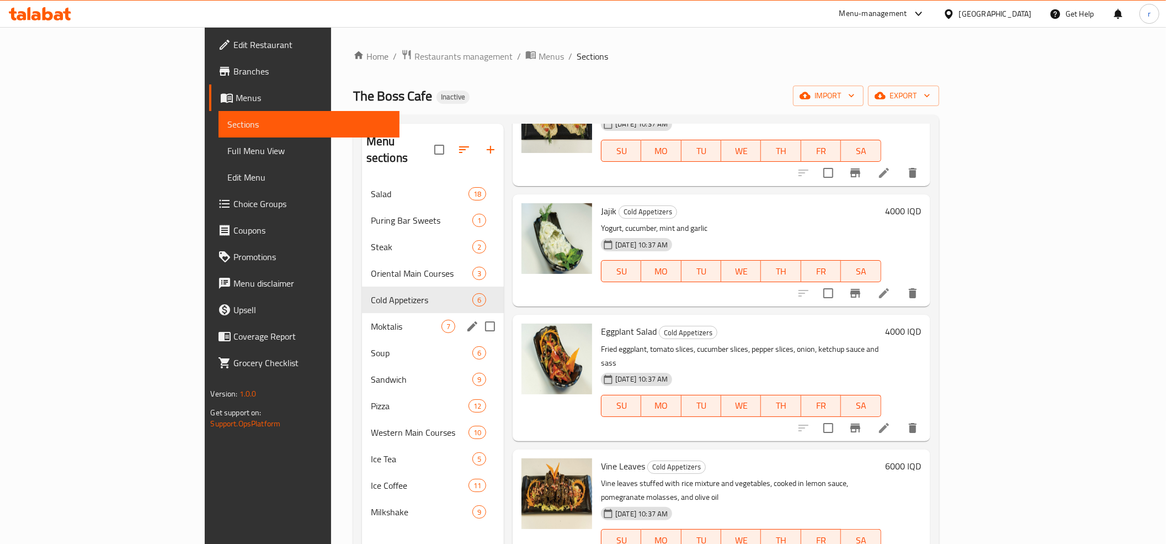
click at [362, 313] on div "Moktalis 7" at bounding box center [433, 326] width 142 height 26
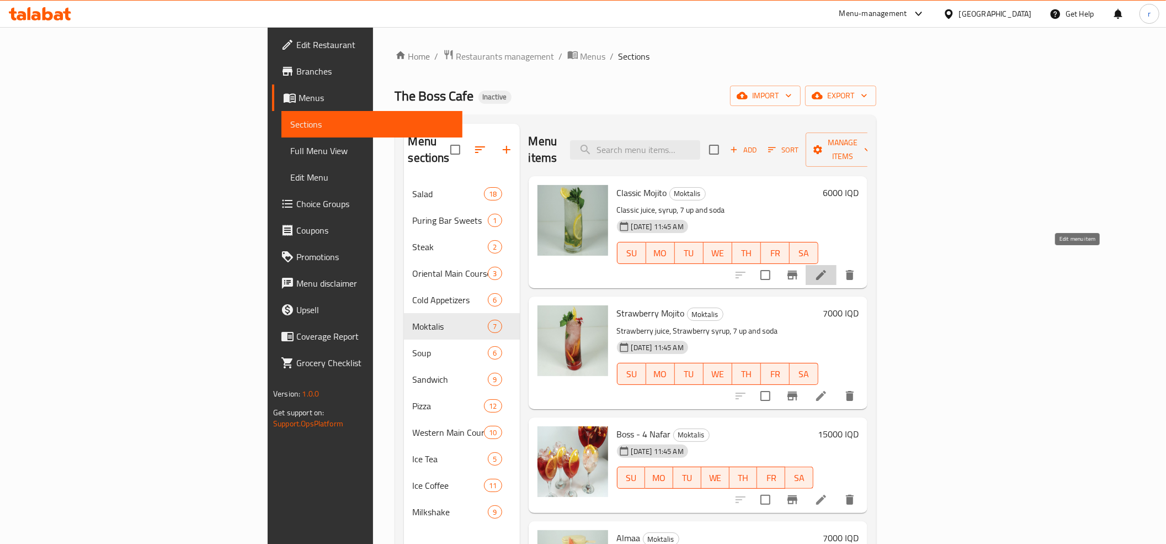
click at [828, 268] on icon at bounding box center [821, 274] width 13 height 13
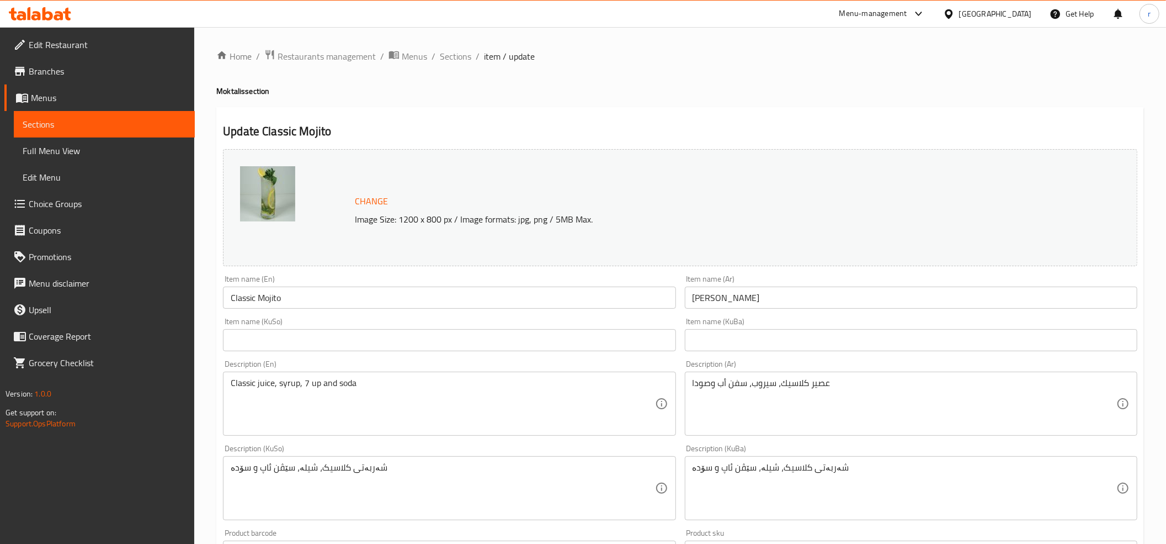
click at [355, 354] on div "Item name (KuSo) Item name (KuSo)" at bounding box center [449, 334] width 461 height 43
click at [352, 350] on input "text" at bounding box center [449, 340] width 453 height 22
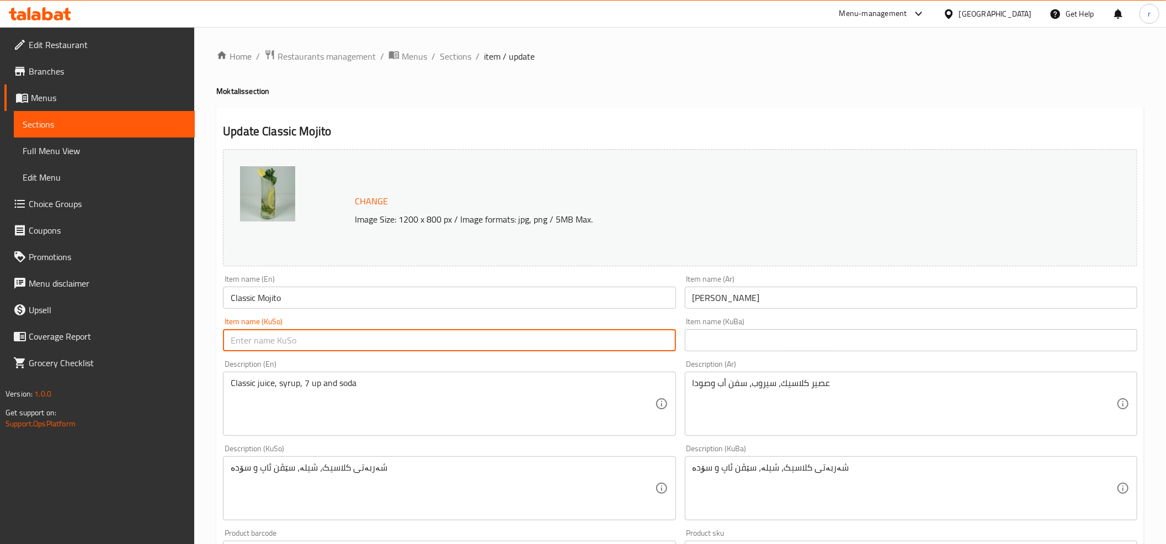
paste input "مۆهیتۆ كلاسيک"
type input "مۆهیتۆ كلاسيک"
click at [774, 337] on input "text" at bounding box center [911, 340] width 453 height 22
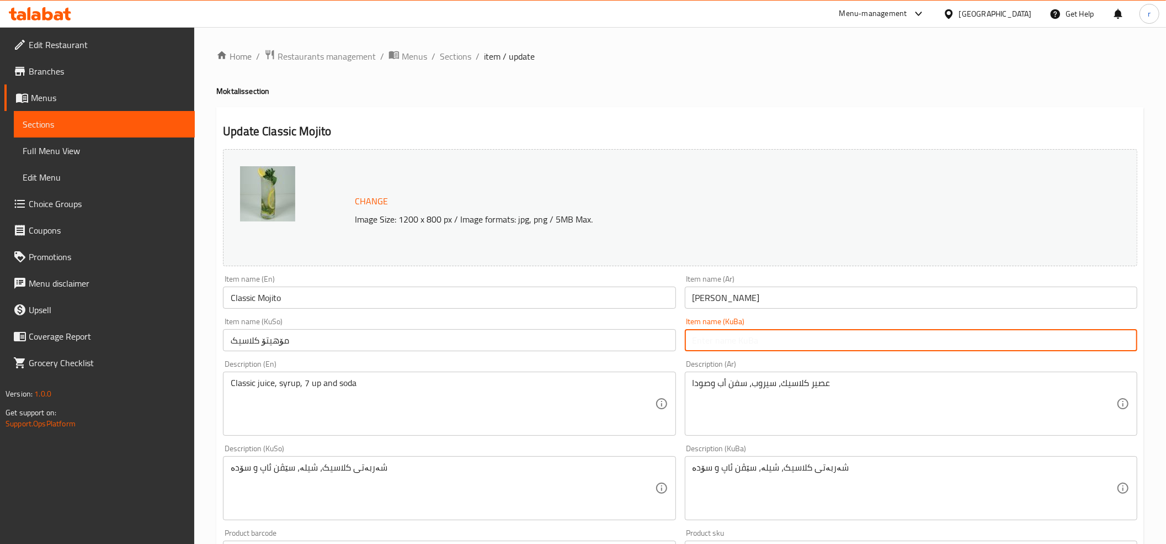
paste input "مۆهیتۆ كلاسيک"
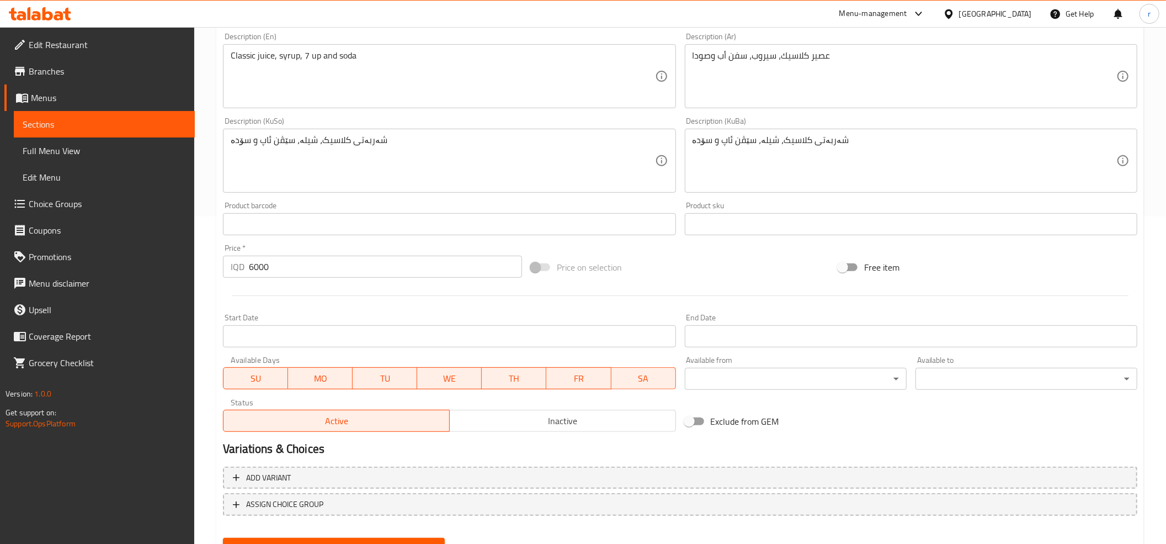
scroll to position [378, 0]
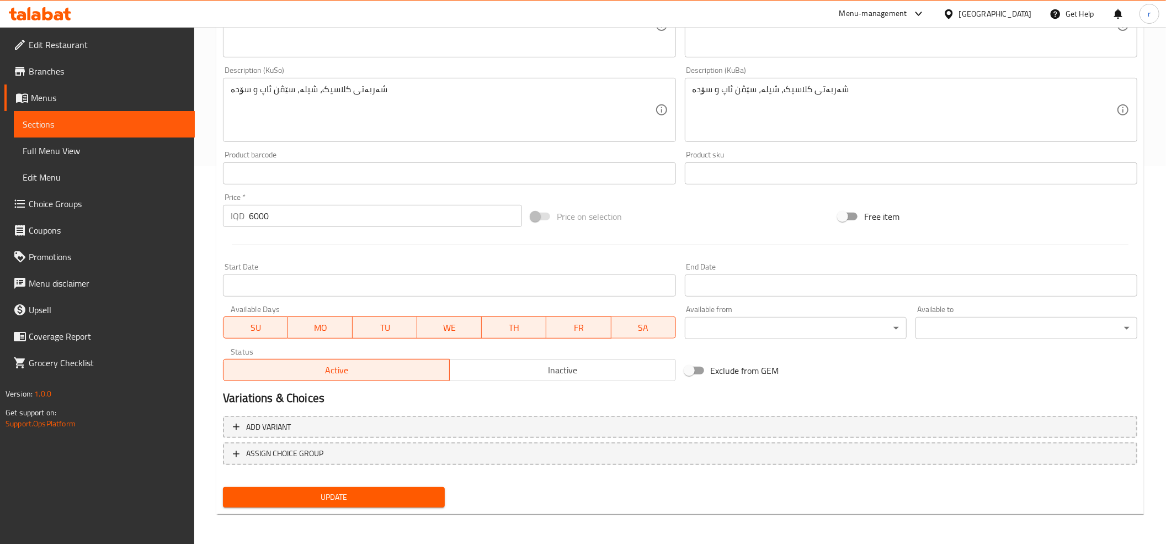
type input "مۆهیتۆ كلاسيک"
click at [310, 492] on span "Update" at bounding box center [334, 497] width 204 height 14
click at [139, 121] on span "Sections" at bounding box center [104, 124] width 163 height 13
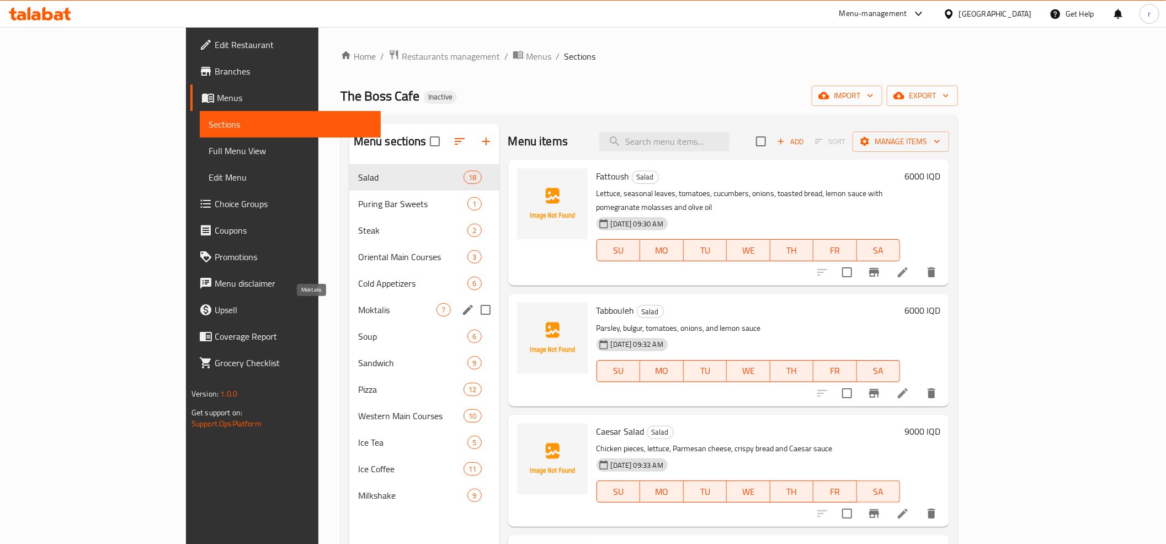
click at [361, 309] on span "Moktalis" at bounding box center [397, 309] width 79 height 13
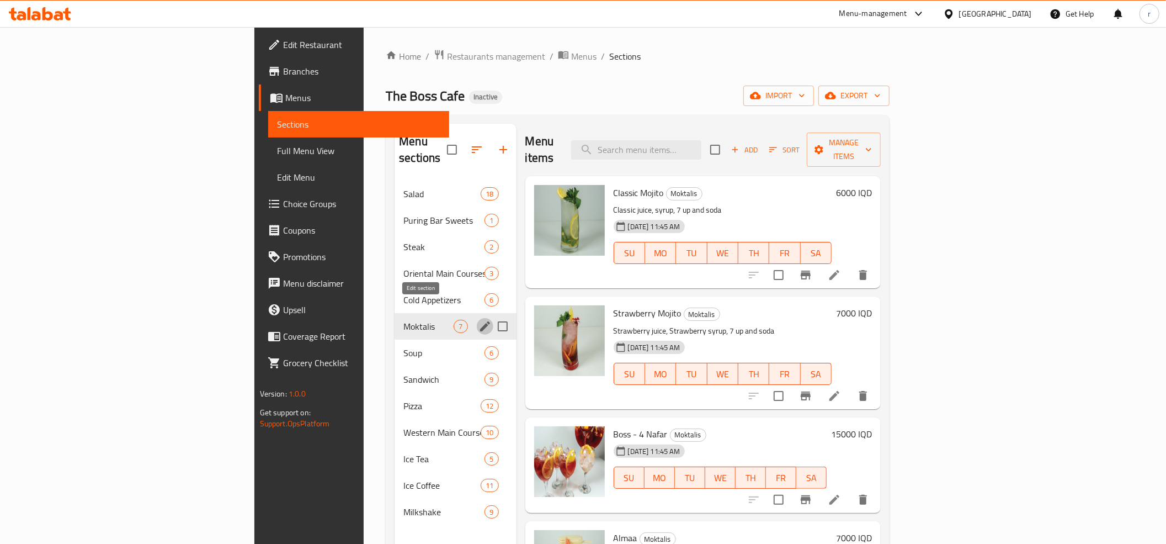
click at [479, 320] on icon "edit" at bounding box center [485, 326] width 13 height 13
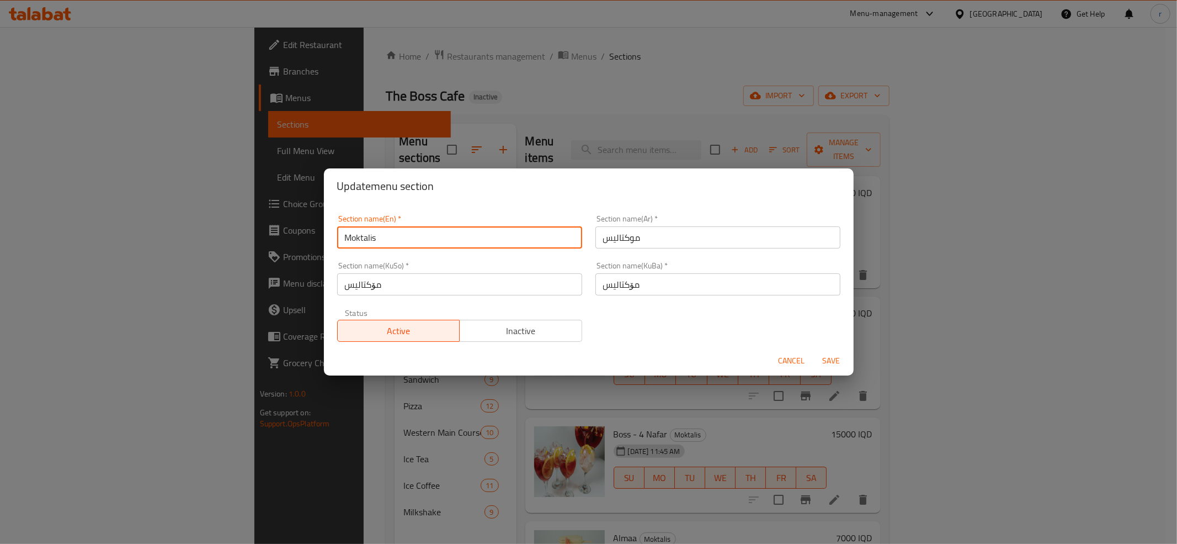
click at [364, 239] on input "Moktalis" at bounding box center [459, 237] width 245 height 22
click at [604, 83] on div "Update menu section Section name(En)   * Moktalis Section name(En) * Section na…" at bounding box center [588, 272] width 1177 height 544
click at [830, 356] on span "Save" at bounding box center [832, 361] width 26 height 14
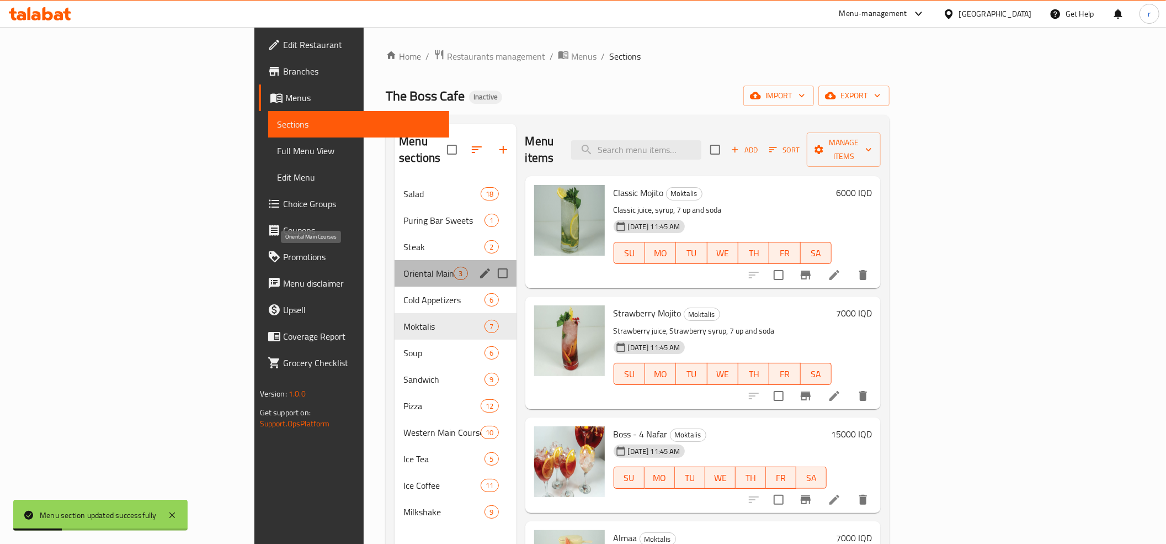
click at [403, 267] on span "Oriental Main Courses" at bounding box center [428, 273] width 50 height 13
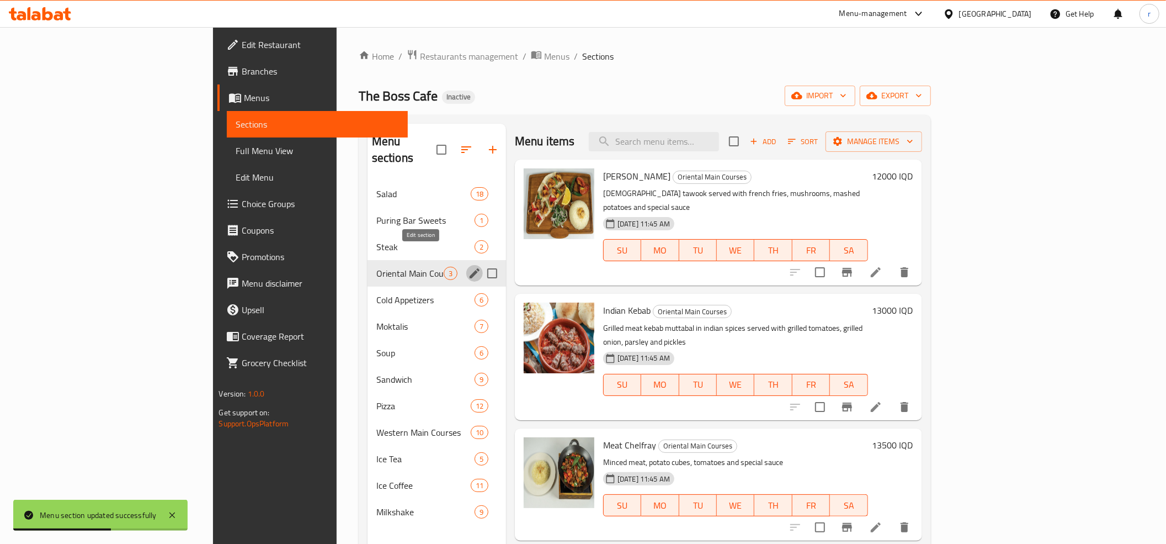
click at [468, 267] on icon "edit" at bounding box center [474, 273] width 13 height 13
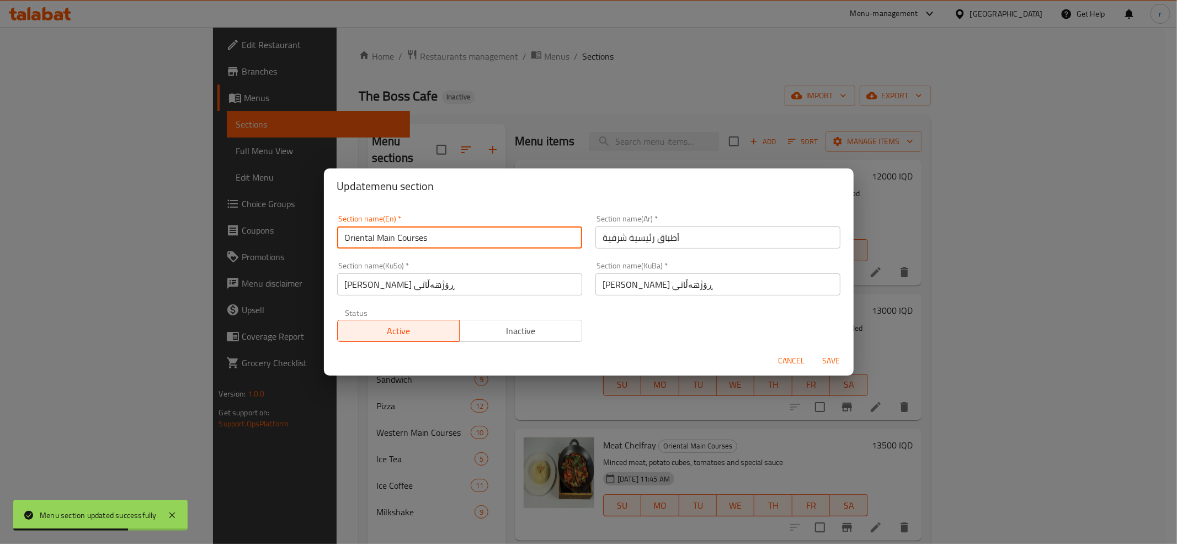
click at [400, 240] on input "Oriental Main Courses" at bounding box center [459, 237] width 245 height 22
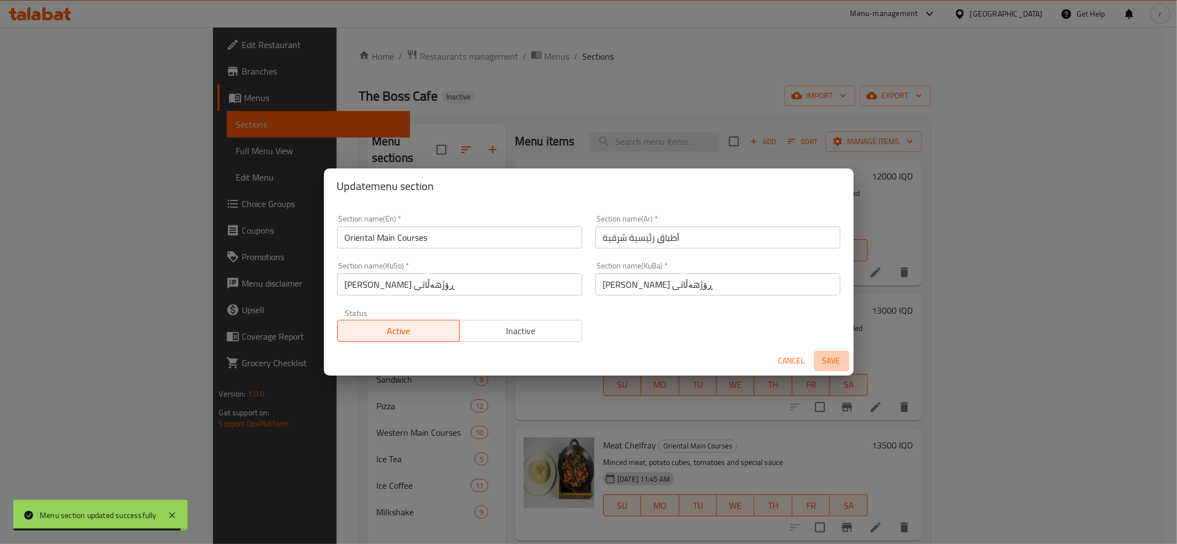
click at [833, 360] on span "Save" at bounding box center [832, 361] width 26 height 14
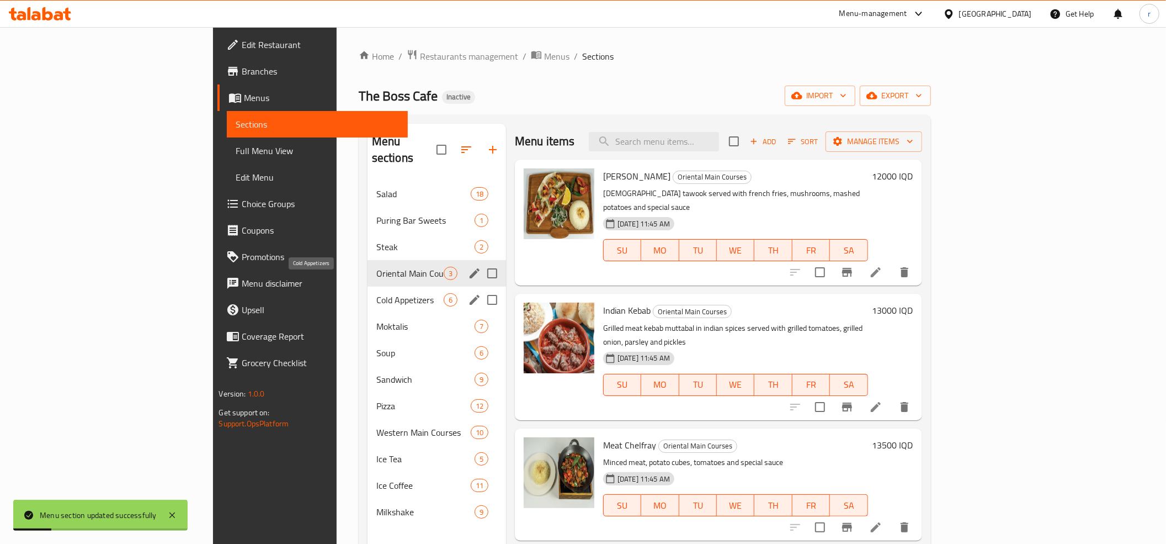
click at [376, 293] on span "Cold Appetizers" at bounding box center [409, 299] width 67 height 13
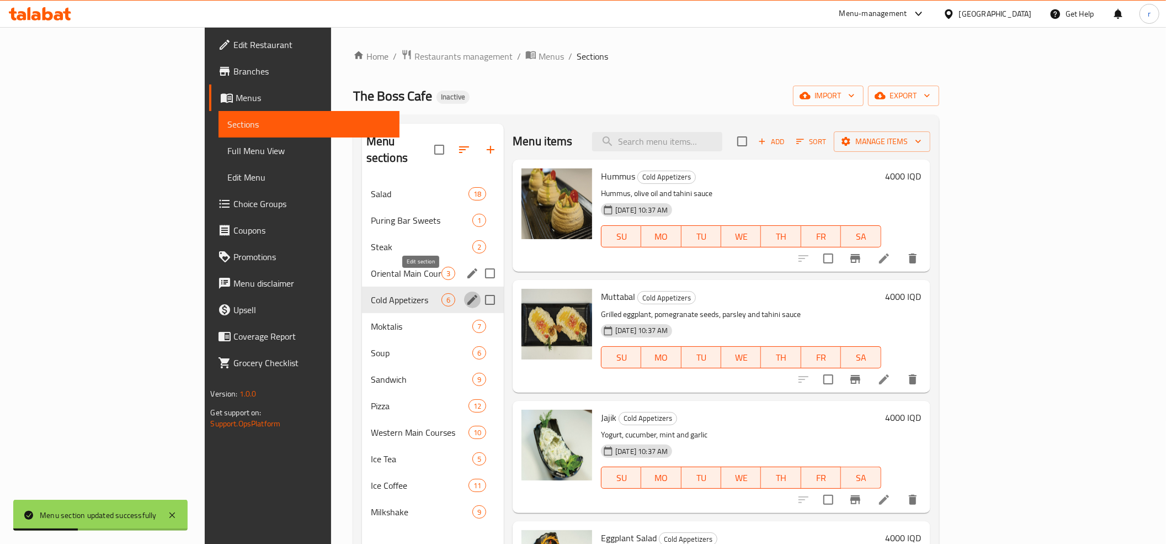
click at [466, 293] on icon "edit" at bounding box center [472, 299] width 13 height 13
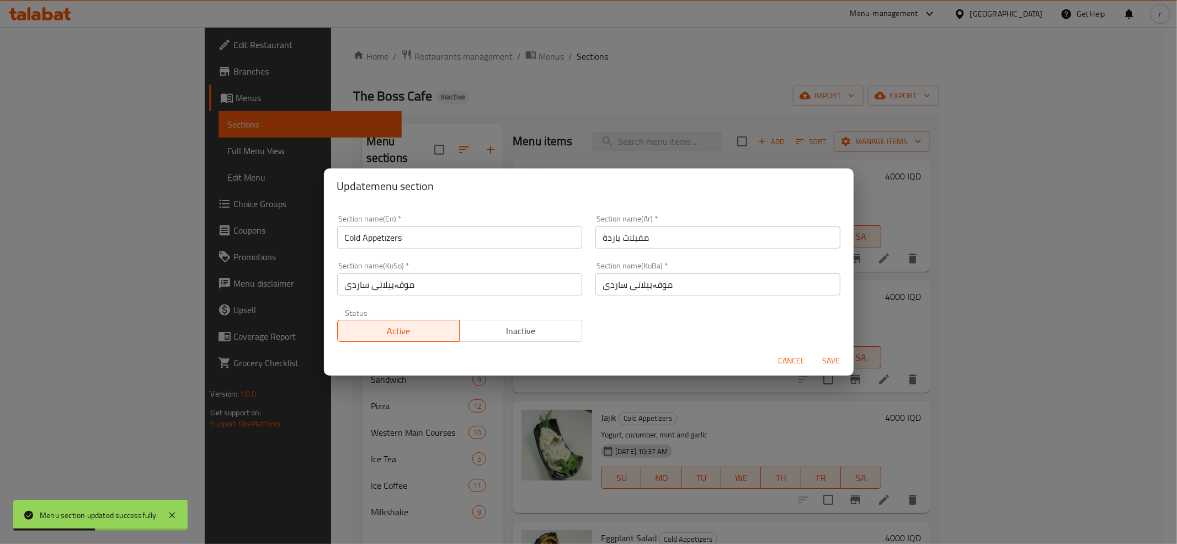
click at [376, 237] on input "Cold Appetizers" at bounding box center [459, 237] width 245 height 22
click at [836, 359] on span "Save" at bounding box center [832, 361] width 26 height 14
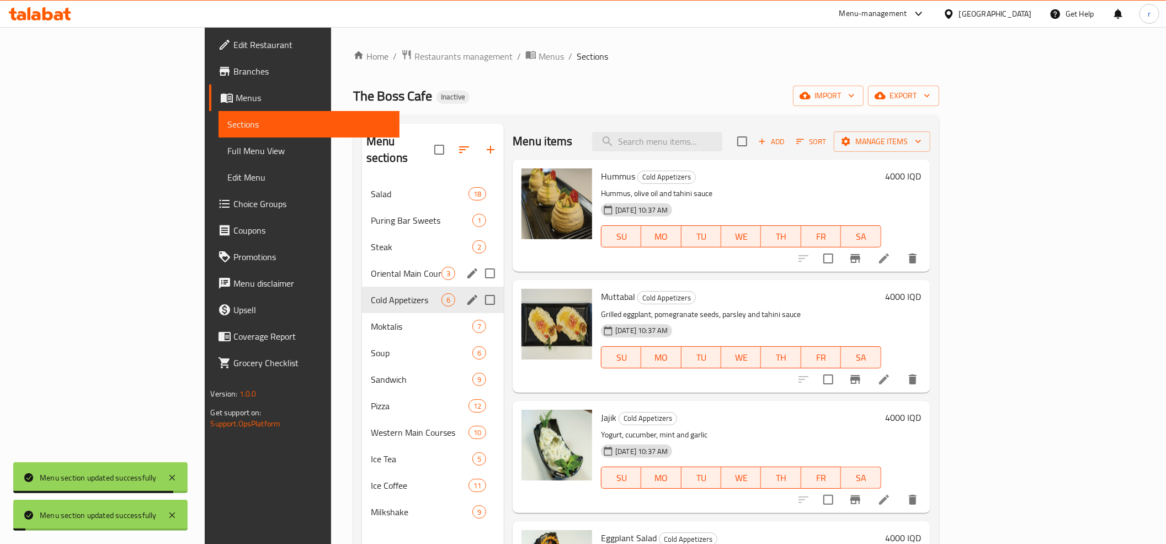
click at [595, 92] on div "The Boss Cafe Inactive import export" at bounding box center [646, 96] width 586 height 20
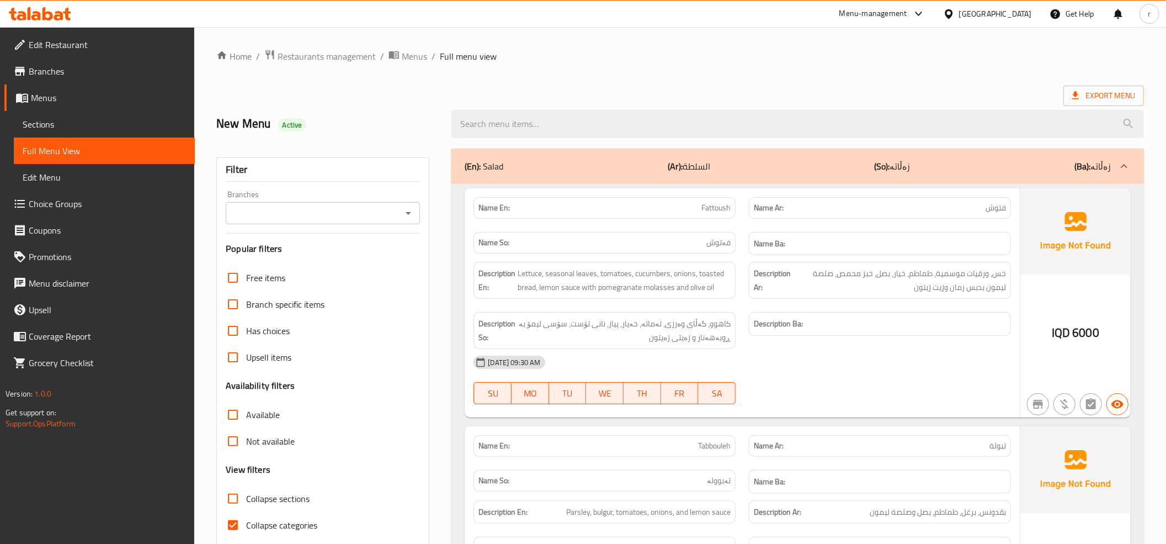
click at [231, 528] on input "Collapse categories" at bounding box center [233, 525] width 26 height 26
checkbox input "false"
click at [405, 212] on icon "Open" at bounding box center [408, 212] width 13 height 13
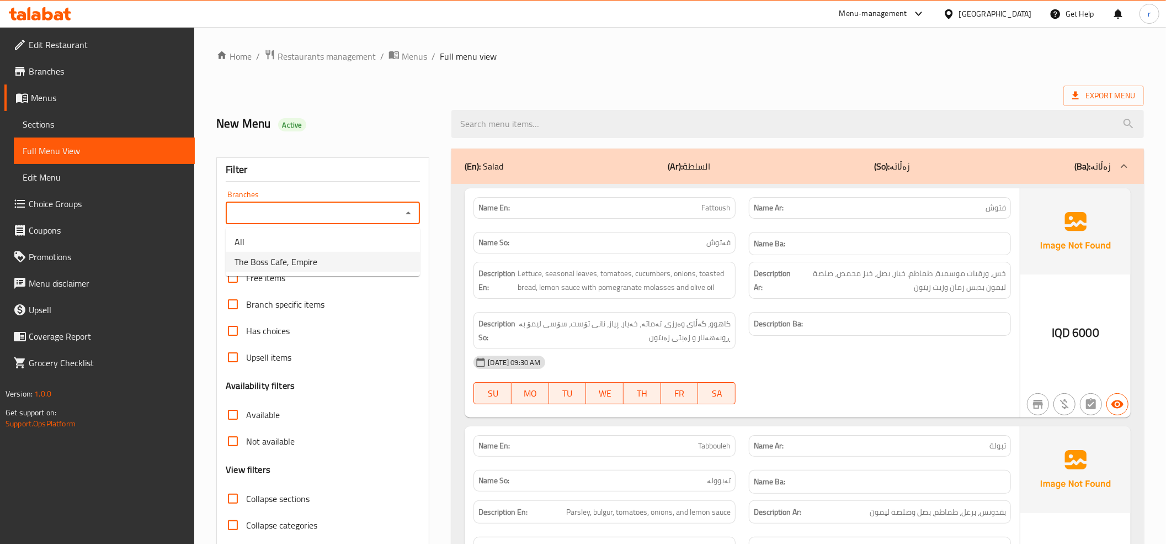
click at [391, 256] on li "The Boss Cafe, Empire" at bounding box center [323, 262] width 194 height 20
type input "The Boss Cafe, Empire"
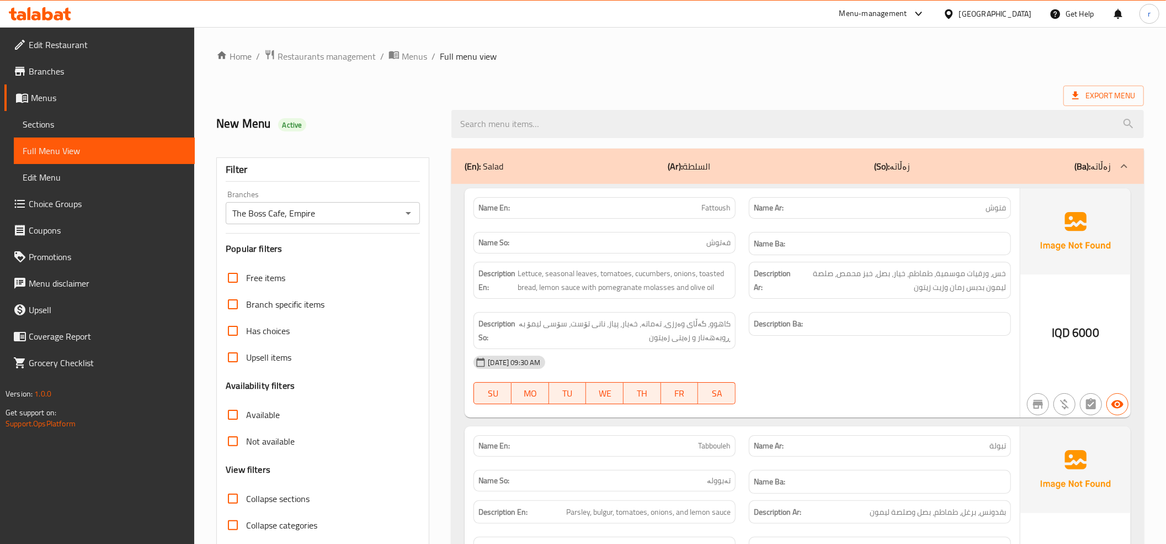
click at [247, 498] on span "Collapse sections" at bounding box center [277, 498] width 63 height 13
click at [246, 498] on input "Collapse sections" at bounding box center [233, 498] width 26 height 26
checkbox input "true"
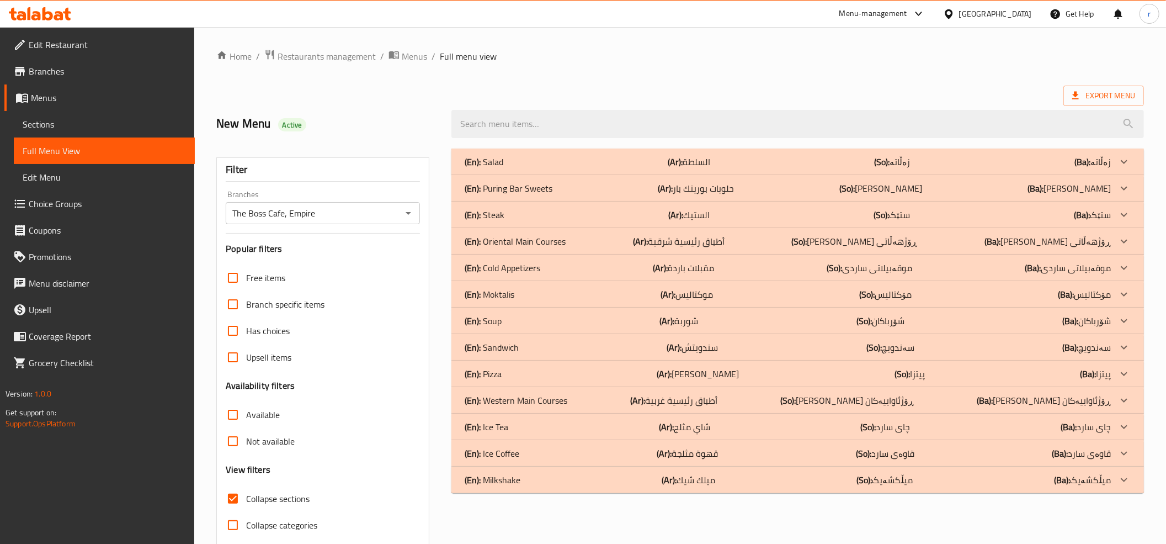
scroll to position [45, 0]
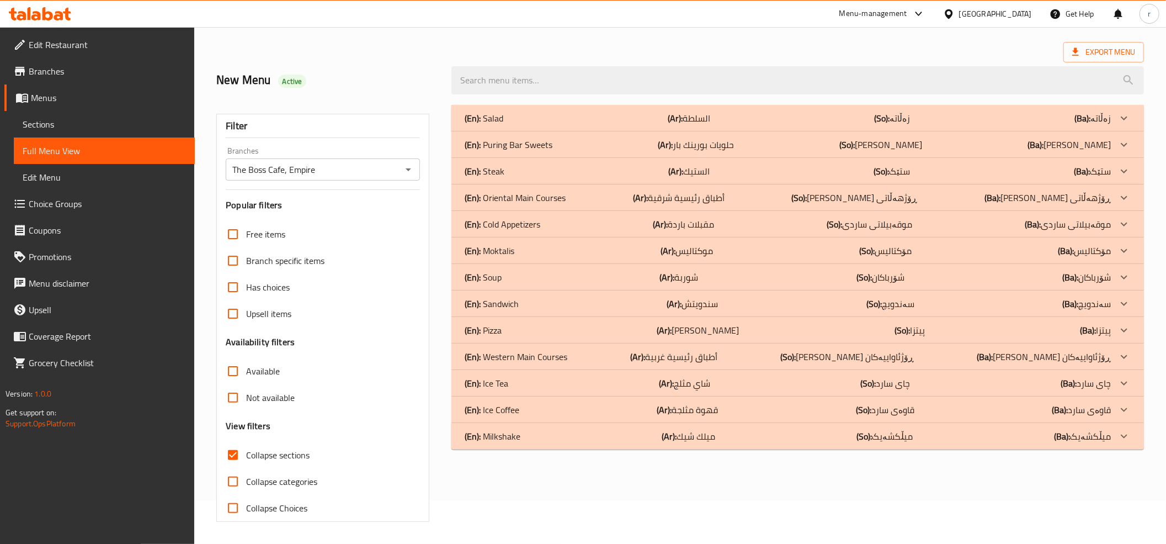
click at [703, 252] on p "(Ar): موكتاليس" at bounding box center [687, 250] width 52 height 13
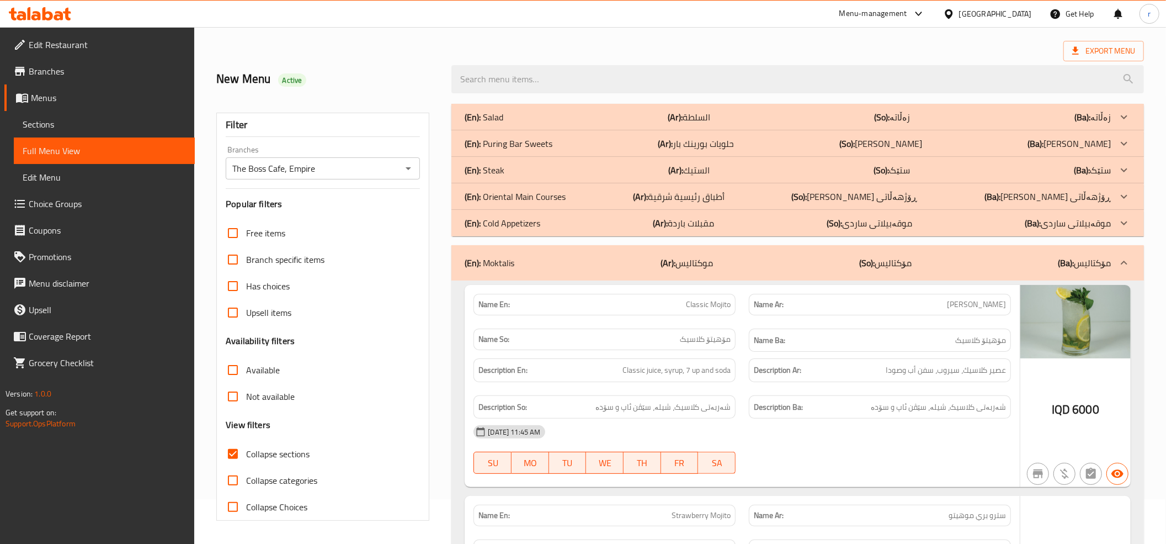
click at [705, 216] on p "(Ar): مقبلات باردة" at bounding box center [683, 222] width 61 height 13
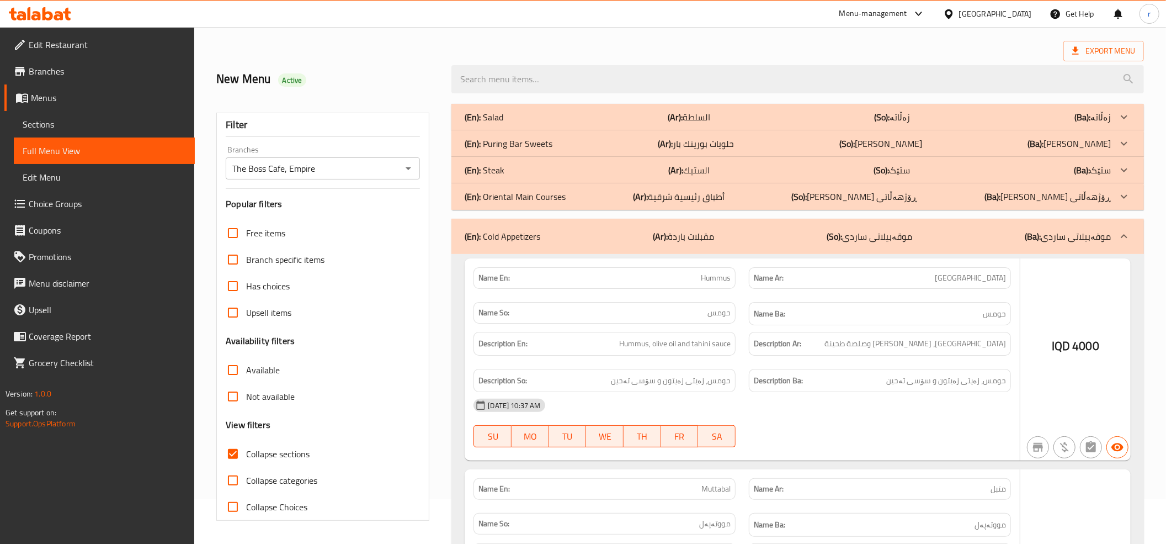
click at [725, 199] on p "(Ar): أطباق رئيسية شرقية" at bounding box center [679, 196] width 92 height 13
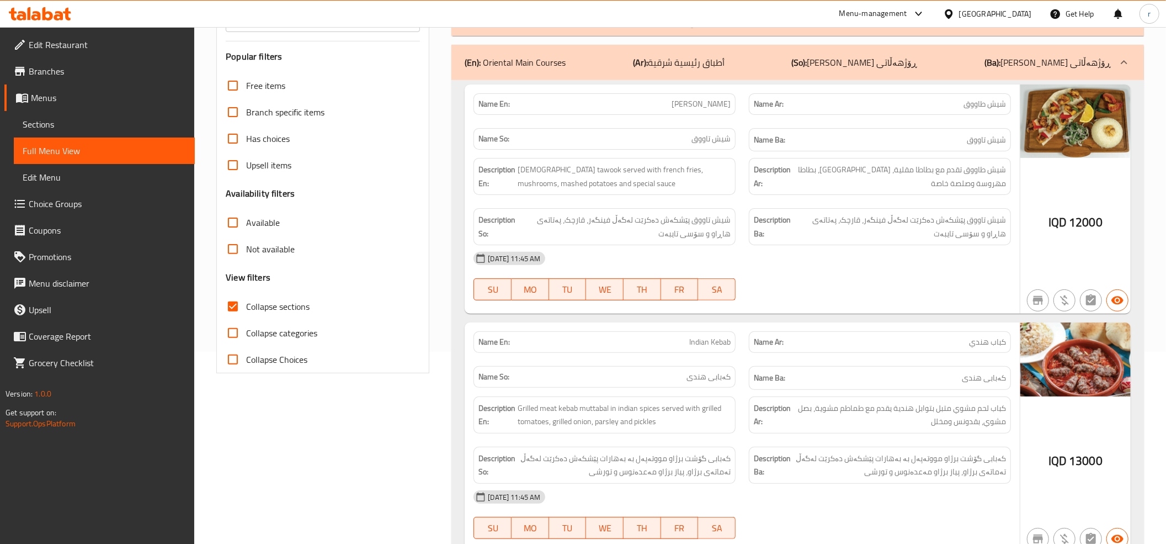
scroll to position [0, 0]
